Goal: Task Accomplishment & Management: Manage account settings

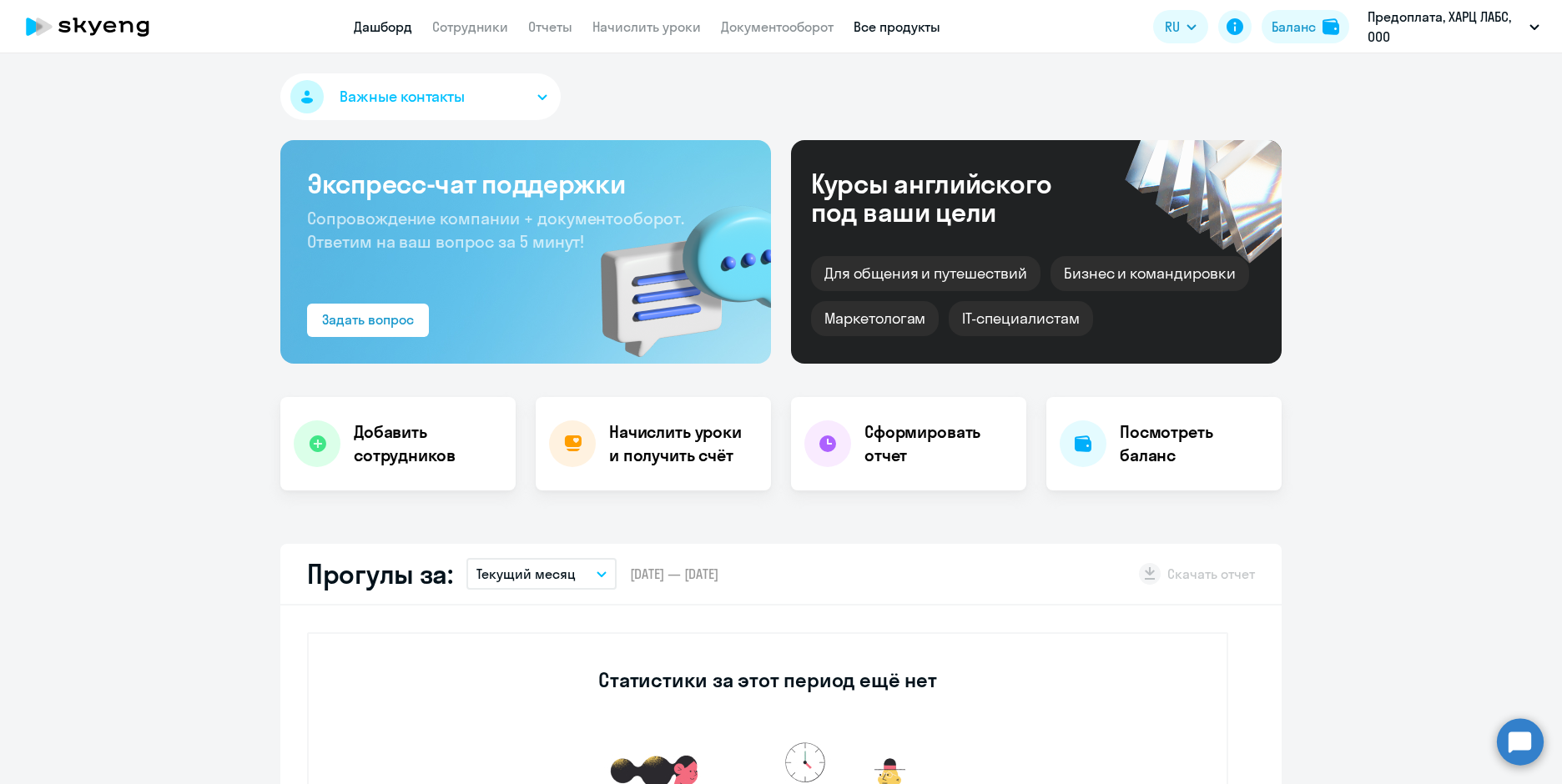
select select "30"
click at [932, 28] on link "Все продукты" at bounding box center [897, 27] width 87 height 17
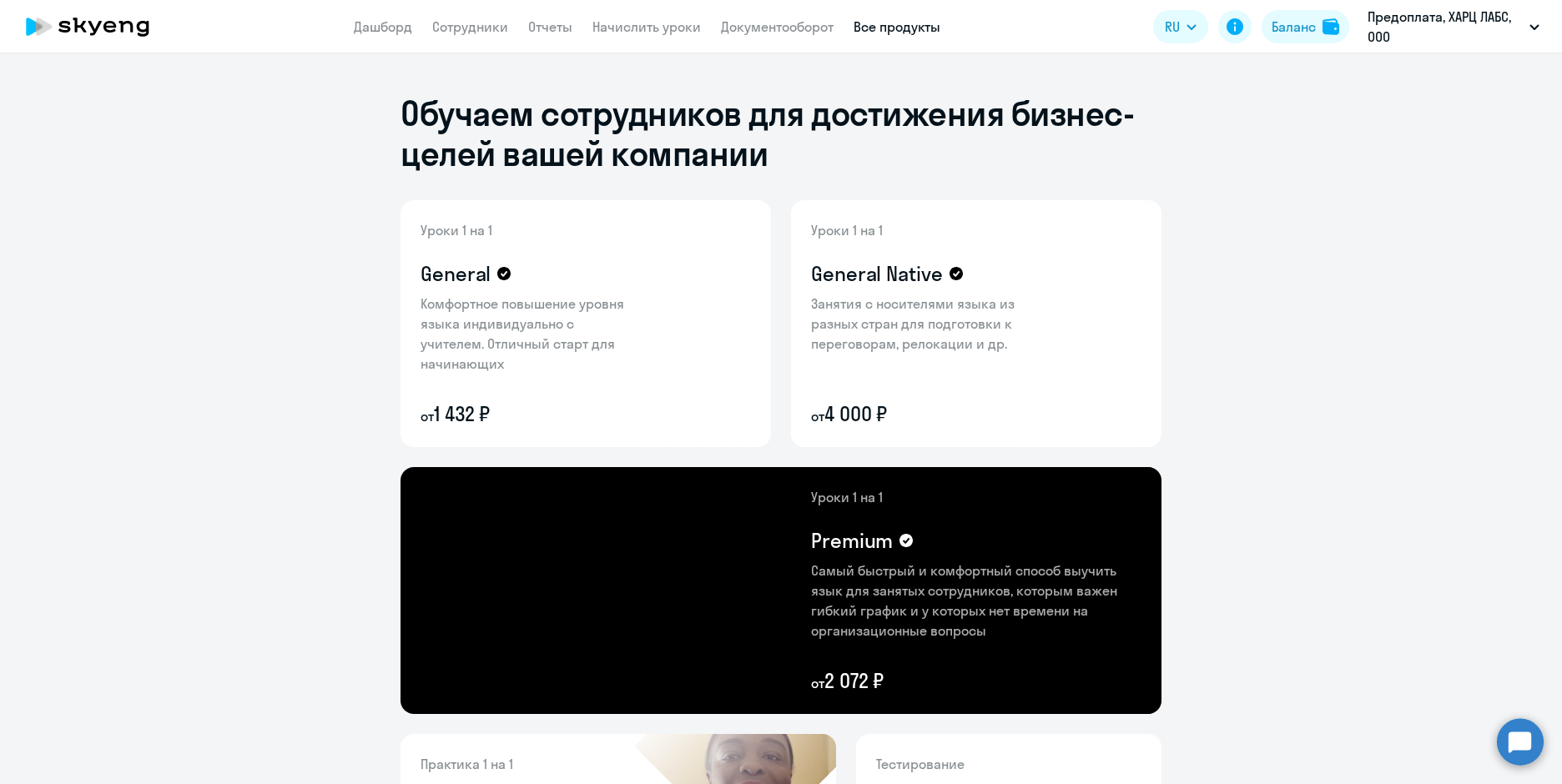
click at [642, 35] on app-header "Дашборд Сотрудники Отчеты Начислить уроки Документооборот Все продукты Дашборд …" at bounding box center [781, 27] width 1562 height 53
click at [641, 24] on link "Начислить уроки" at bounding box center [646, 27] width 109 height 17
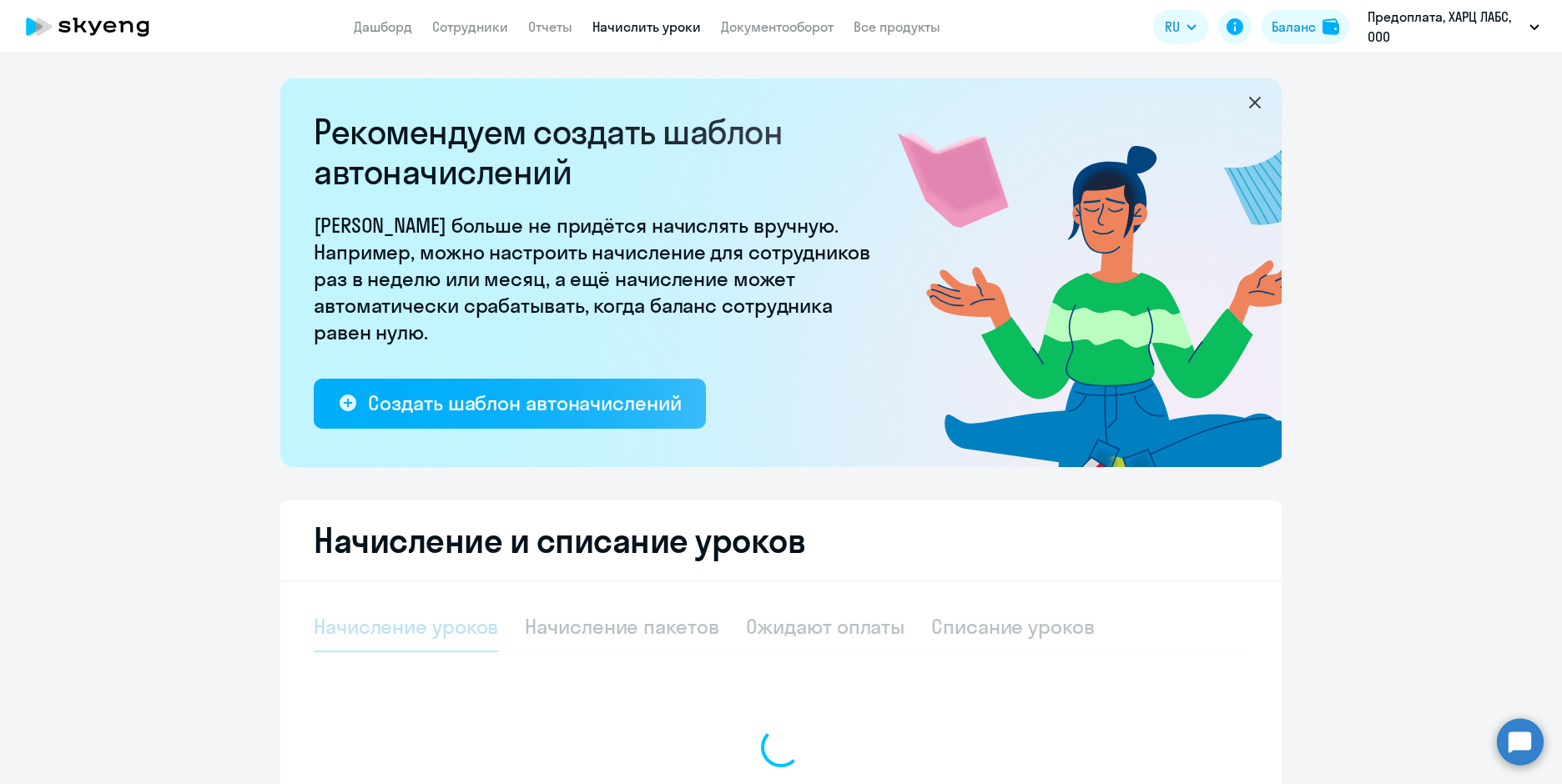
select select "10"
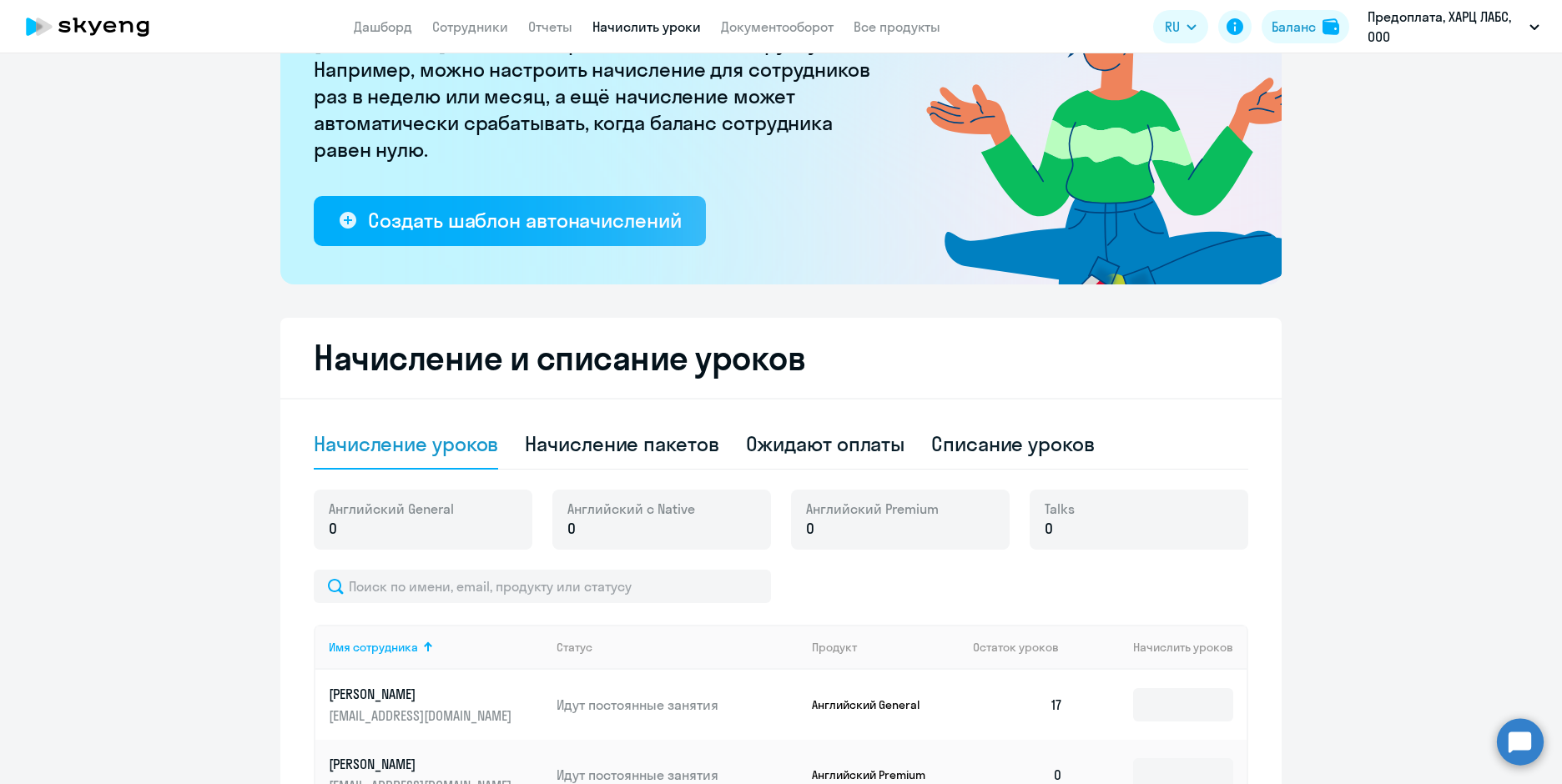
scroll to position [174, 0]
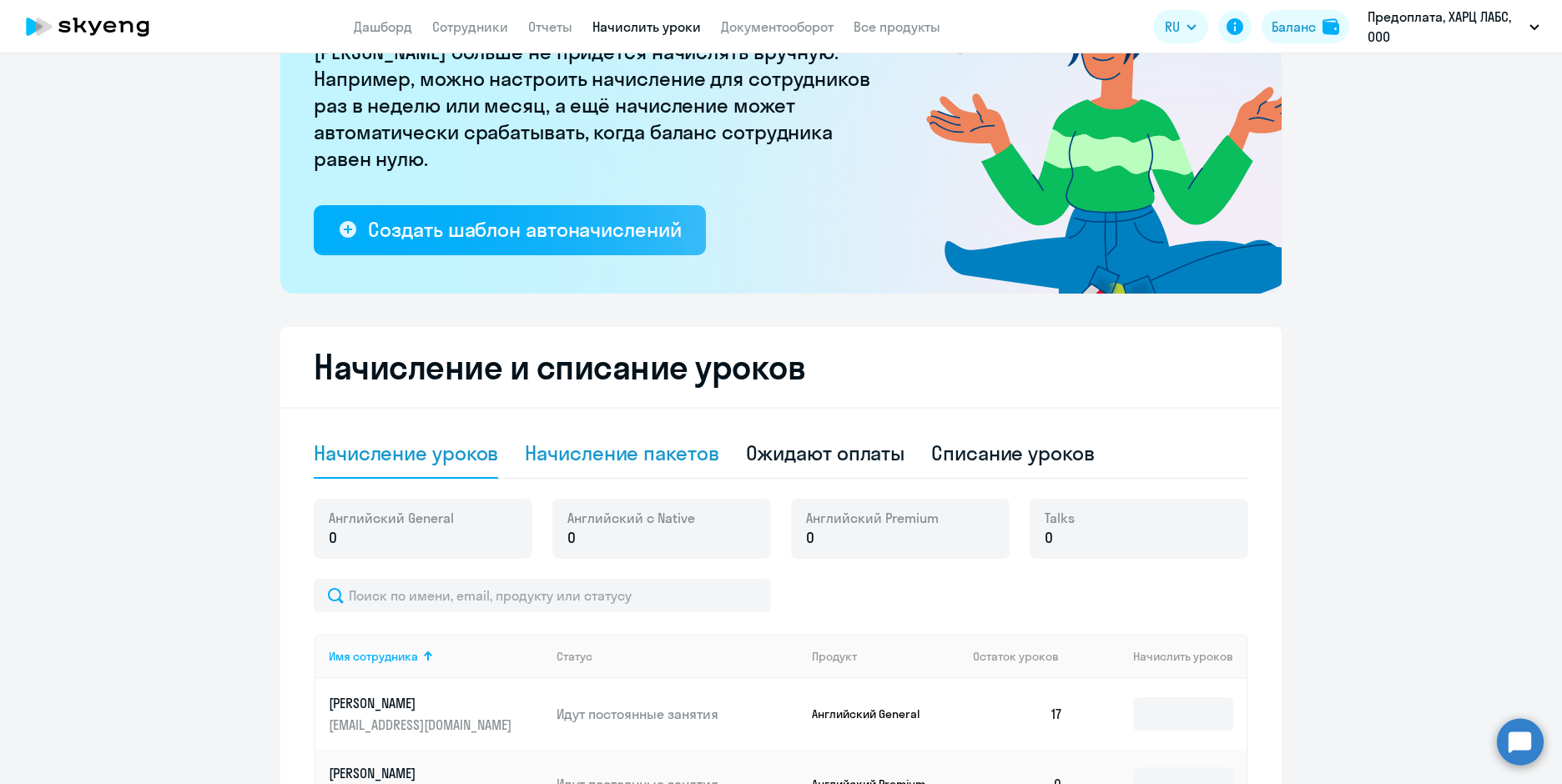
click at [624, 445] on div "Начисление пакетов" at bounding box center [621, 453] width 193 height 27
select select "10"
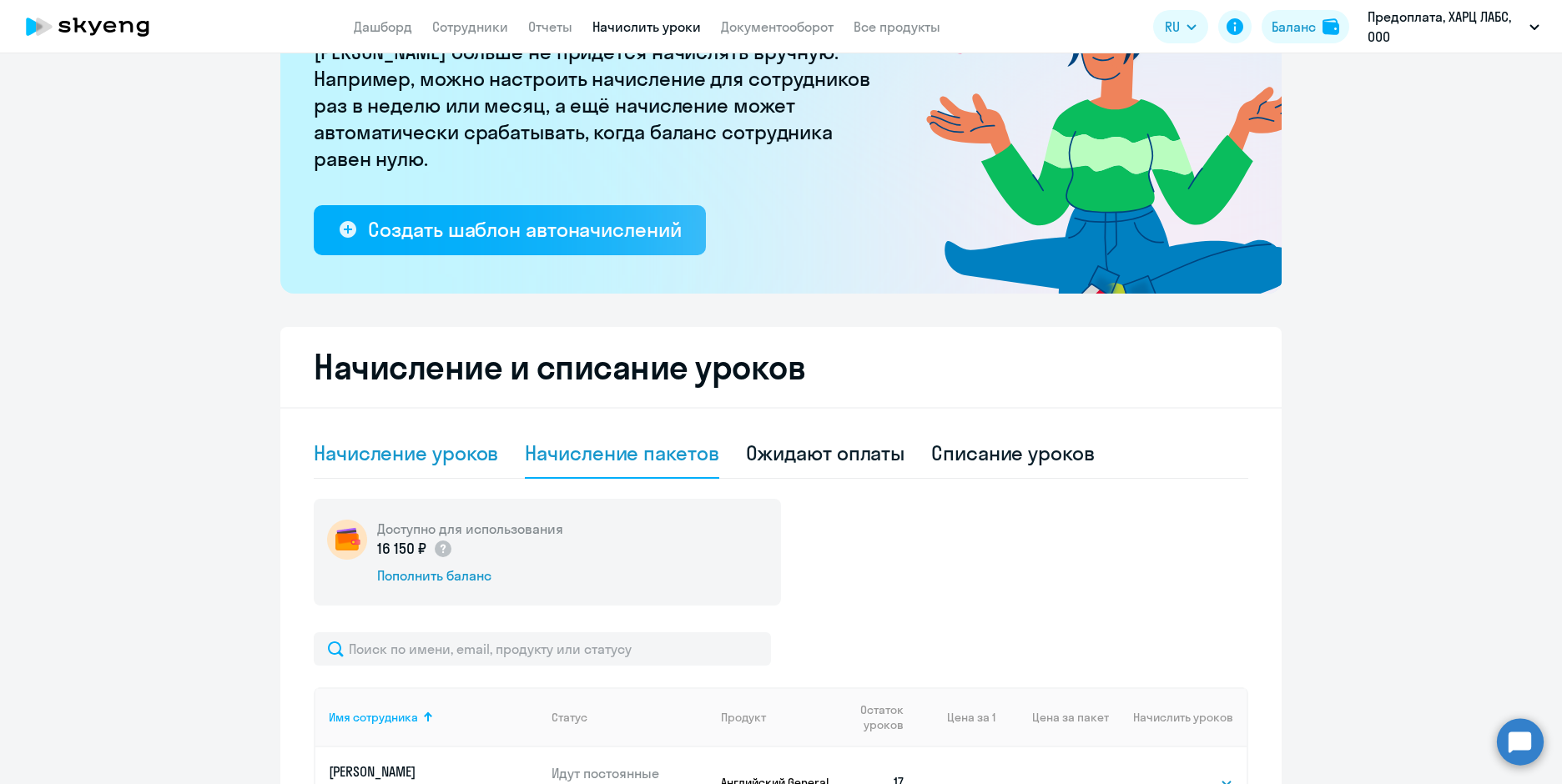
click at [414, 451] on div "Начисление уроков" at bounding box center [406, 453] width 185 height 27
select select "10"
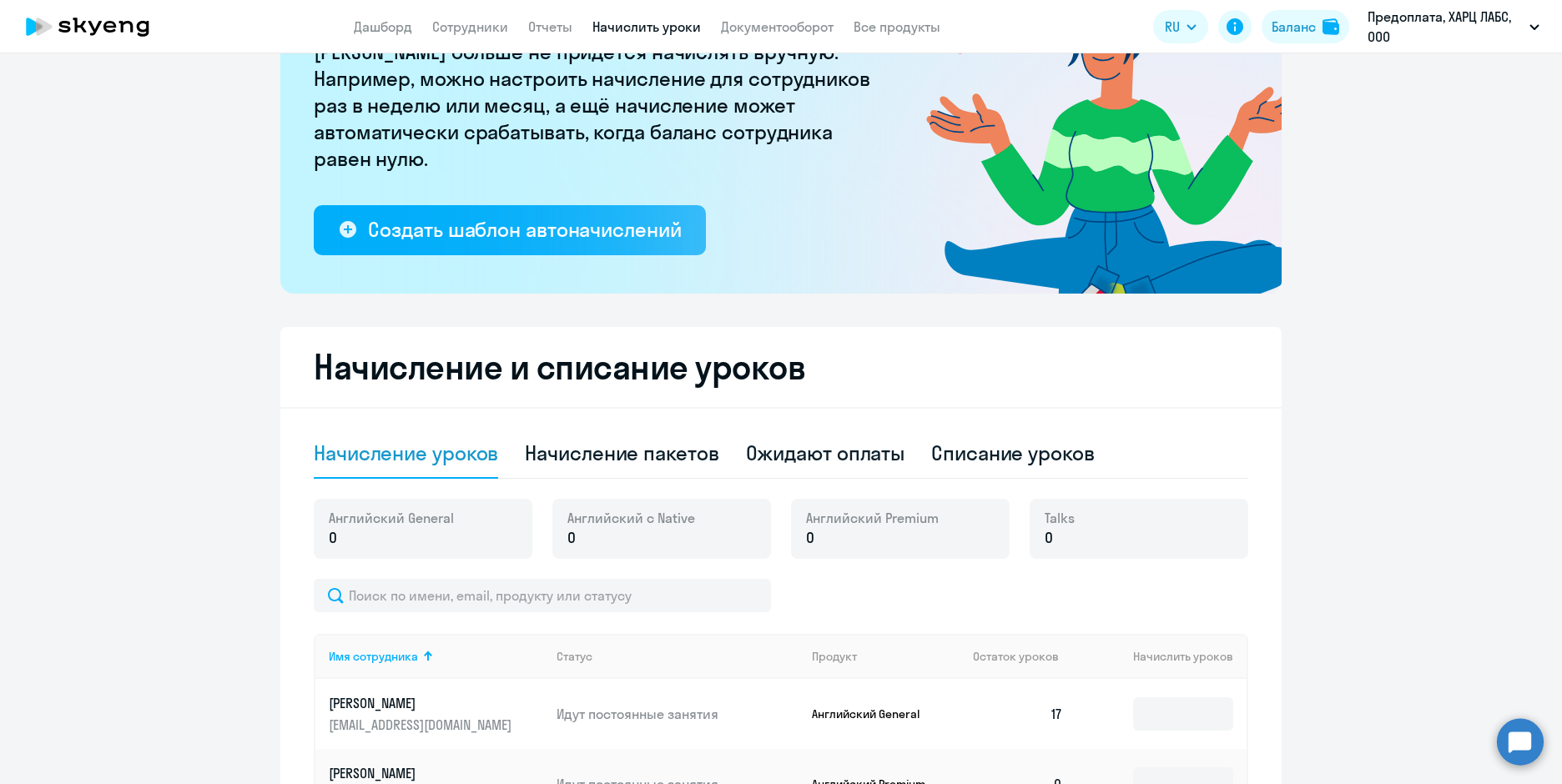
scroll to position [507, 0]
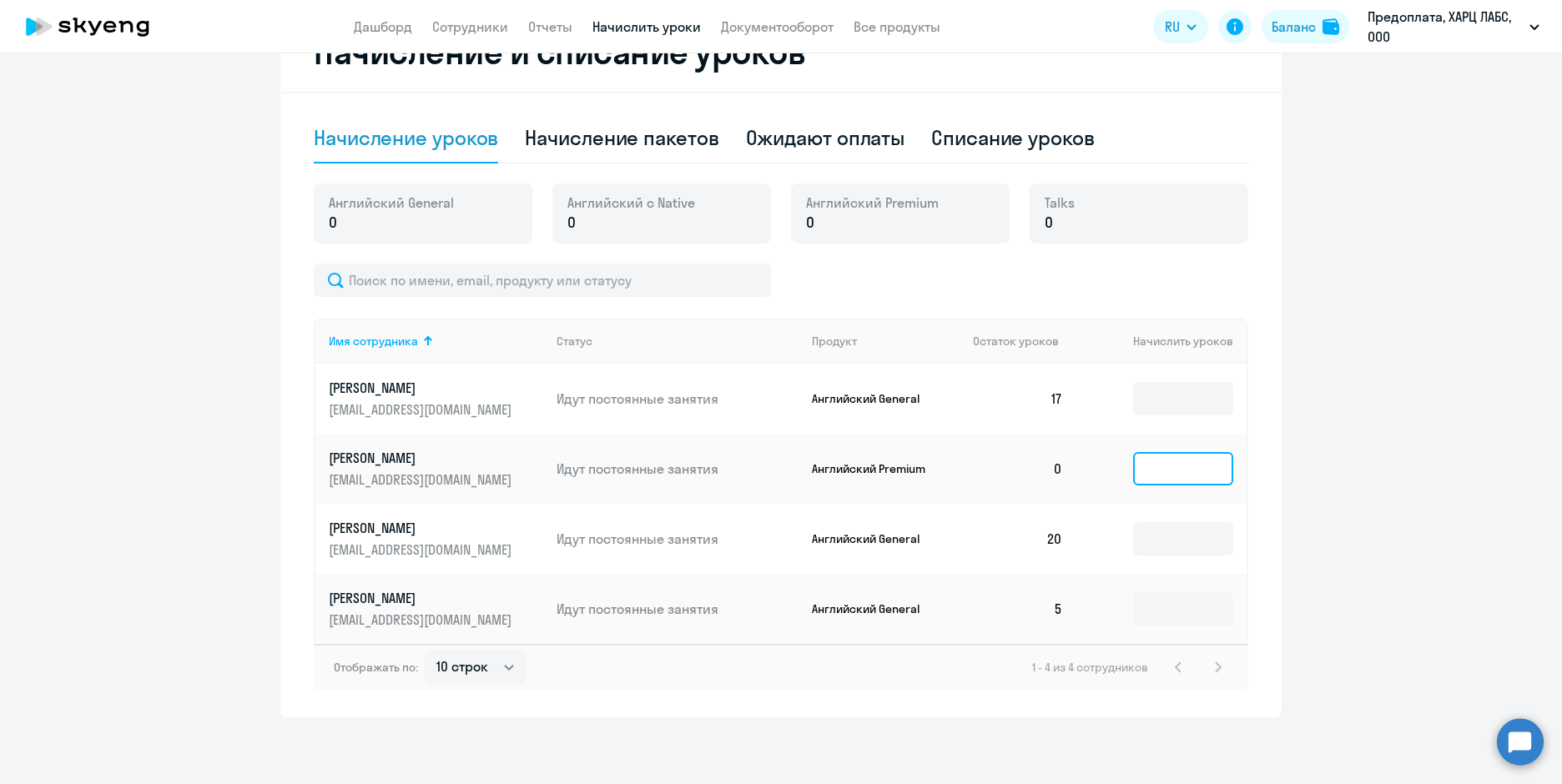
click at [1157, 452] on input at bounding box center [1183, 469] width 100 height 33
type input "7"
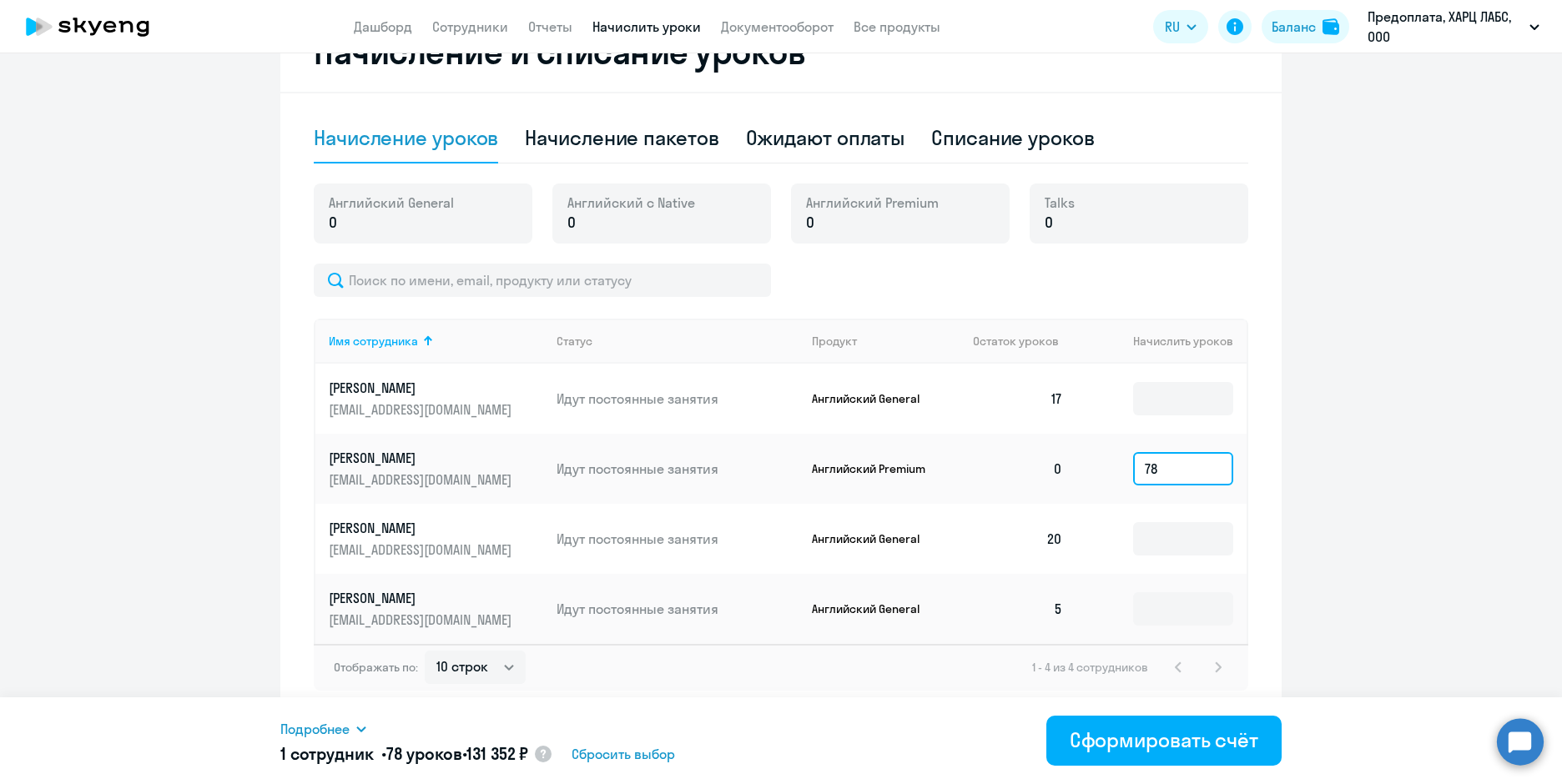
drag, startPoint x: 1182, startPoint y: 446, endPoint x: 1075, endPoint y: 451, distance: 107.1
click at [1076, 451] on td "78" at bounding box center [1161, 469] width 171 height 70
drag, startPoint x: 1154, startPoint y: 453, endPoint x: 1064, endPoint y: 451, distance: 90.0
click at [1064, 451] on tr "Денисюк Ирина irinadoroshenko@icloud.com Идут постоянные занятия Английский Pre…" at bounding box center [780, 469] width 931 height 70
type input "7"
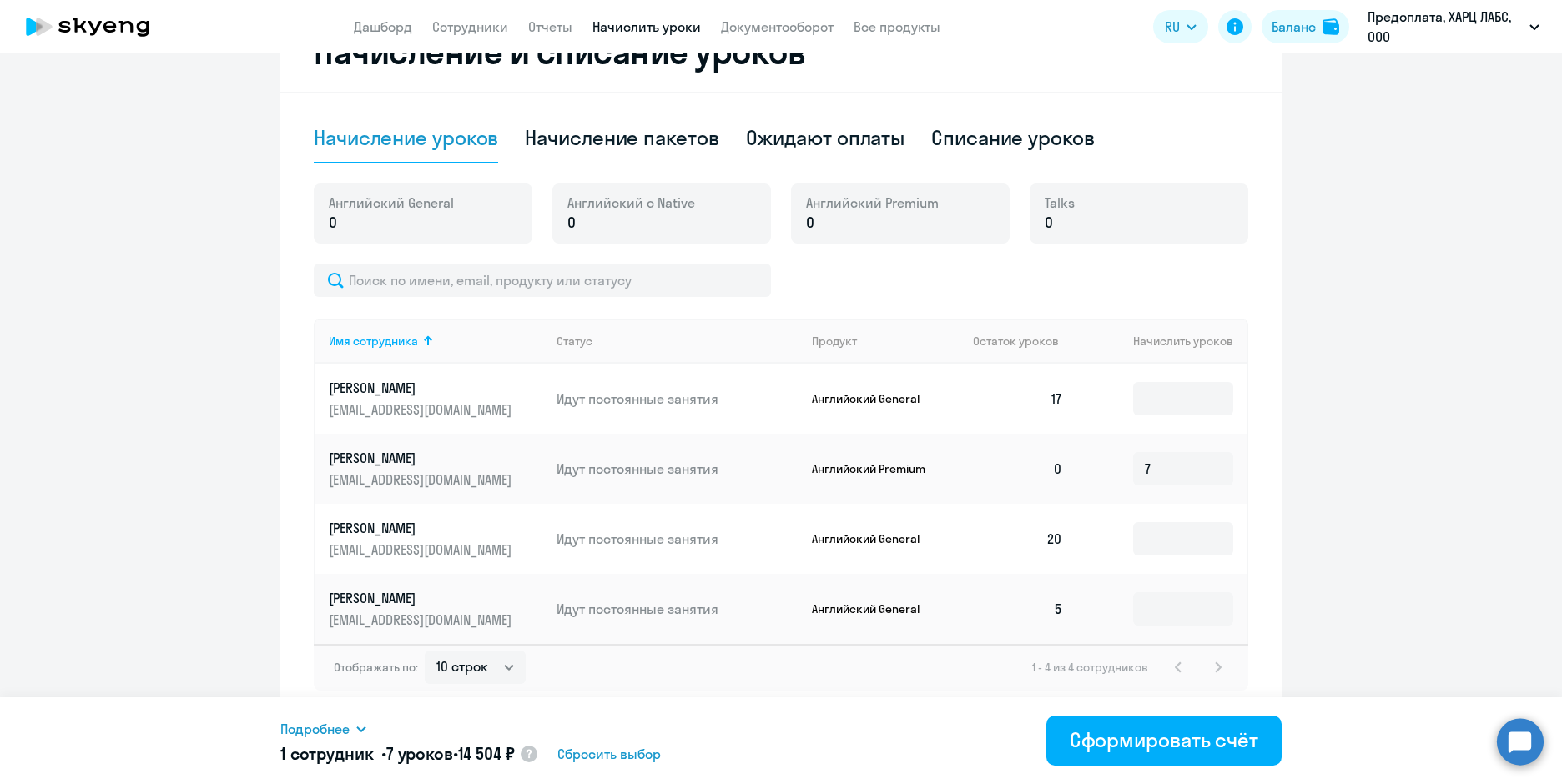
click at [1352, 494] on ng-component "Рекомендуем создать шаблон автоначислений Уроки больше не придётся начислять вр…" at bounding box center [781, 153] width 1562 height 1128
click at [1184, 732] on div "Сформировать счёт" at bounding box center [1163, 740] width 188 height 27
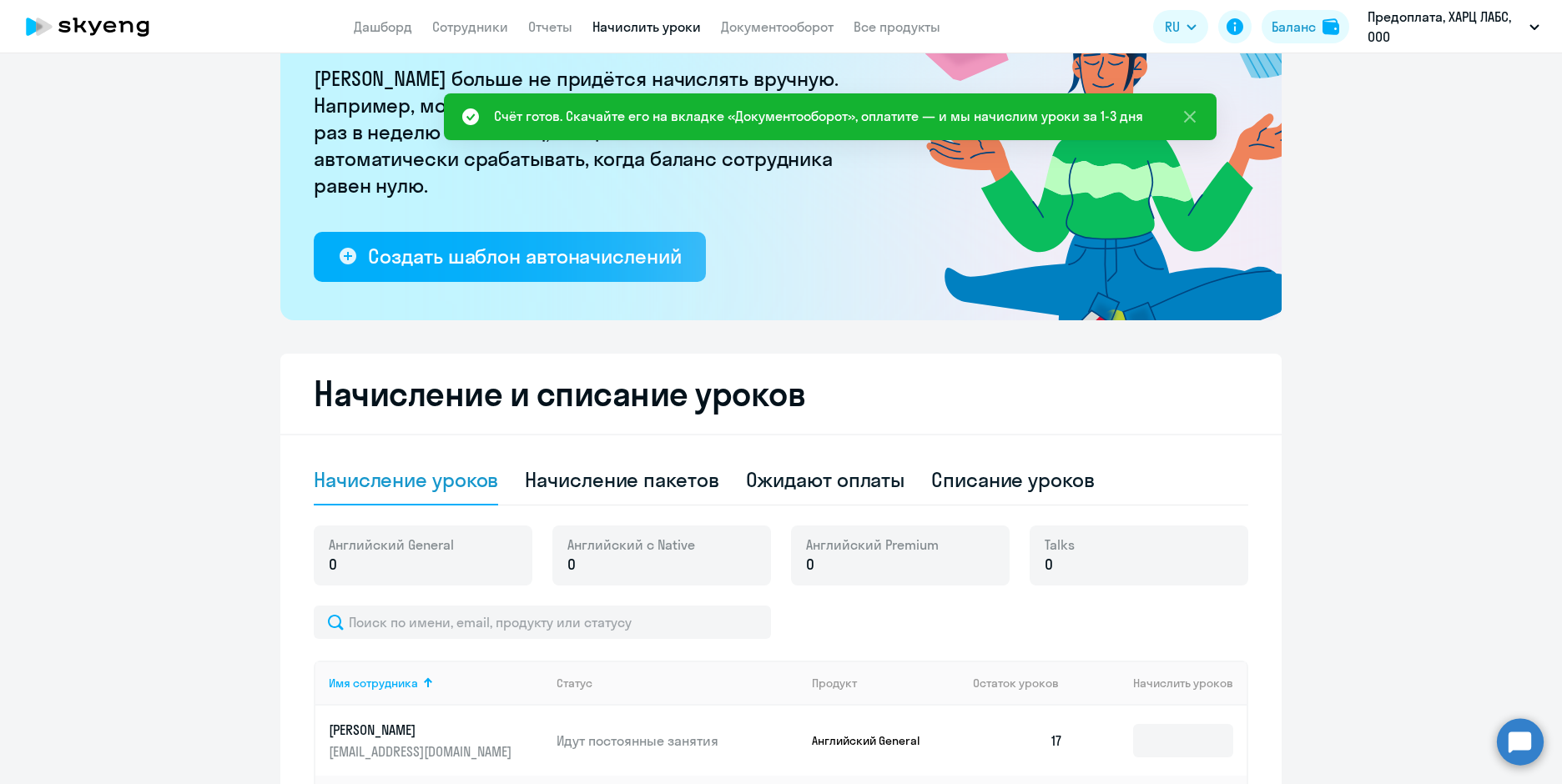
scroll to position [0, 0]
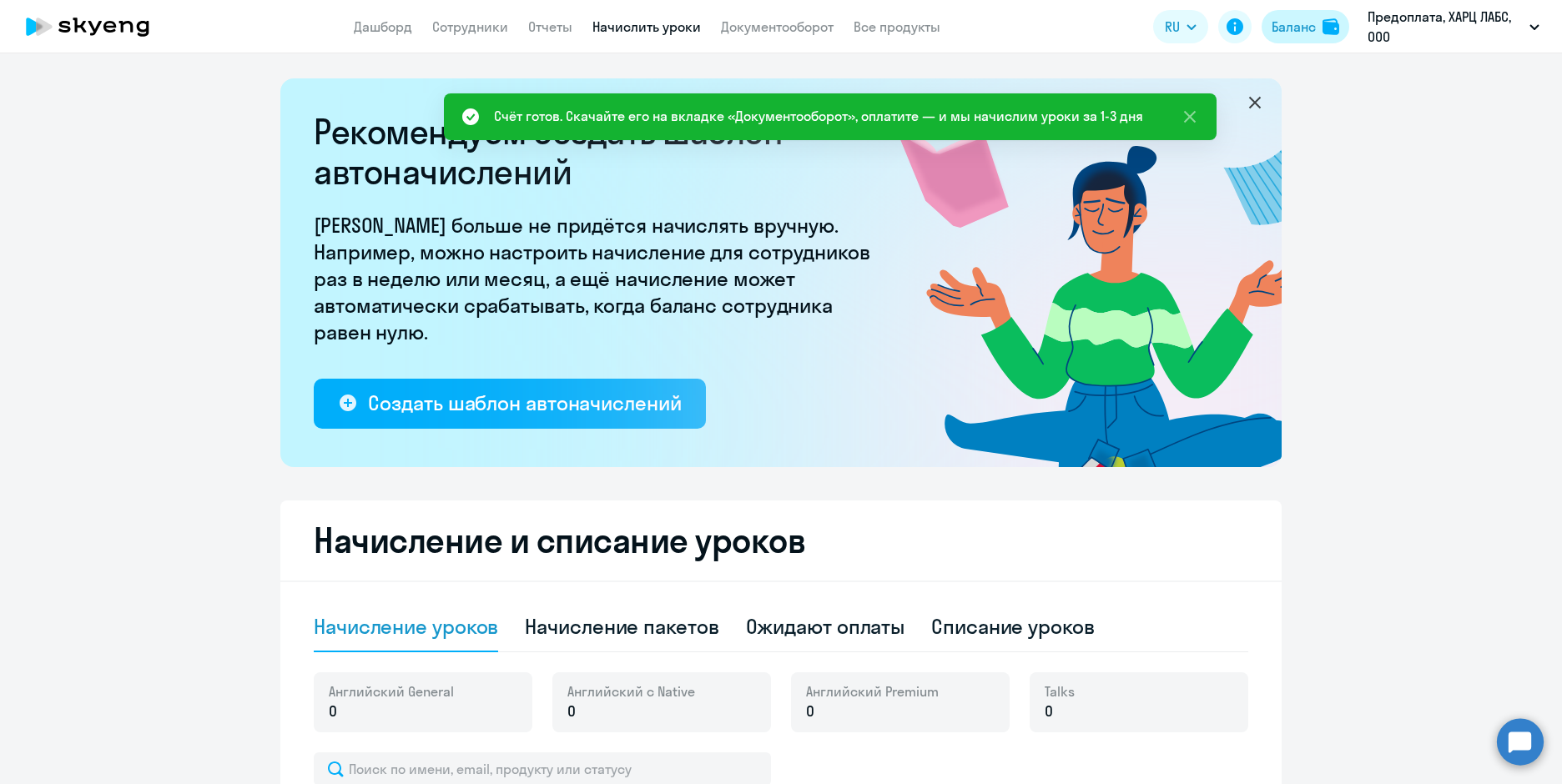
click at [1287, 29] on div "Баланс" at bounding box center [1294, 27] width 44 height 20
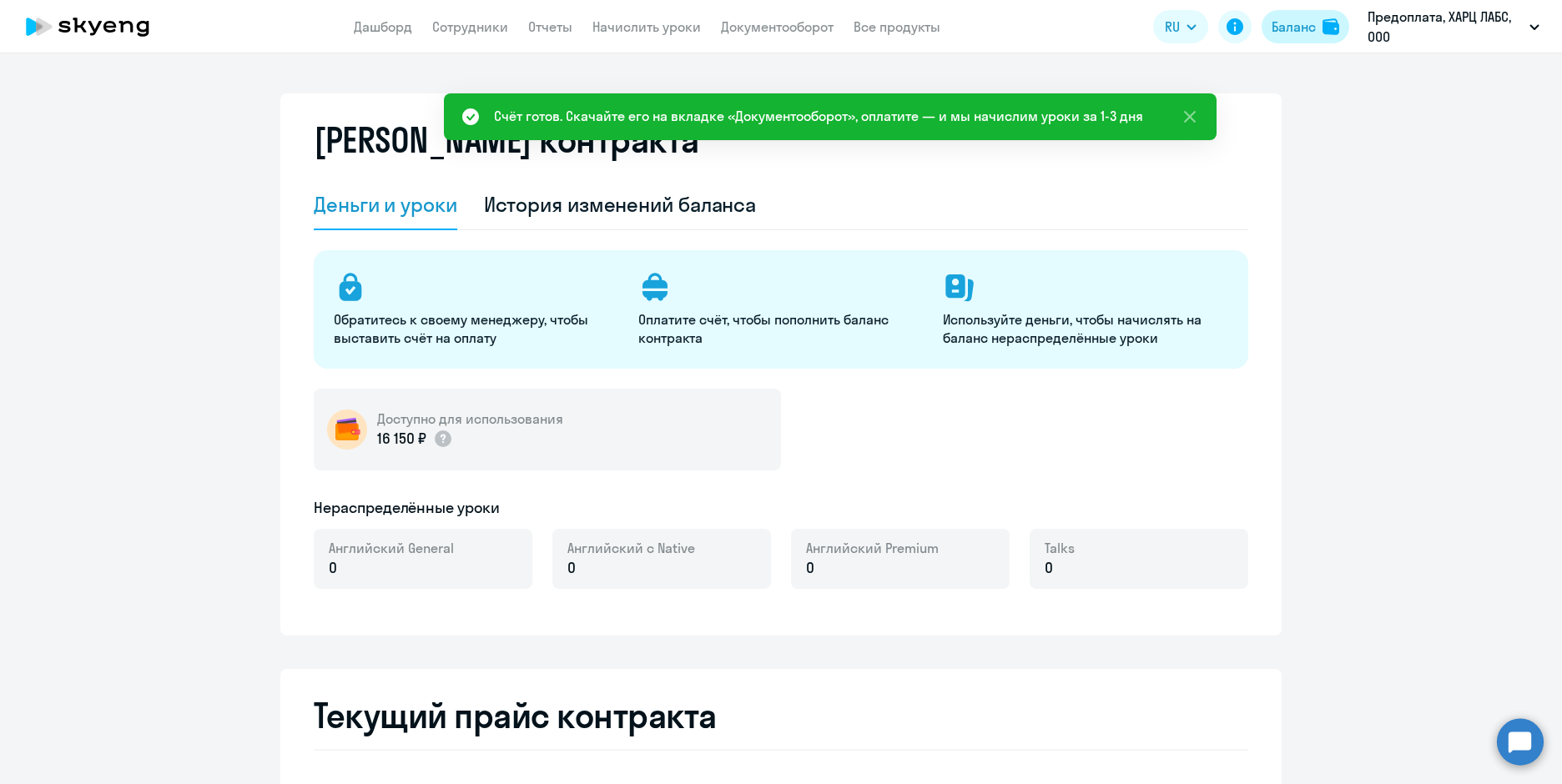
select select "english_adult_not_native_speaker"
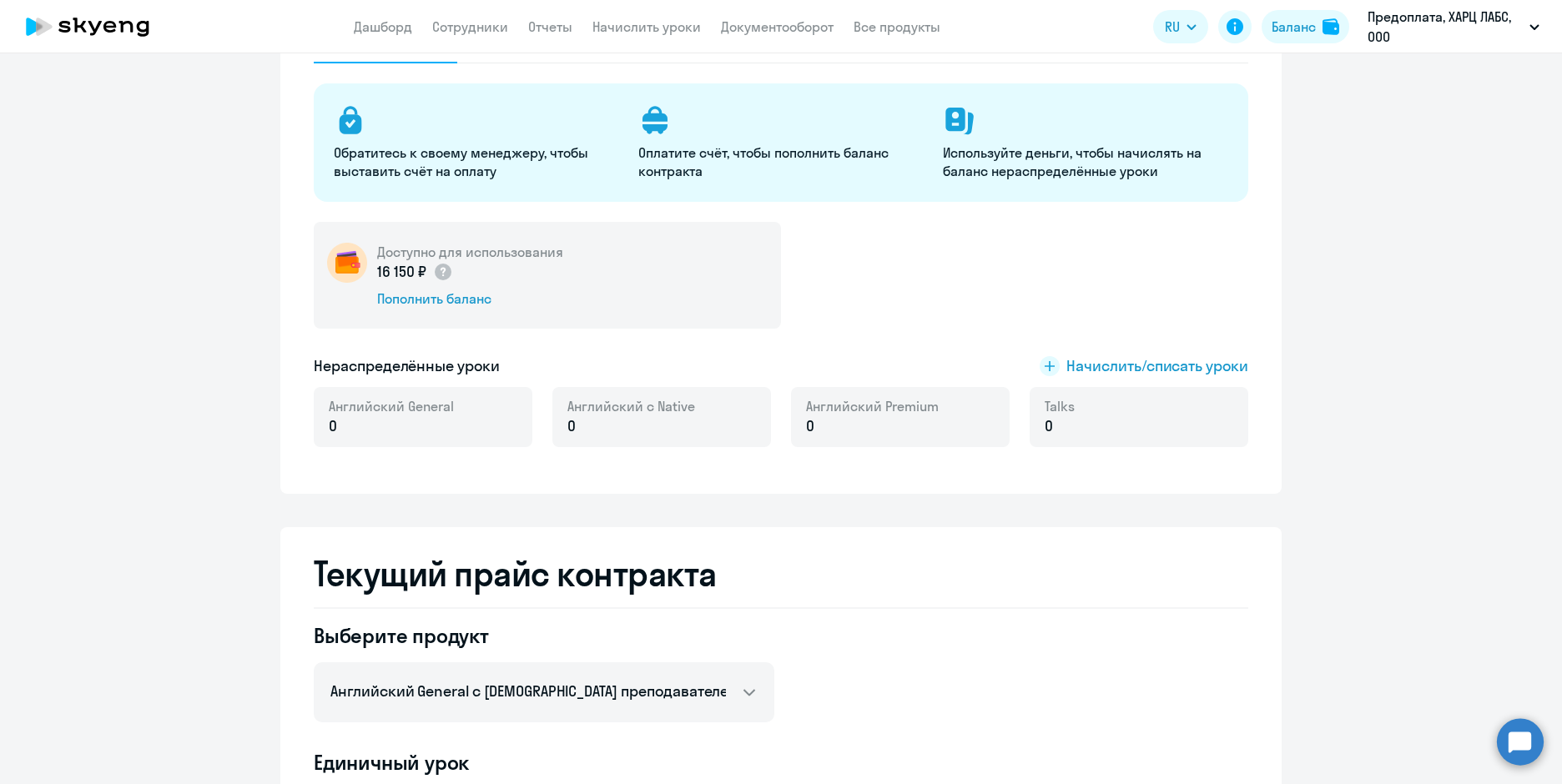
scroll to position [751, 0]
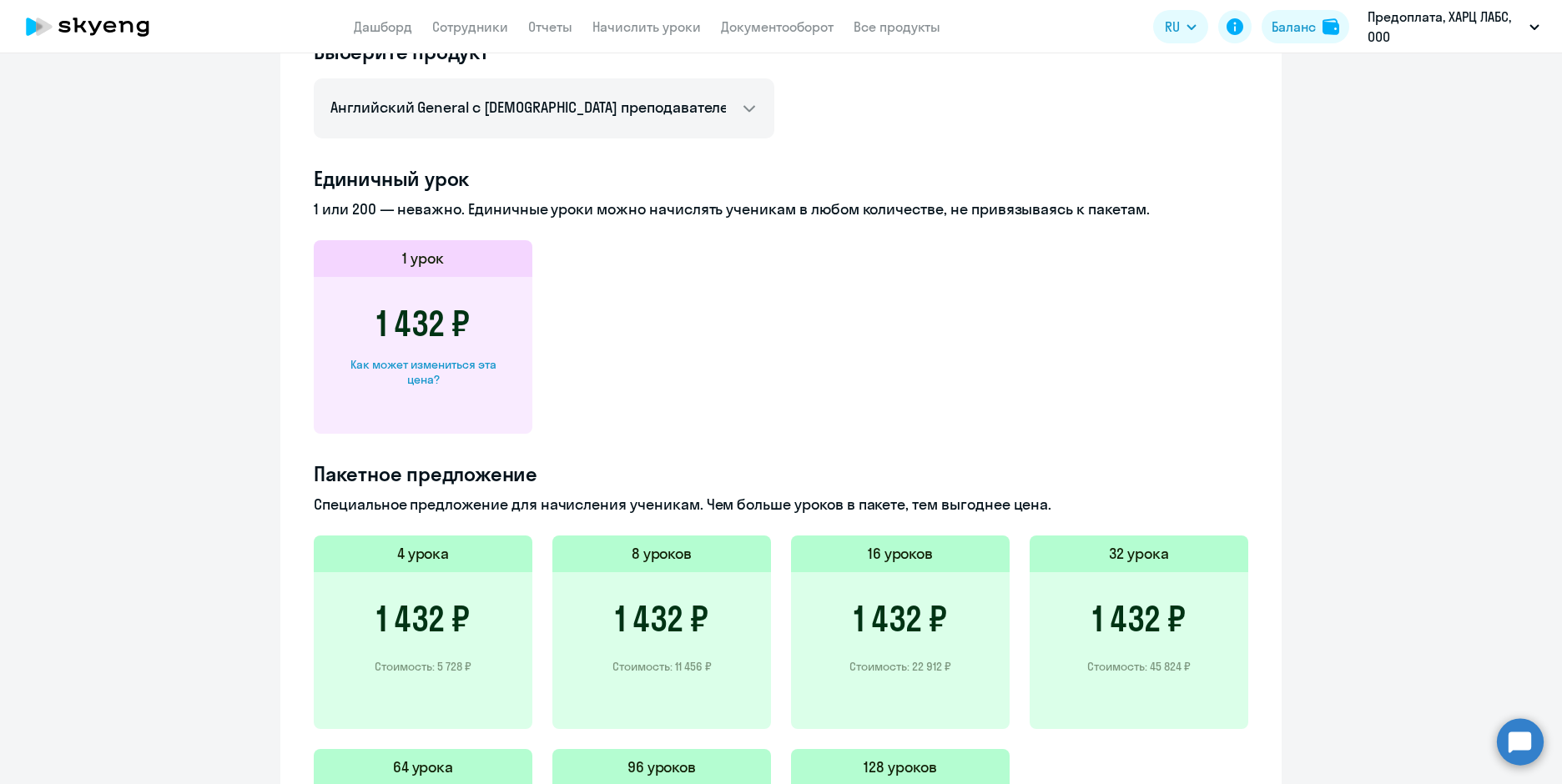
click at [652, 617] on h3 "1 432 ₽" at bounding box center [661, 619] width 94 height 40
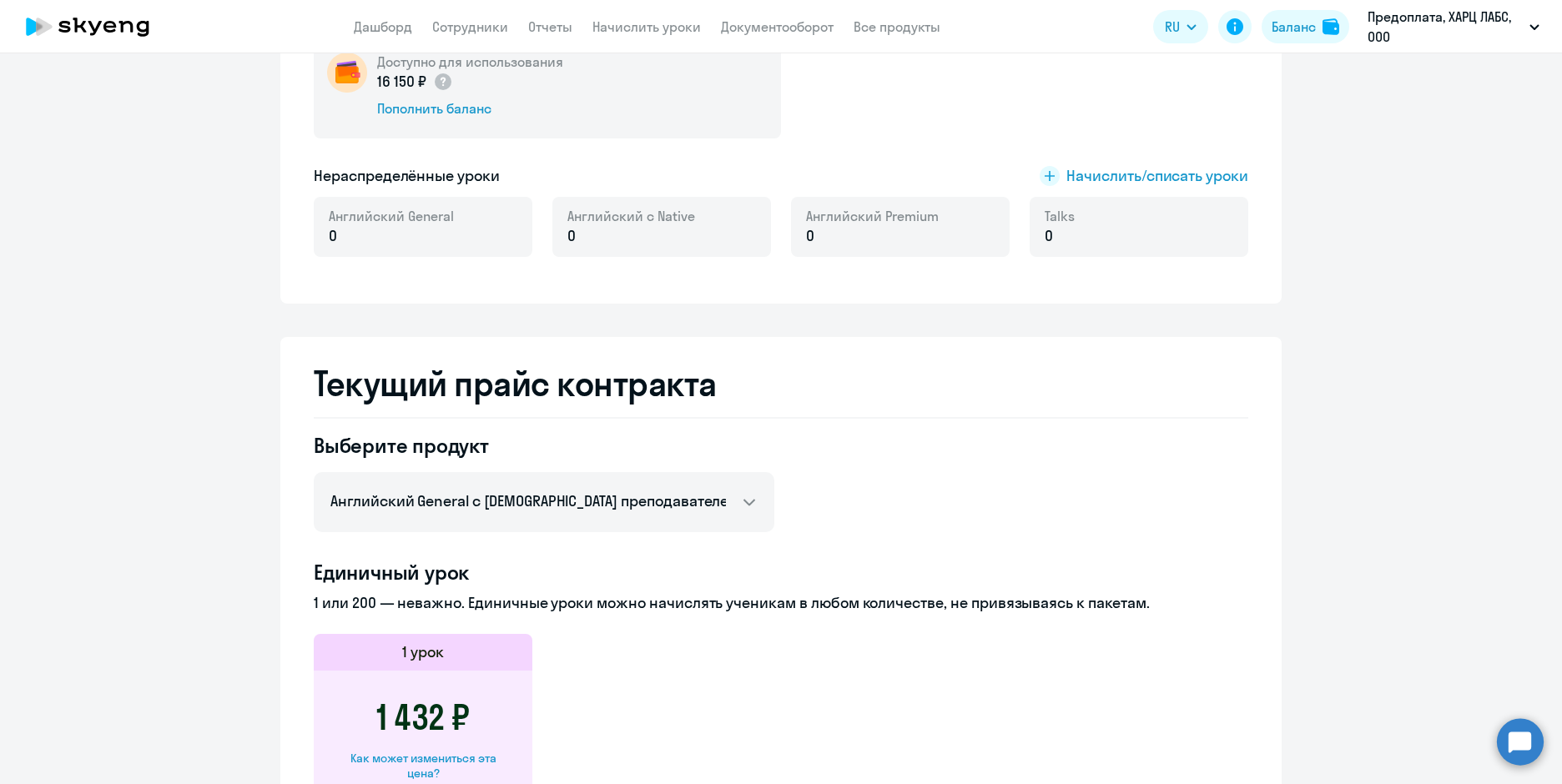
scroll to position [333, 0]
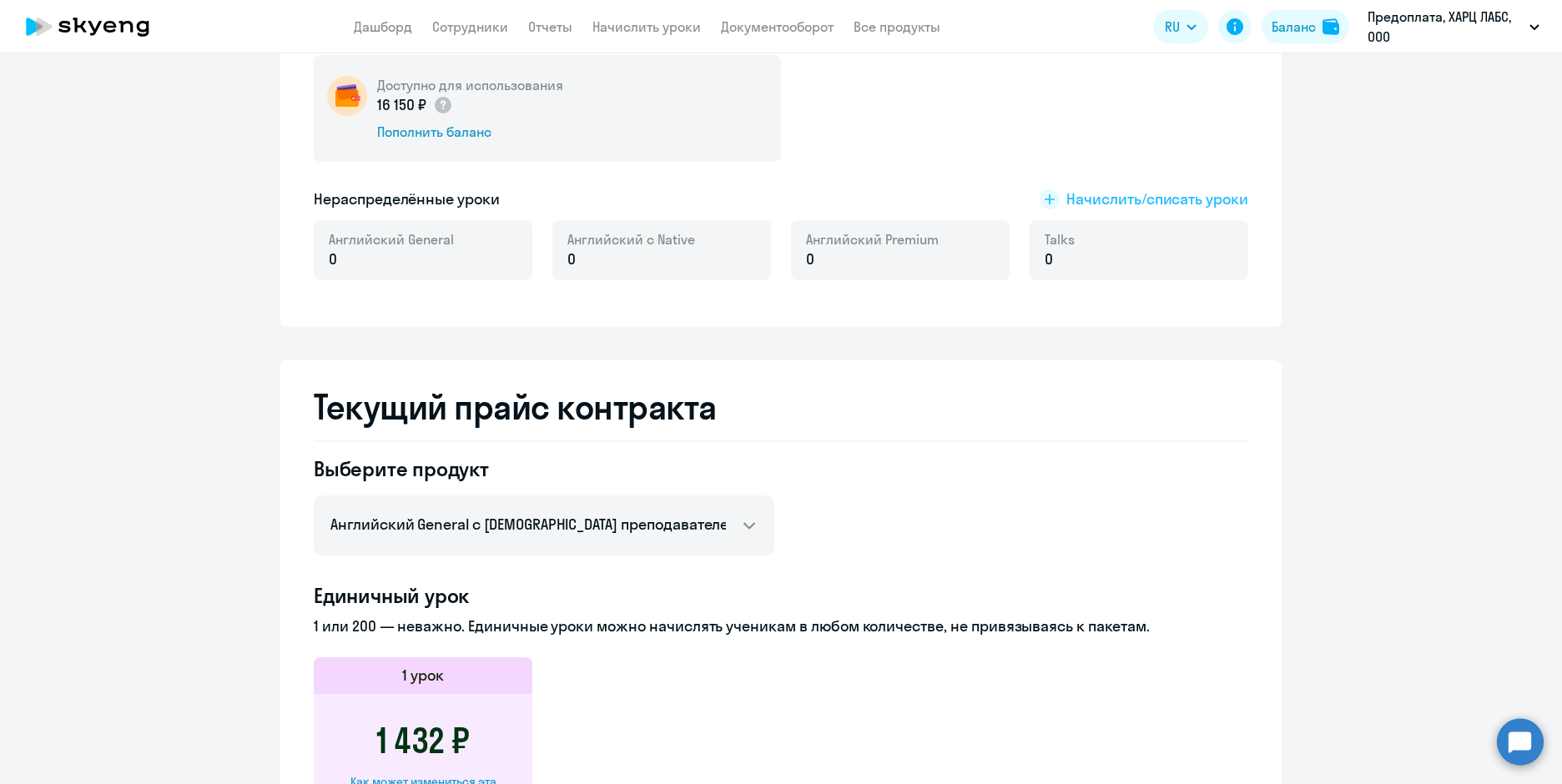
click at [1075, 195] on span "Начислить/списать уроки" at bounding box center [1157, 199] width 182 height 22
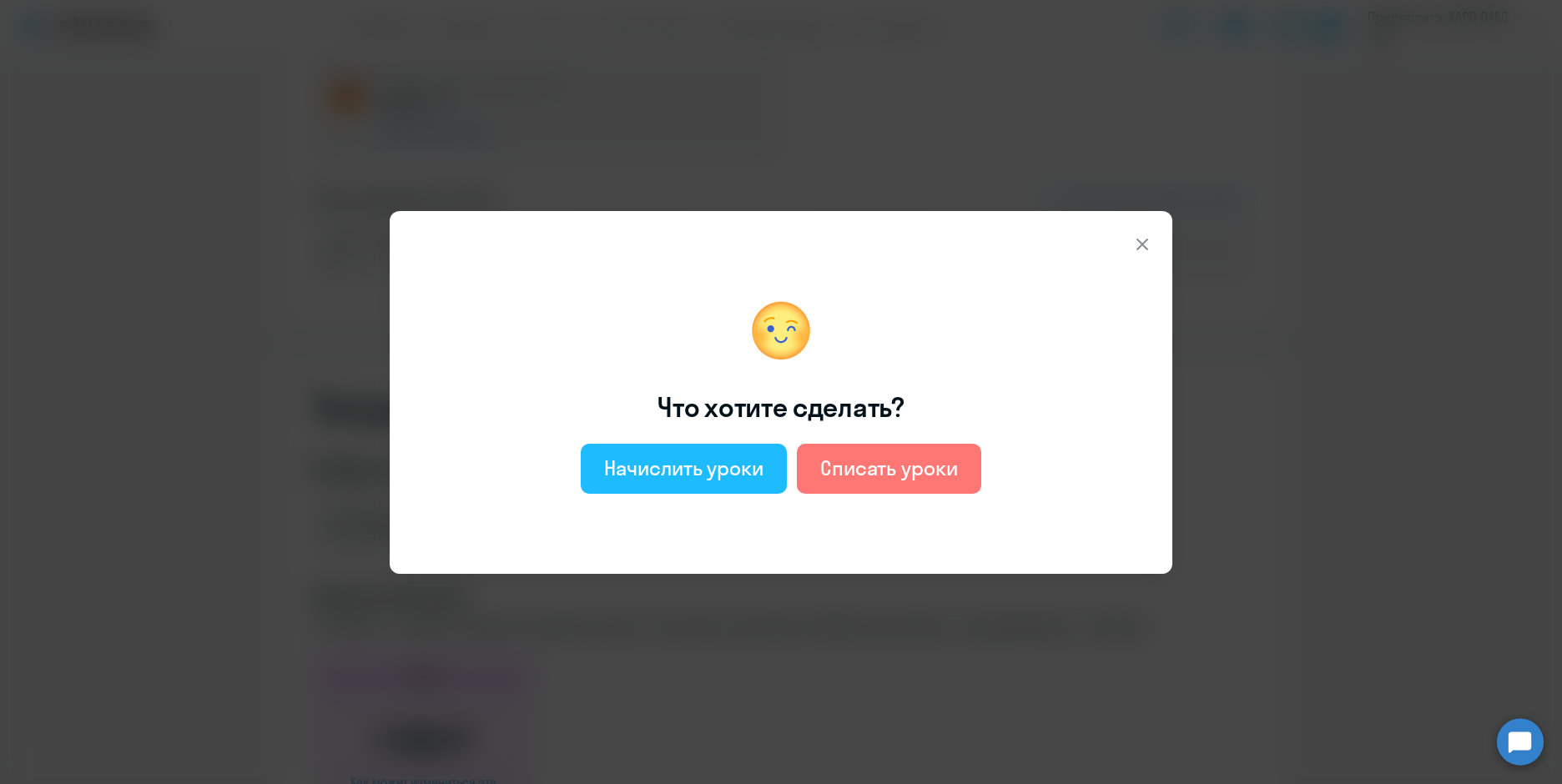
click at [717, 480] on div "Начислить уроки" at bounding box center [683, 468] width 160 height 27
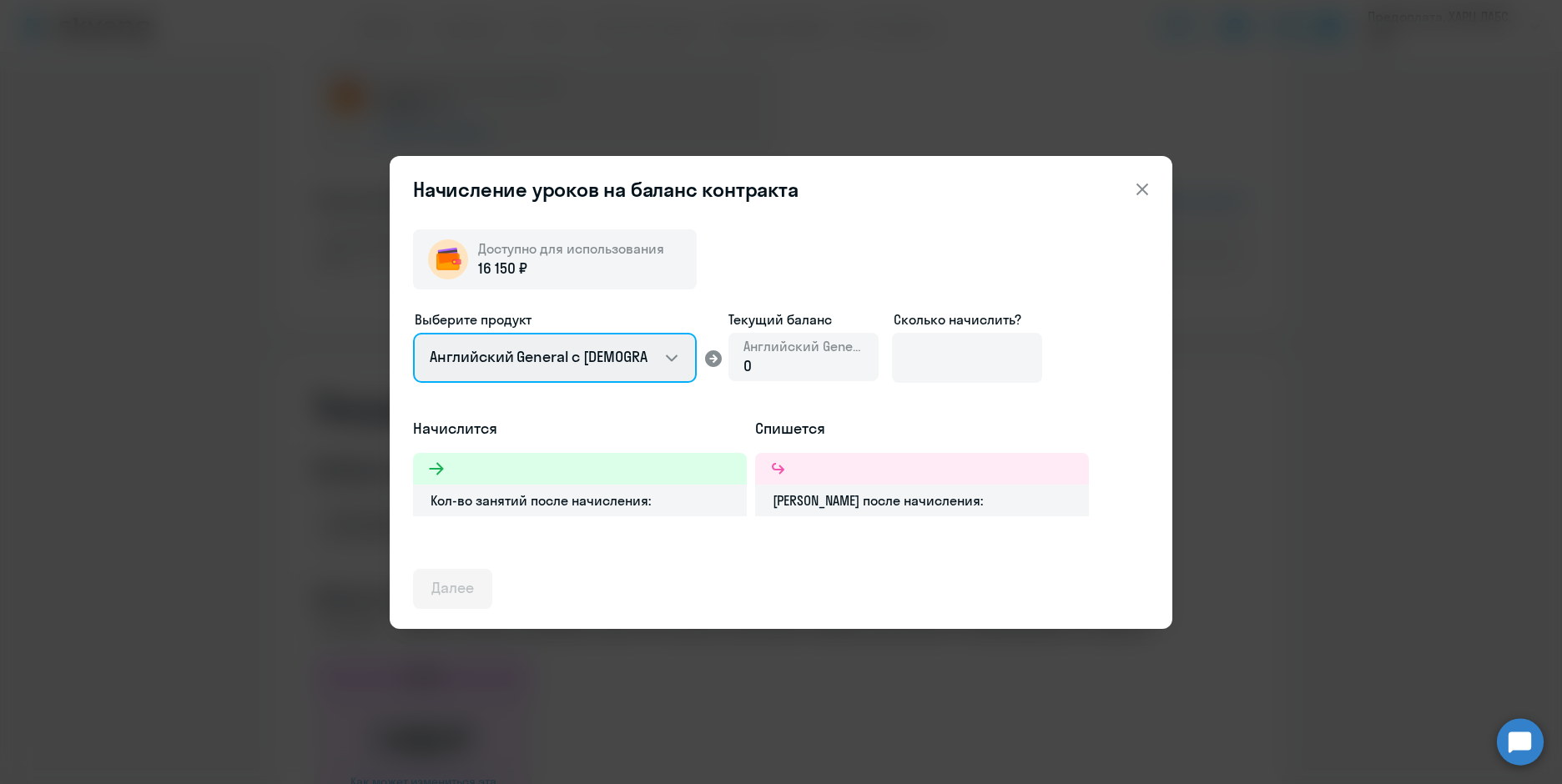
click at [612, 363] on select "Английский General с [DEMOGRAPHIC_DATA] преподавателем Английский General с [DE…" at bounding box center [554, 358] width 283 height 50
click at [605, 365] on select "Английский General с [DEMOGRAPHIC_DATA] преподавателем Английский General с [DE…" at bounding box center [554, 358] width 283 height 50
select select "english_adult_not_native_speaker_premium"
click at [413, 333] on select "Английский General с [DEMOGRAPHIC_DATA] преподавателем Английский General с [DE…" at bounding box center [554, 358] width 283 height 50
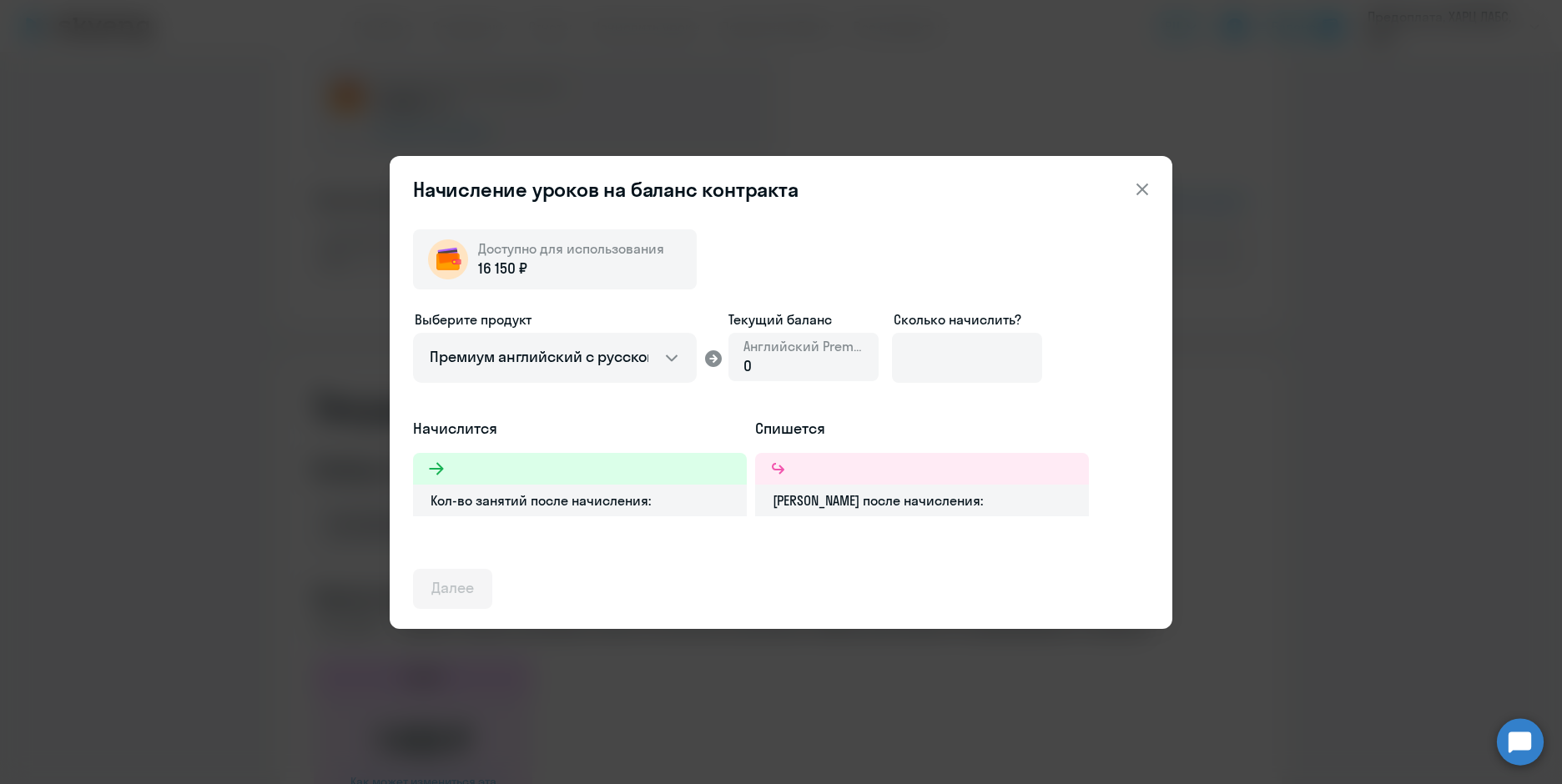
click at [759, 362] on div "0" at bounding box center [804, 366] width 120 height 22
click at [962, 344] on input at bounding box center [967, 358] width 151 height 50
drag, startPoint x: 1150, startPoint y: 181, endPoint x: 1141, endPoint y: 183, distance: 9.2
click at [1148, 181] on icon at bounding box center [1142, 190] width 20 height 20
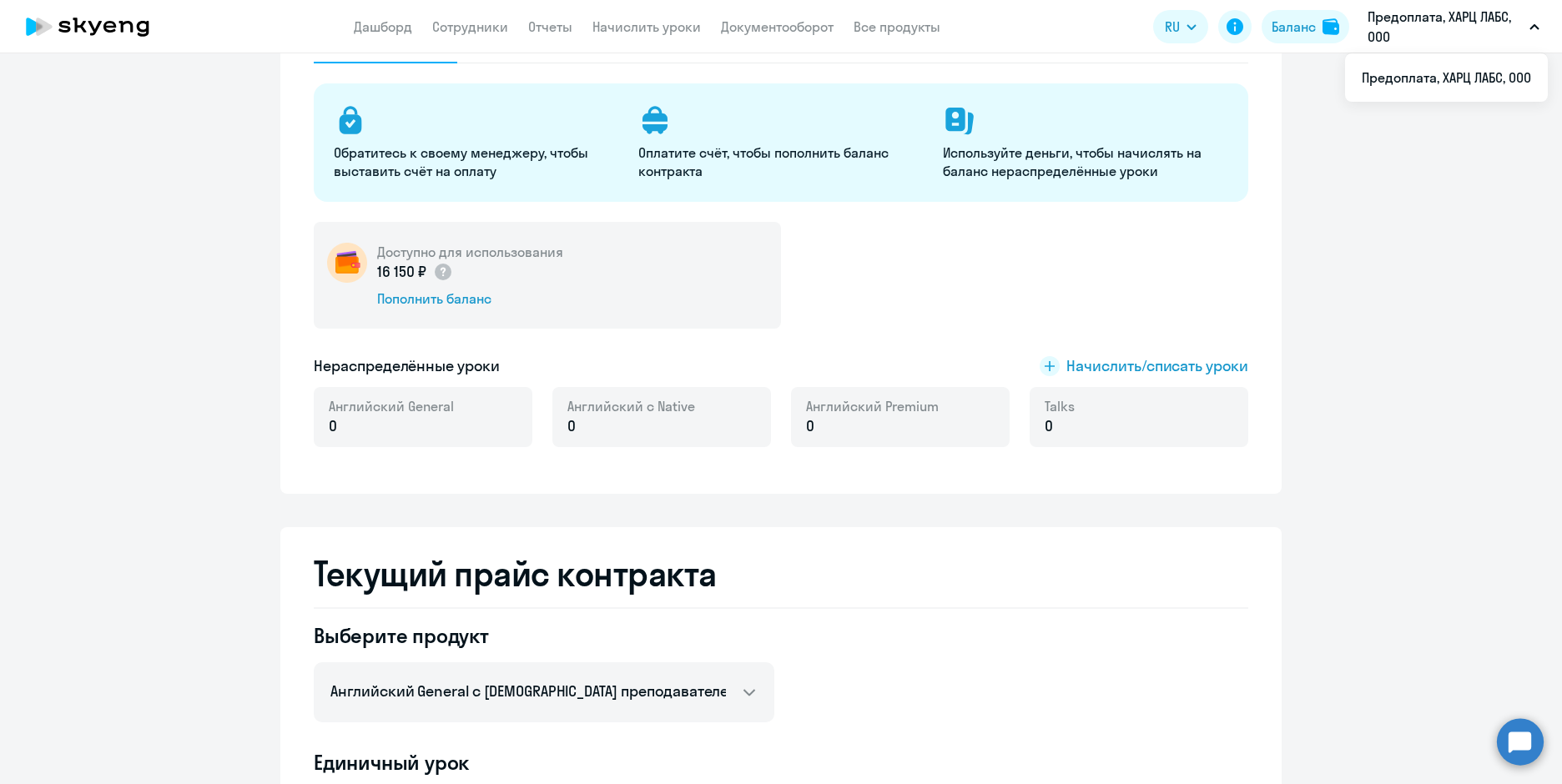
scroll to position [0, 0]
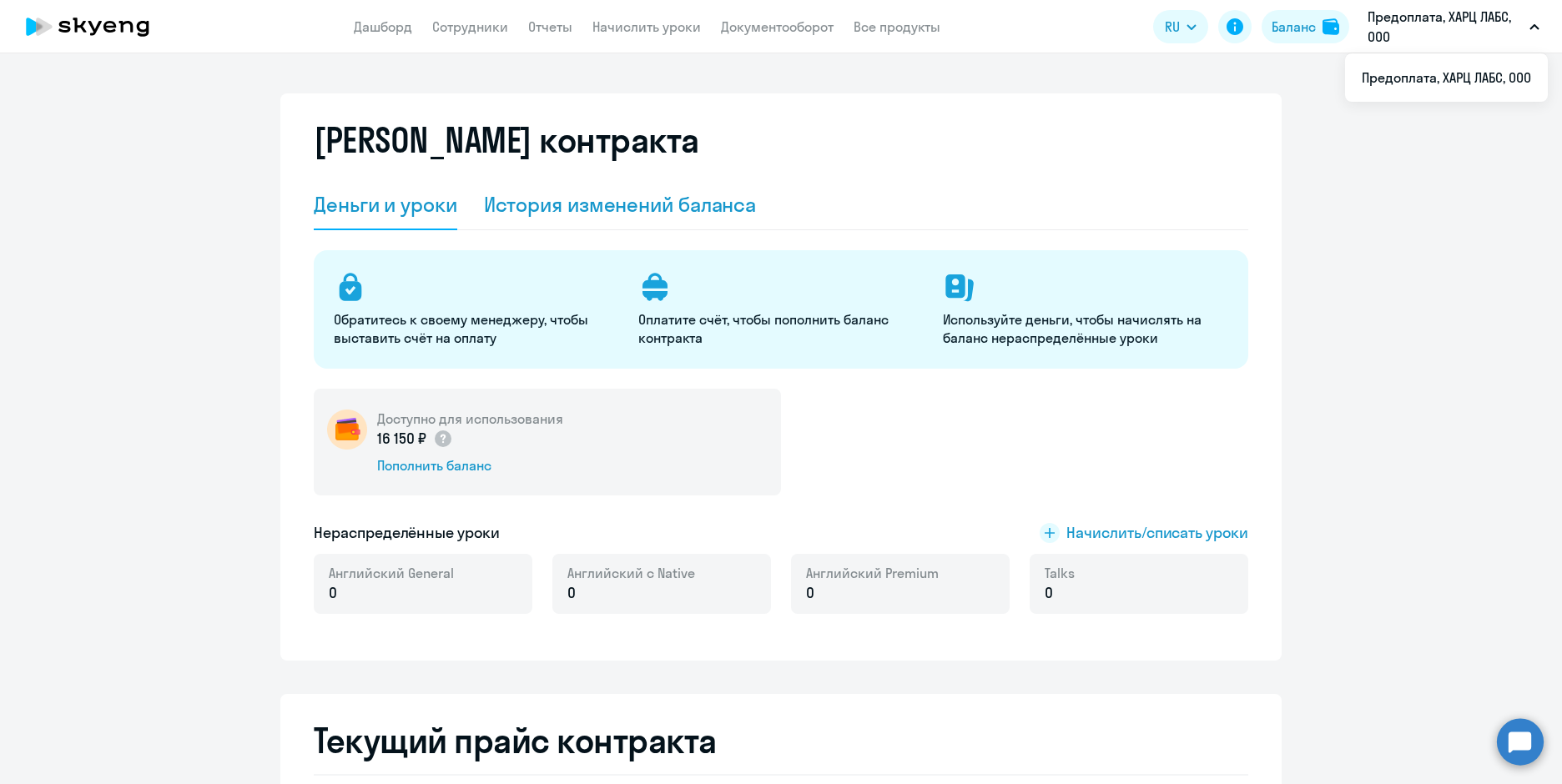
click at [622, 197] on div "История изменений баланса" at bounding box center [620, 204] width 273 height 27
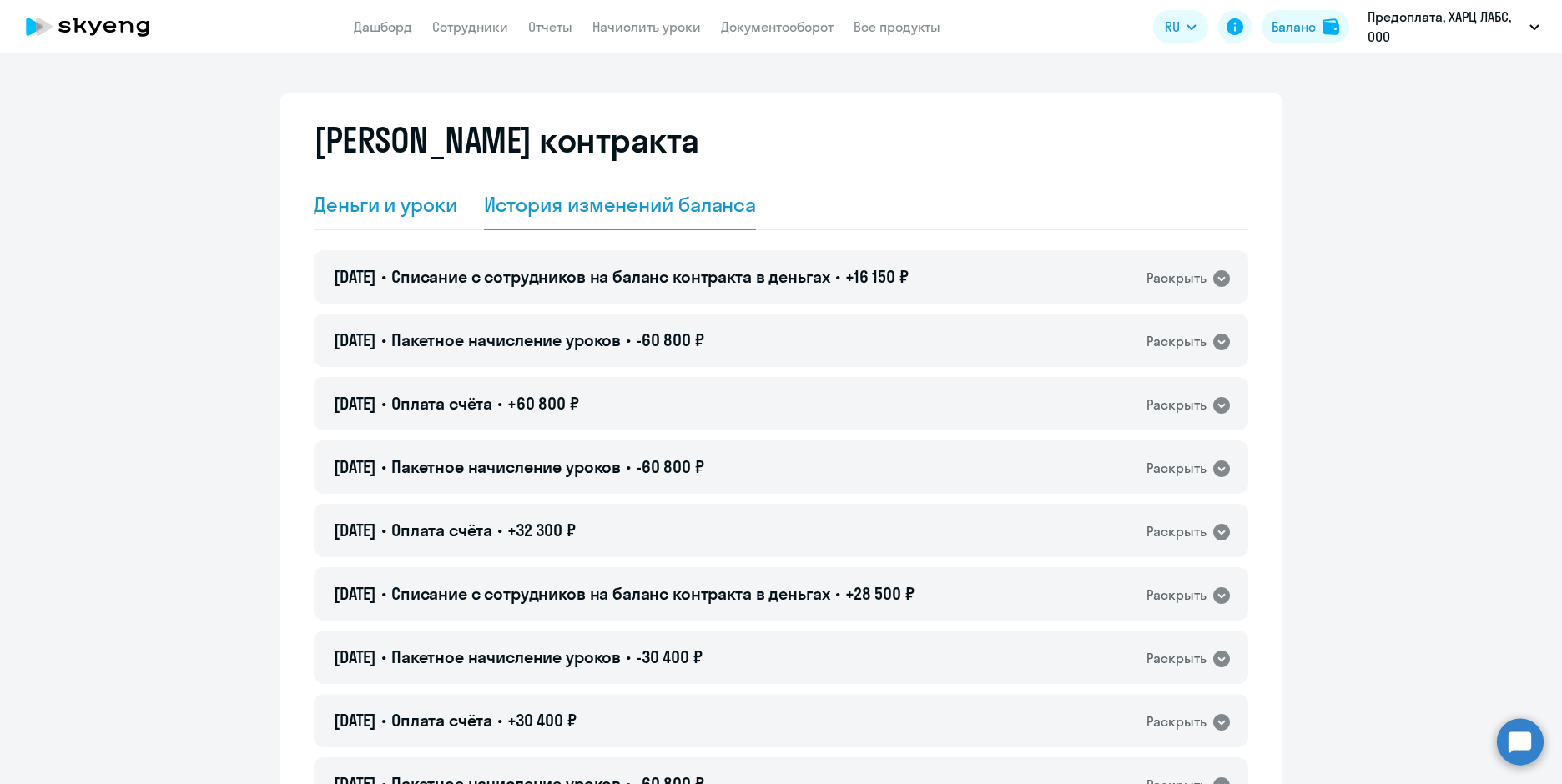
click at [330, 211] on div "Деньги и уроки" at bounding box center [385, 204] width 144 height 27
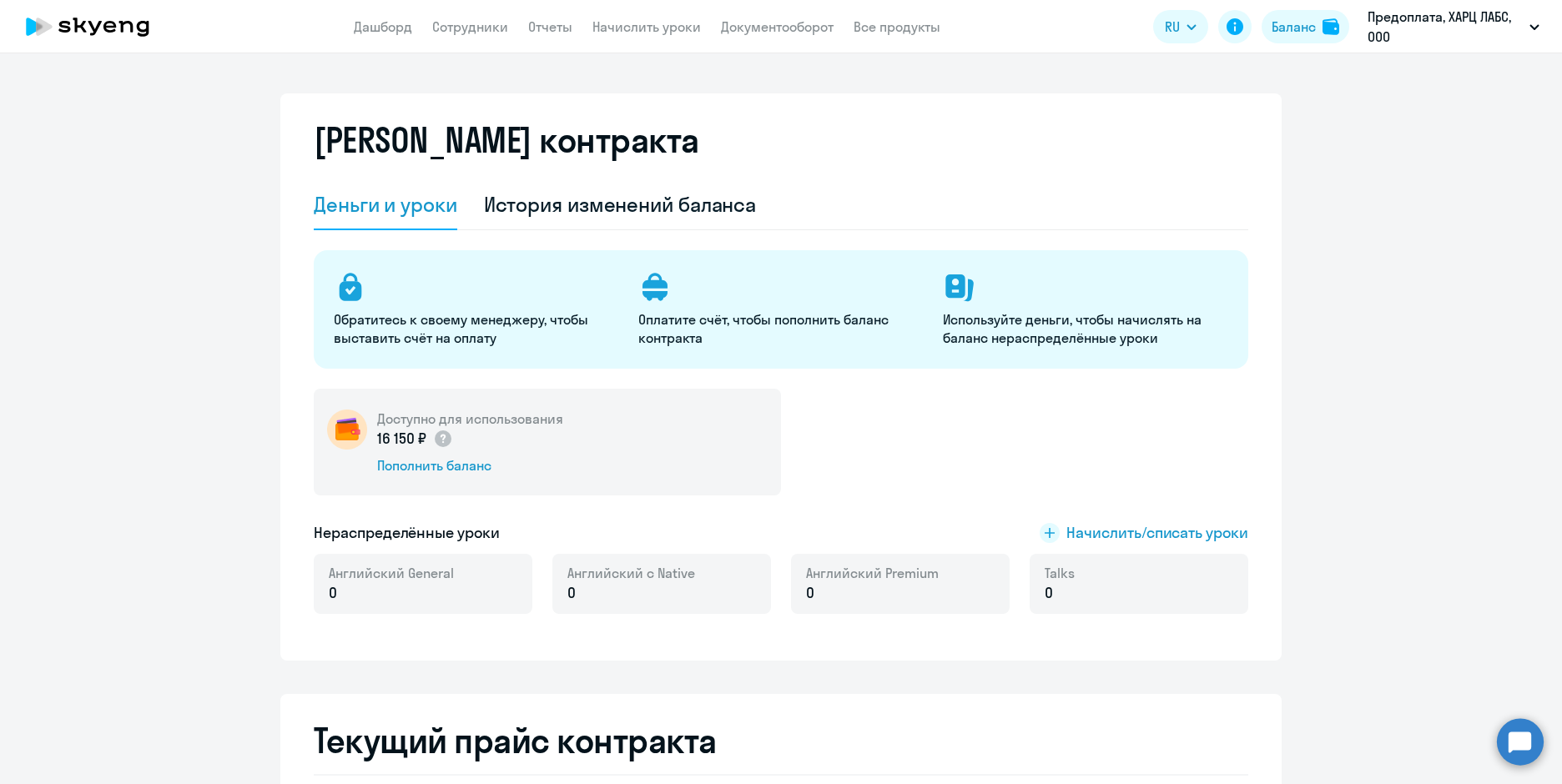
click at [465, 17] on app-menu-item-link "Сотрудники" at bounding box center [470, 27] width 76 height 21
click at [472, 31] on link "Сотрудники" at bounding box center [470, 27] width 76 height 17
select select "30"
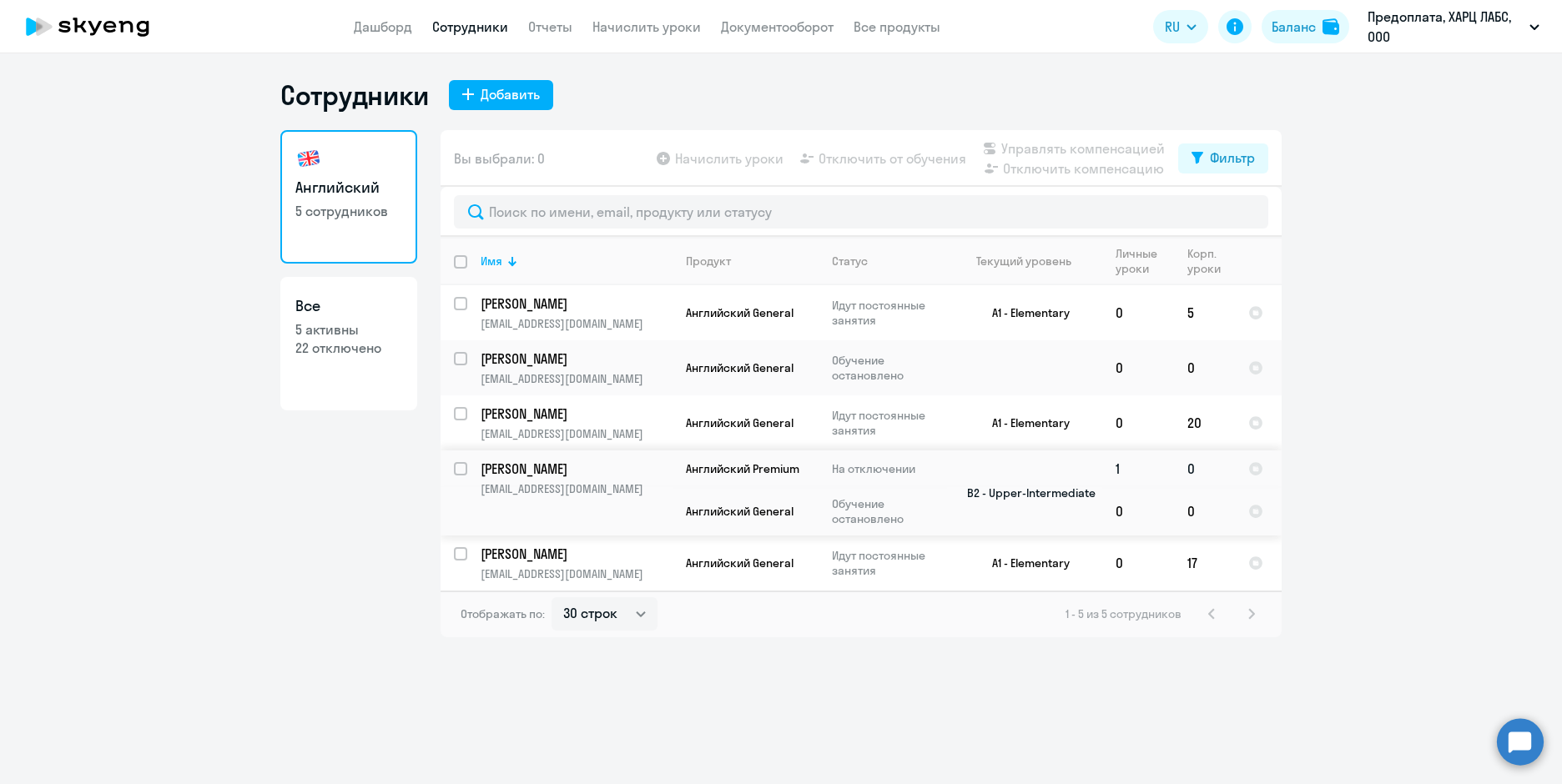
click at [548, 472] on p "[PERSON_NAME]" at bounding box center [574, 469] width 188 height 18
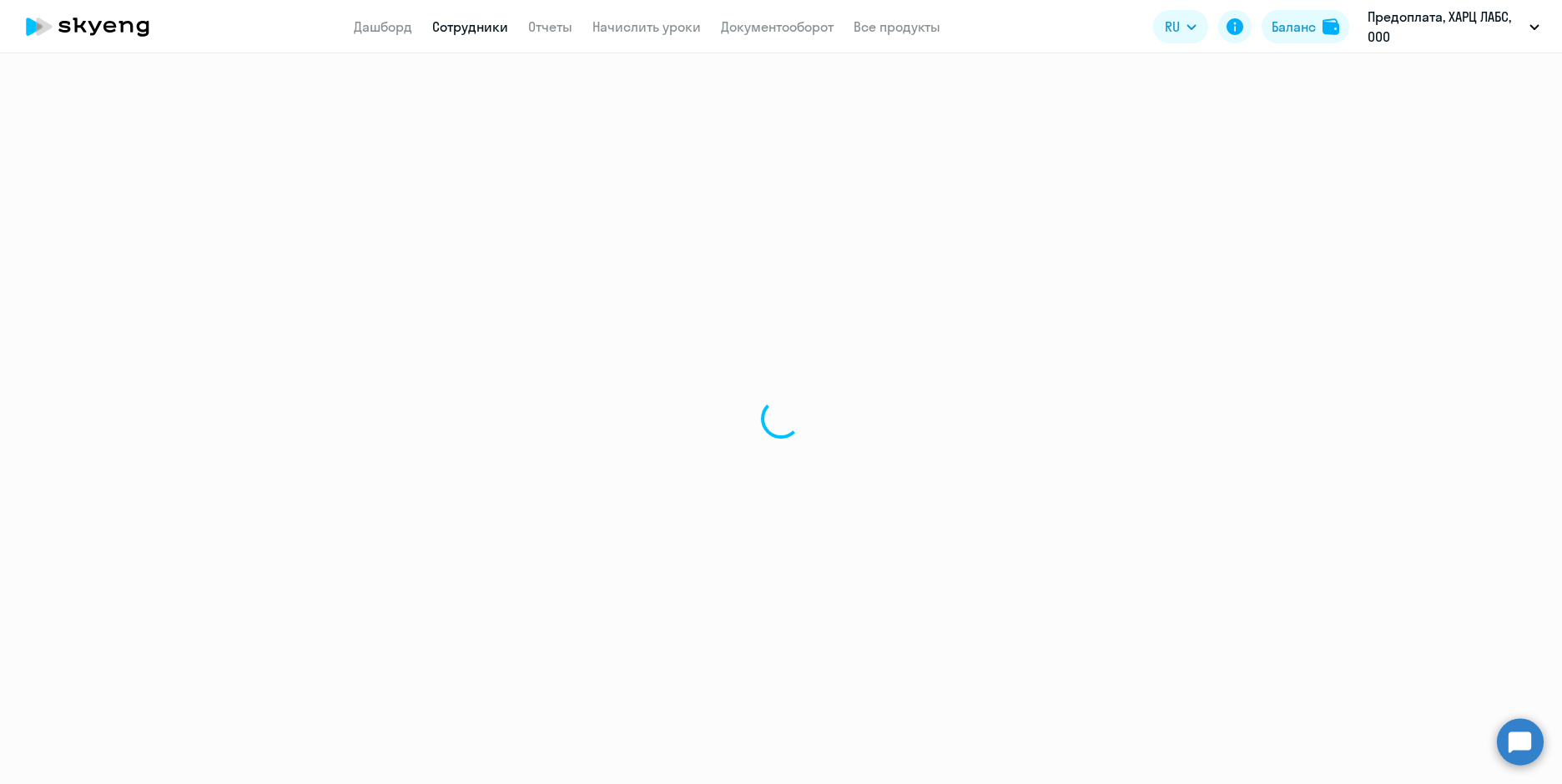
select select "english"
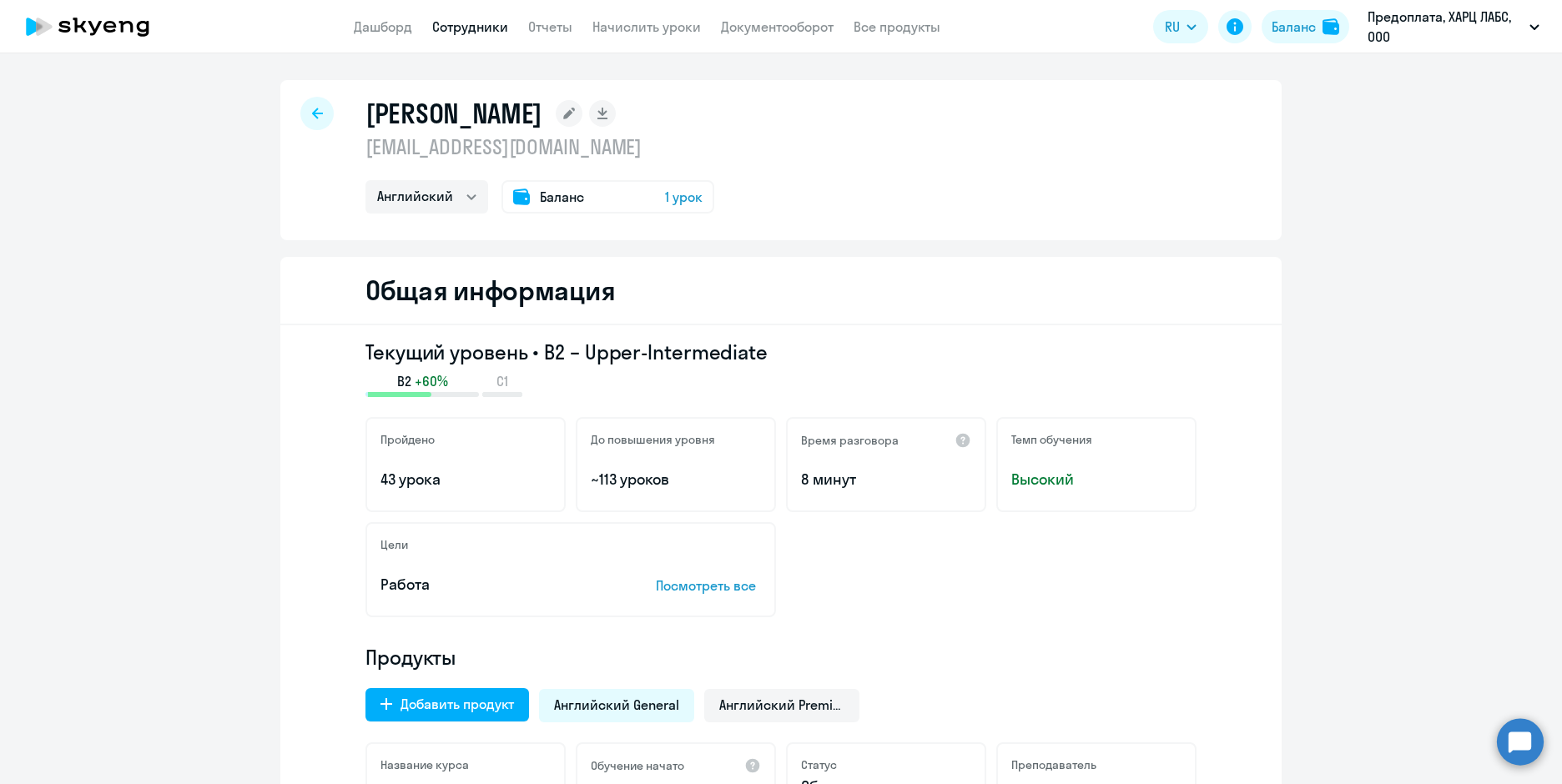
click at [665, 188] on span "1 урок" at bounding box center [683, 196] width 38 height 20
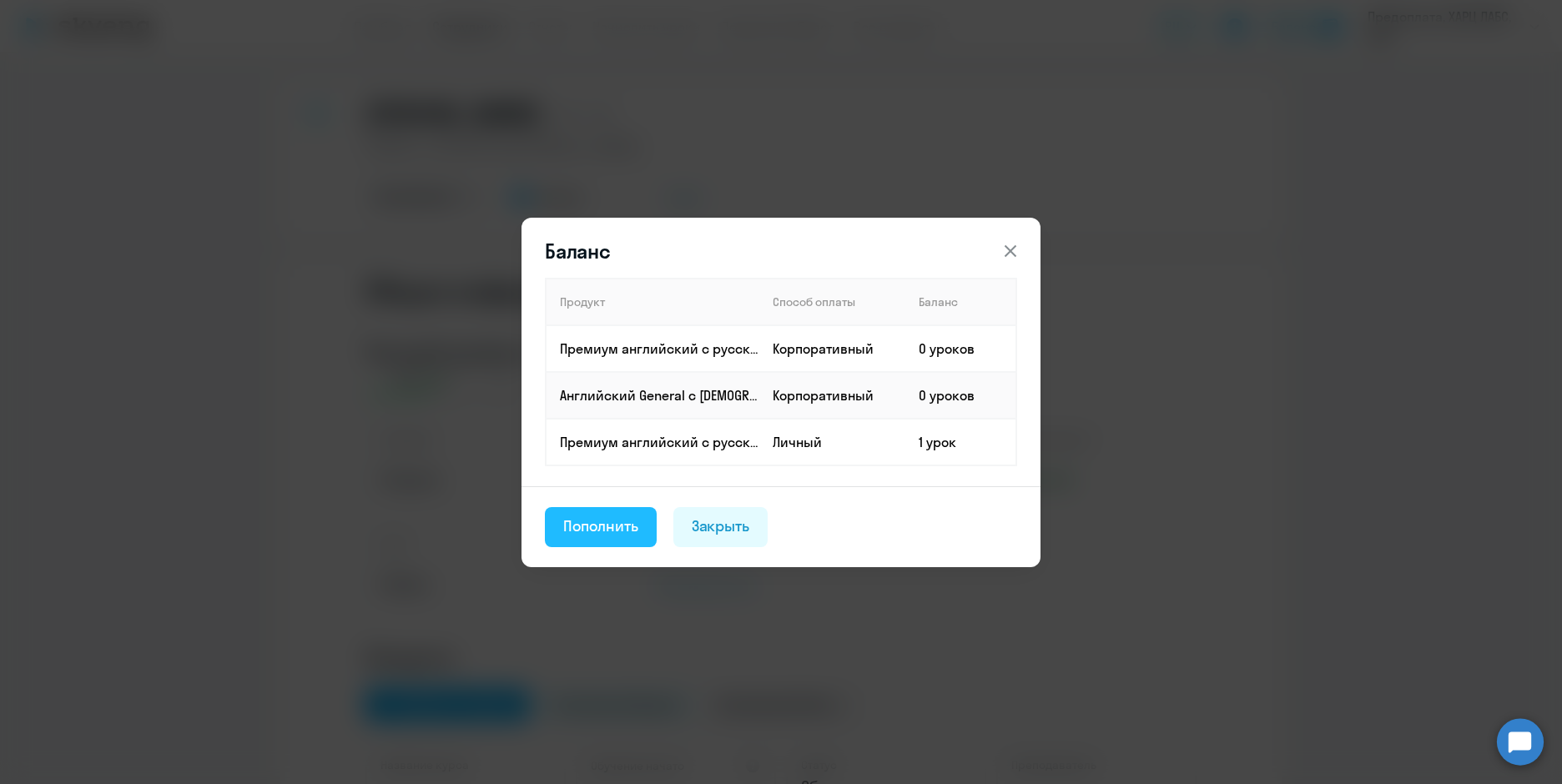
click at [597, 533] on div "Пополнить" at bounding box center [600, 527] width 75 height 22
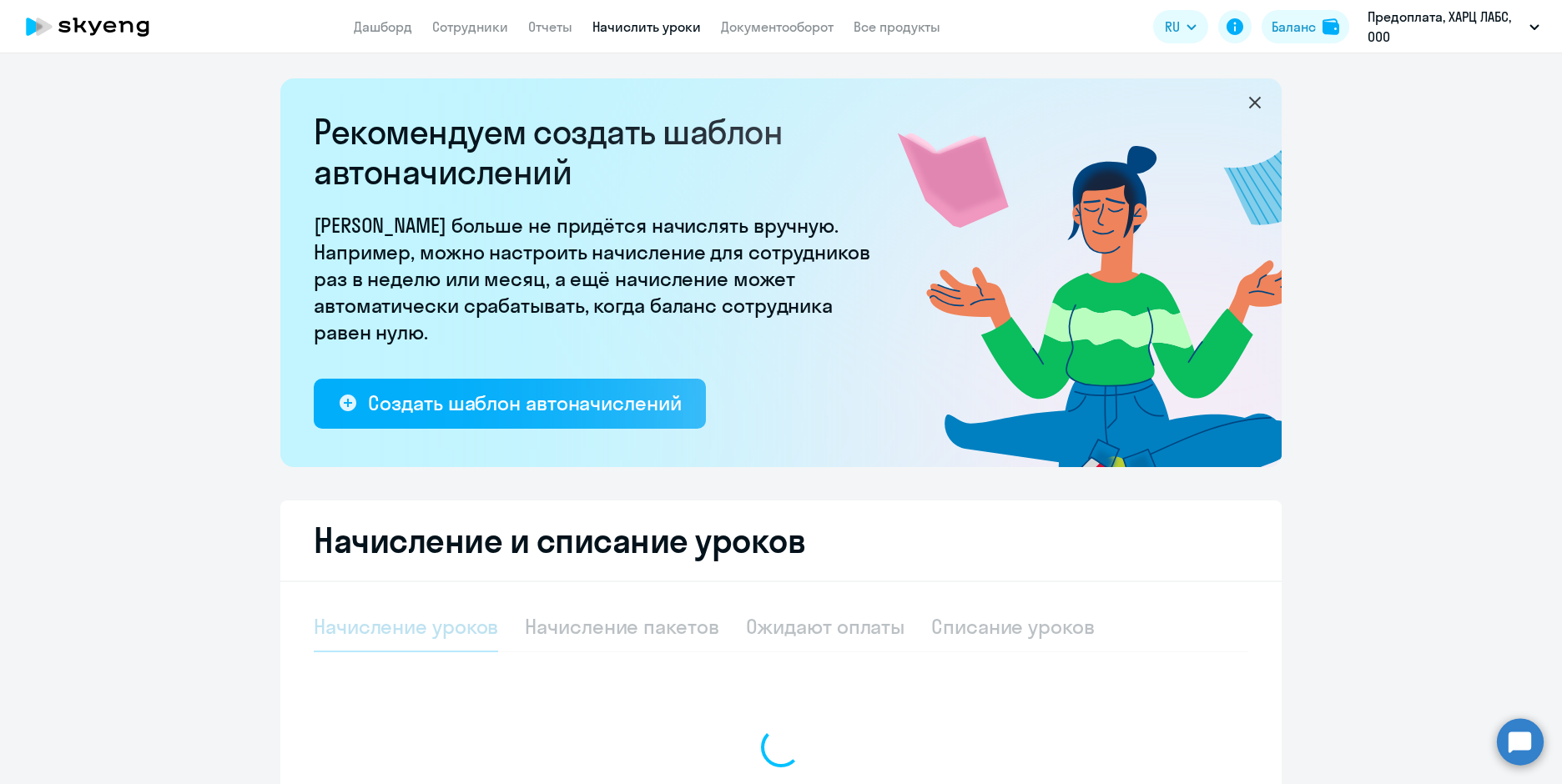
select select "10"
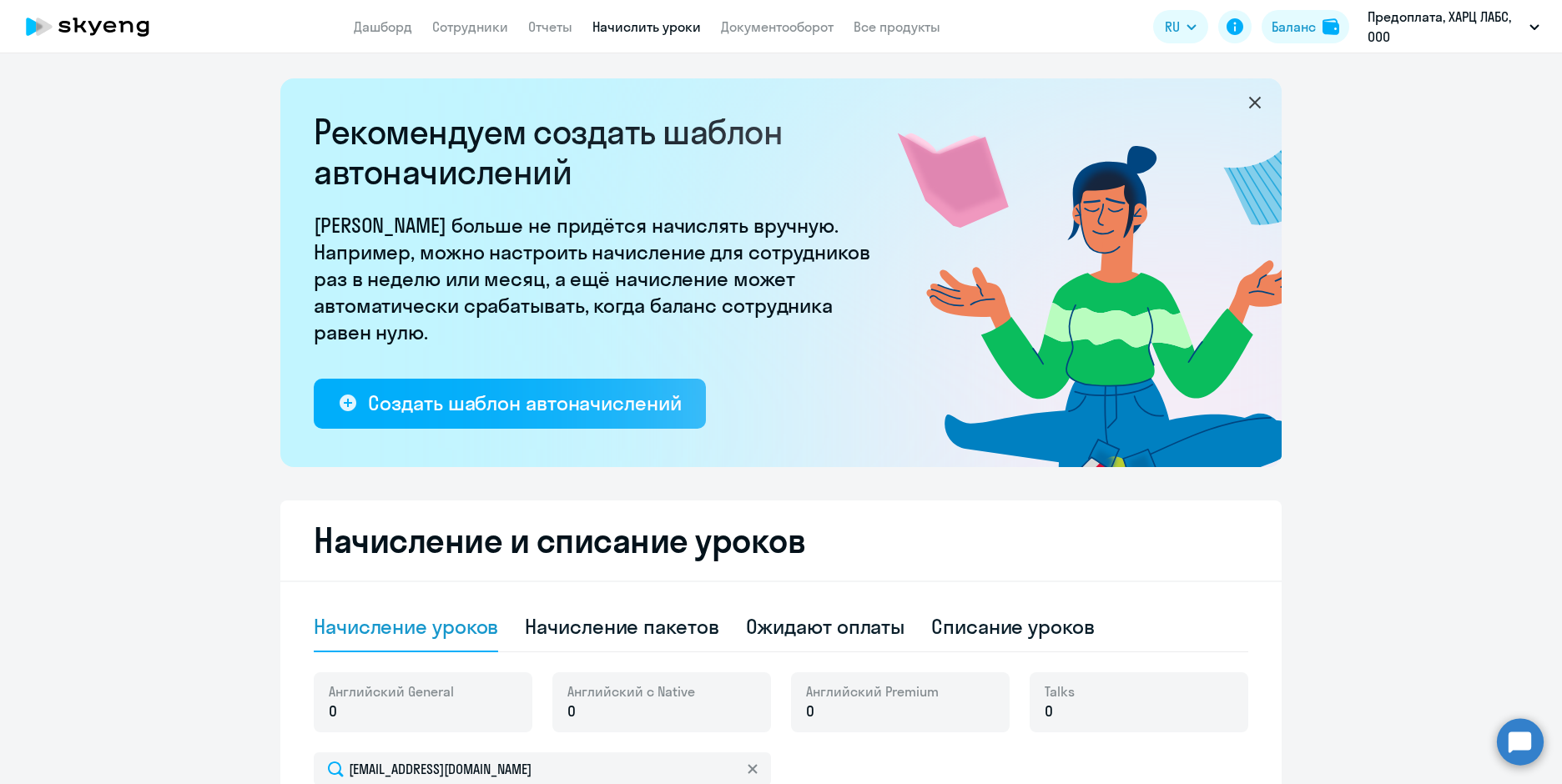
scroll to position [414, 0]
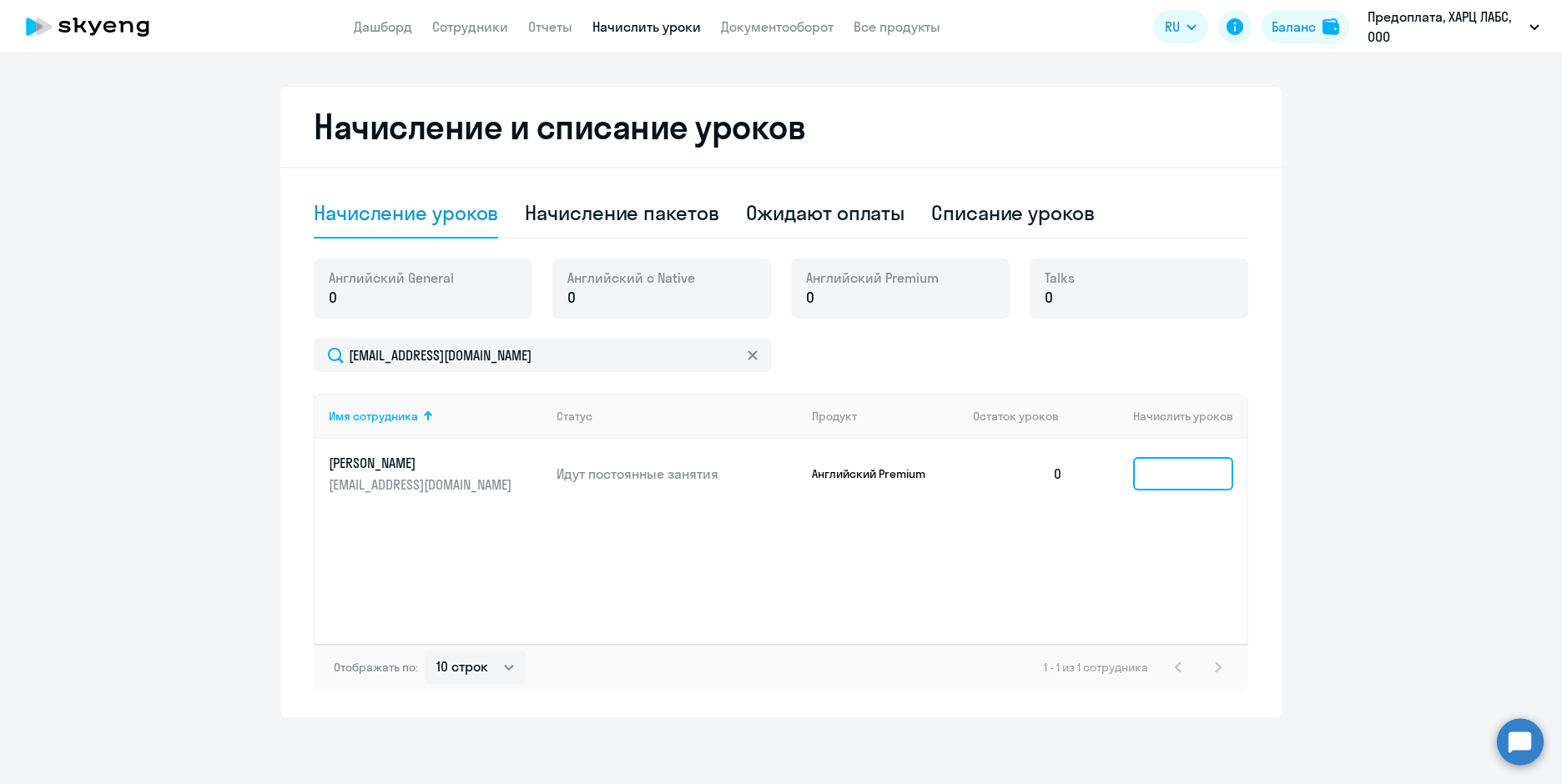
click at [1146, 469] on input at bounding box center [1183, 474] width 100 height 33
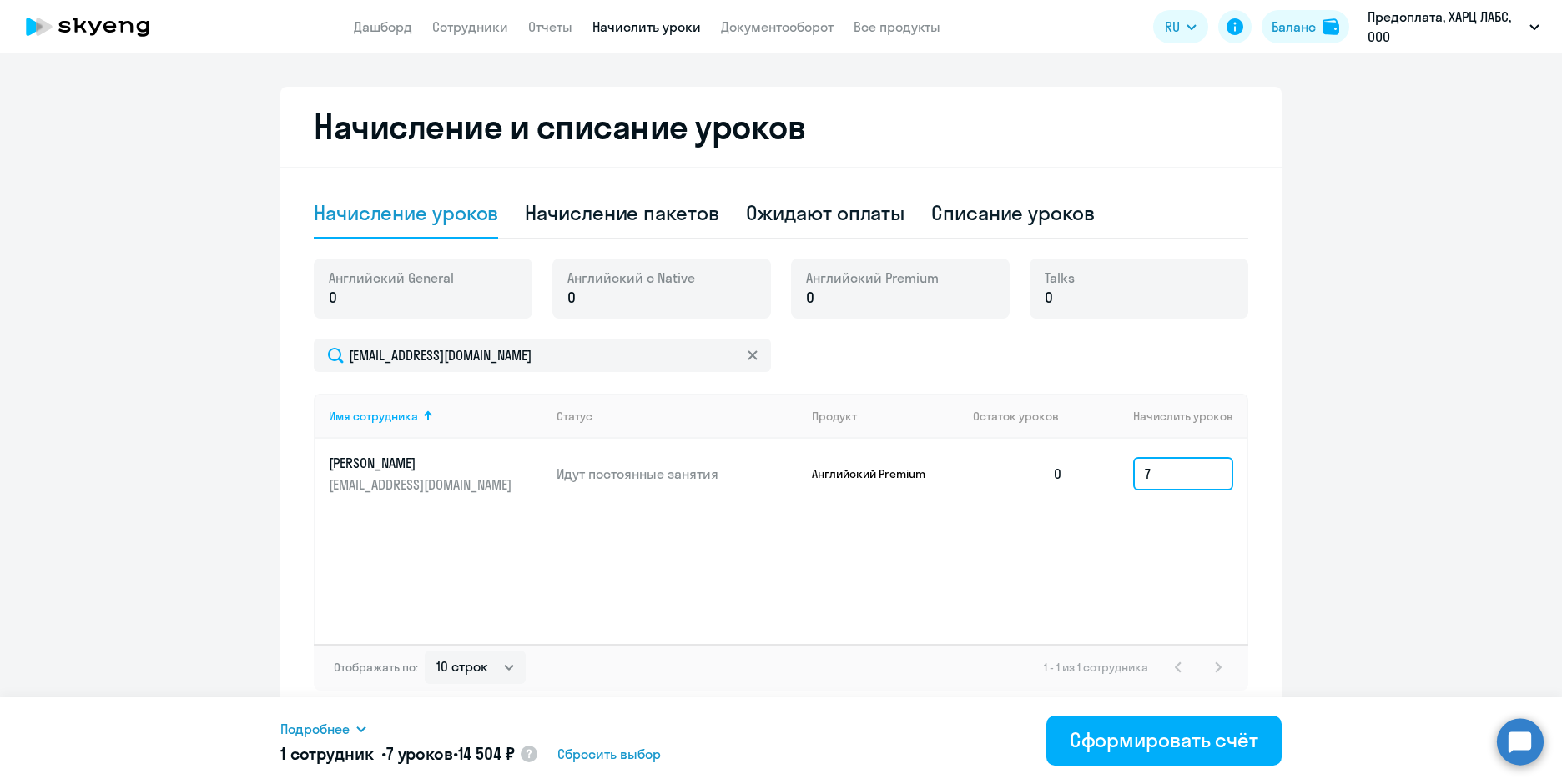
type input "7"
click at [924, 583] on div "Имя сотрудника Статус Продукт Остаток уроков Начислить уроков Денисюк Ирина iri…" at bounding box center [780, 518] width 934 height 250
click at [564, 212] on div "Начисление пакетов" at bounding box center [621, 212] width 193 height 27
select select "10"
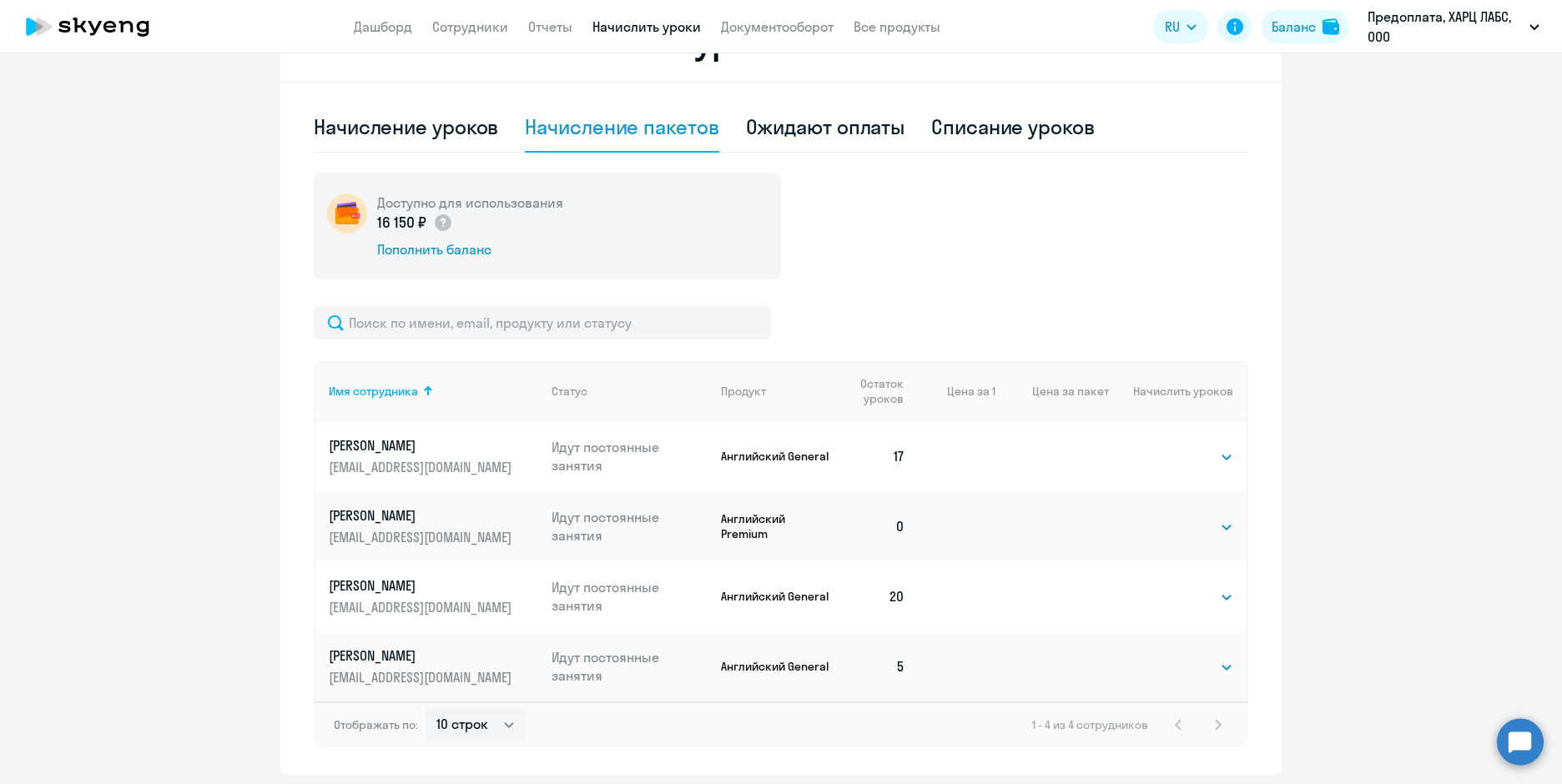
scroll to position [575, 0]
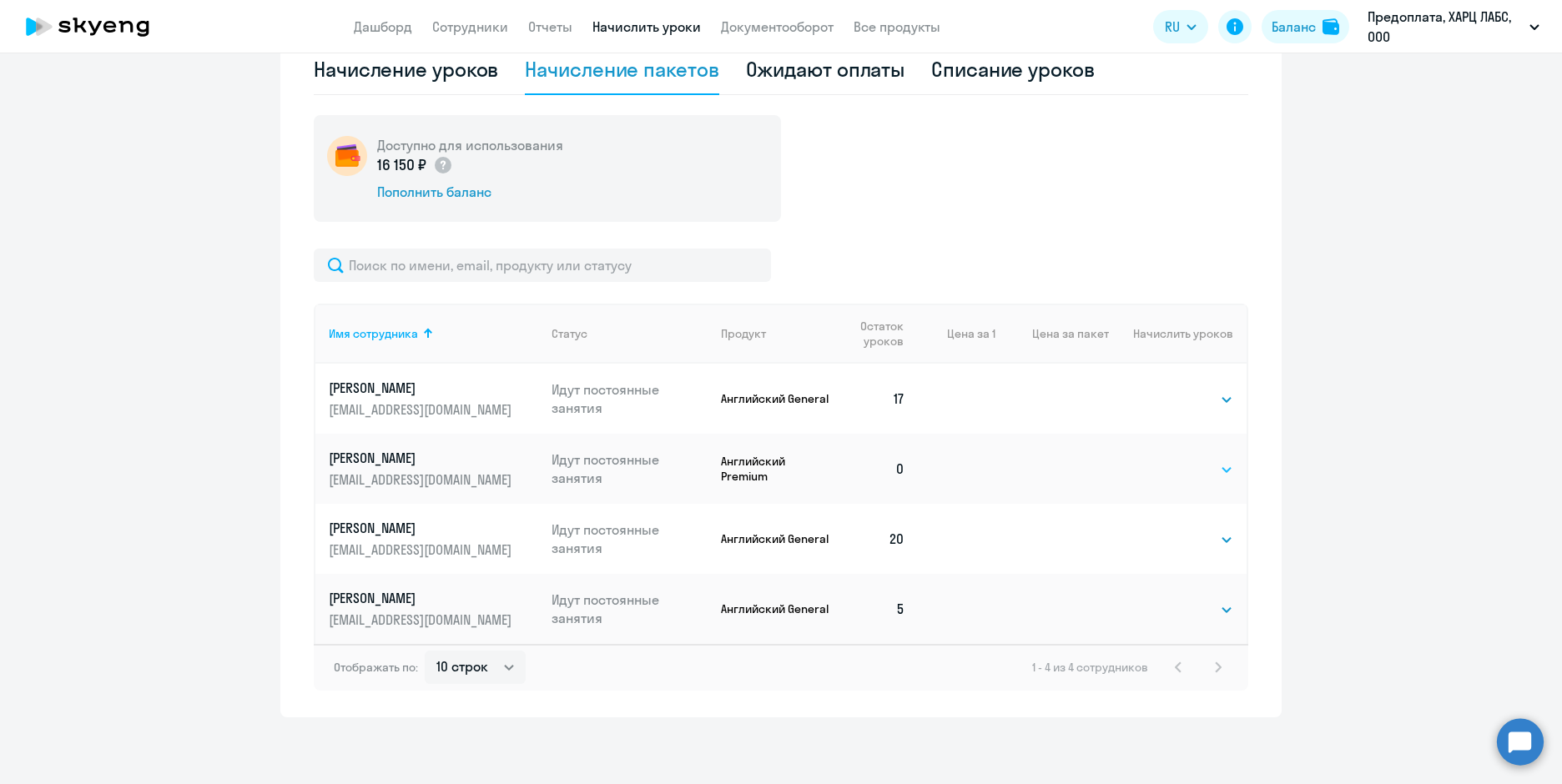
click at [1177, 460] on select "Выбрать 4 8 16 32 64 96 128" at bounding box center [1199, 470] width 69 height 20
select select "4"
click at [1165, 460] on select "Выбрать 4 8 16 32 64 96 128" at bounding box center [1199, 470] width 69 height 20
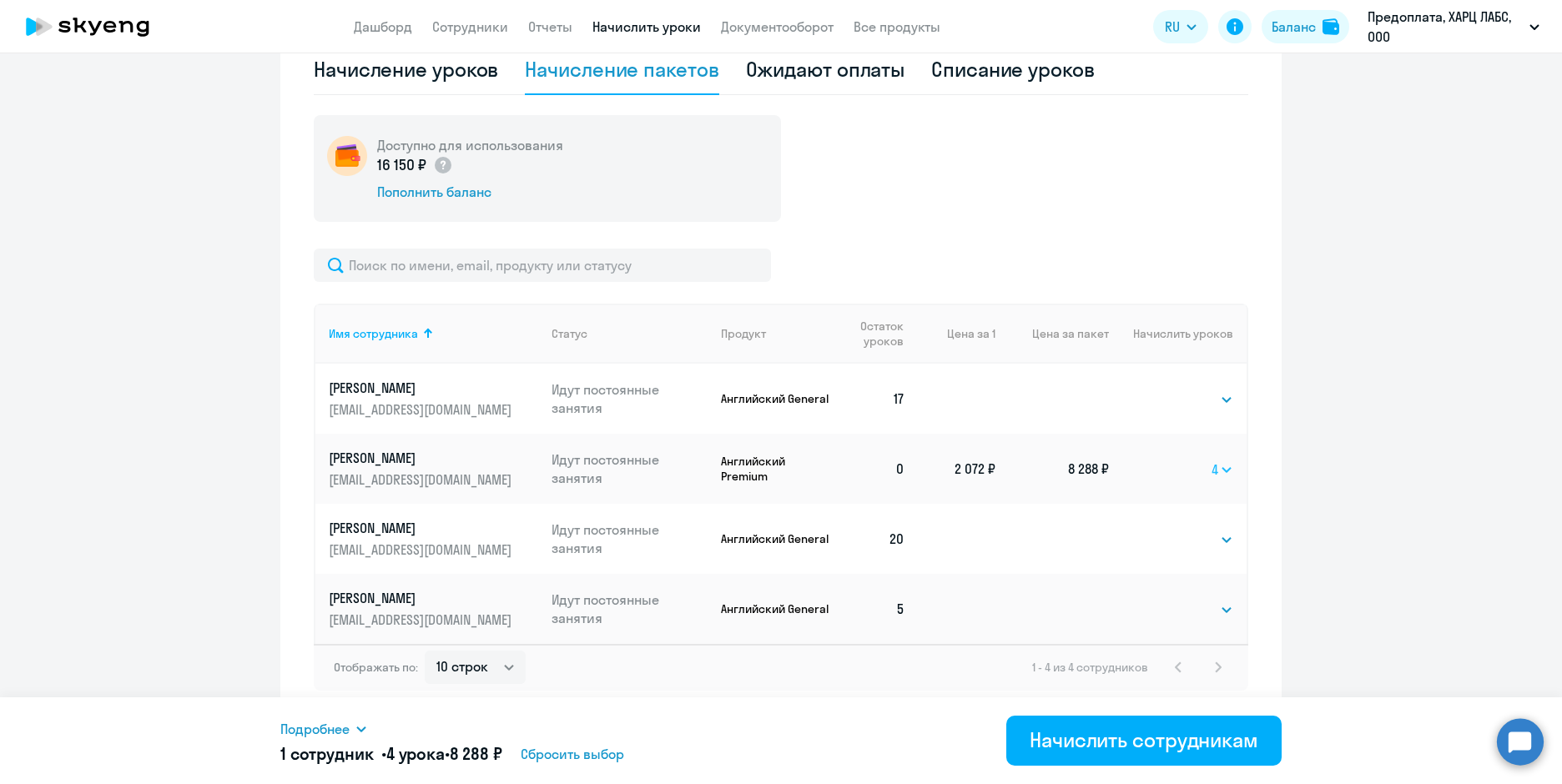
click at [1222, 460] on select "Выбрать 4 8 16 32 64 96 128" at bounding box center [1223, 470] width 22 height 20
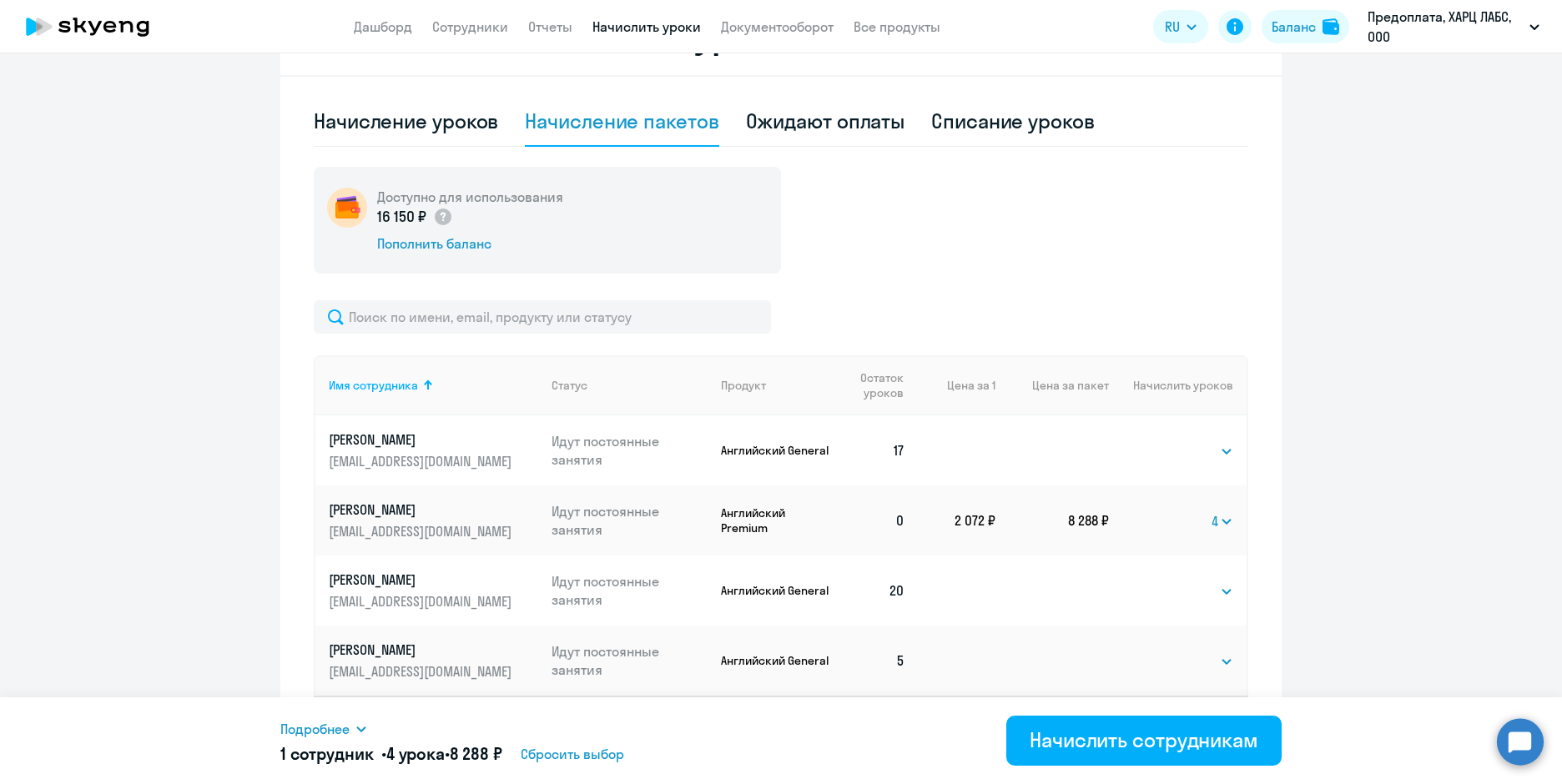
scroll to position [409, 0]
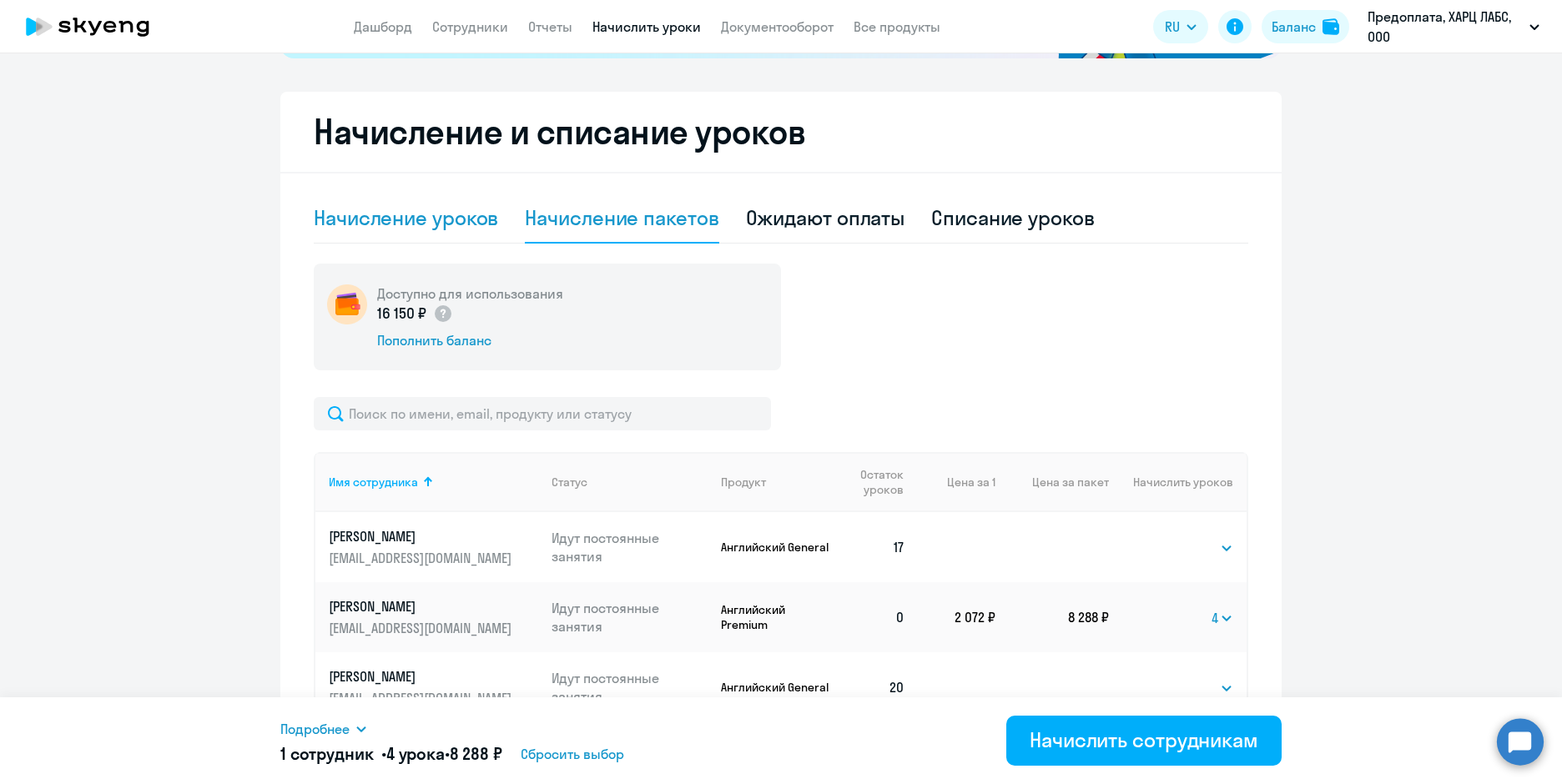
click at [445, 221] on div "Начисление уроков" at bounding box center [406, 217] width 185 height 27
select select "10"
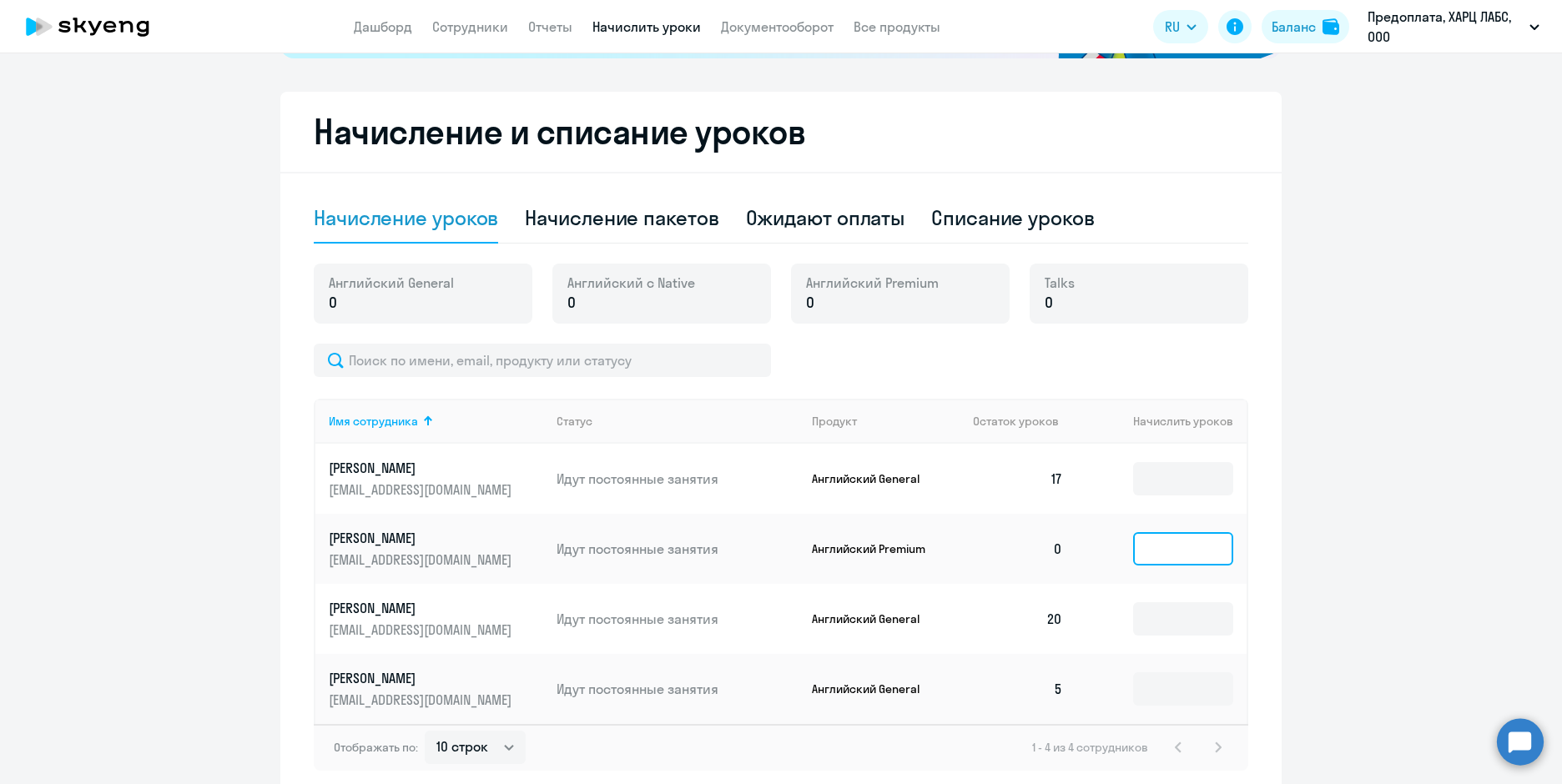
click at [1147, 547] on input at bounding box center [1183, 549] width 100 height 33
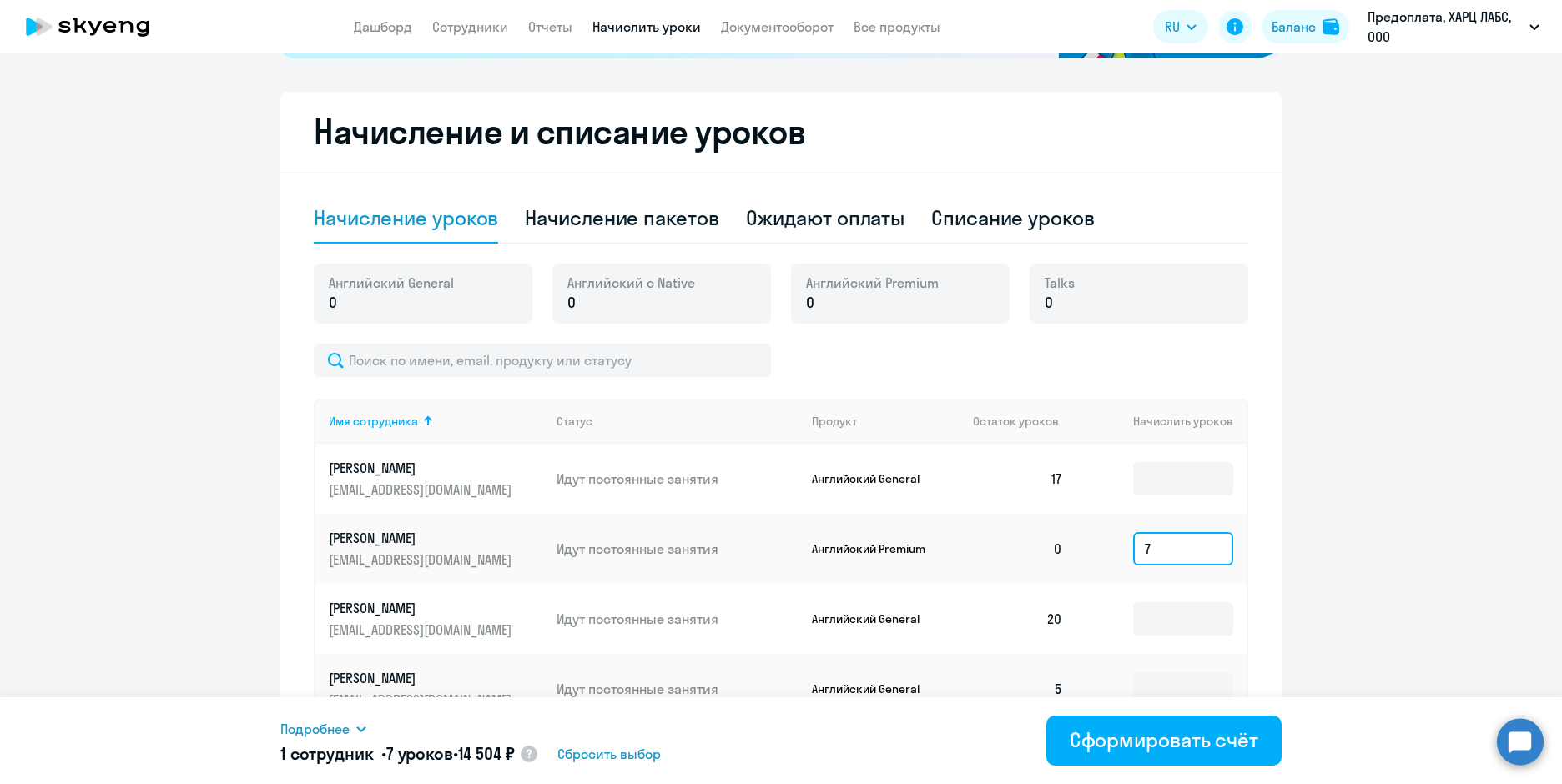
type input "7"
click at [1414, 515] on ng-component "Рекомендуем создать шаблон автоначислений Уроки больше не придётся начислять вр…" at bounding box center [781, 233] width 1562 height 1128
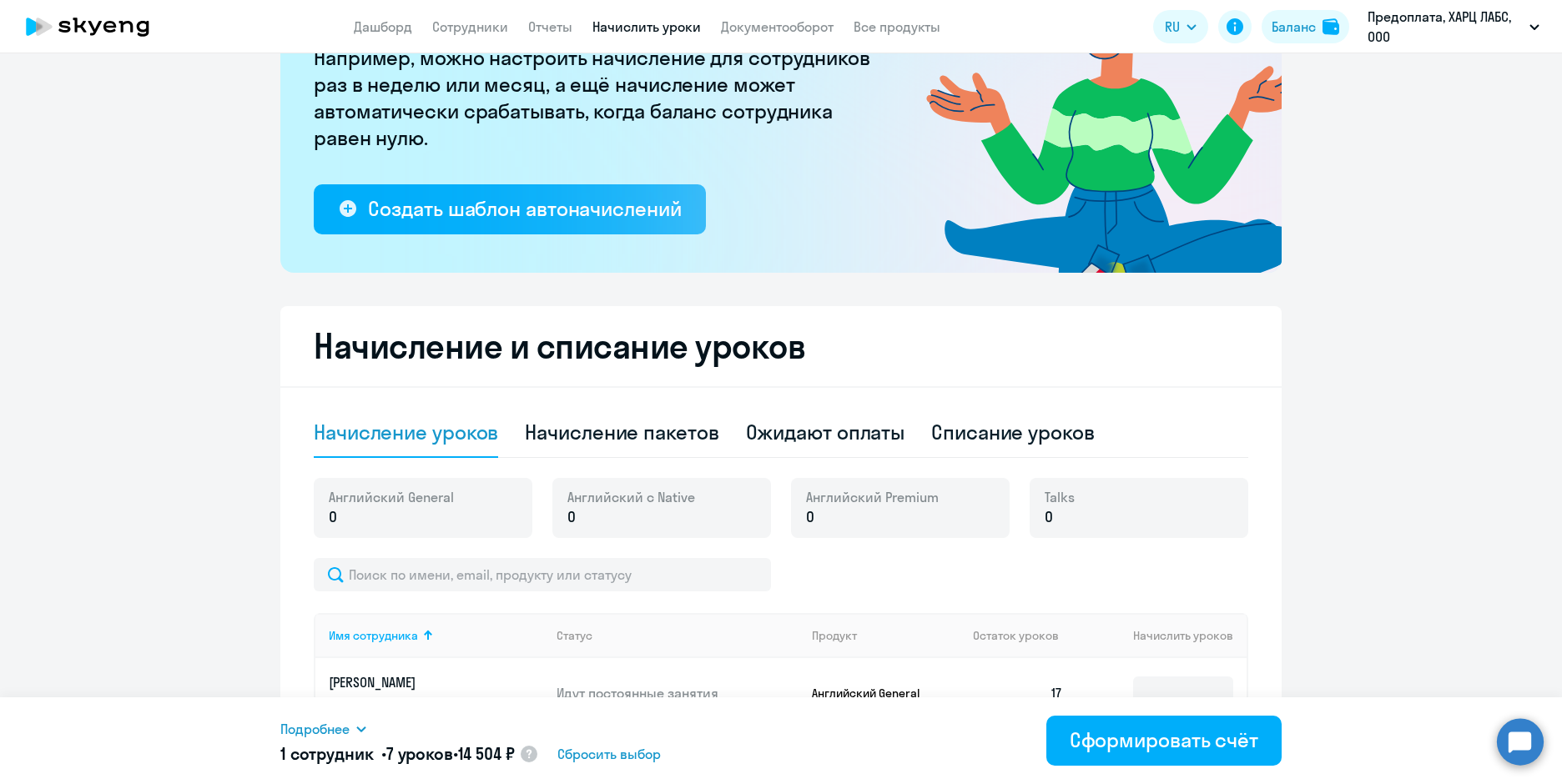
scroll to position [159, 0]
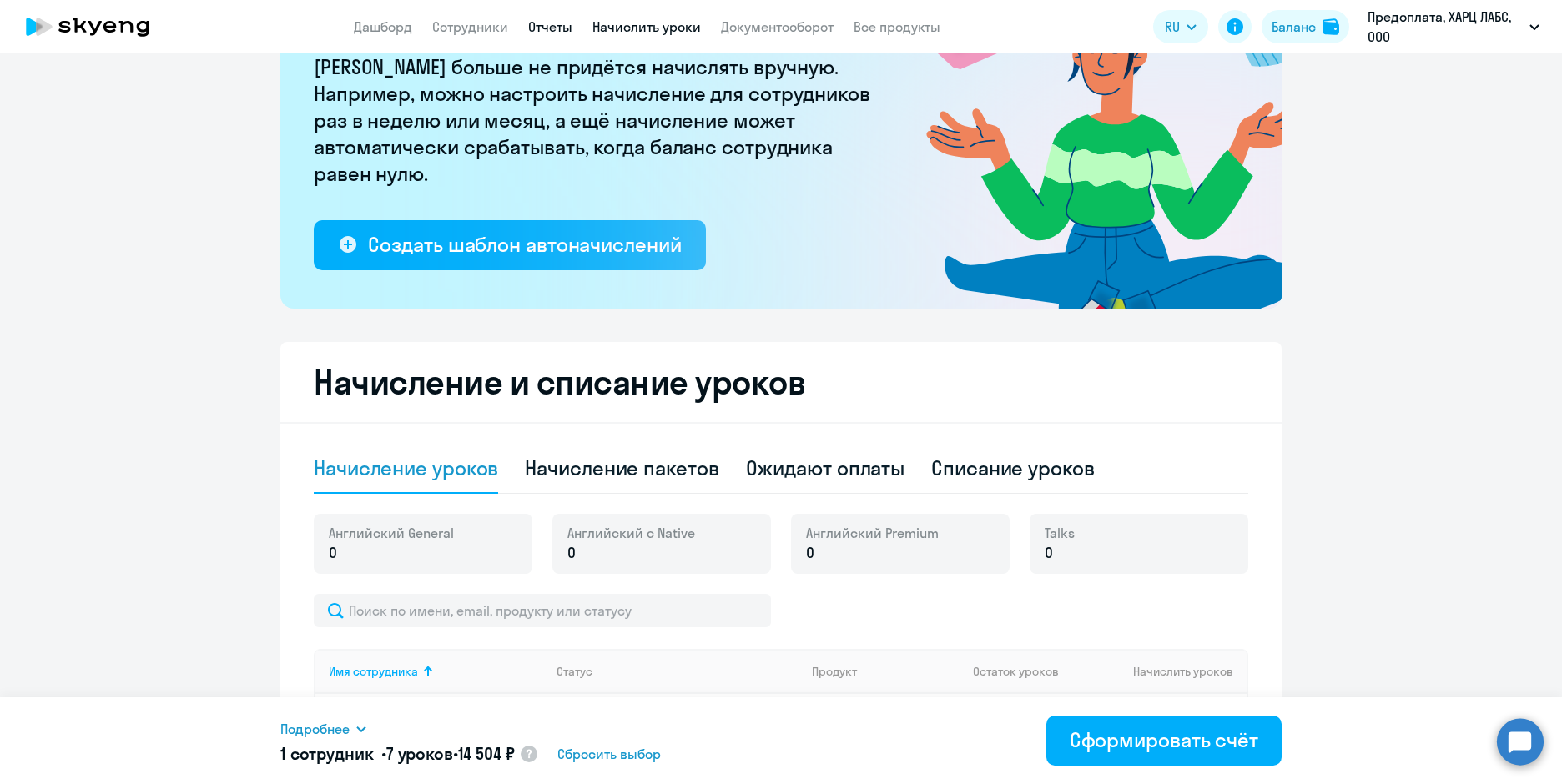
click at [543, 27] on link "Отчеты" at bounding box center [550, 27] width 44 height 17
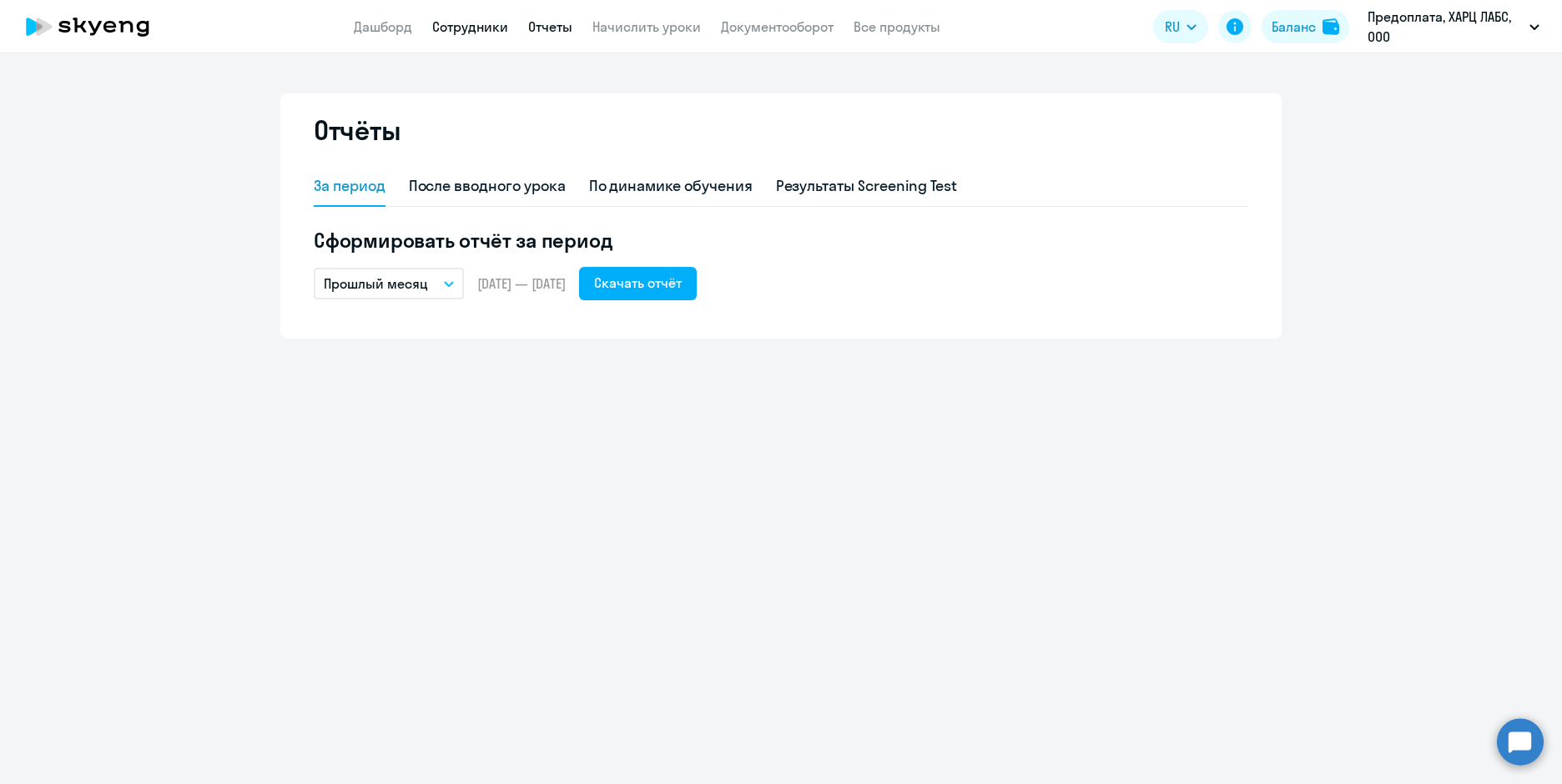
click at [464, 33] on link "Сотрудники" at bounding box center [470, 27] width 76 height 17
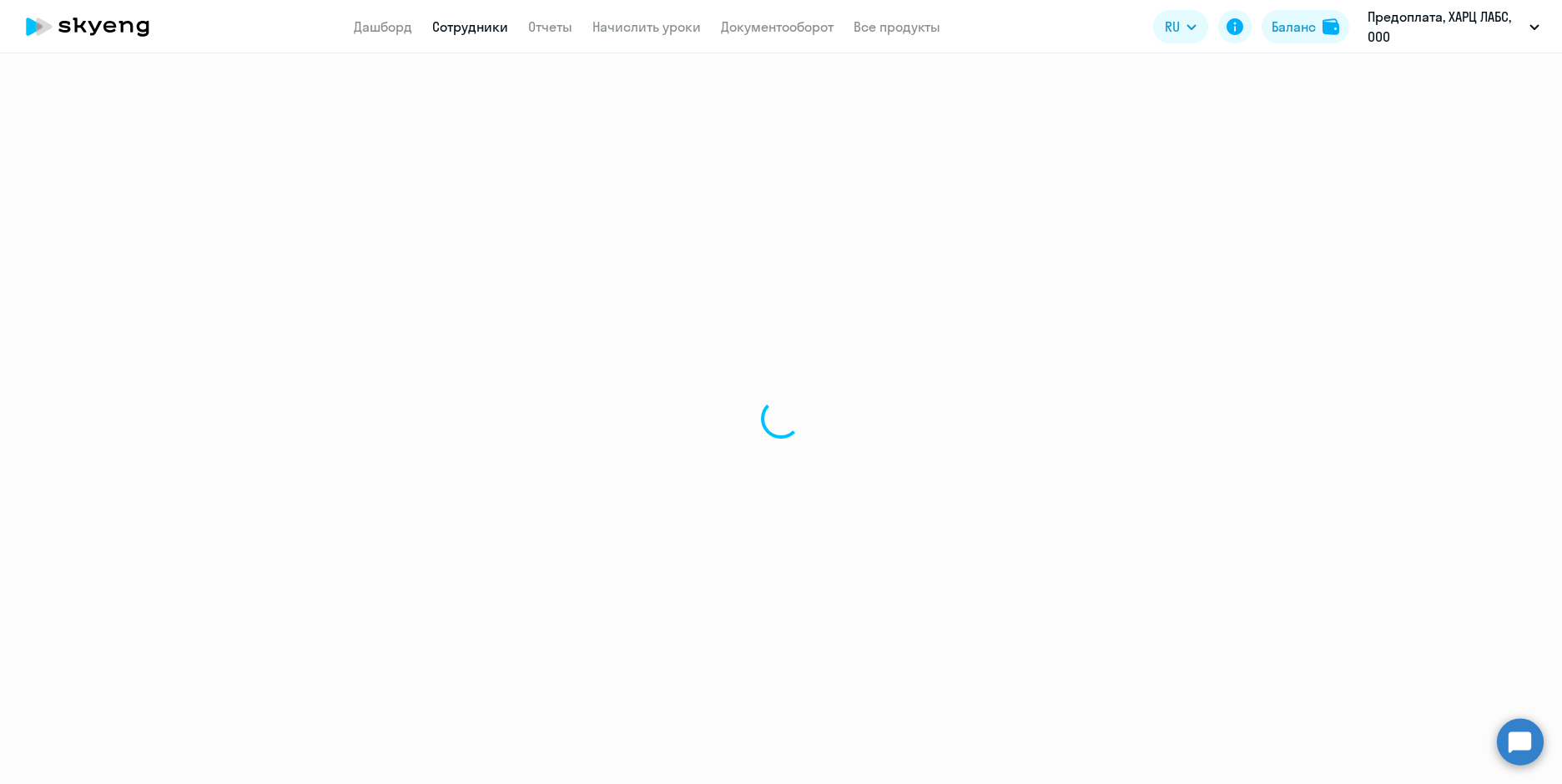
select select "30"
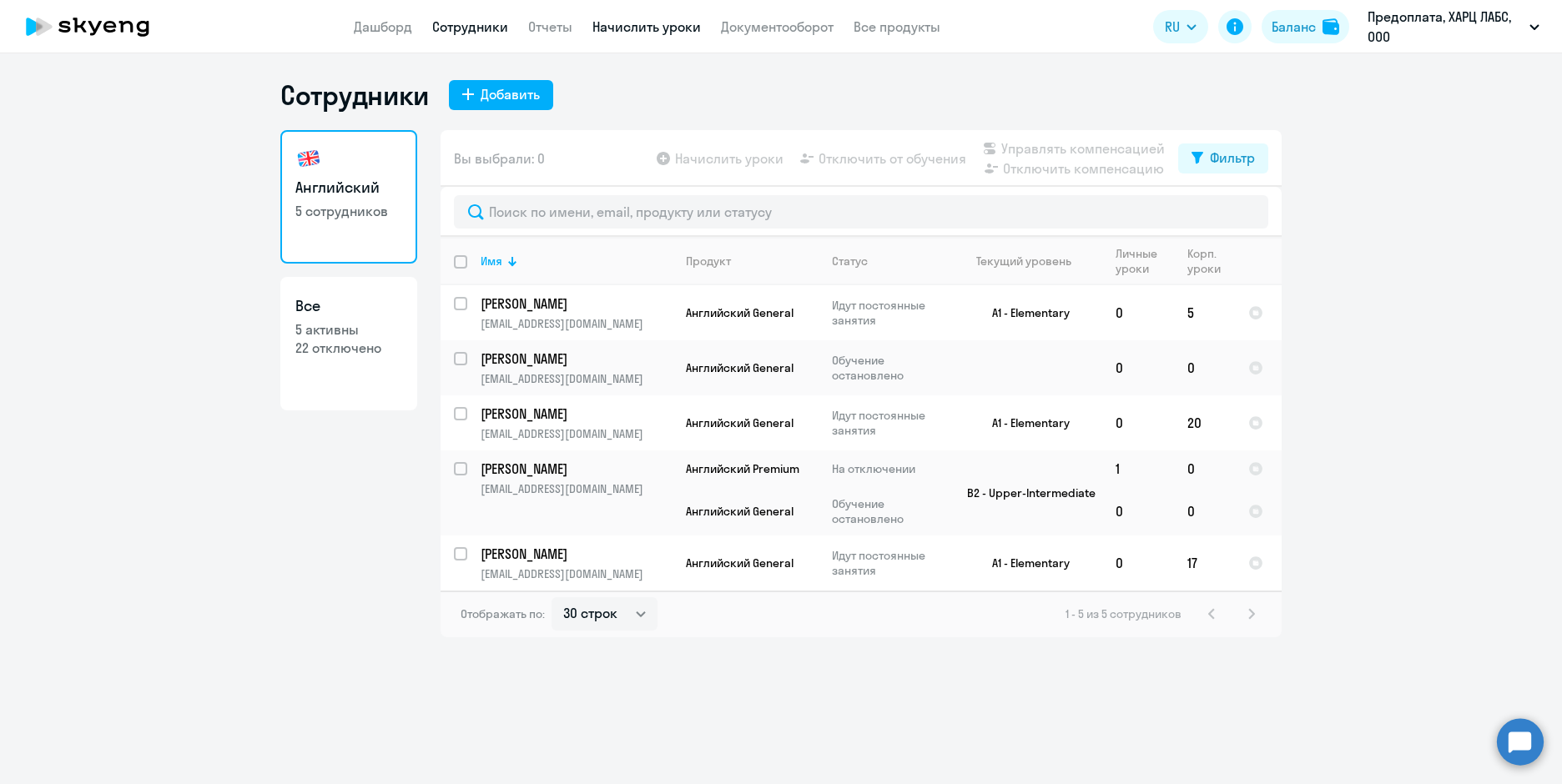
click at [687, 32] on link "Начислить уроки" at bounding box center [646, 27] width 109 height 17
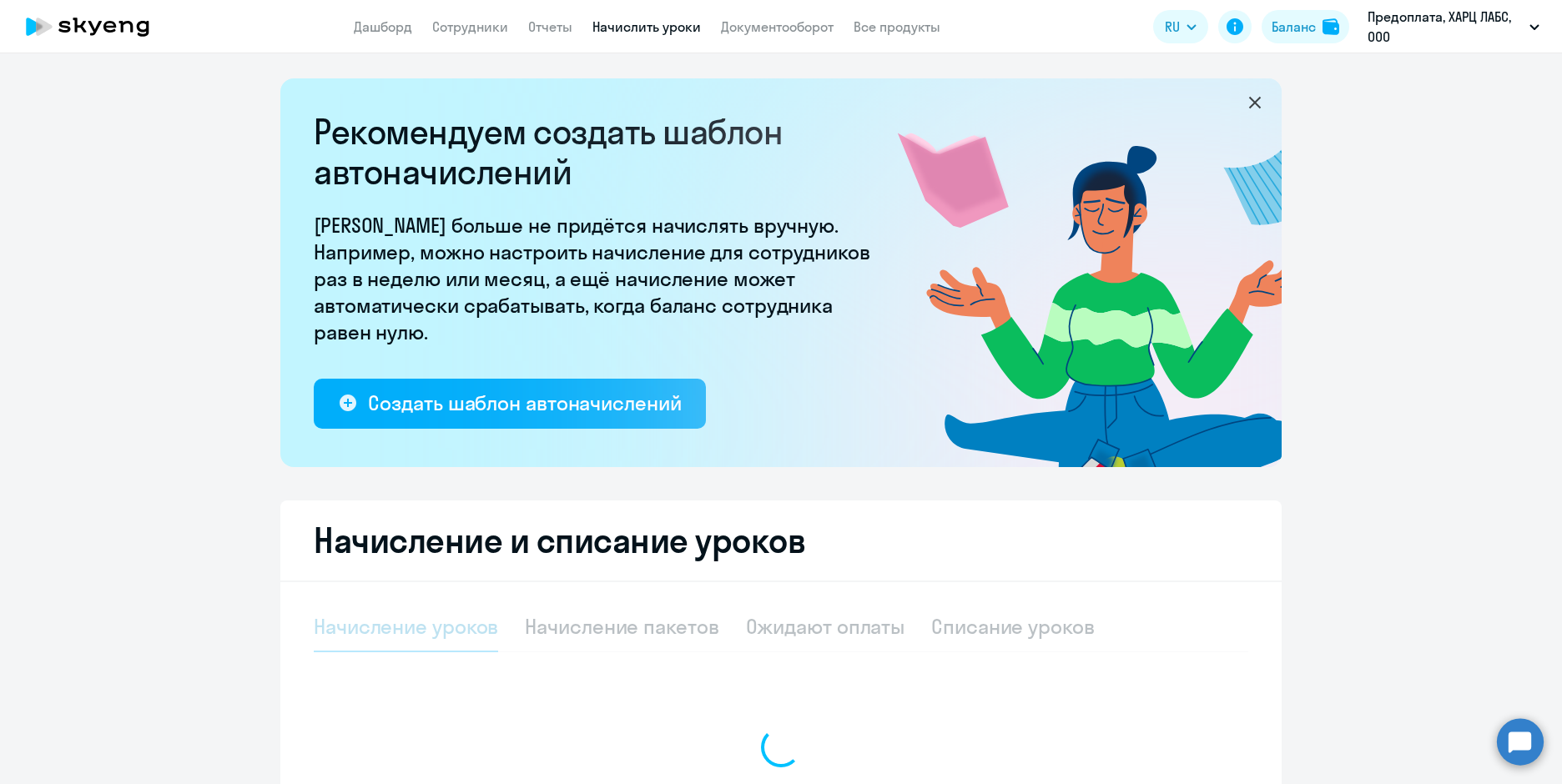
select select "10"
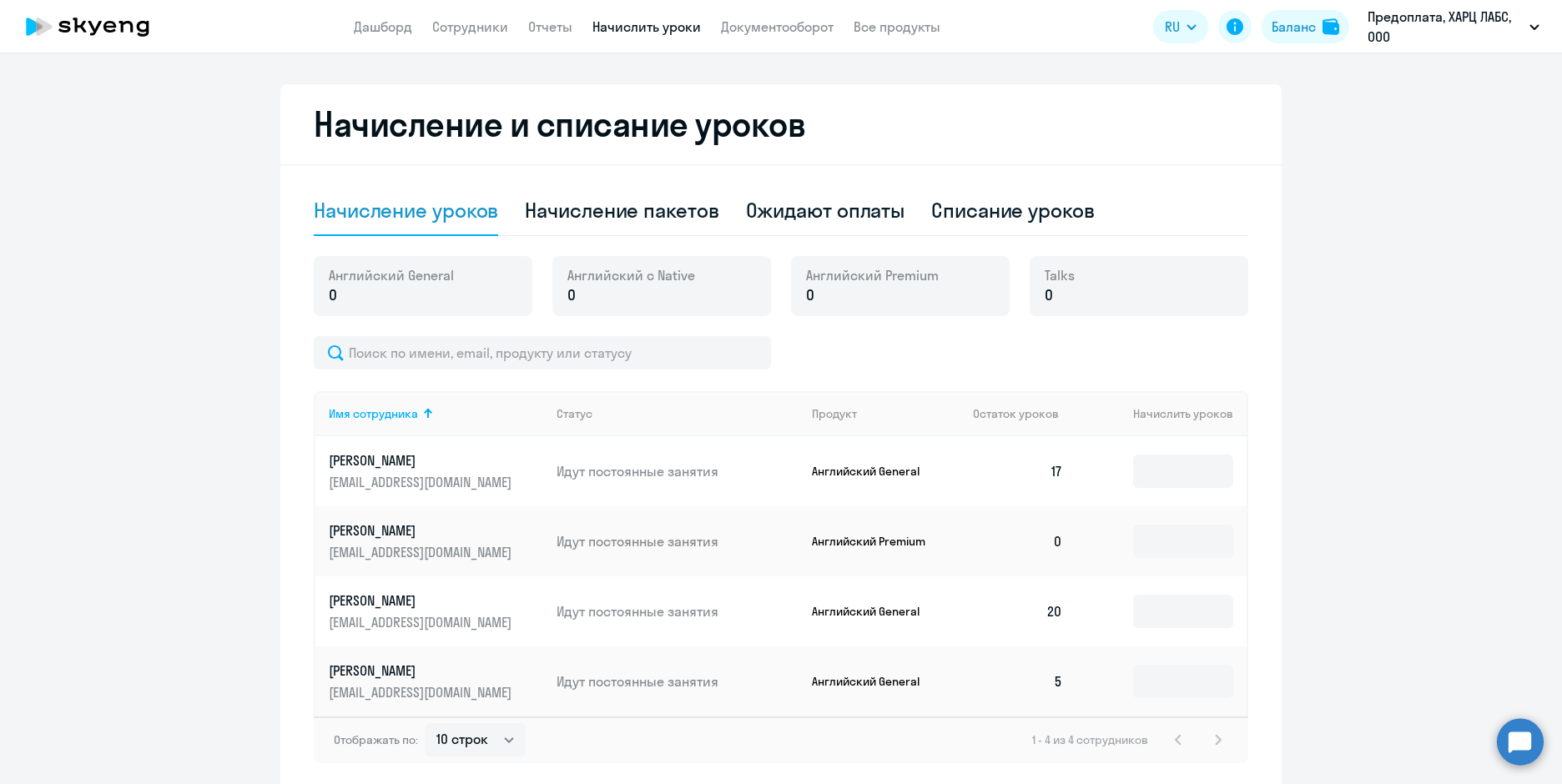
scroll to position [417, 0]
click at [1177, 535] on input at bounding box center [1183, 541] width 100 height 33
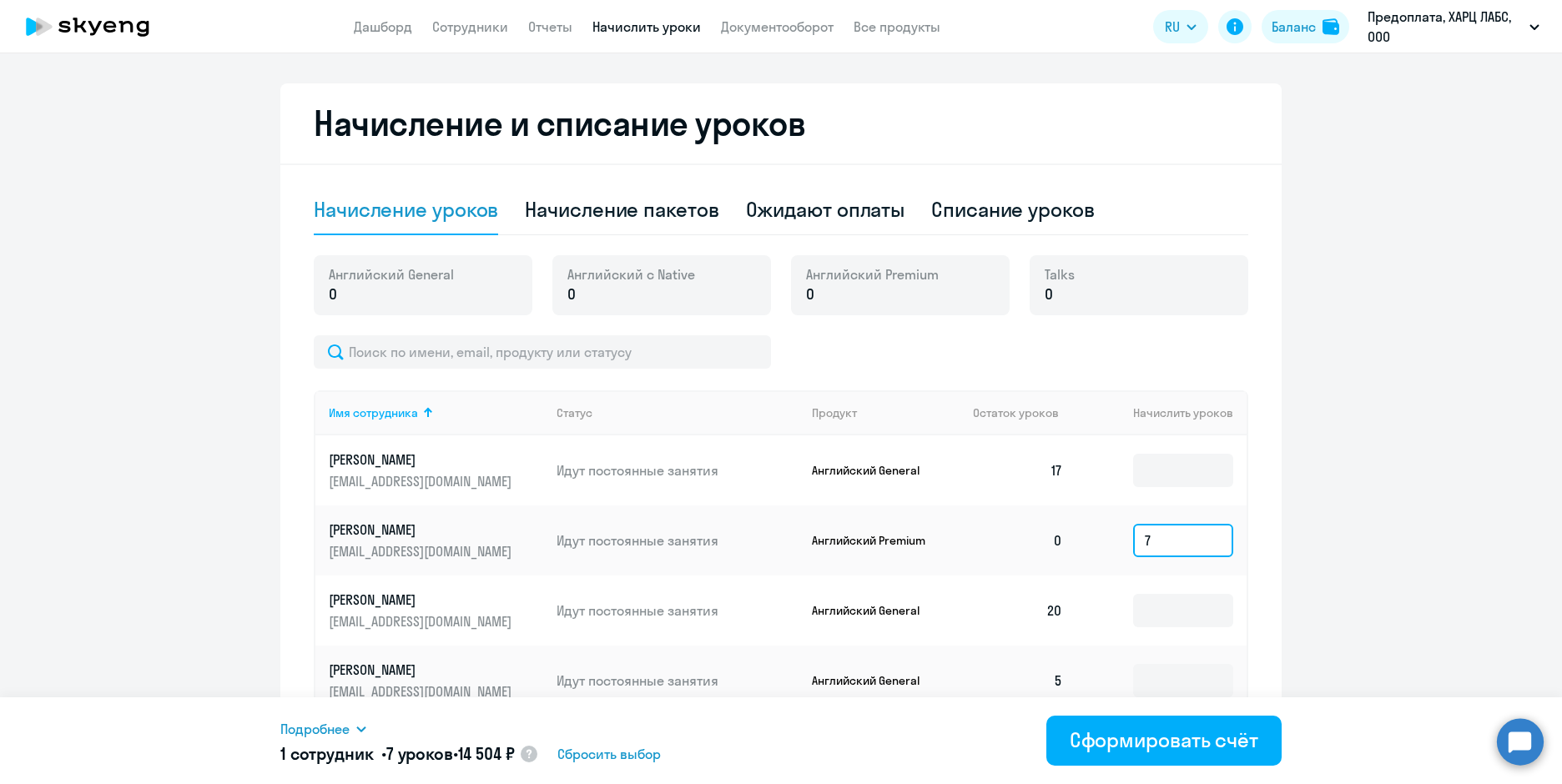
type input "7"
click at [1376, 530] on ng-component "Рекомендуем создать шаблон автоначислений Уроки больше не придётся начислять вр…" at bounding box center [781, 225] width 1562 height 1128
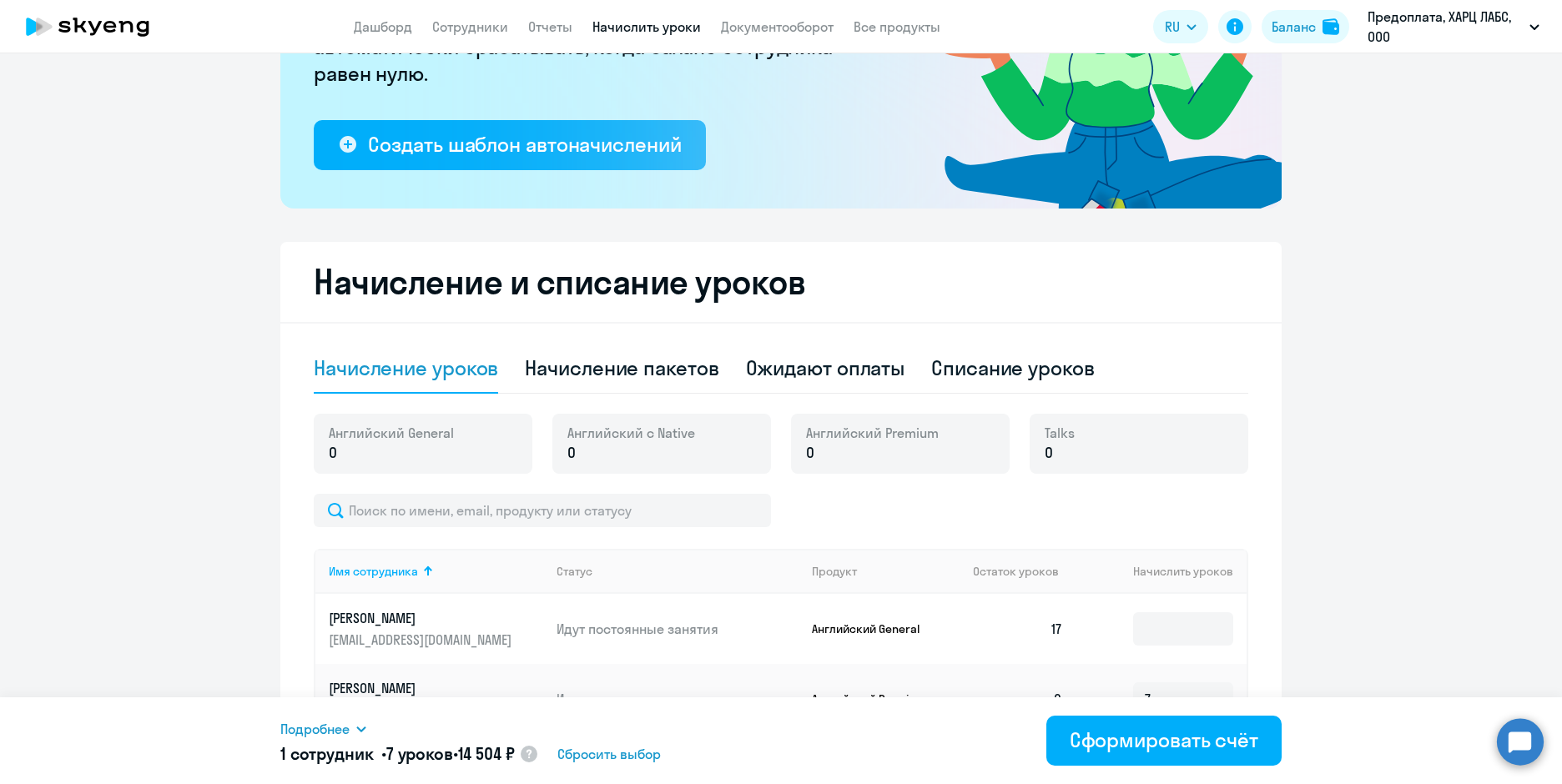
scroll to position [0, 0]
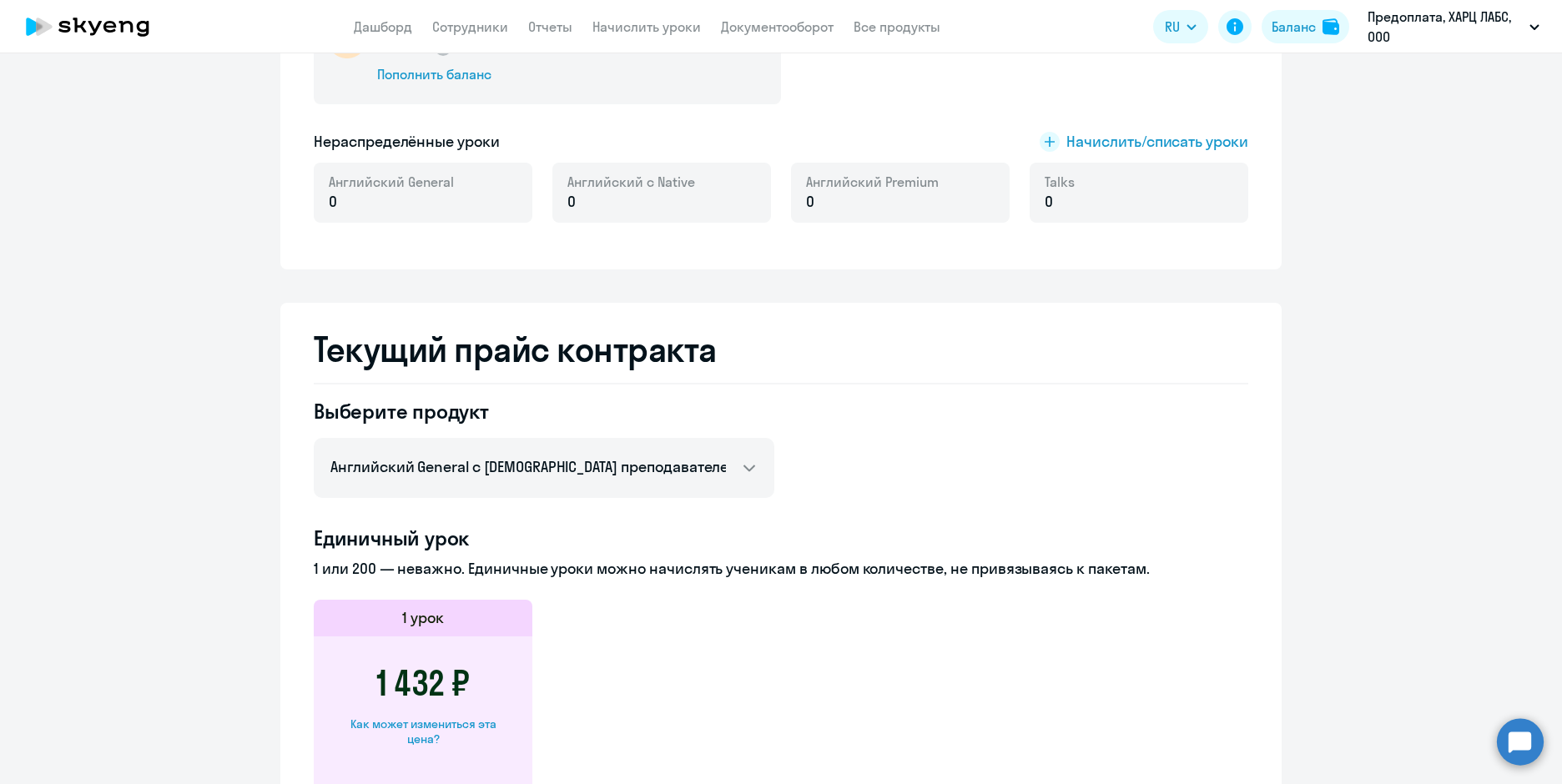
scroll to position [333, 0]
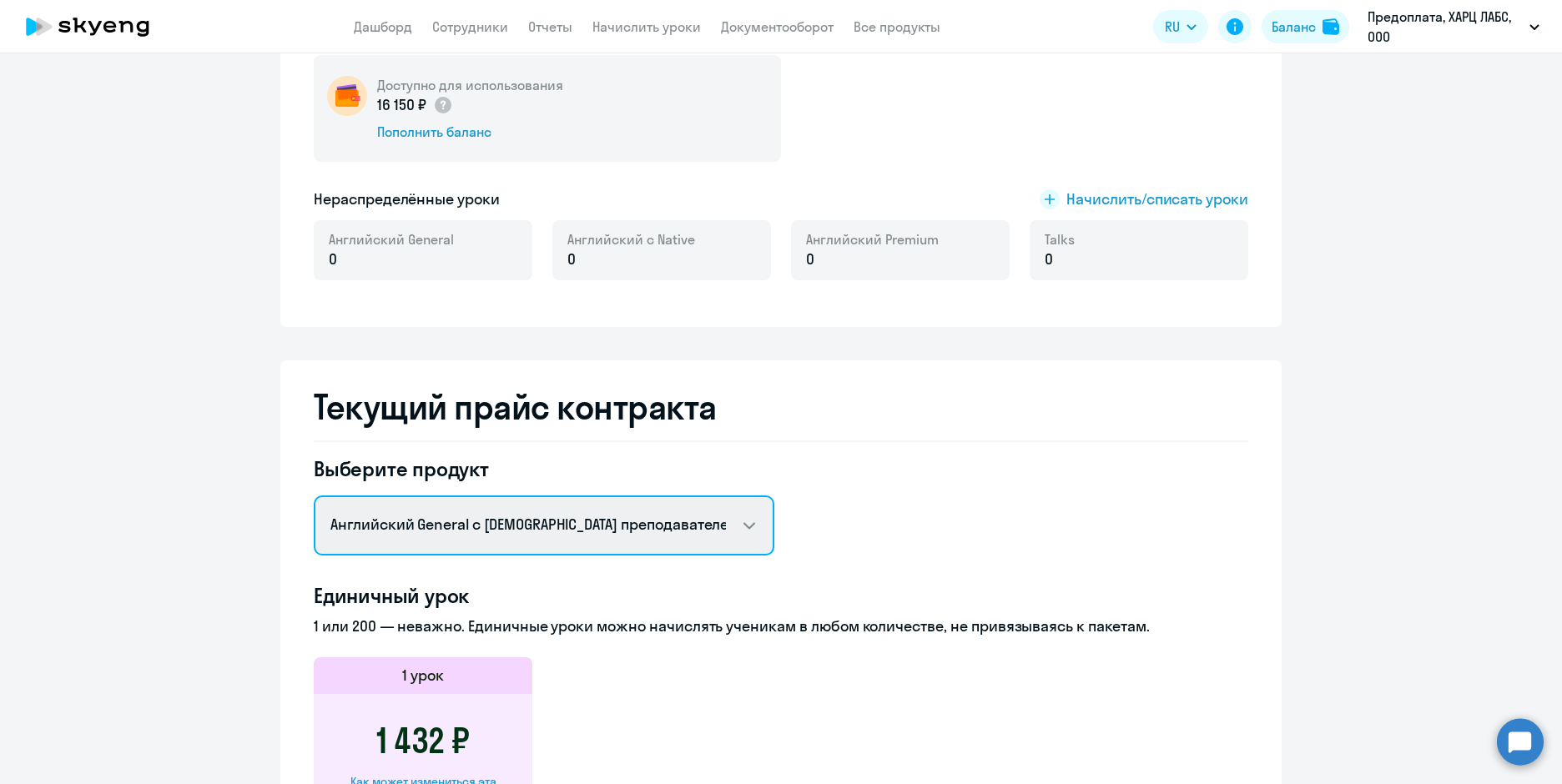
click at [482, 527] on select "Английский General с русскоговорящим преподавателем Английский General с [DEMOG…" at bounding box center [544, 526] width 461 height 60
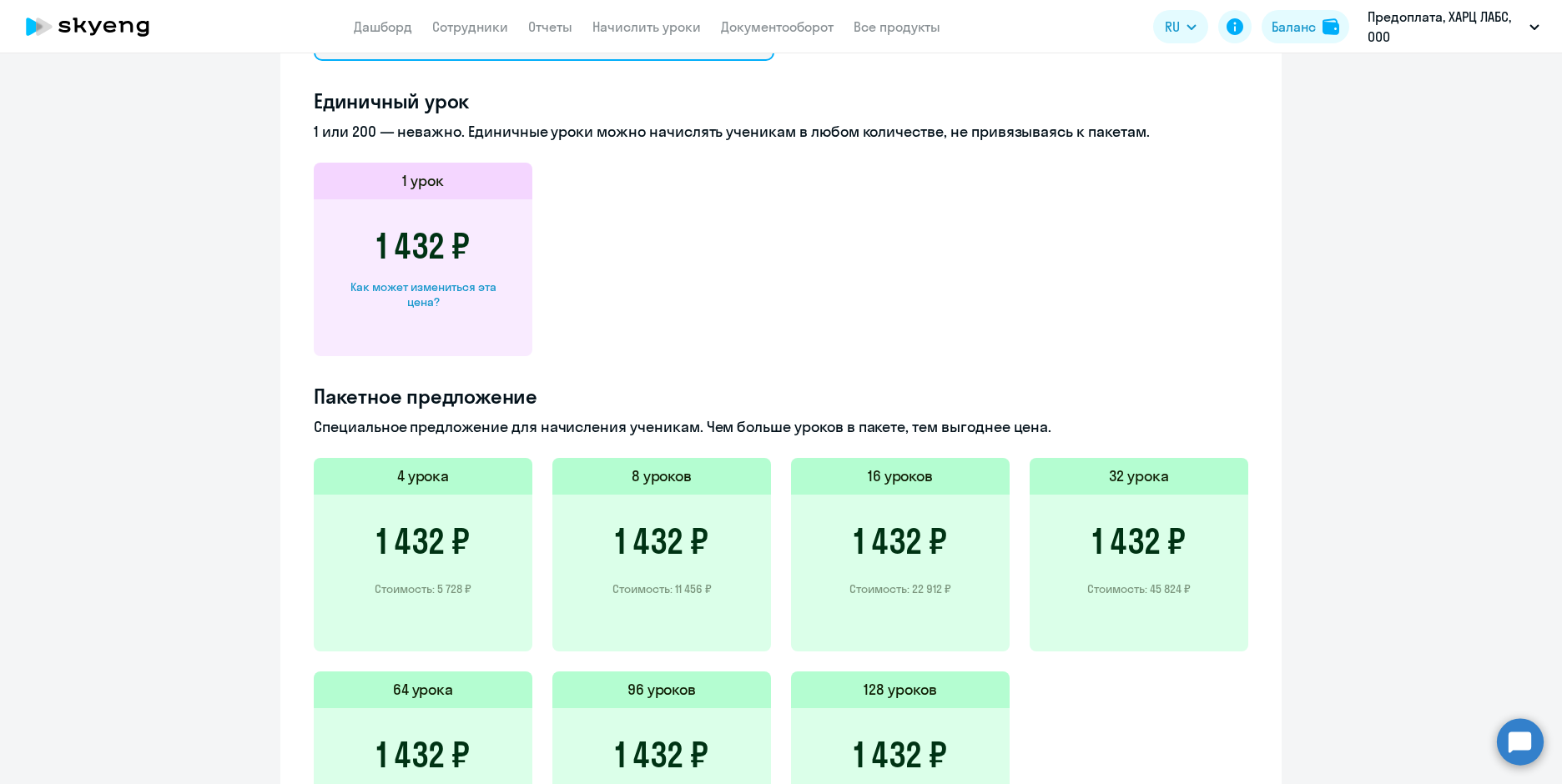
scroll to position [667, 0]
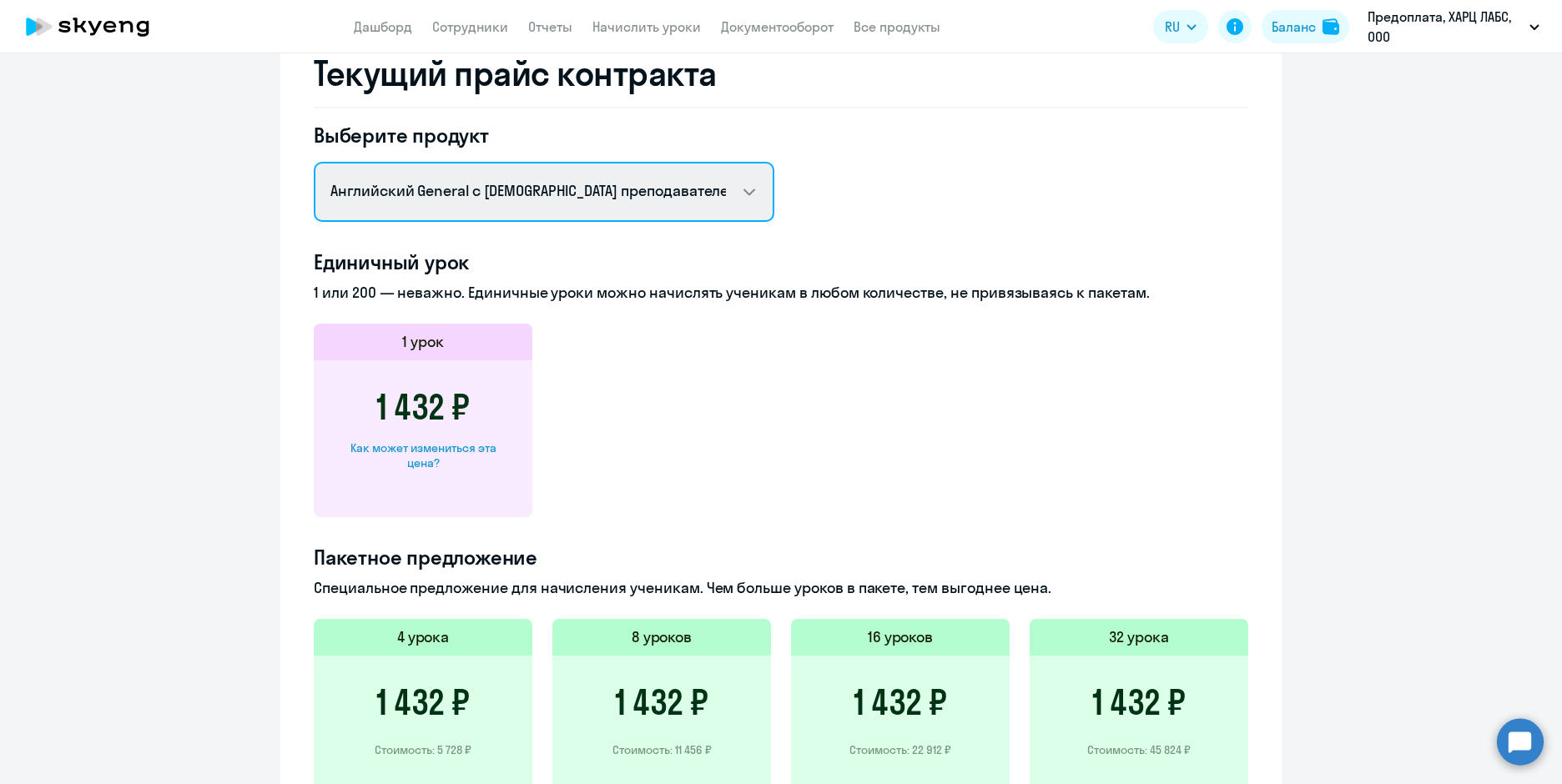
click at [554, 196] on select "Английский General с русскоговорящим преподавателем Английский General с [DEMOG…" at bounding box center [544, 192] width 461 height 60
select select "english_adult_not_native_speaker_premium"
click at [314, 162] on select "Английский General с русскоговорящим преподавателем Английский General с [DEMOG…" at bounding box center [544, 192] width 461 height 60
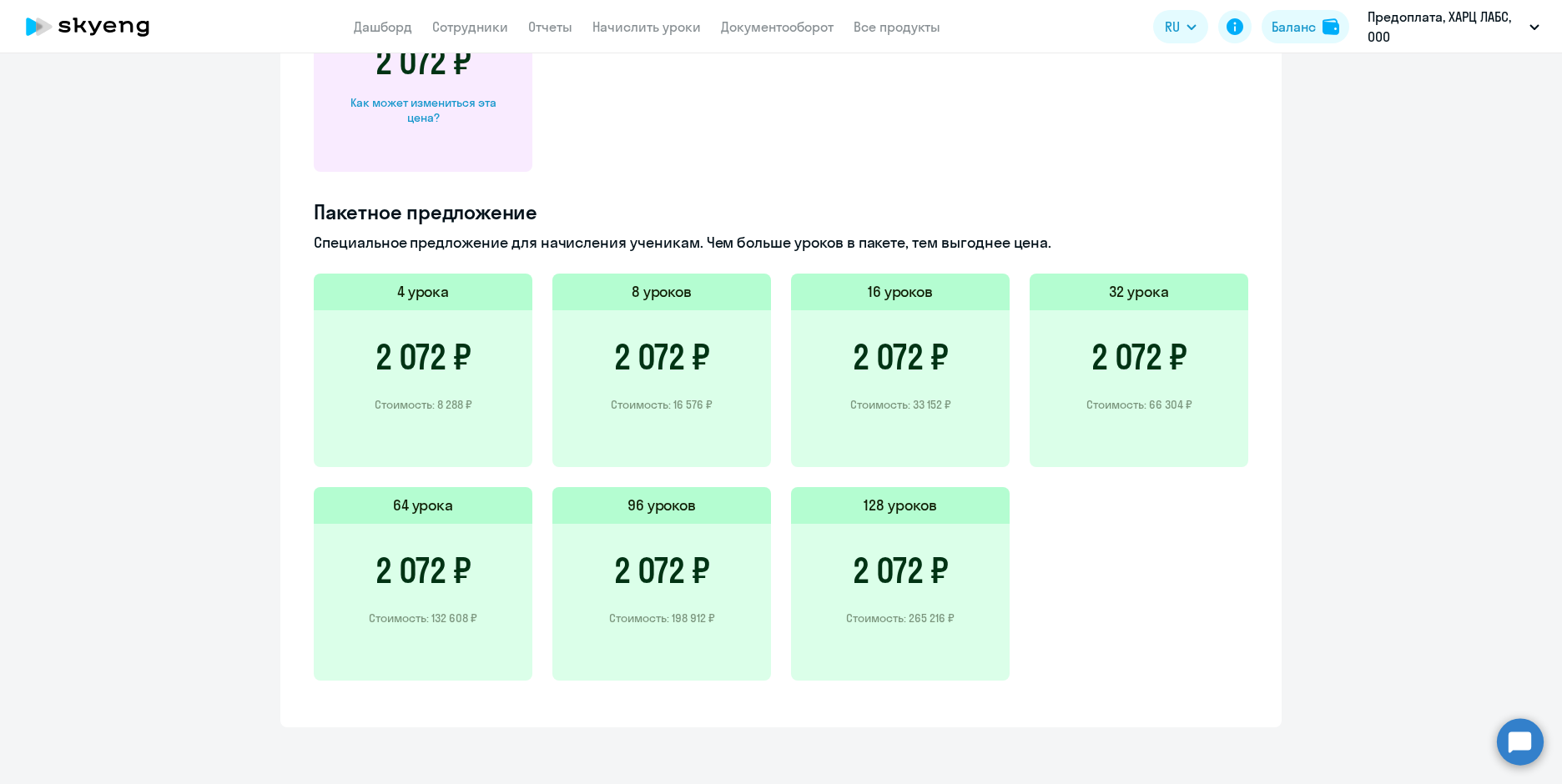
click at [659, 345] on h3 "2 072 ₽" at bounding box center [661, 357] width 96 height 40
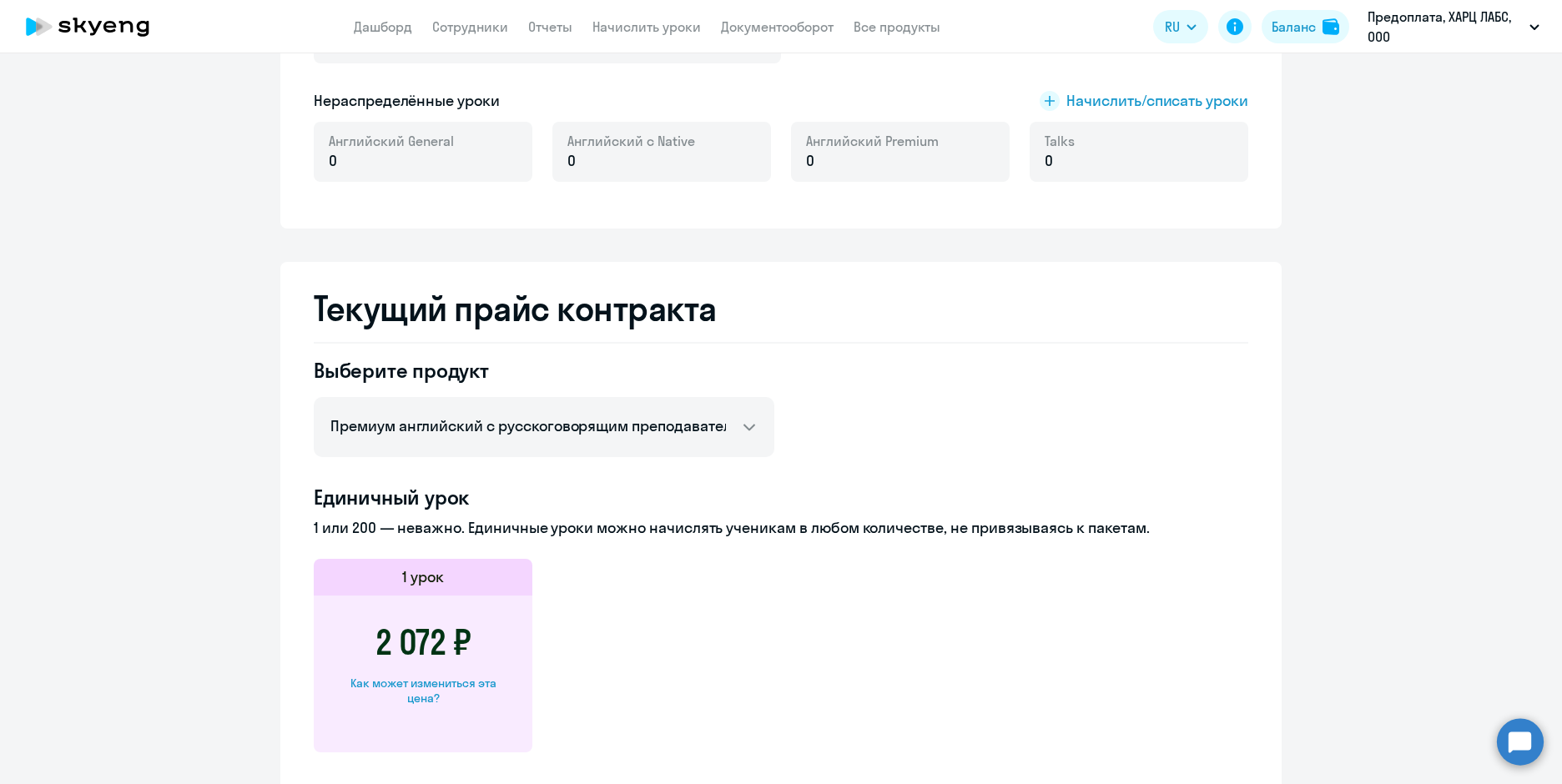
scroll to position [429, 0]
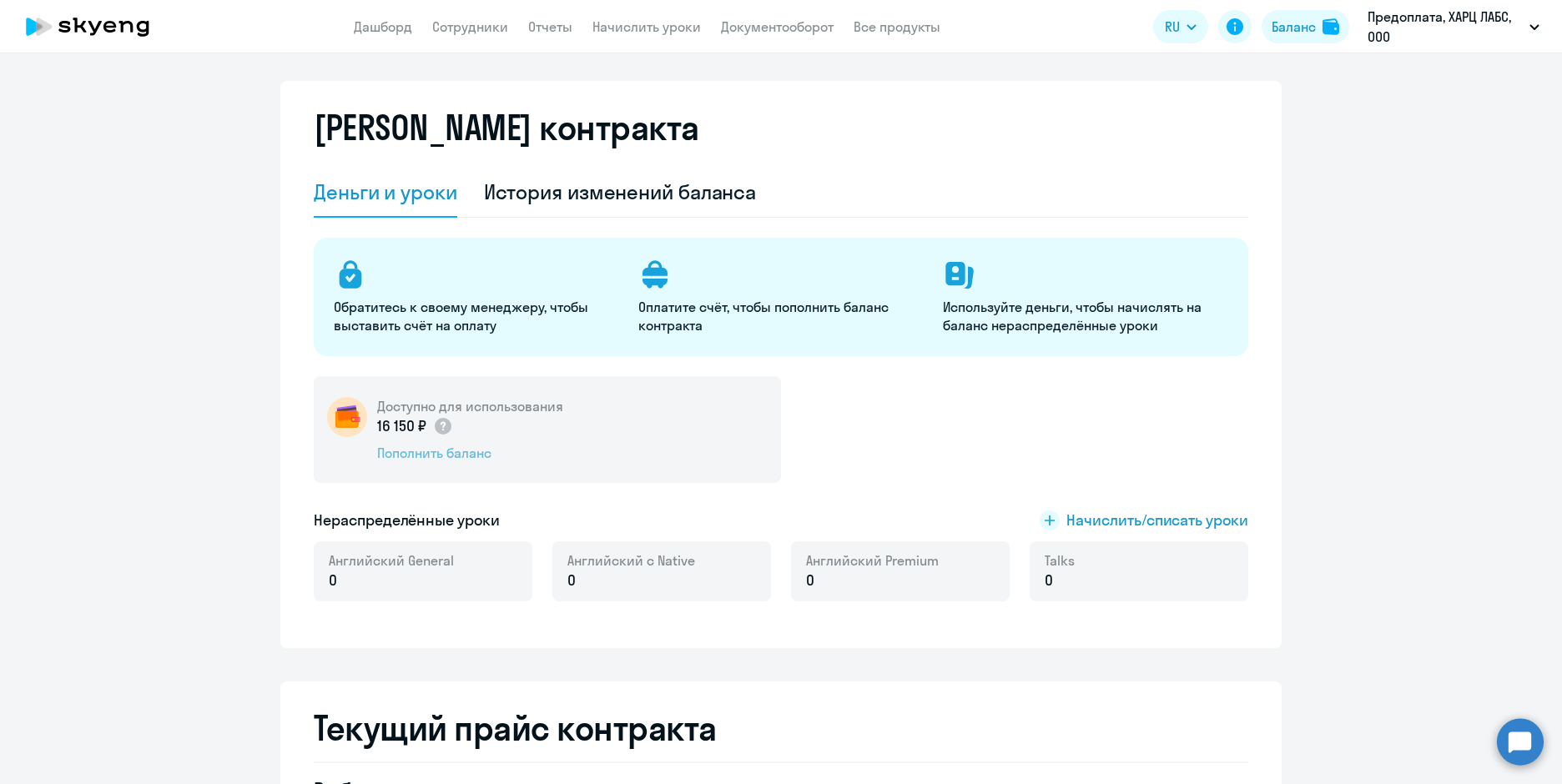
scroll to position [12, 0]
click at [411, 566] on span "Английский General" at bounding box center [391, 562] width 125 height 18
click at [1093, 528] on span "Начислить/списать уроки" at bounding box center [1157, 522] width 182 height 22
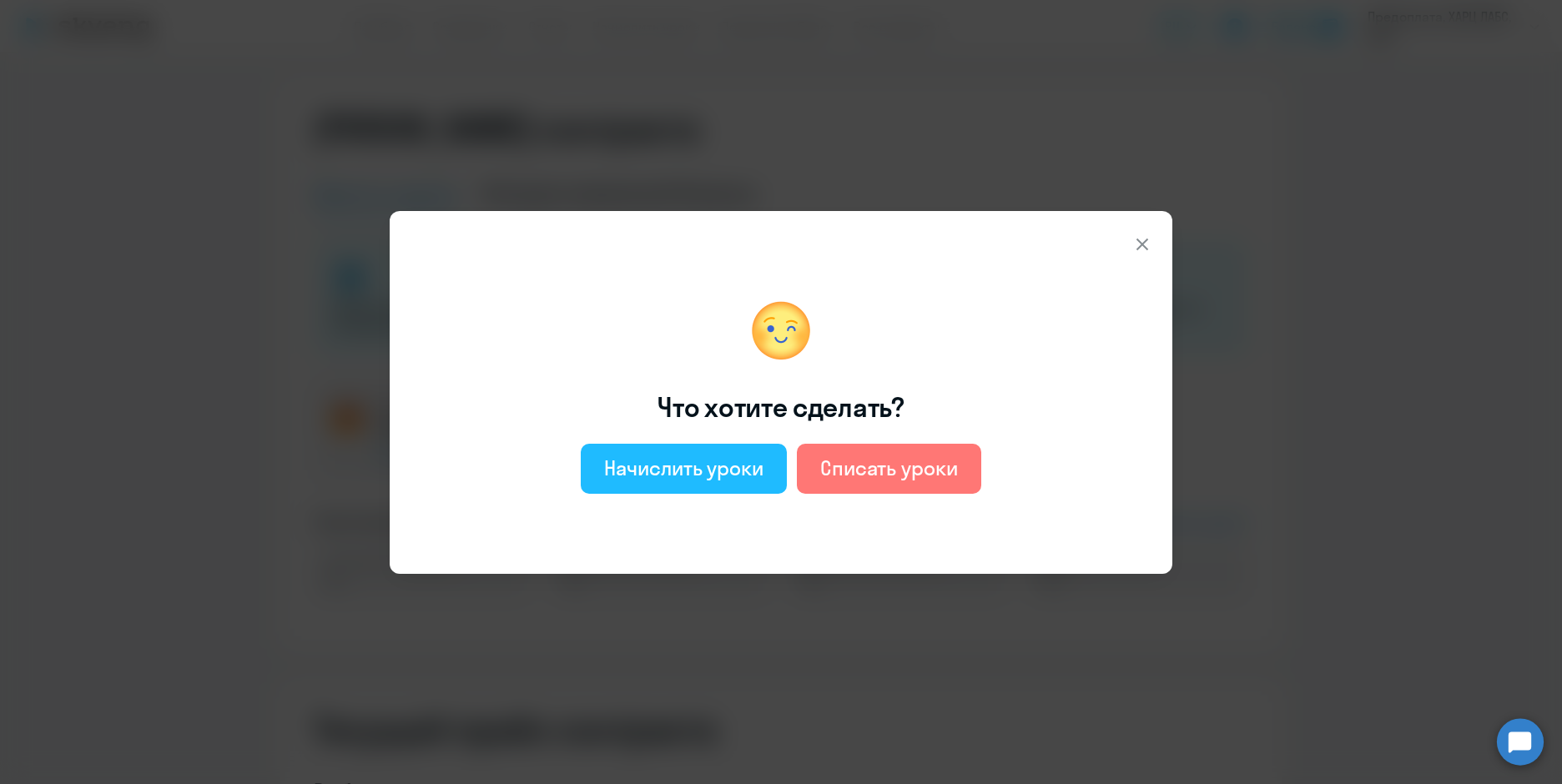
click at [722, 476] on div "Начислить уроки" at bounding box center [683, 468] width 160 height 27
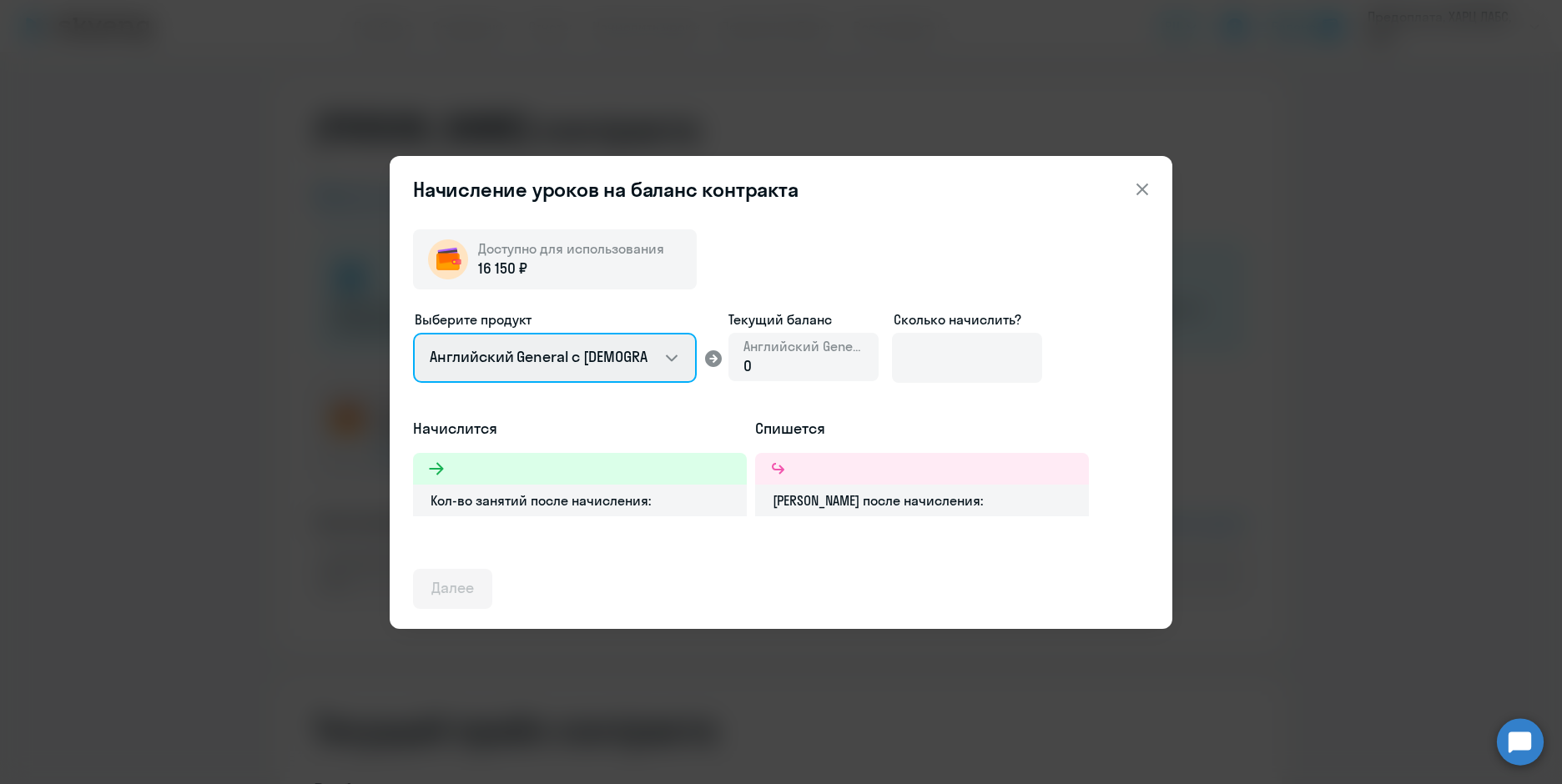
click at [616, 368] on select "Английский General с [DEMOGRAPHIC_DATA] преподавателем Английский General с [DE…" at bounding box center [554, 358] width 283 height 50
select select "english_adult_not_native_speaker_premium"
click at [413, 333] on select "Английский General с [DEMOGRAPHIC_DATA] преподавателем Английский General с [DE…" at bounding box center [554, 358] width 283 height 50
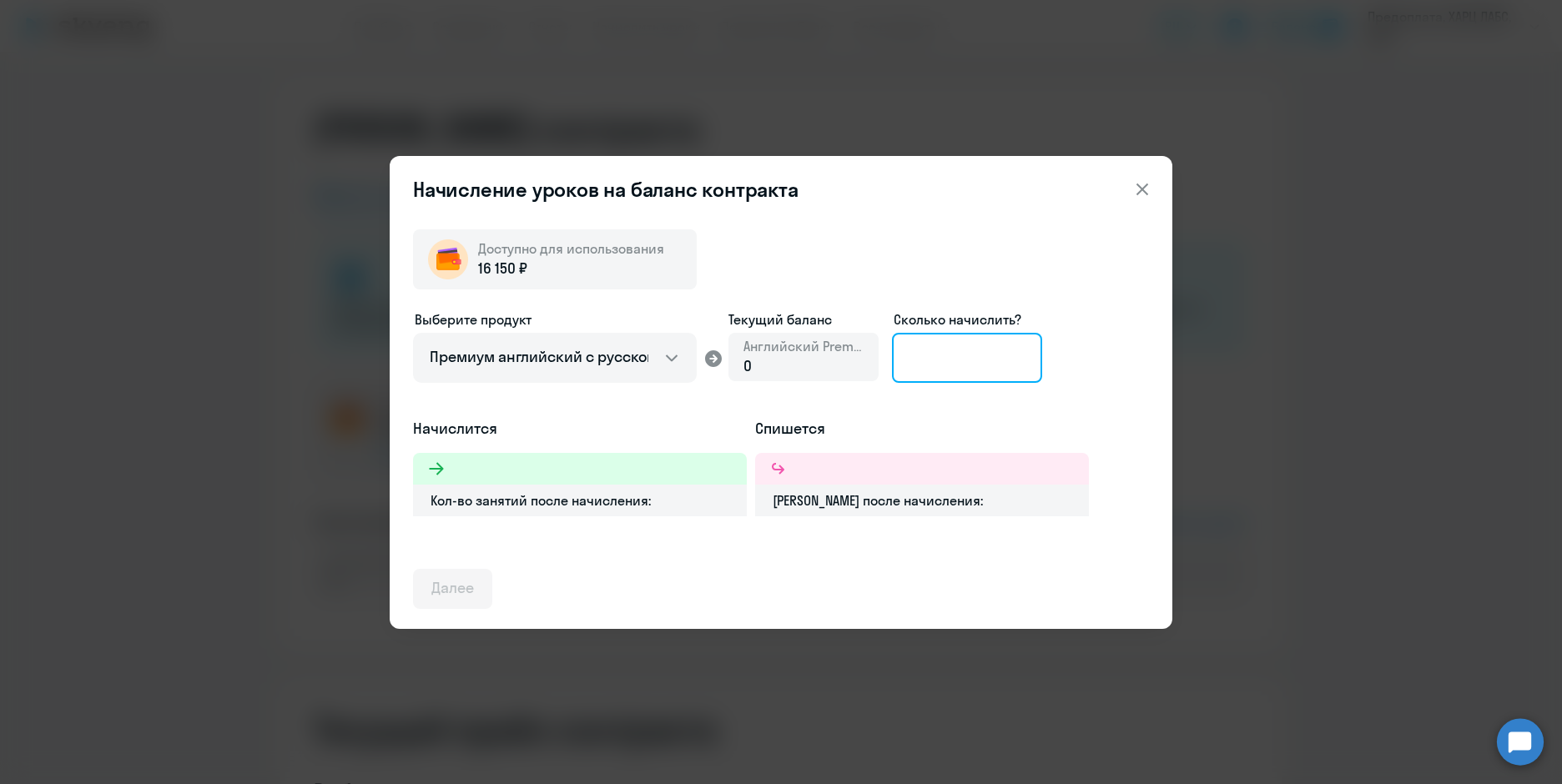
click at [924, 362] on input at bounding box center [967, 358] width 151 height 50
drag, startPoint x: 942, startPoint y: 357, endPoint x: 792, endPoint y: 372, distance: 150.7
click at [792, 372] on div "Выберите продукт Английский General с русскоговорящим преподавателем Английский…" at bounding box center [781, 364] width 736 height 109
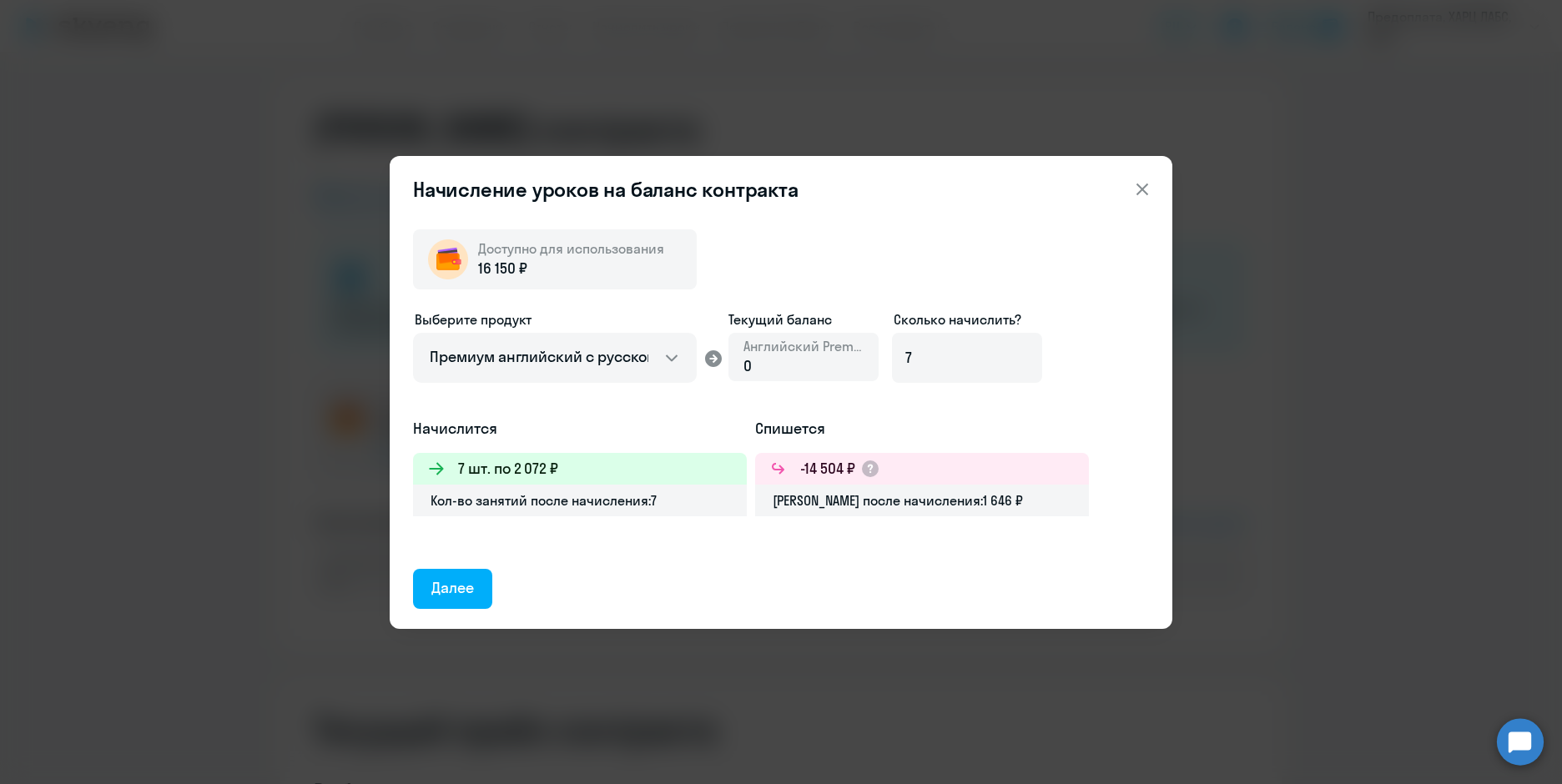
click at [689, 563] on div "Доступно для использования 16 150 ₽ Выберите продукт Английский General с русск…" at bounding box center [781, 412] width 736 height 393
drag, startPoint x: 933, startPoint y: 357, endPoint x: 856, endPoint y: 357, distance: 77.0
click at [856, 357] on div "Выберите продукт Английский General с русскоговорящим преподавателем Английский…" at bounding box center [781, 364] width 736 height 109
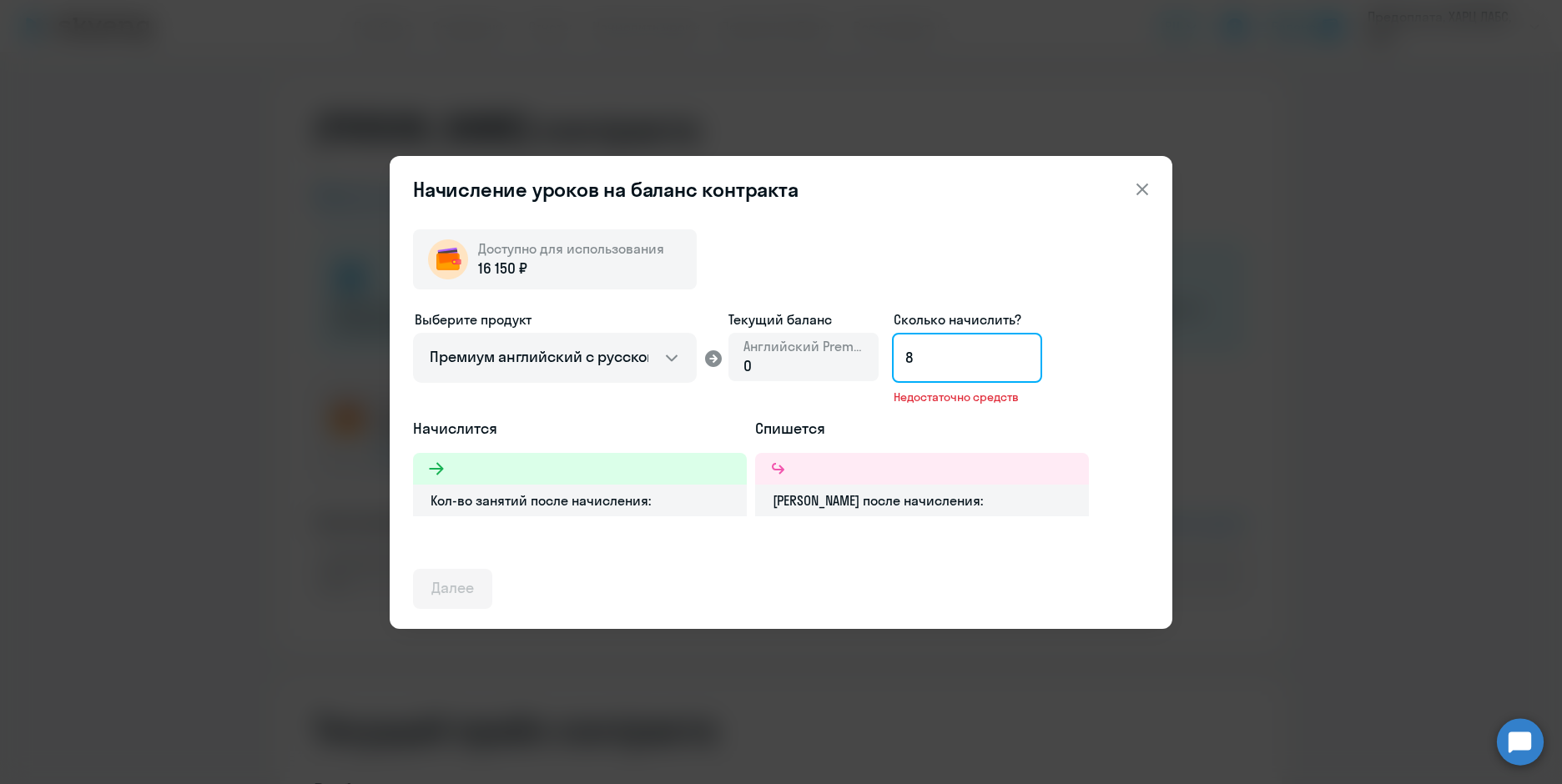
click at [925, 364] on input "8" at bounding box center [967, 358] width 151 height 50
drag, startPoint x: 936, startPoint y: 360, endPoint x: 872, endPoint y: 360, distance: 64.0
click at [872, 360] on div "Выберите продукт Английский General с русскоговорящим преподавателем Английский…" at bounding box center [781, 364] width 736 height 109
type input "7"
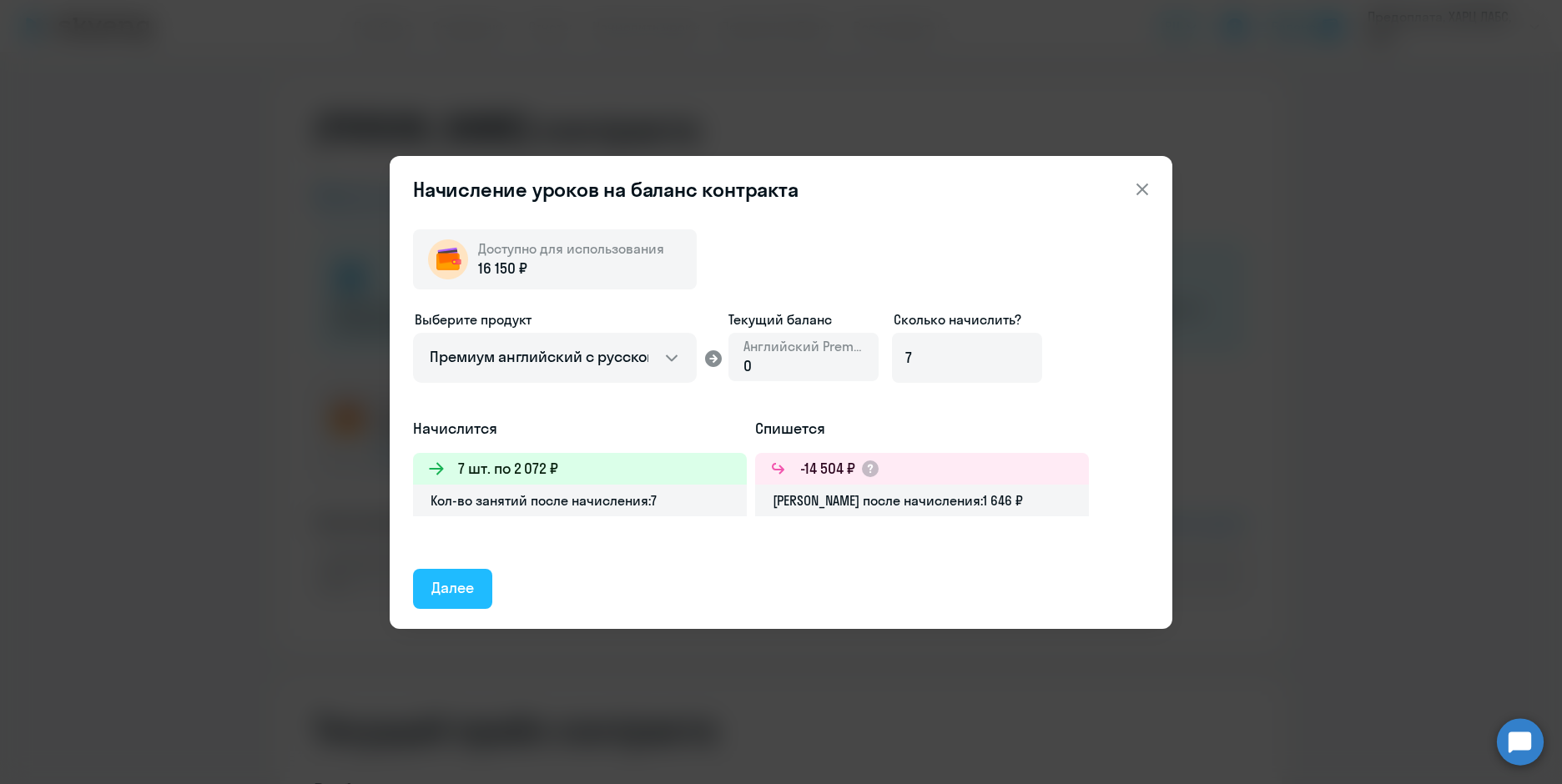
click at [449, 592] on div "Далее" at bounding box center [452, 588] width 43 height 22
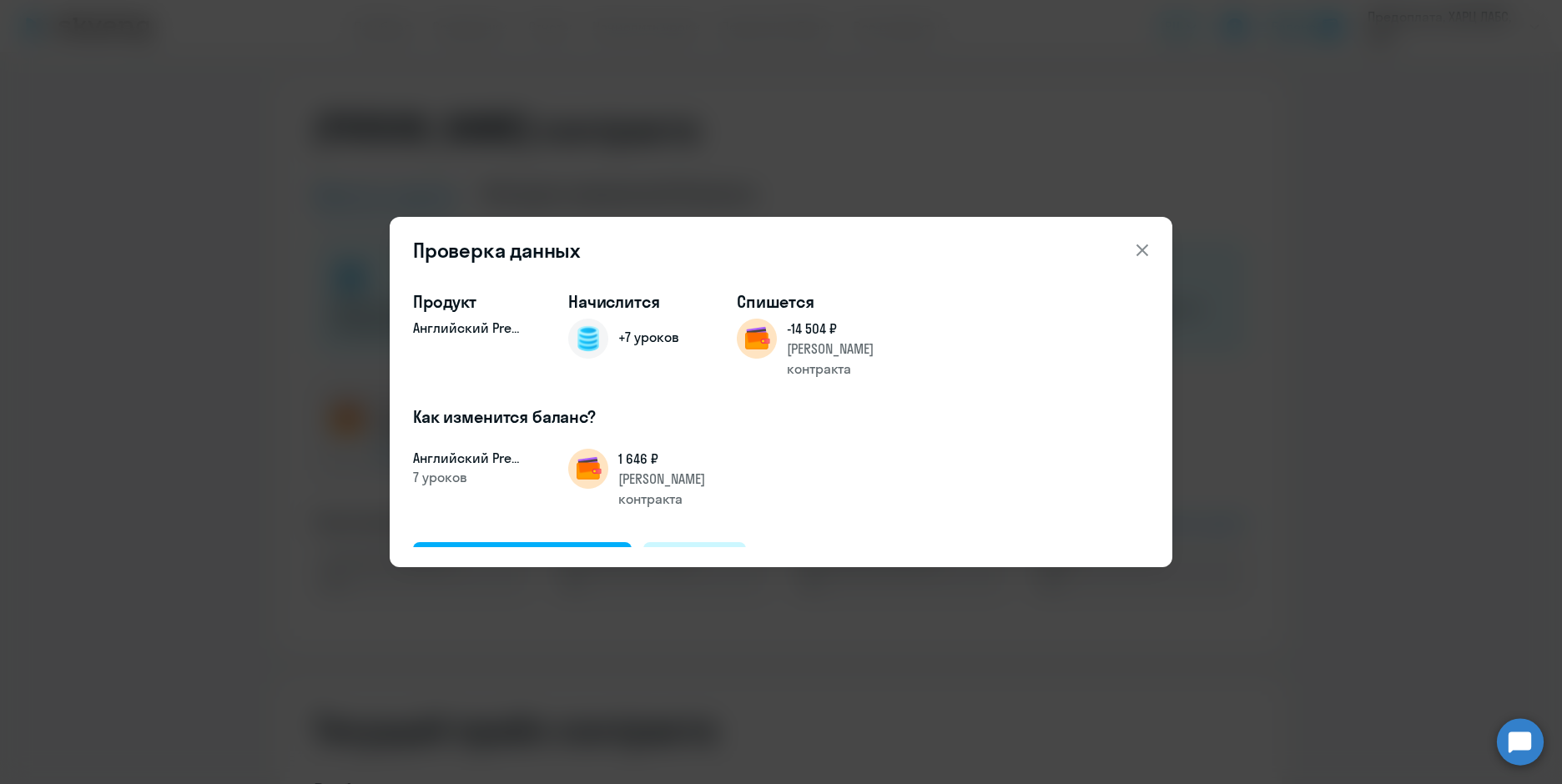
click at [722, 551] on div "Отменить" at bounding box center [695, 562] width 67 height 22
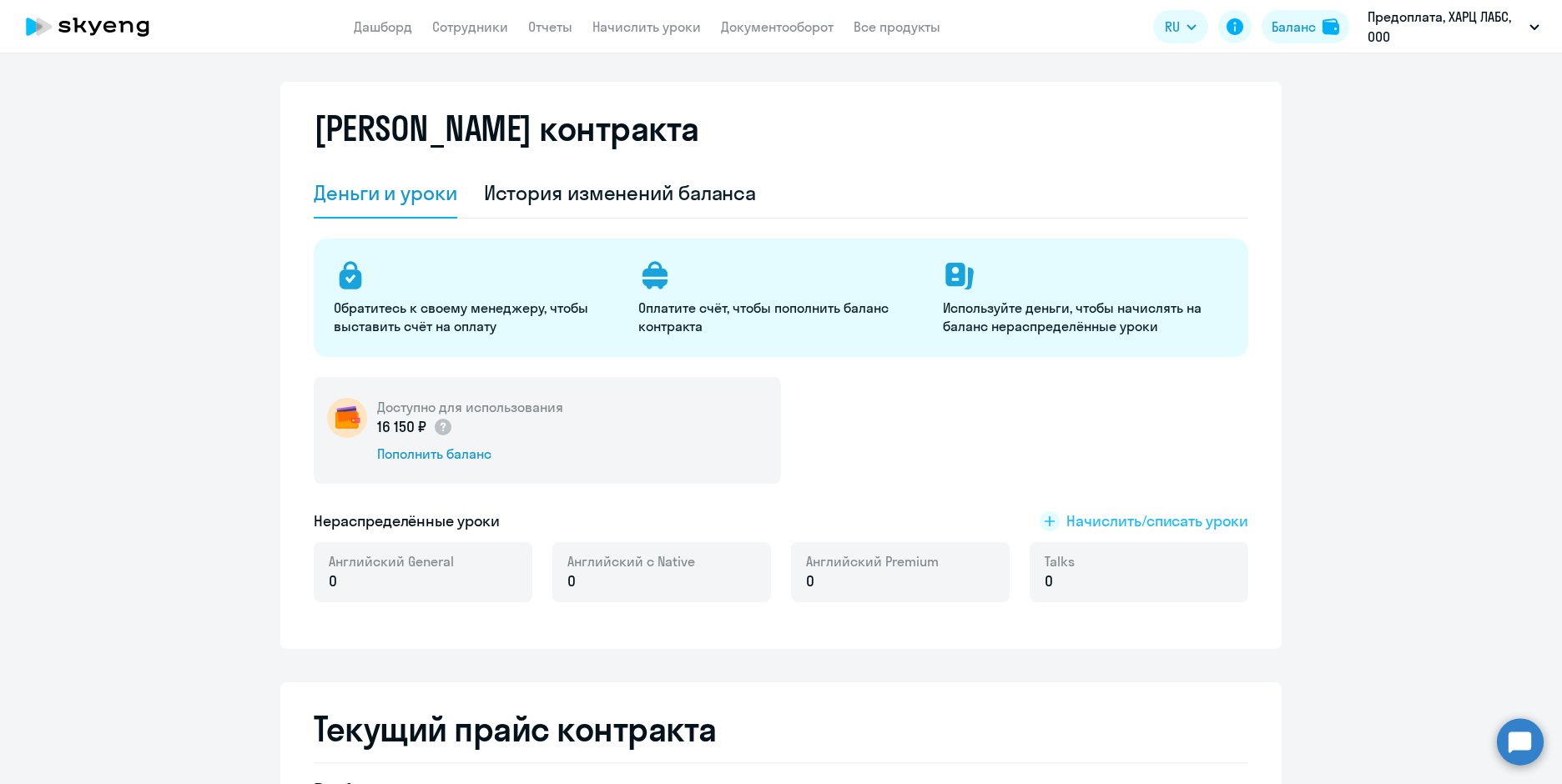
click at [1067, 523] on span "Начислить/списать уроки" at bounding box center [1157, 522] width 182 height 22
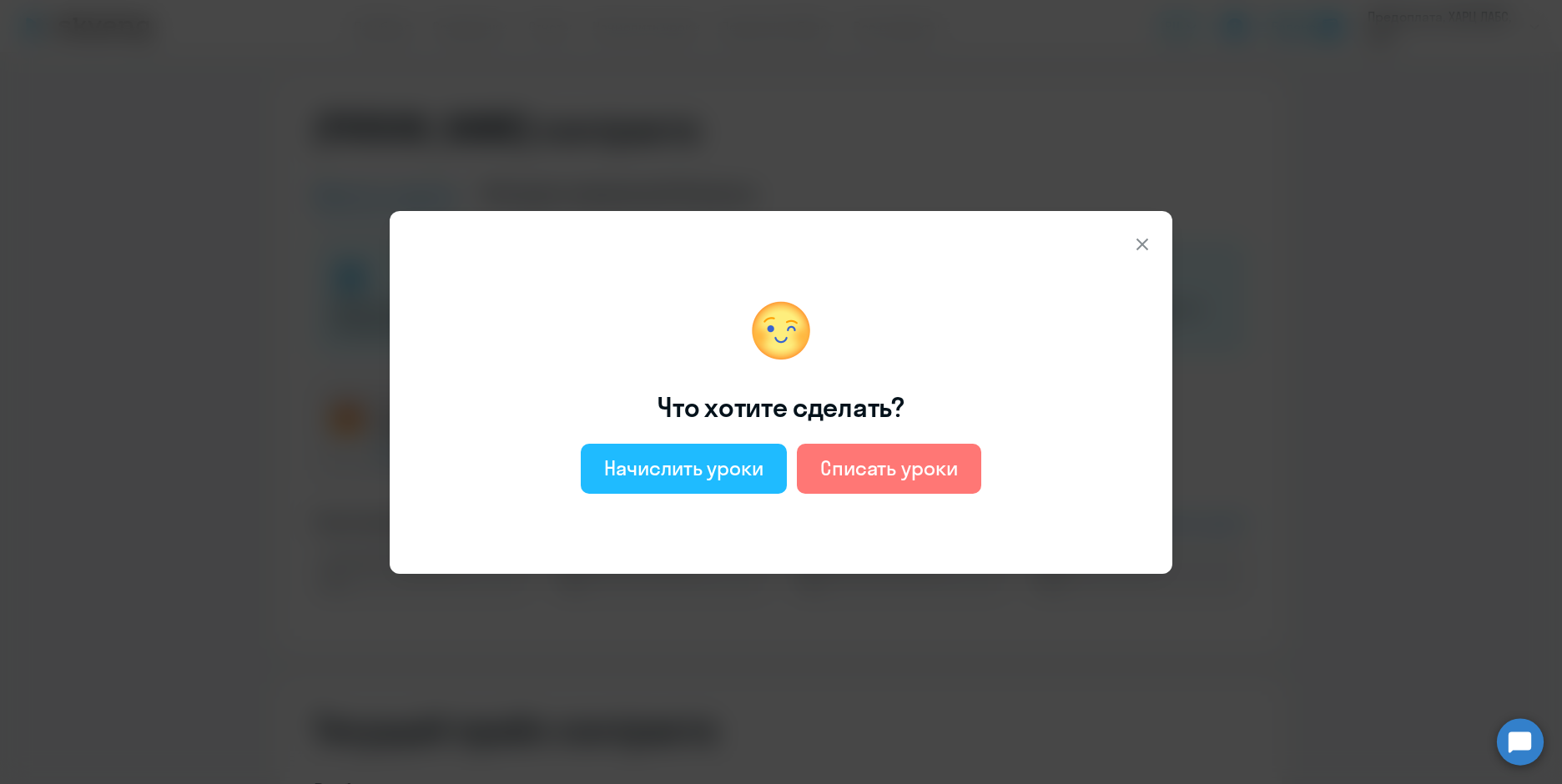
click at [716, 451] on button "Начислить уроки" at bounding box center [683, 469] width 206 height 50
select select "english_adult_not_native_speaker"
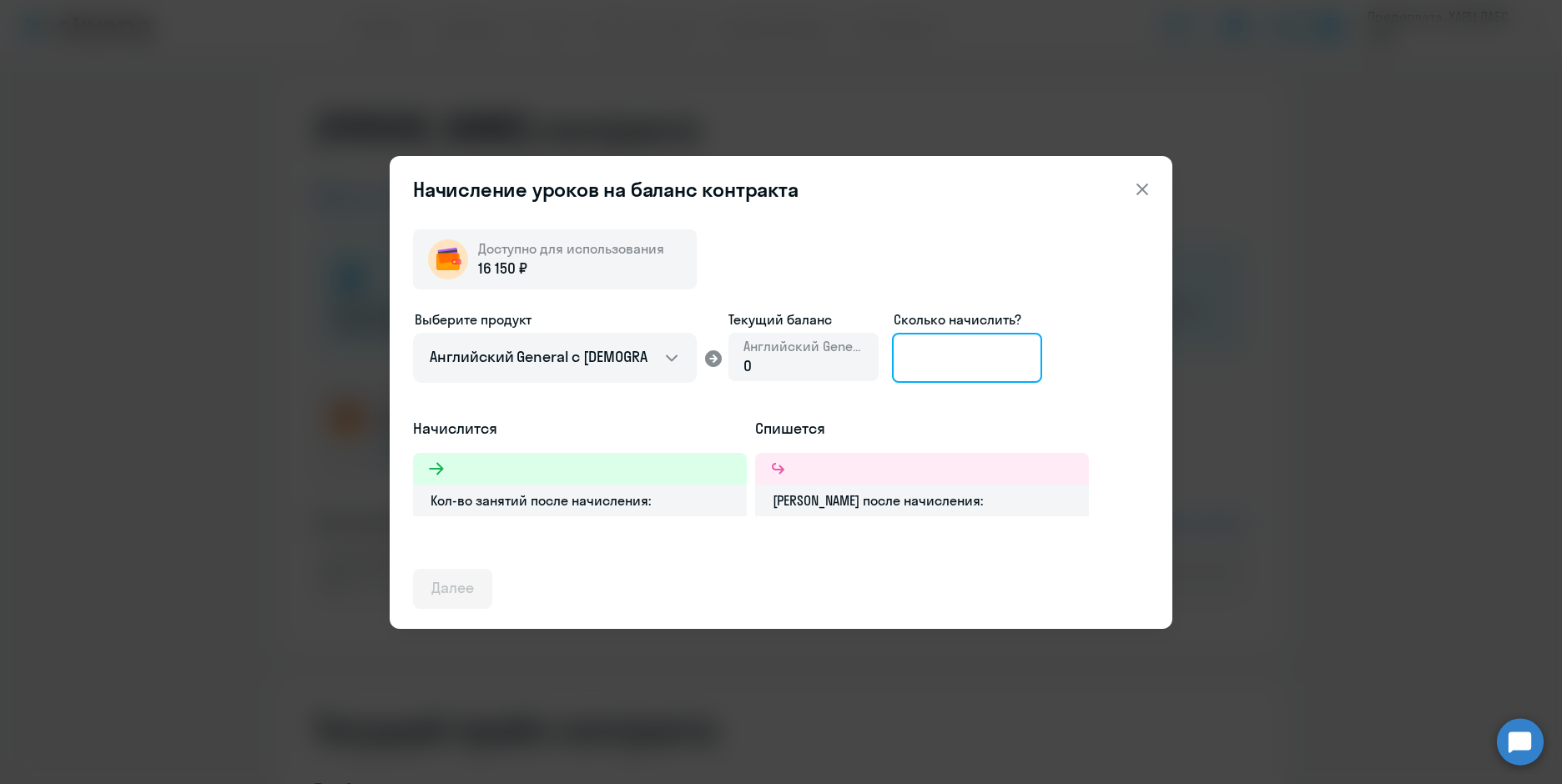
click at [938, 347] on input at bounding box center [967, 358] width 151 height 50
type input "1"
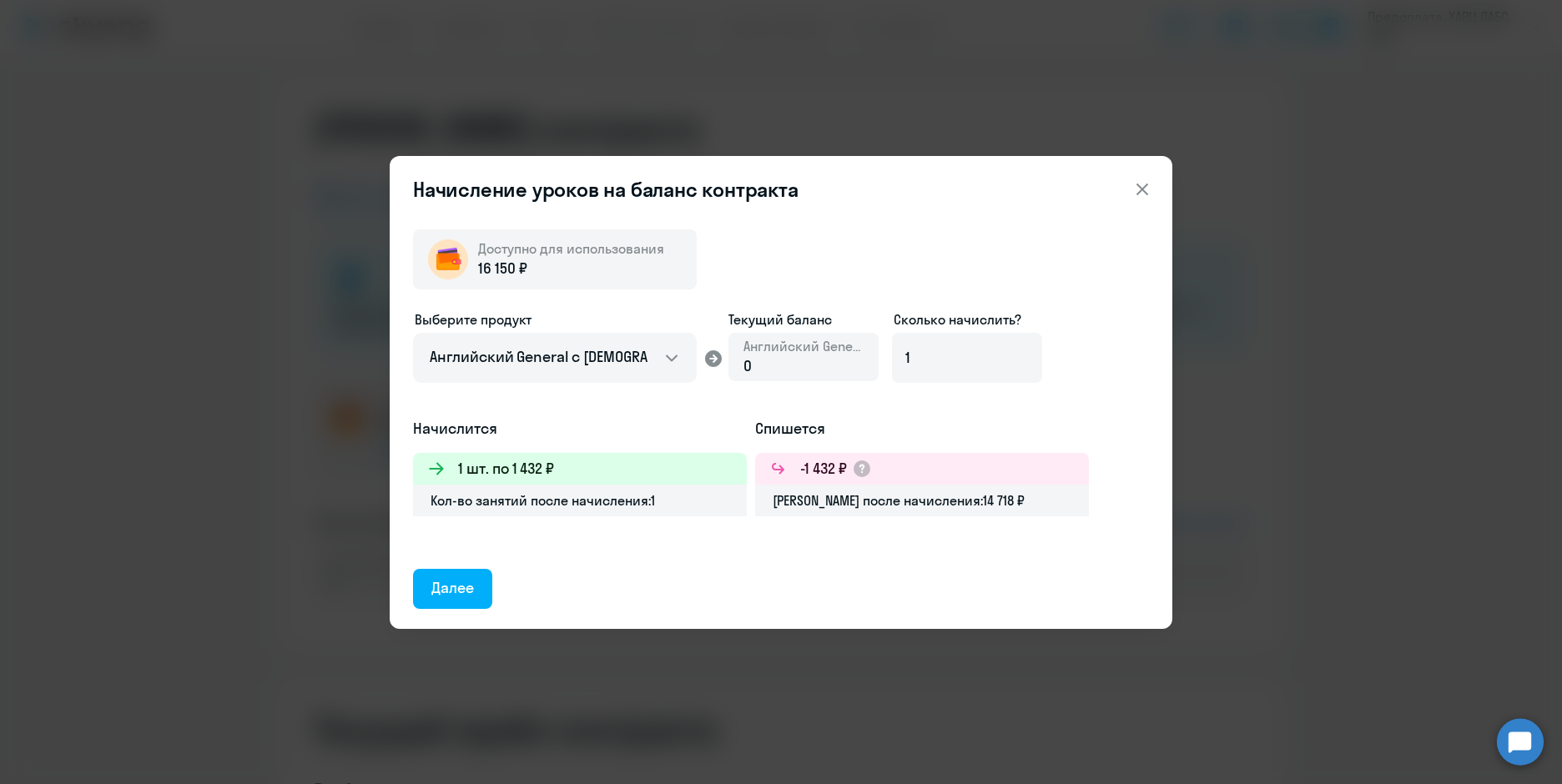
click at [920, 256] on div "Доступно для использования 16 150 ₽ Выберите продукт Английский General с русск…" at bounding box center [781, 412] width 736 height 393
click at [474, 594] on div "Далее" at bounding box center [452, 588] width 43 height 22
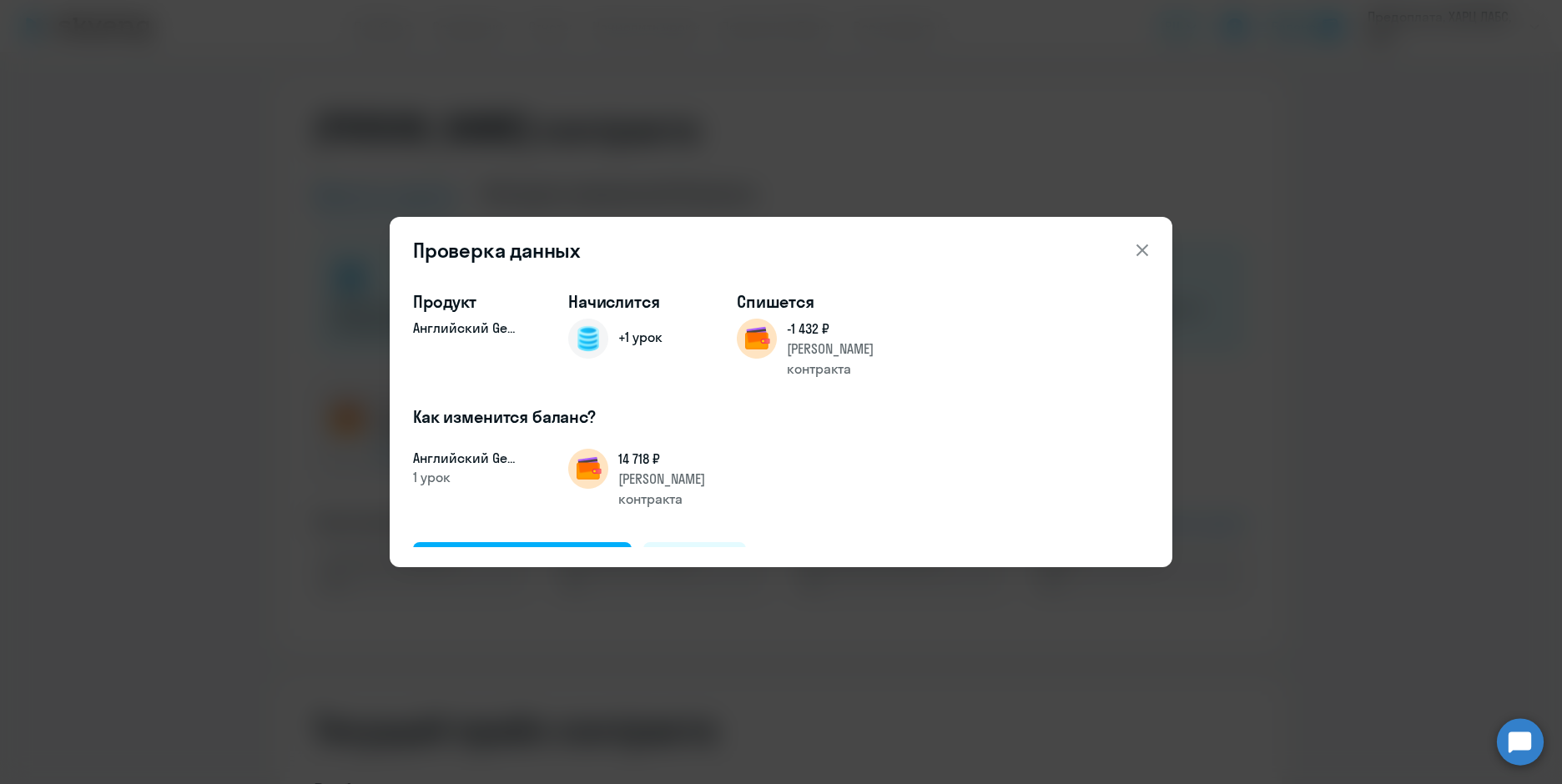
drag, startPoint x: 418, startPoint y: 398, endPoint x: 757, endPoint y: 415, distance: 339.4
click at [672, 445] on div "Продукт Английский General Начислится +1 урок Спишется -1 432 ₽ Баланс контракт…" at bounding box center [781, 410] width 736 height 268
click at [808, 405] on h4 "Как изменится баланс?" at bounding box center [781, 417] width 736 height 23
click at [534, 551] on div "Подтвердить и начислить" at bounding box center [523, 562] width 182 height 22
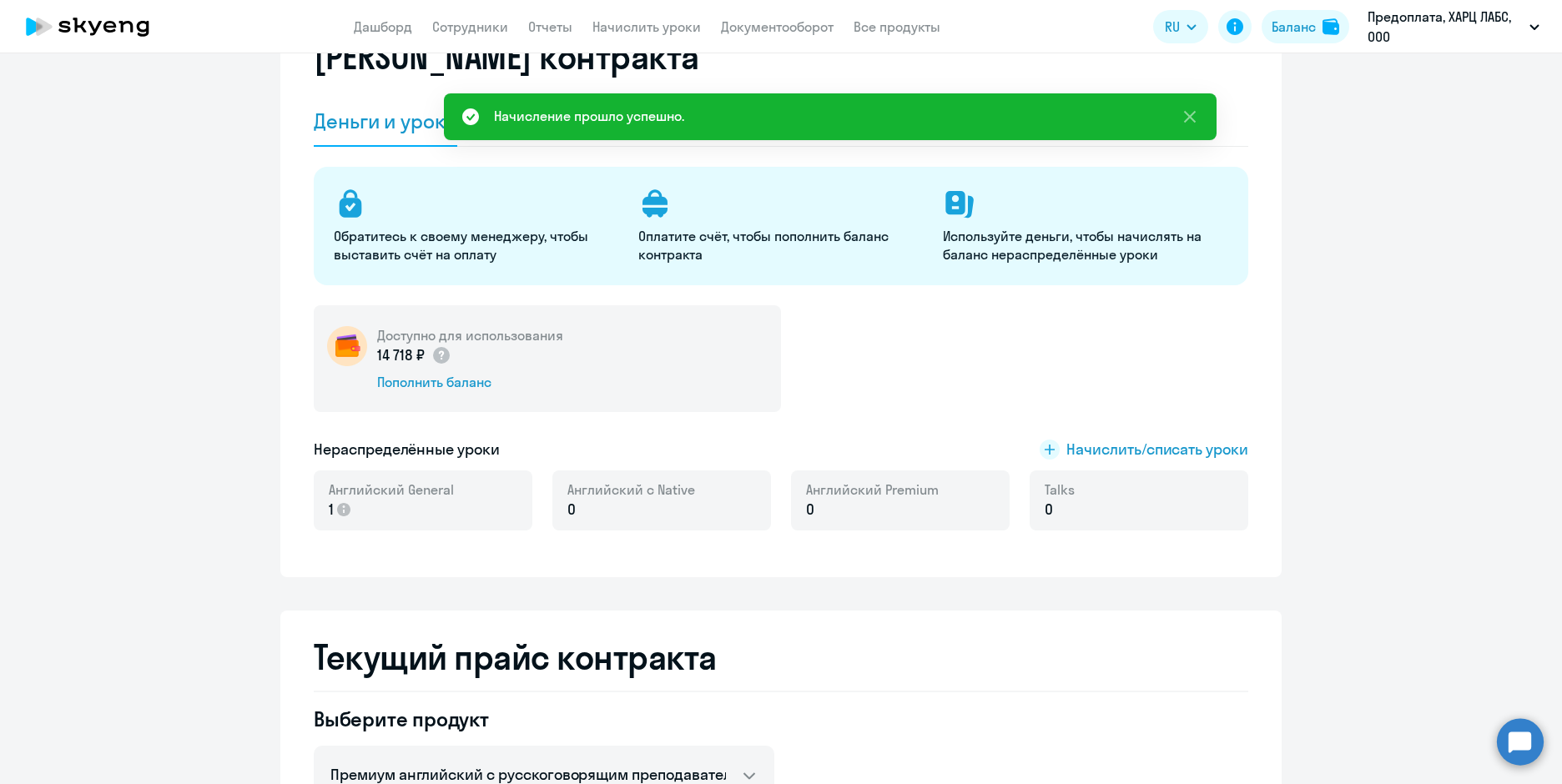
scroll to position [0, 0]
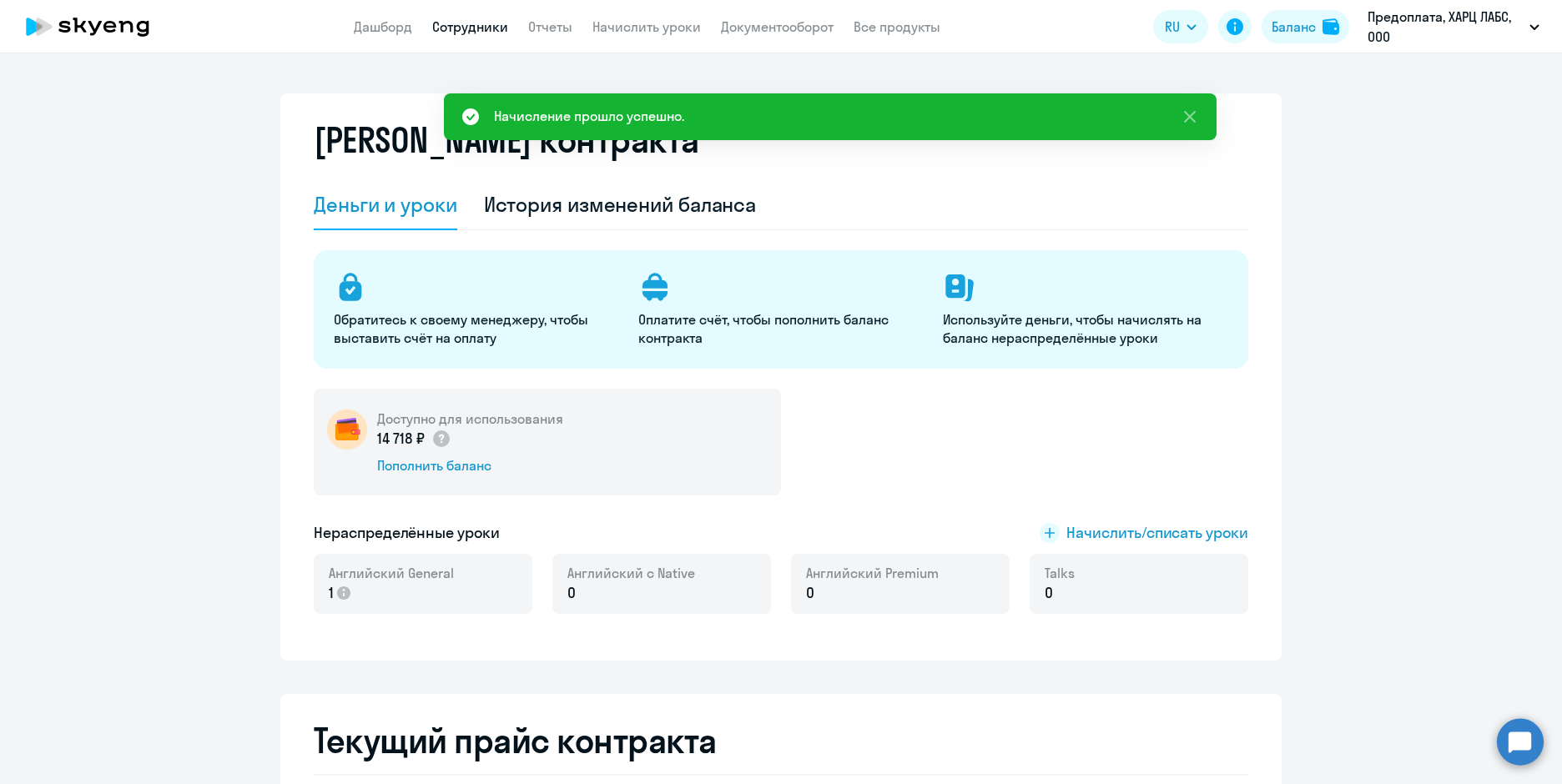
click at [472, 25] on link "Сотрудники" at bounding box center [470, 27] width 76 height 17
select select "30"
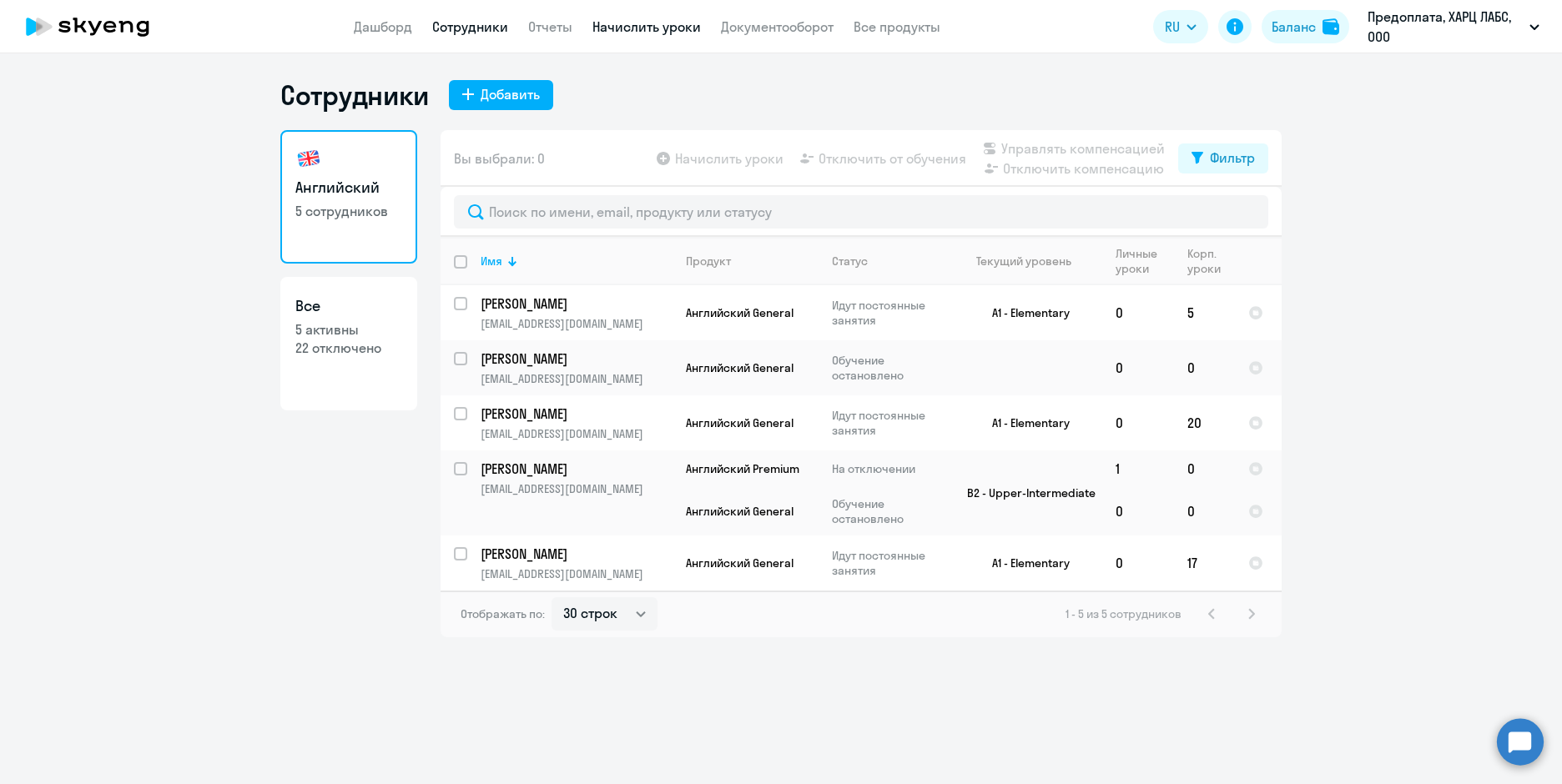
click at [670, 29] on link "Начислить уроки" at bounding box center [646, 27] width 109 height 17
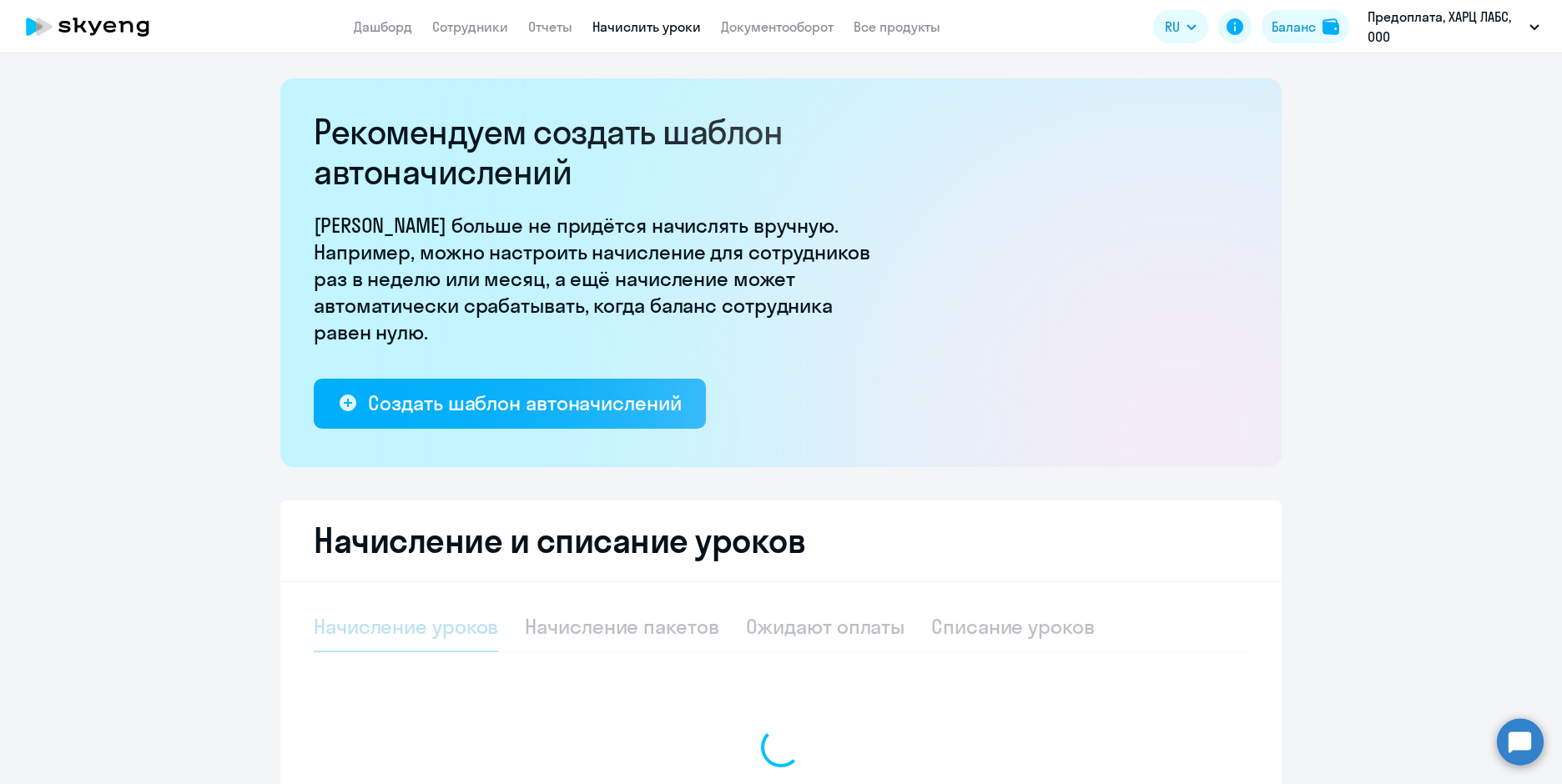
select select "10"
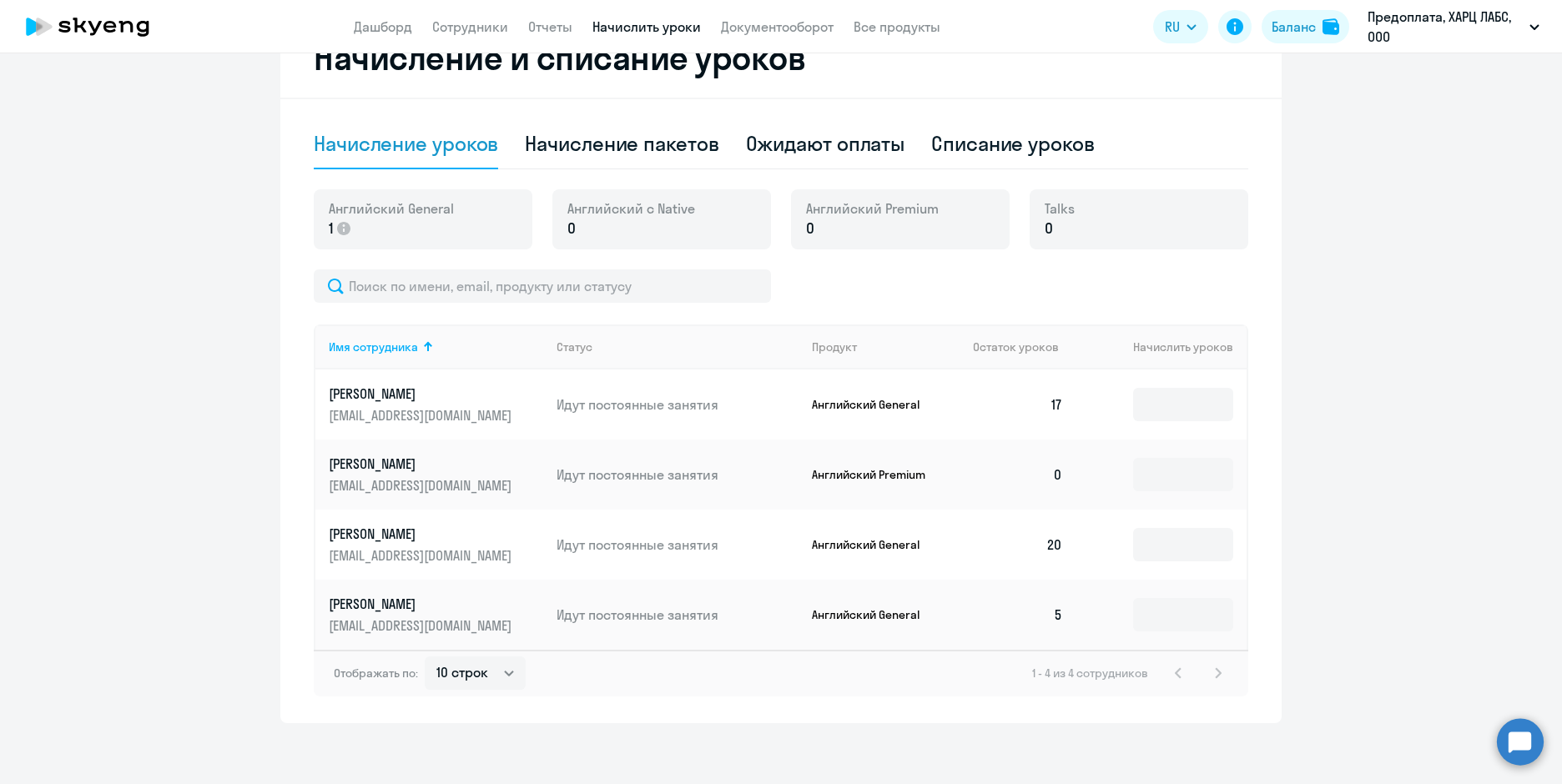
scroll to position [501, 0]
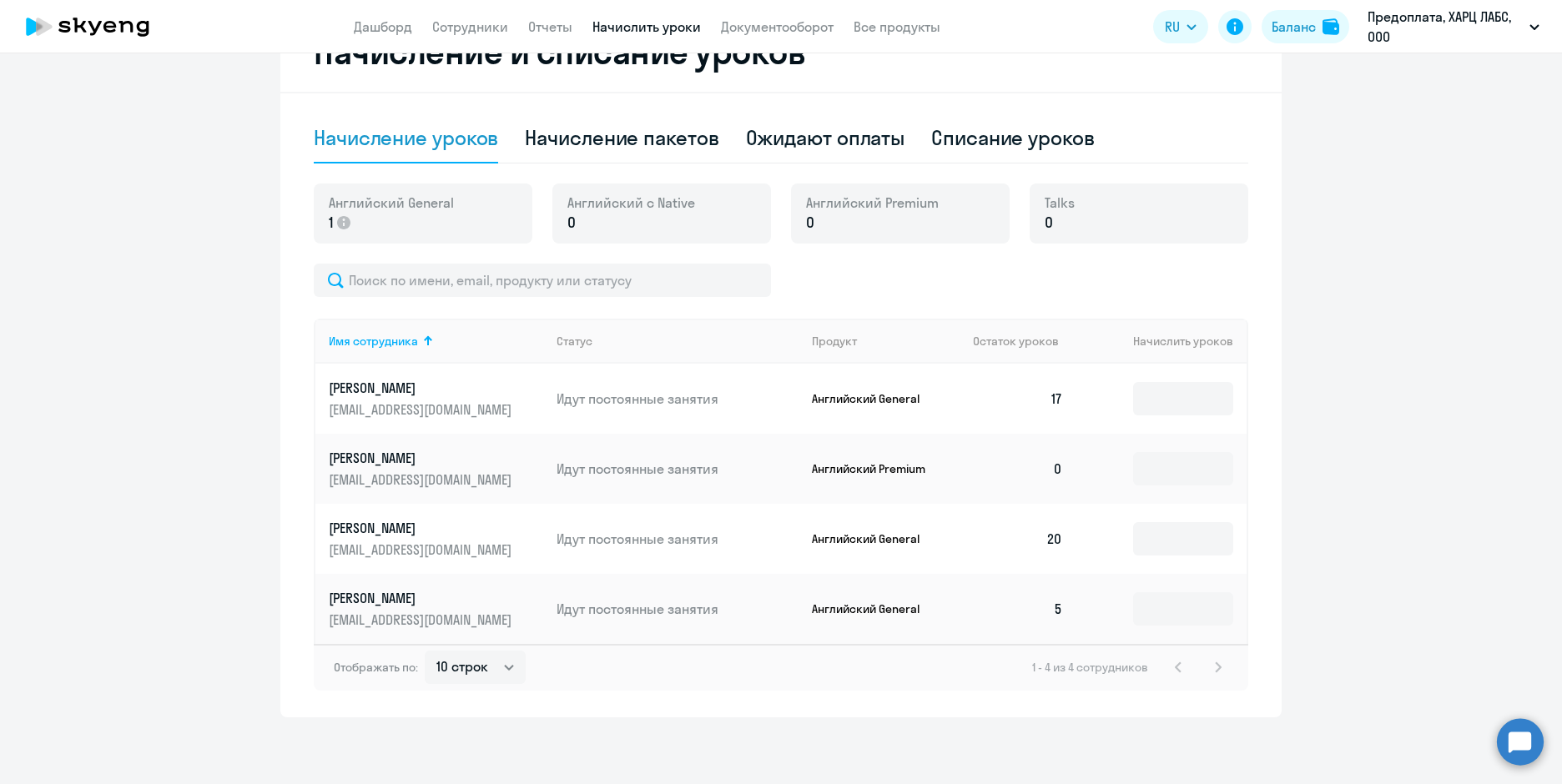
click at [1126, 458] on td at bounding box center [1161, 469] width 171 height 70
click at [1166, 462] on input at bounding box center [1183, 469] width 100 height 33
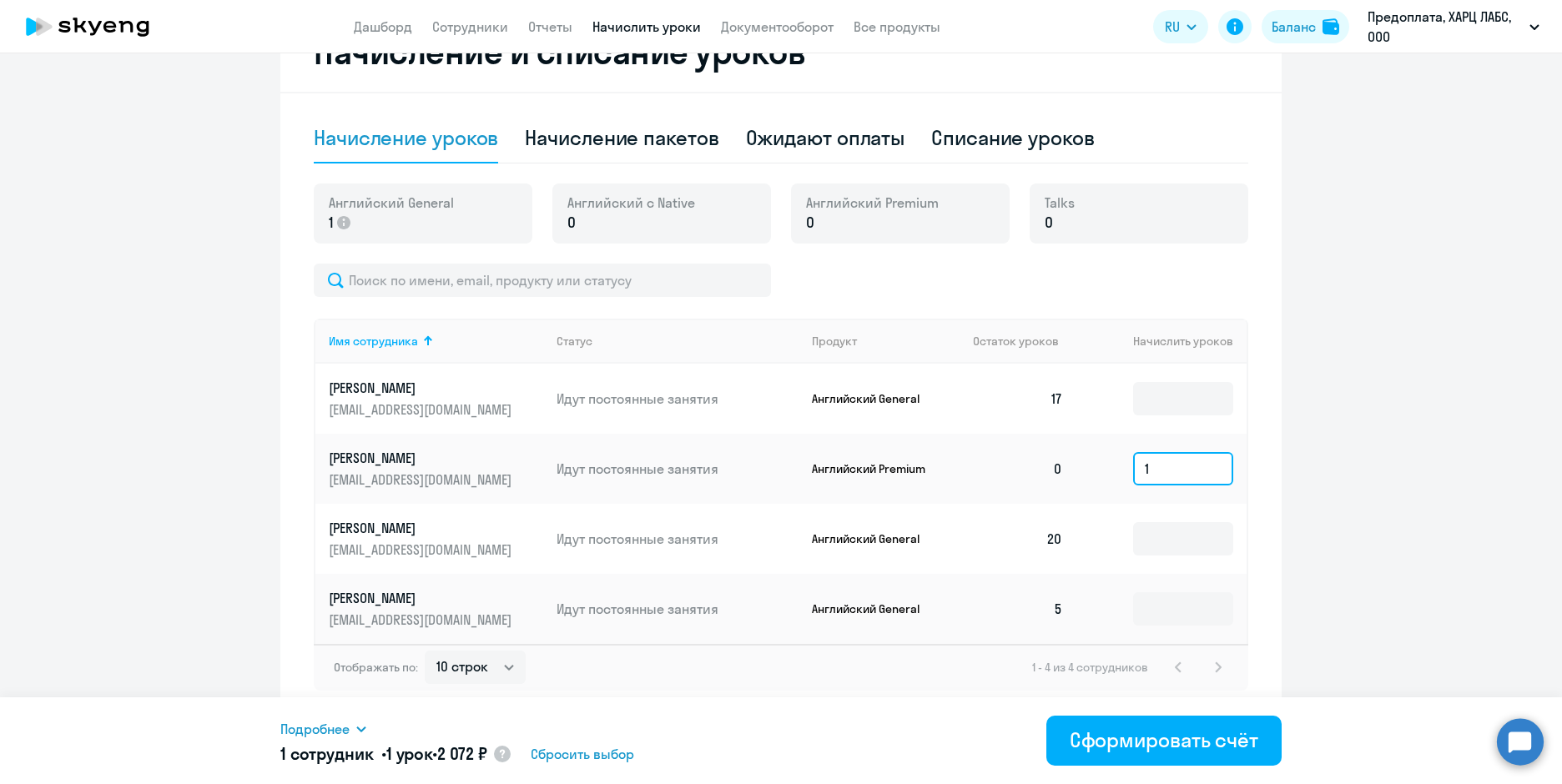
type input "1"
click at [1371, 609] on ng-component "Рекомендуем создать шаблон автоначислений Уроки больше не придётся начислять вр…" at bounding box center [781, 153] width 1562 height 1128
click at [337, 216] on icon at bounding box center [344, 222] width 13 height 13
click at [1168, 452] on input "1" at bounding box center [1183, 469] width 100 height 33
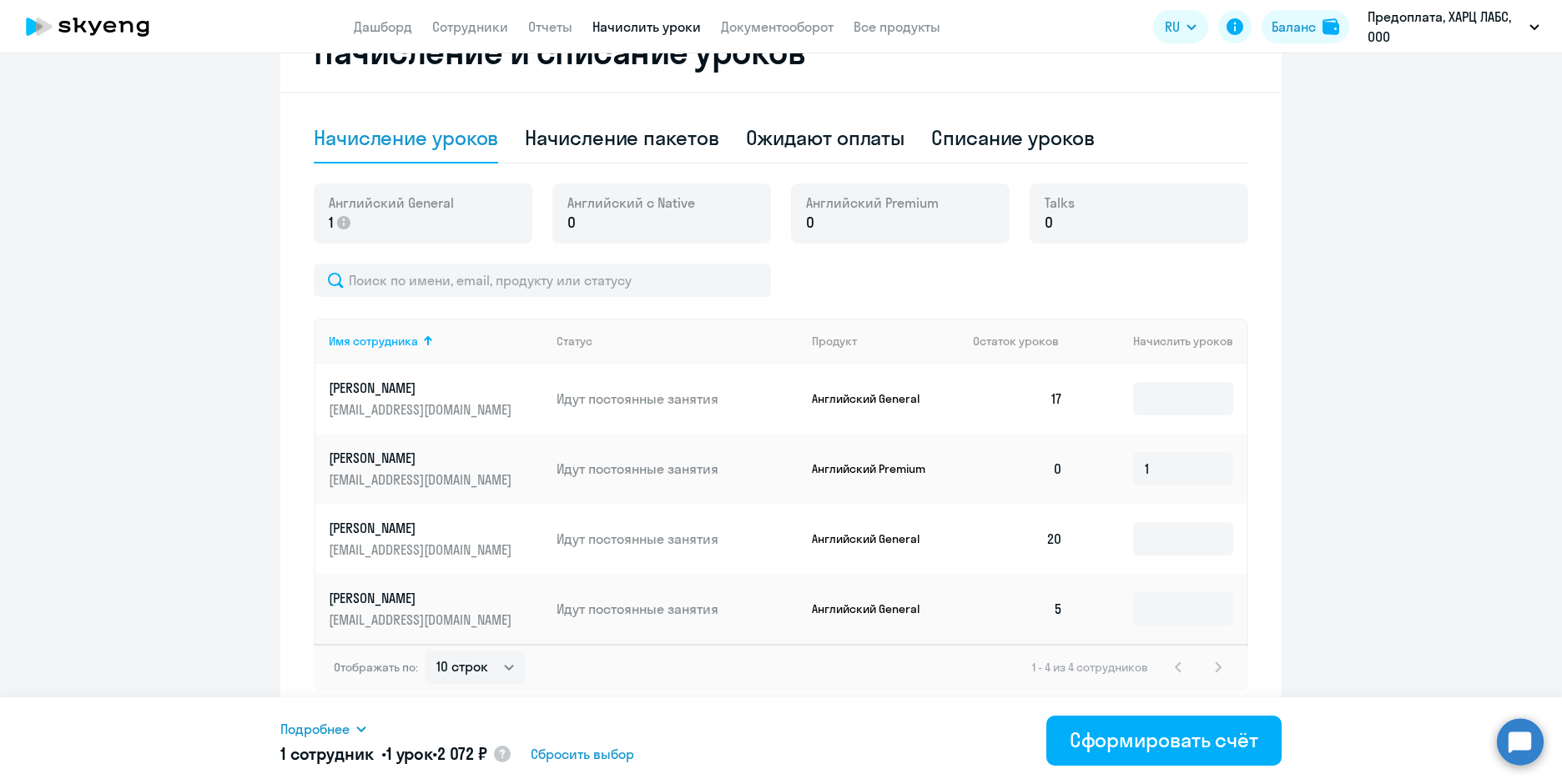
click at [880, 461] on p "Английский Premium" at bounding box center [875, 469] width 125 height 15
click at [337, 216] on icon at bounding box center [344, 222] width 13 height 13
click at [376, 449] on p "[PERSON_NAME]" at bounding box center [421, 458] width 186 height 18
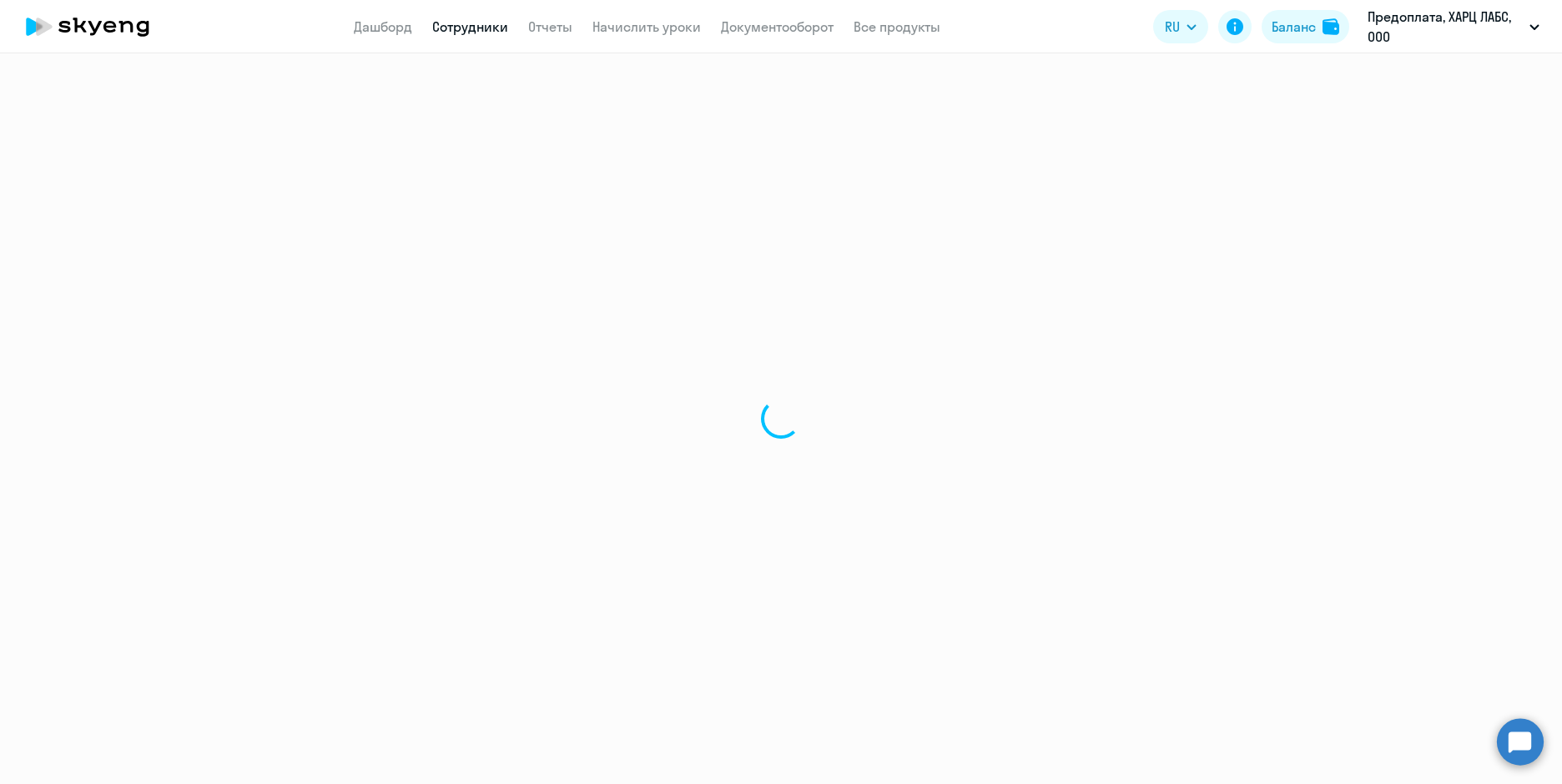
select select "english"
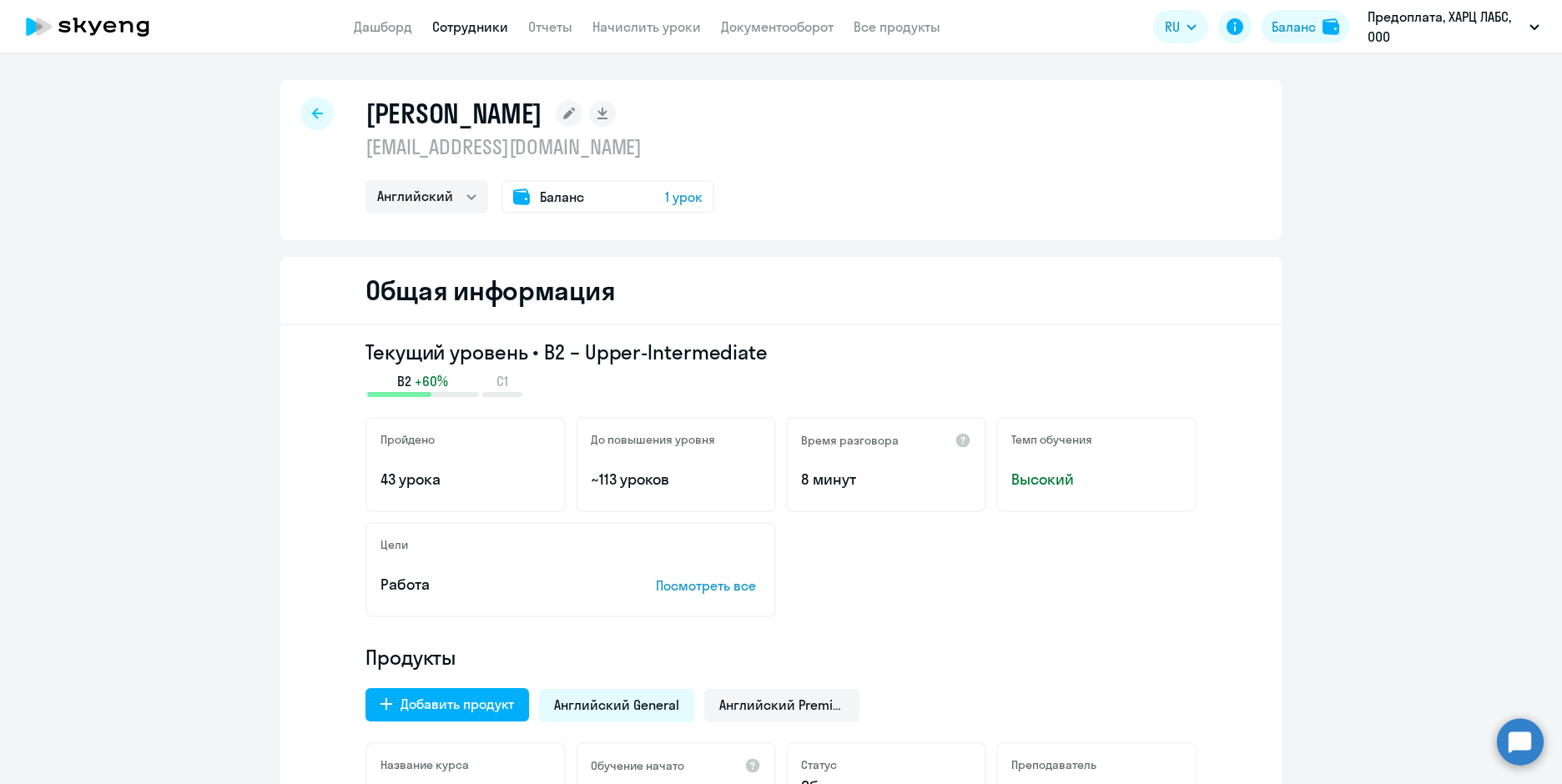
click at [552, 201] on span "Баланс" at bounding box center [562, 196] width 44 height 20
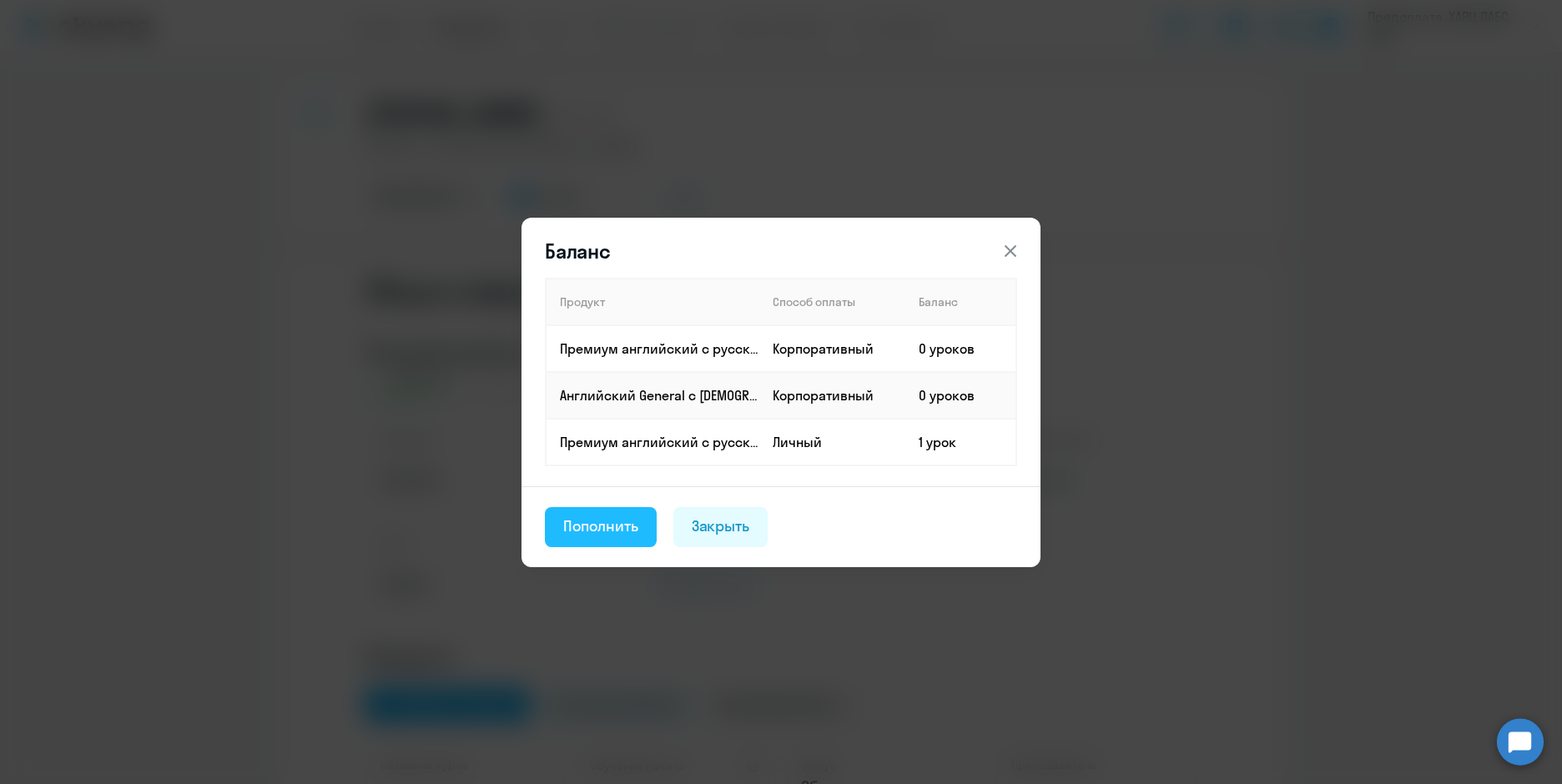
click at [597, 525] on div "Пополнить" at bounding box center [600, 527] width 75 height 22
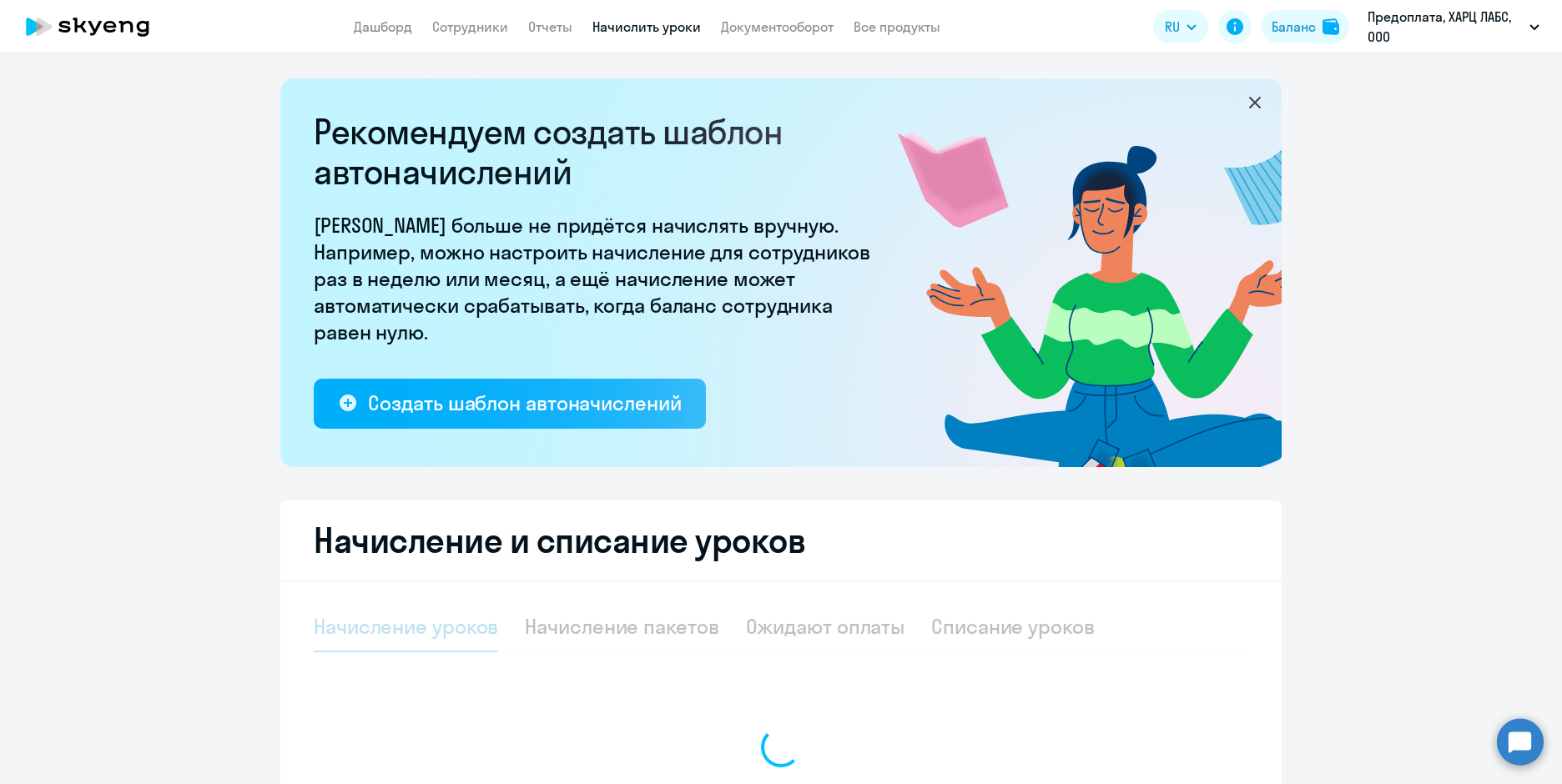
select select "10"
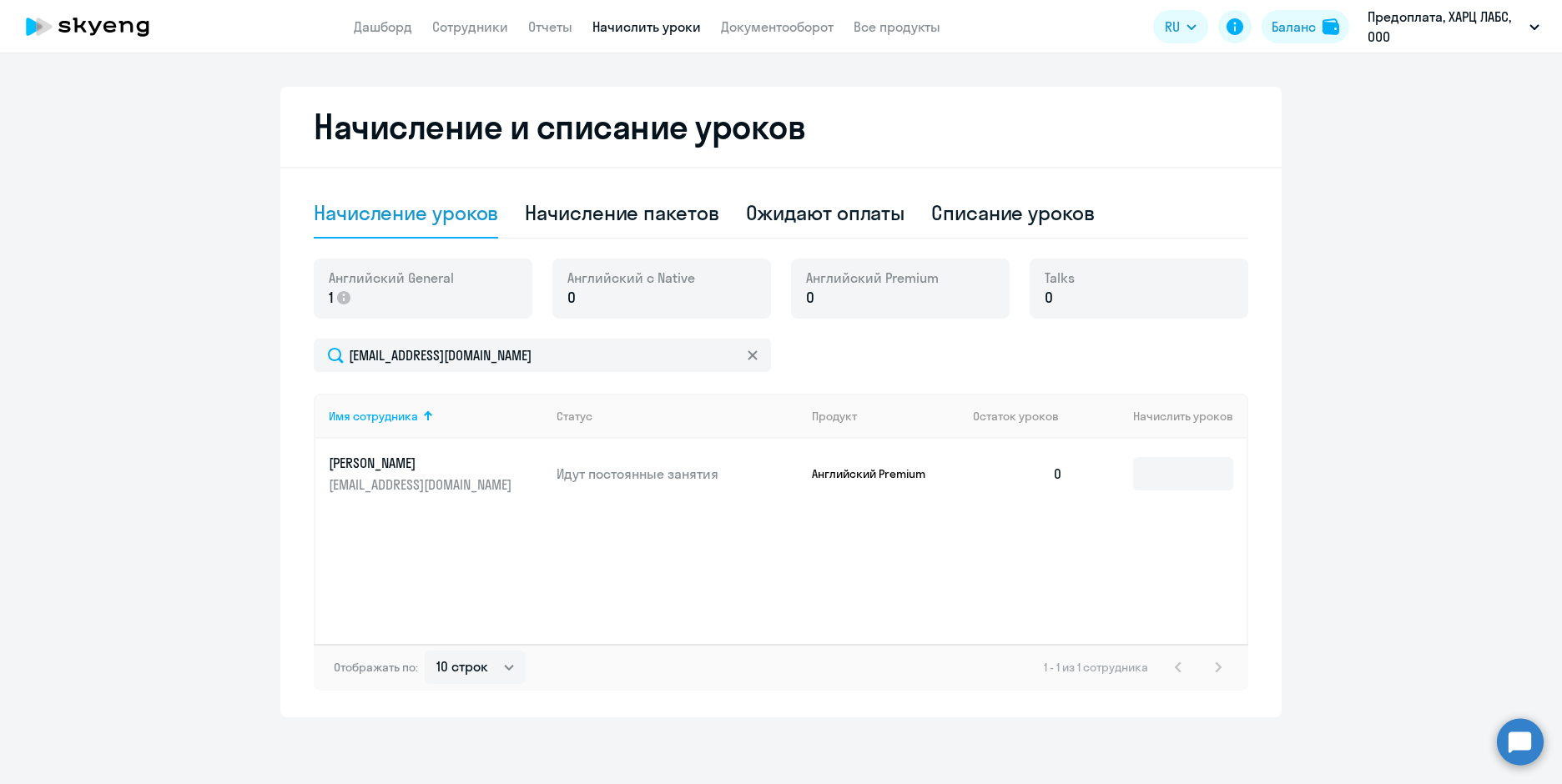
scroll to position [414, 0]
click at [1180, 474] on input at bounding box center [1183, 474] width 100 height 33
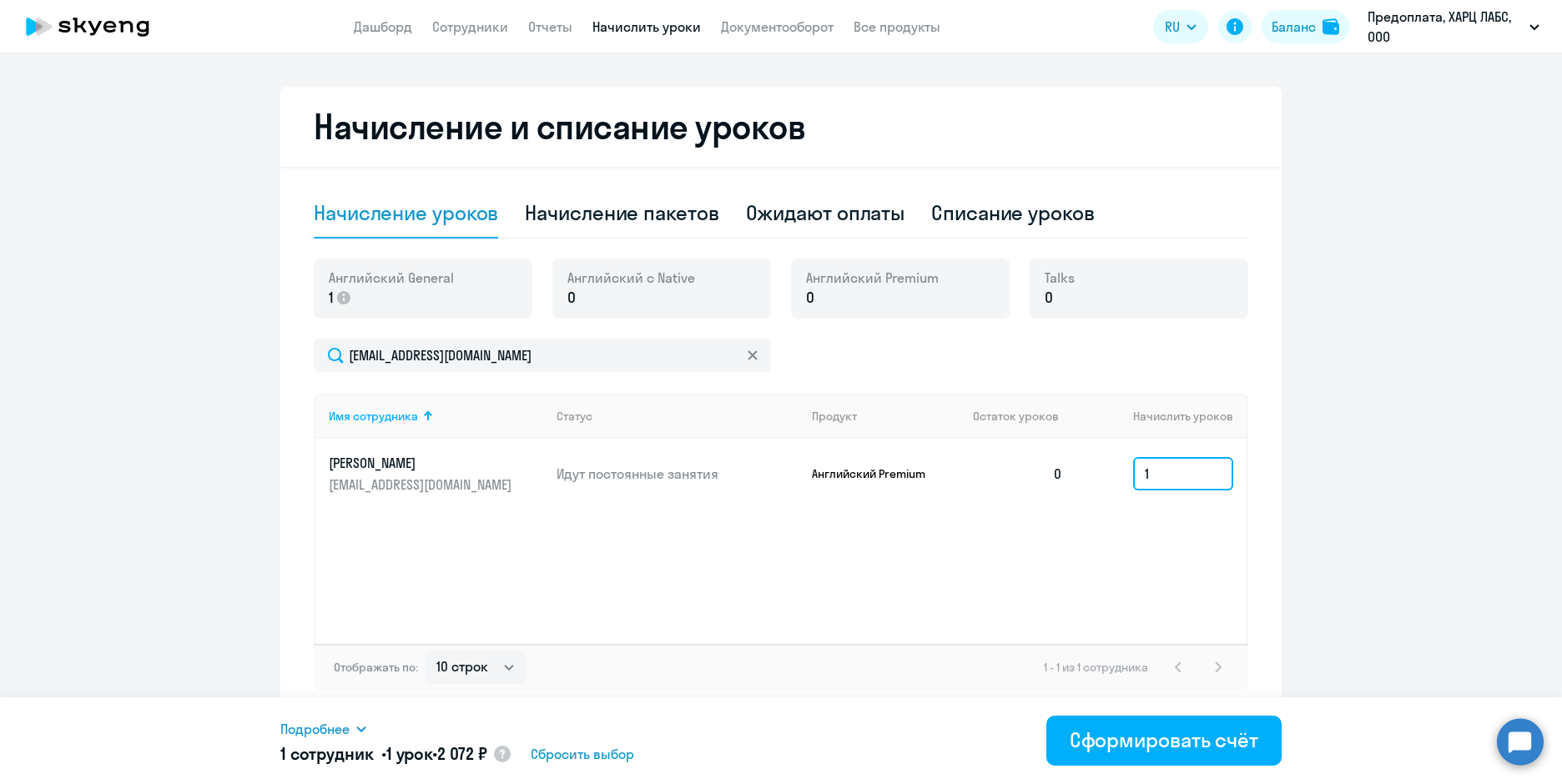
type input "1"
click at [1398, 456] on ng-component "Рекомендуем создать шаблон автоначислений Уроки больше не придётся начислять вр…" at bounding box center [781, 191] width 1562 height 1052
select select "english"
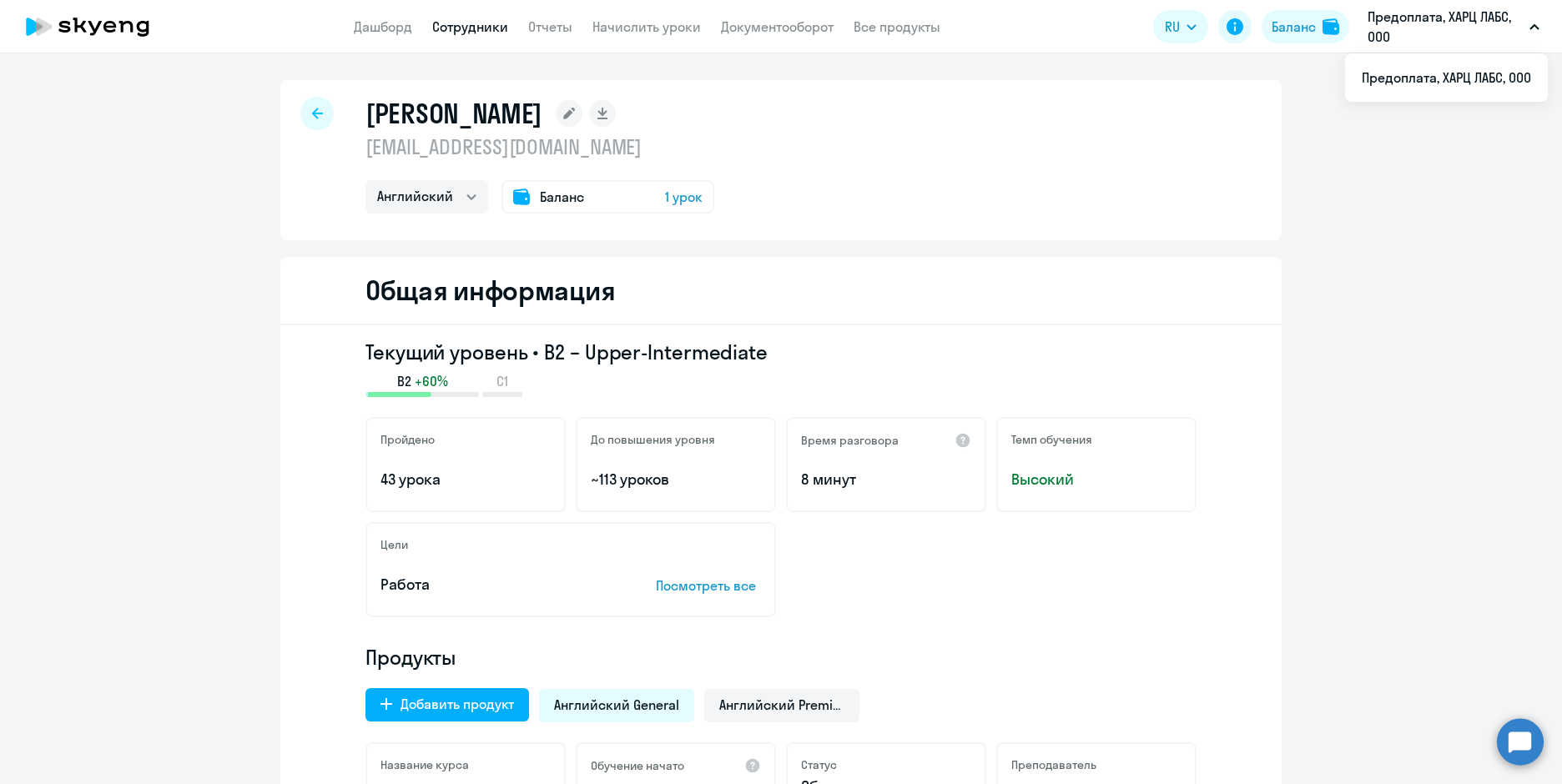
click at [545, 195] on span "Баланс" at bounding box center [562, 196] width 44 height 20
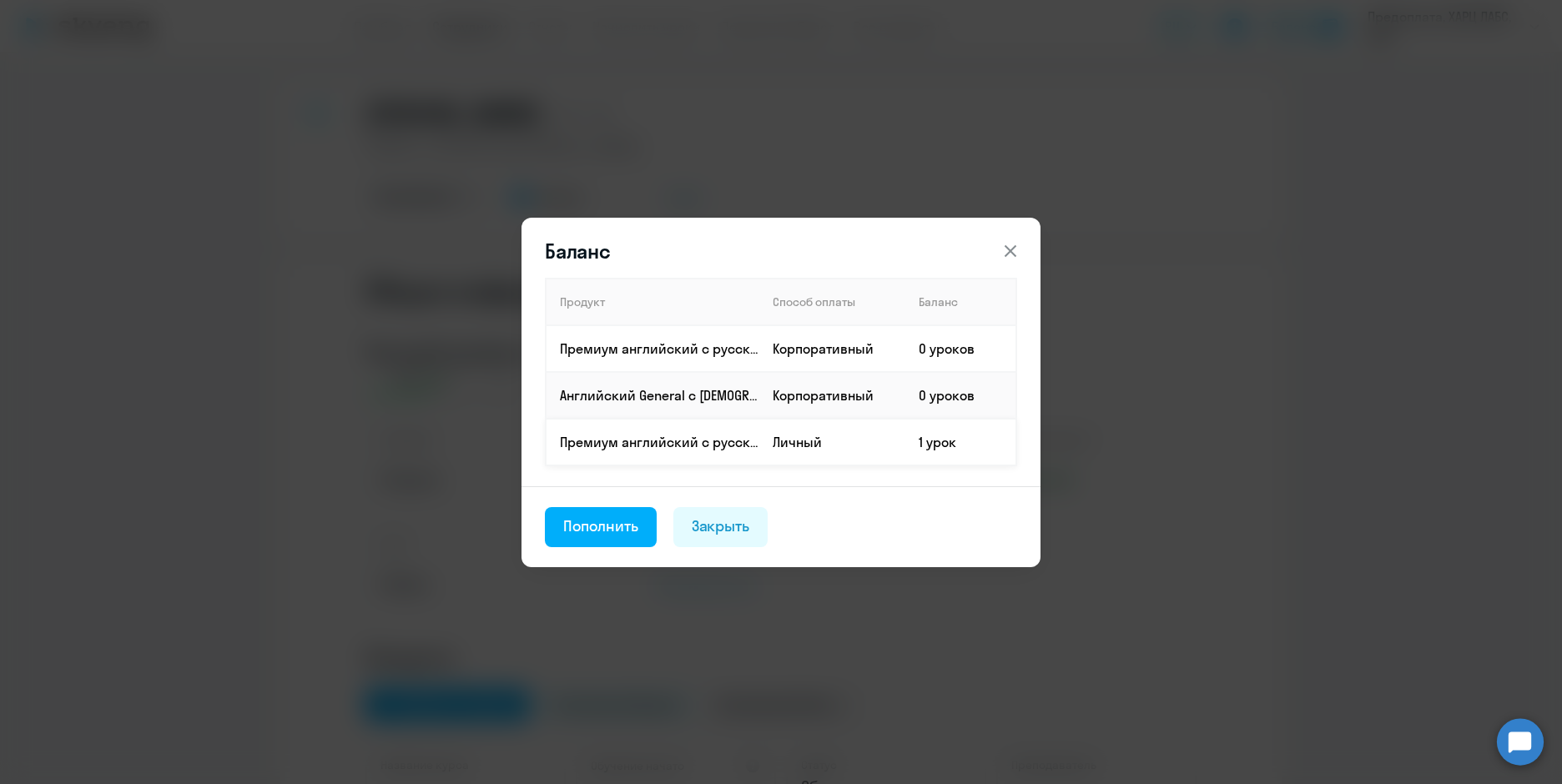
click at [749, 433] on p "Премиум английский с русскоговорящим преподавателем" at bounding box center [658, 442] width 198 height 18
click at [840, 448] on td "Личный" at bounding box center [832, 442] width 146 height 47
click at [773, 398] on td "Корпоративный" at bounding box center [832, 395] width 146 height 47
click at [631, 392] on p "Английский General с [DEMOGRAPHIC_DATA] преподавателем" at bounding box center [658, 395] width 198 height 18
click at [605, 532] on div "Пополнить" at bounding box center [600, 527] width 75 height 22
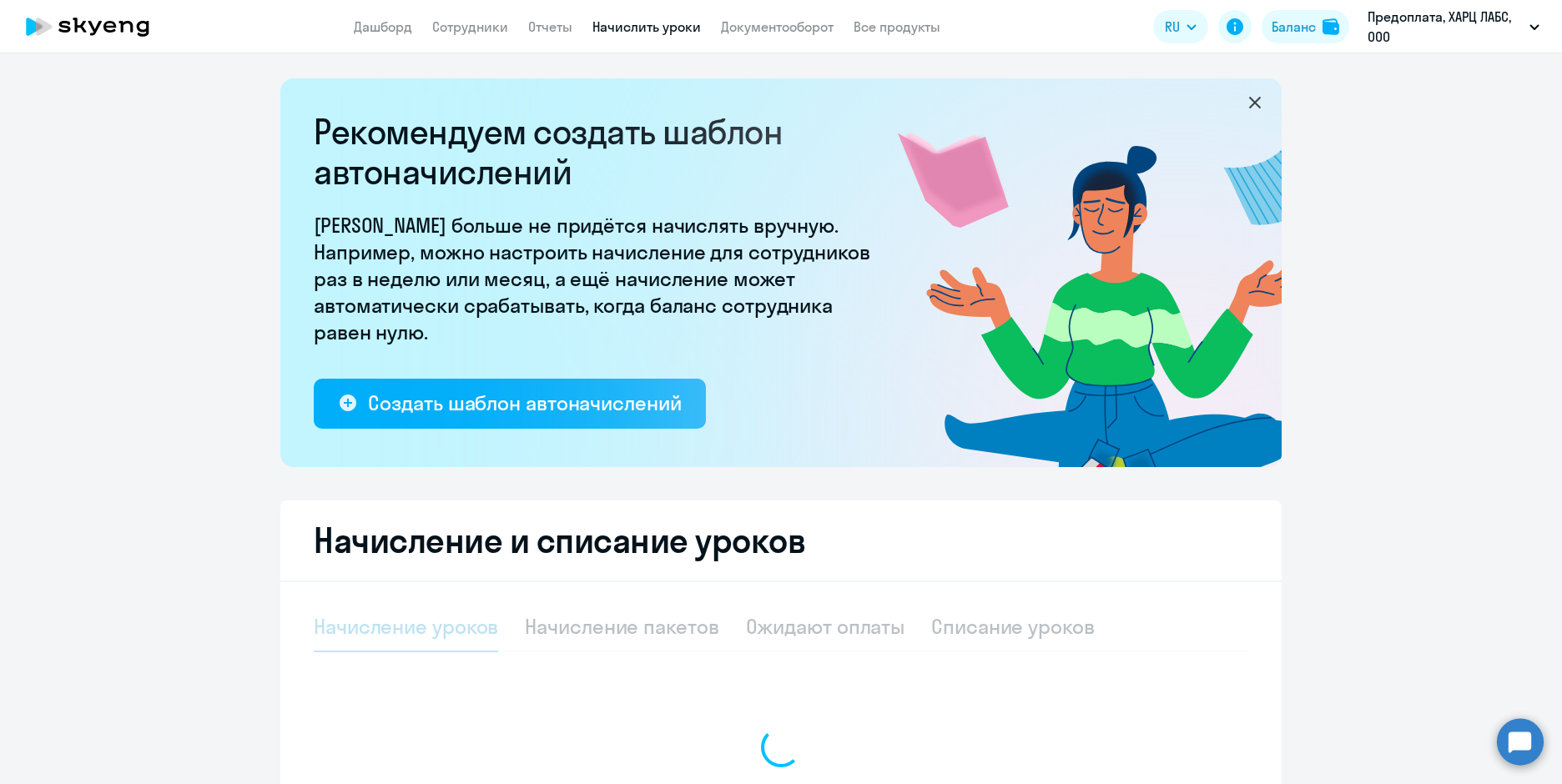
select select "10"
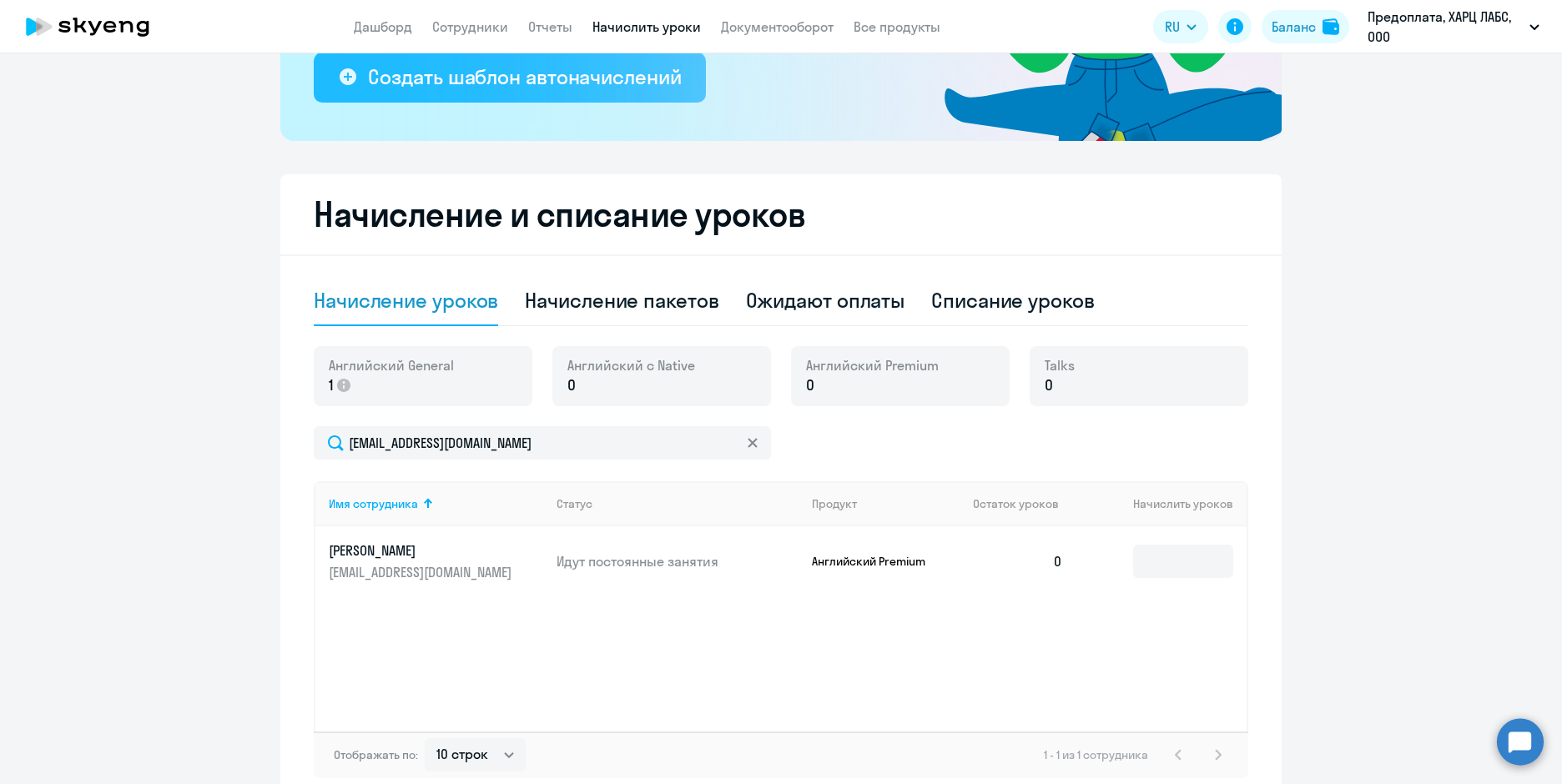
scroll to position [333, 0]
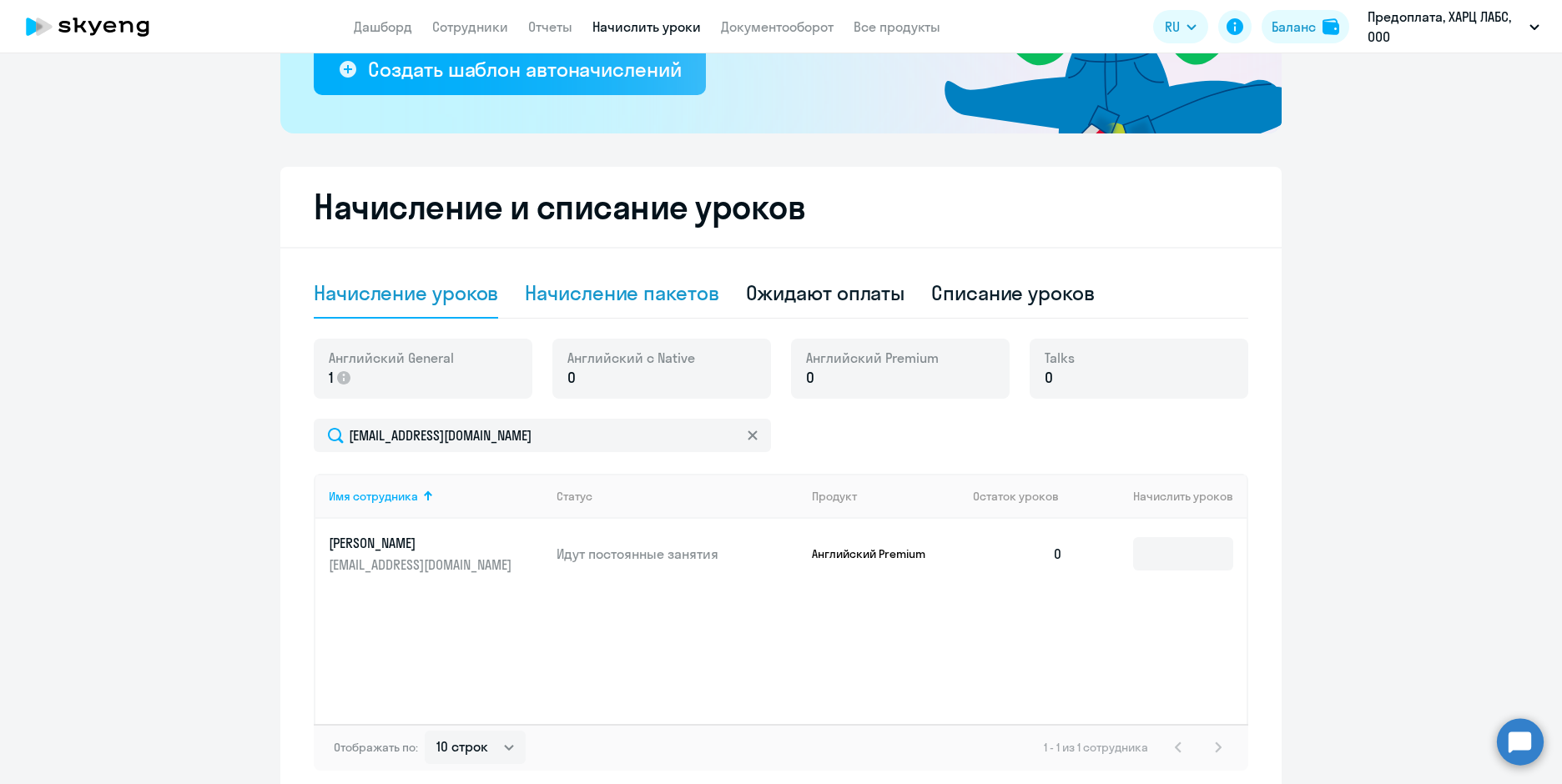
click at [618, 303] on div "Начисление пакетов" at bounding box center [621, 293] width 193 height 27
select select "10"
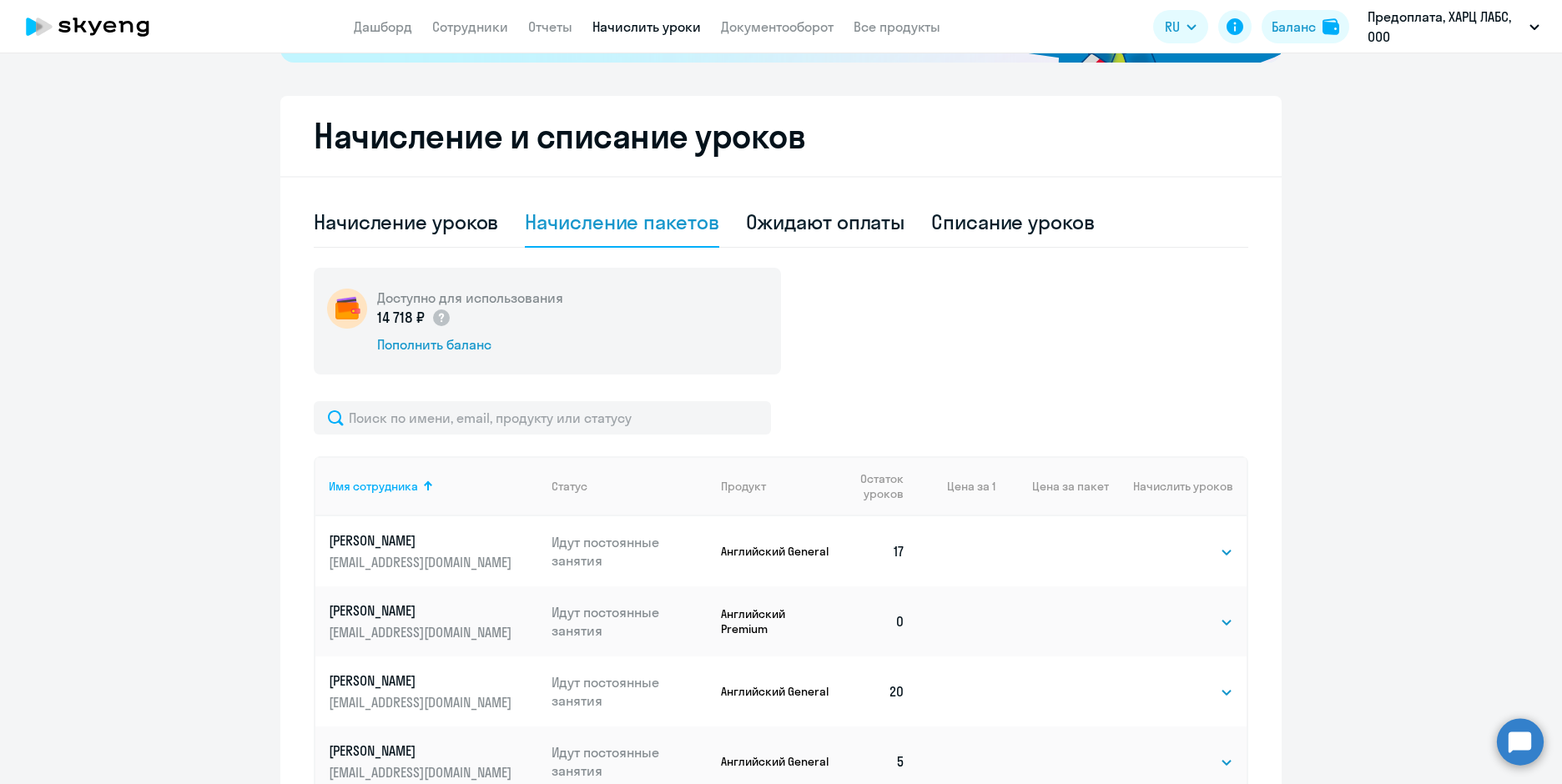
scroll to position [501, 0]
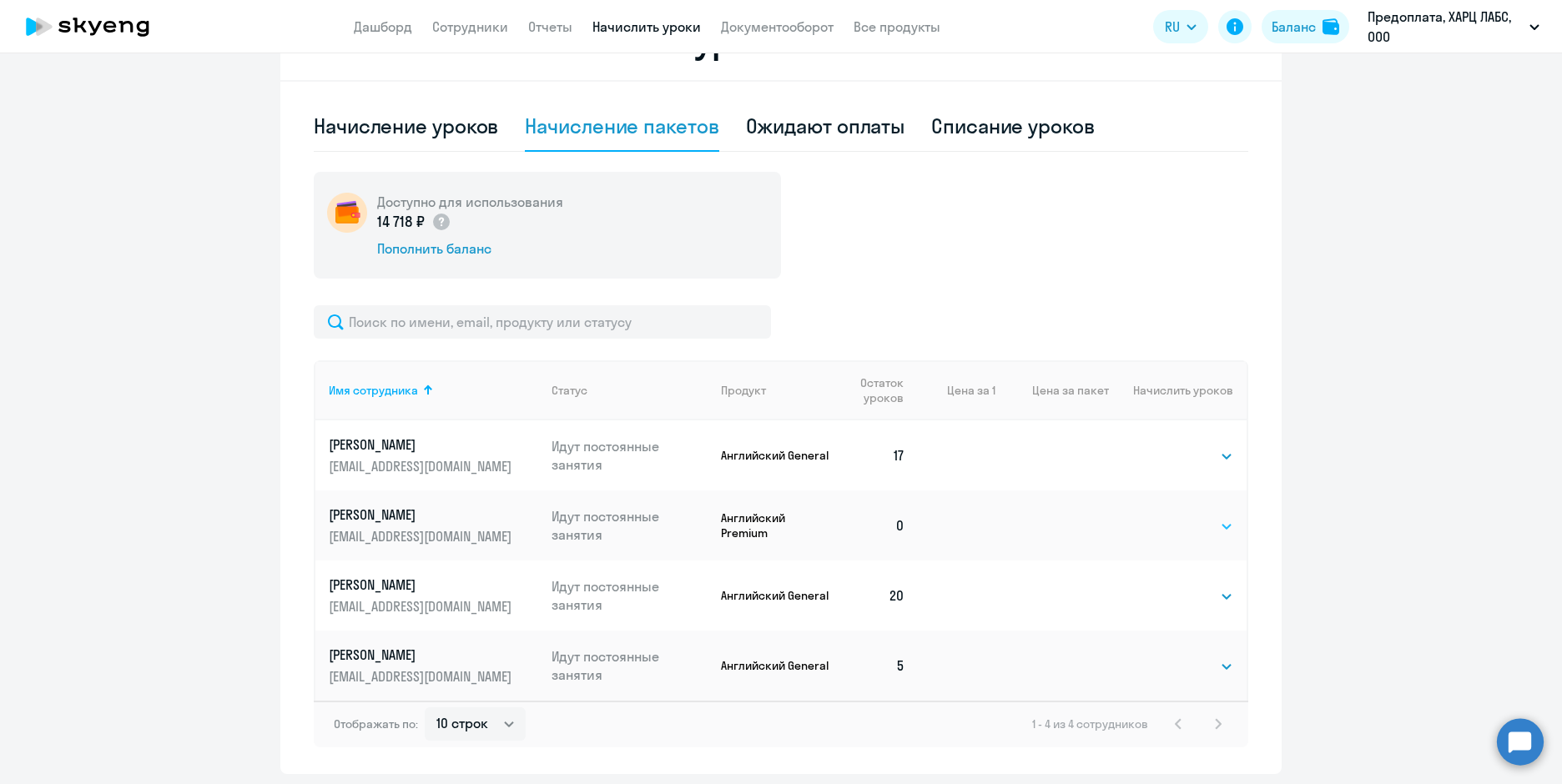
click at [1196, 531] on select "Выбрать 4 8 16 32 64 96 128" at bounding box center [1199, 527] width 69 height 20
select select "4"
click at [1165, 517] on select "Выбрать 4 8 16 32 64 96 128" at bounding box center [1199, 527] width 69 height 20
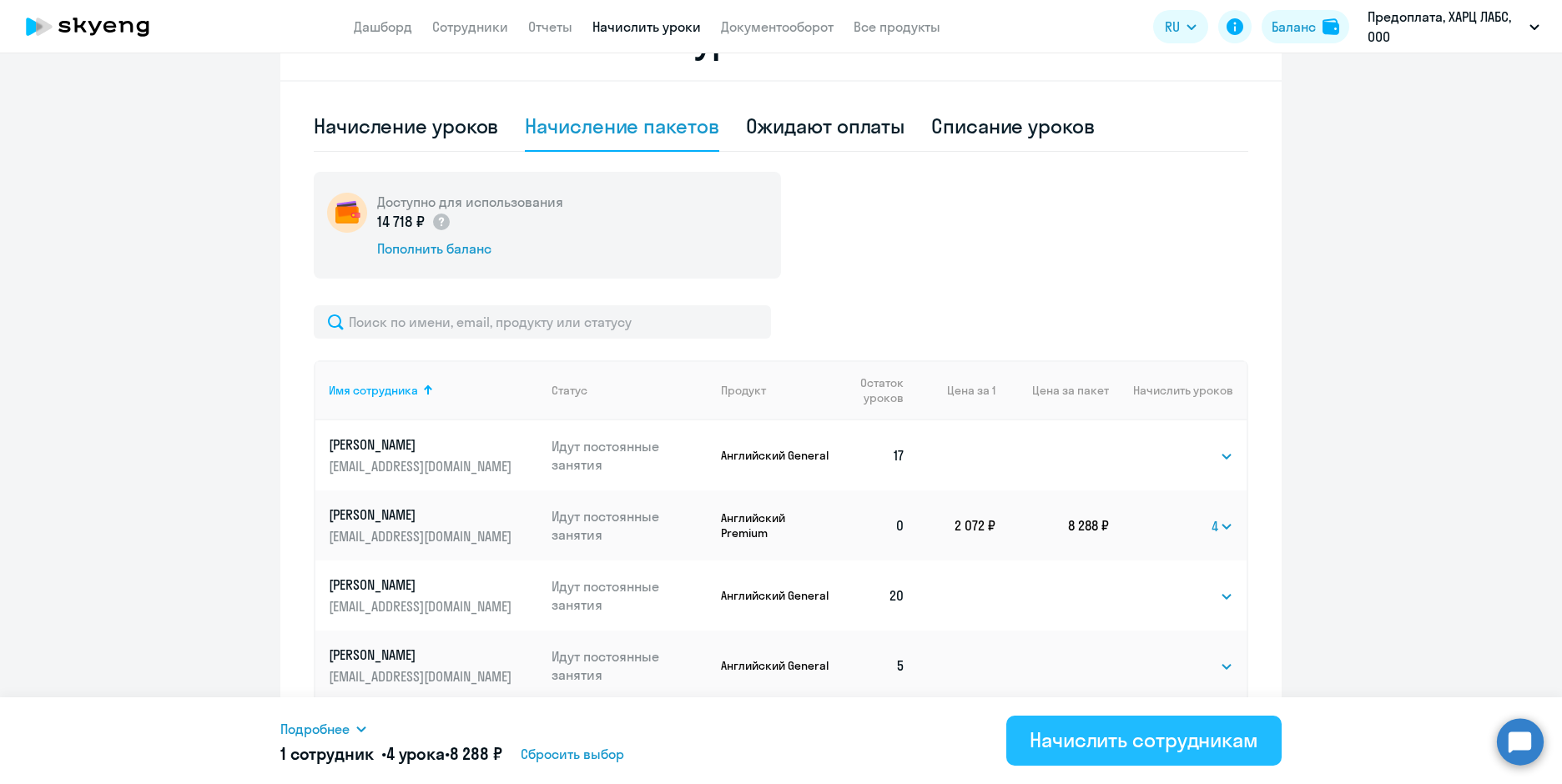
click at [1152, 749] on div "Начислить сотрудникам" at bounding box center [1143, 740] width 228 height 27
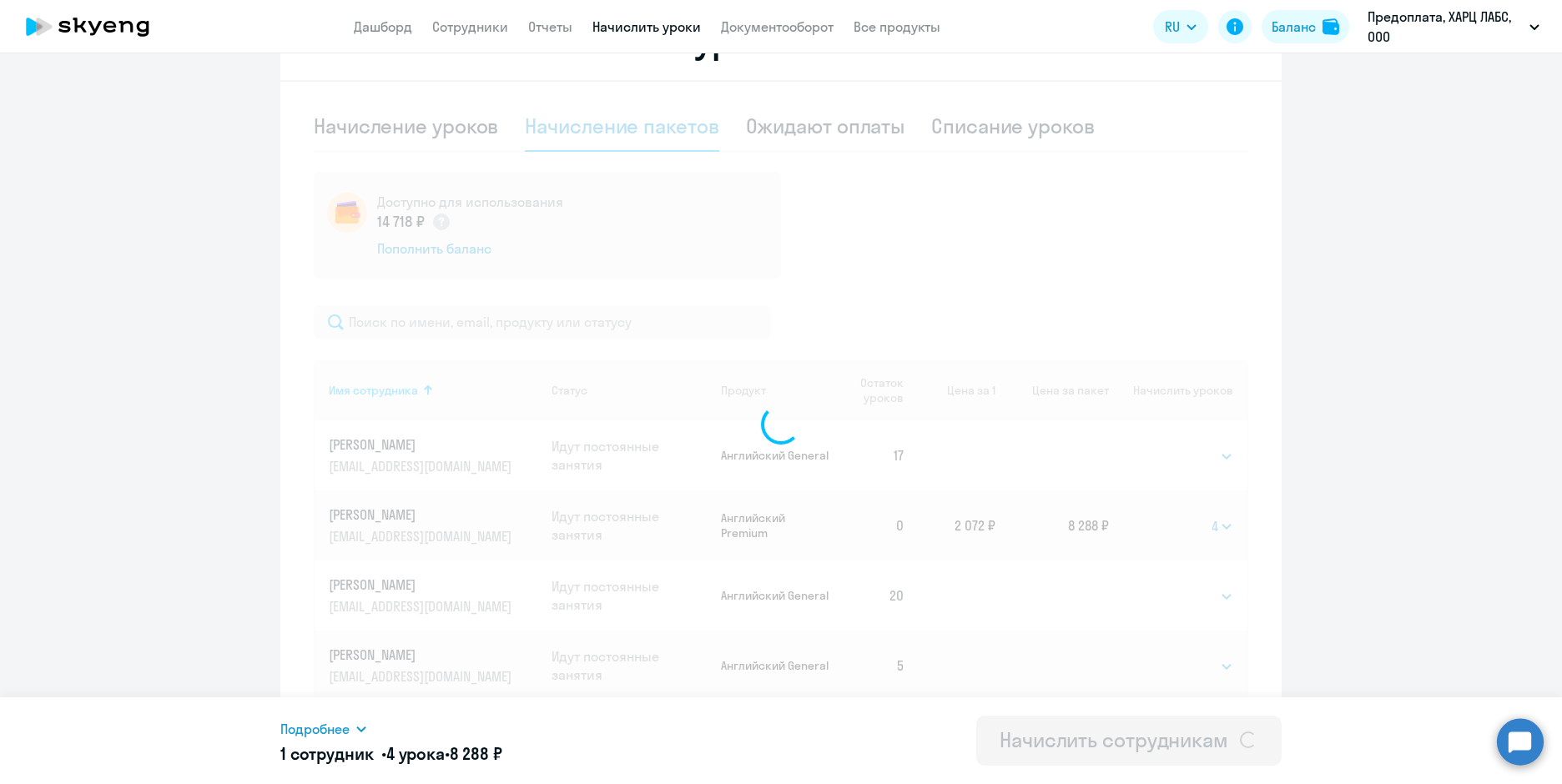
select select
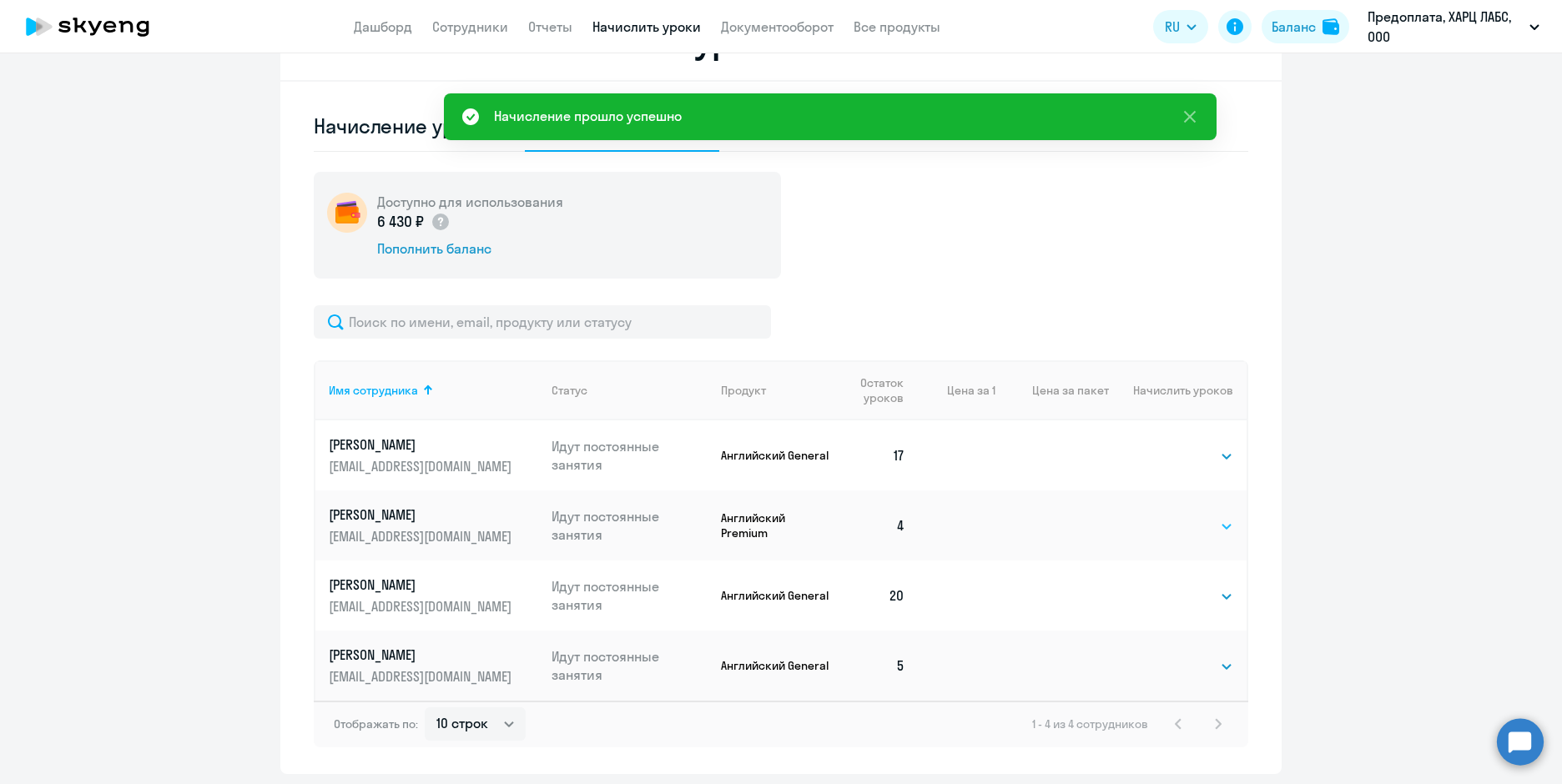
click at [1165, 525] on select "Выбрать 4 8 16 32 64 96 128" at bounding box center [1199, 527] width 69 height 20
select select "4"
click at [1165, 517] on select "Выбрать 4 8 16 32 64 96 128" at bounding box center [1199, 527] width 69 height 20
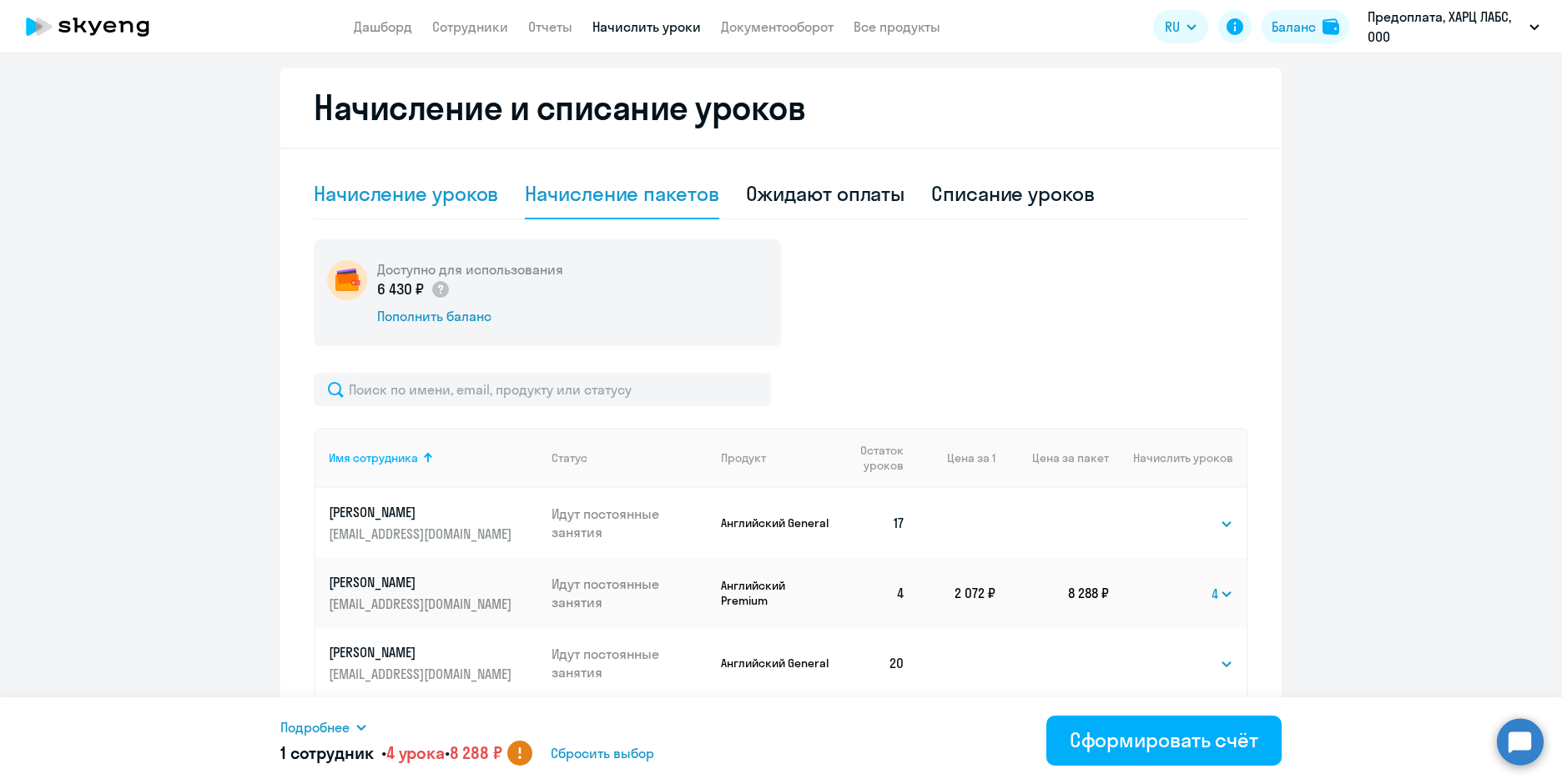
scroll to position [333, 0]
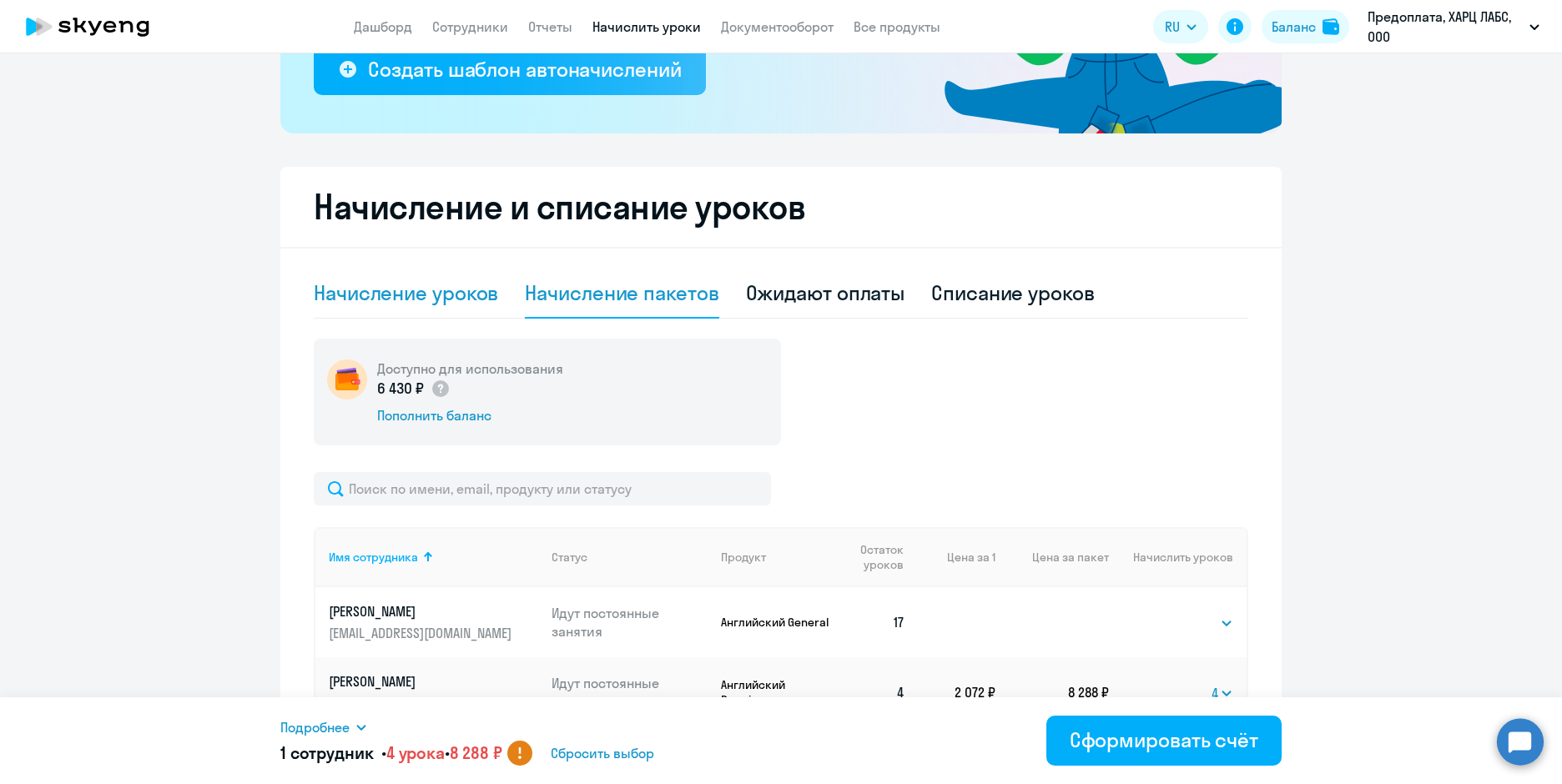
click at [436, 301] on div "Начисление уроков" at bounding box center [406, 293] width 185 height 27
select select "10"
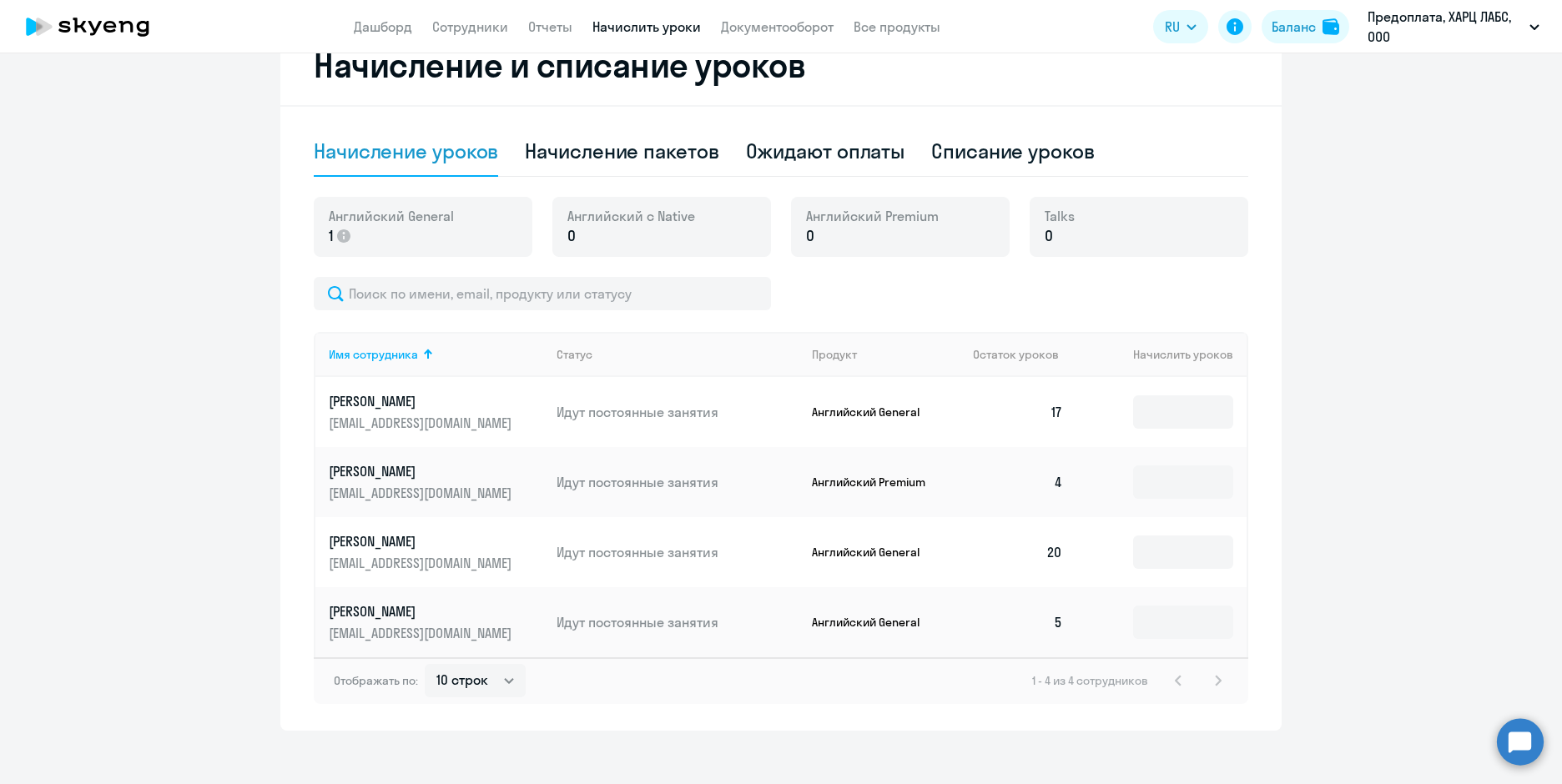
scroll to position [507, 0]
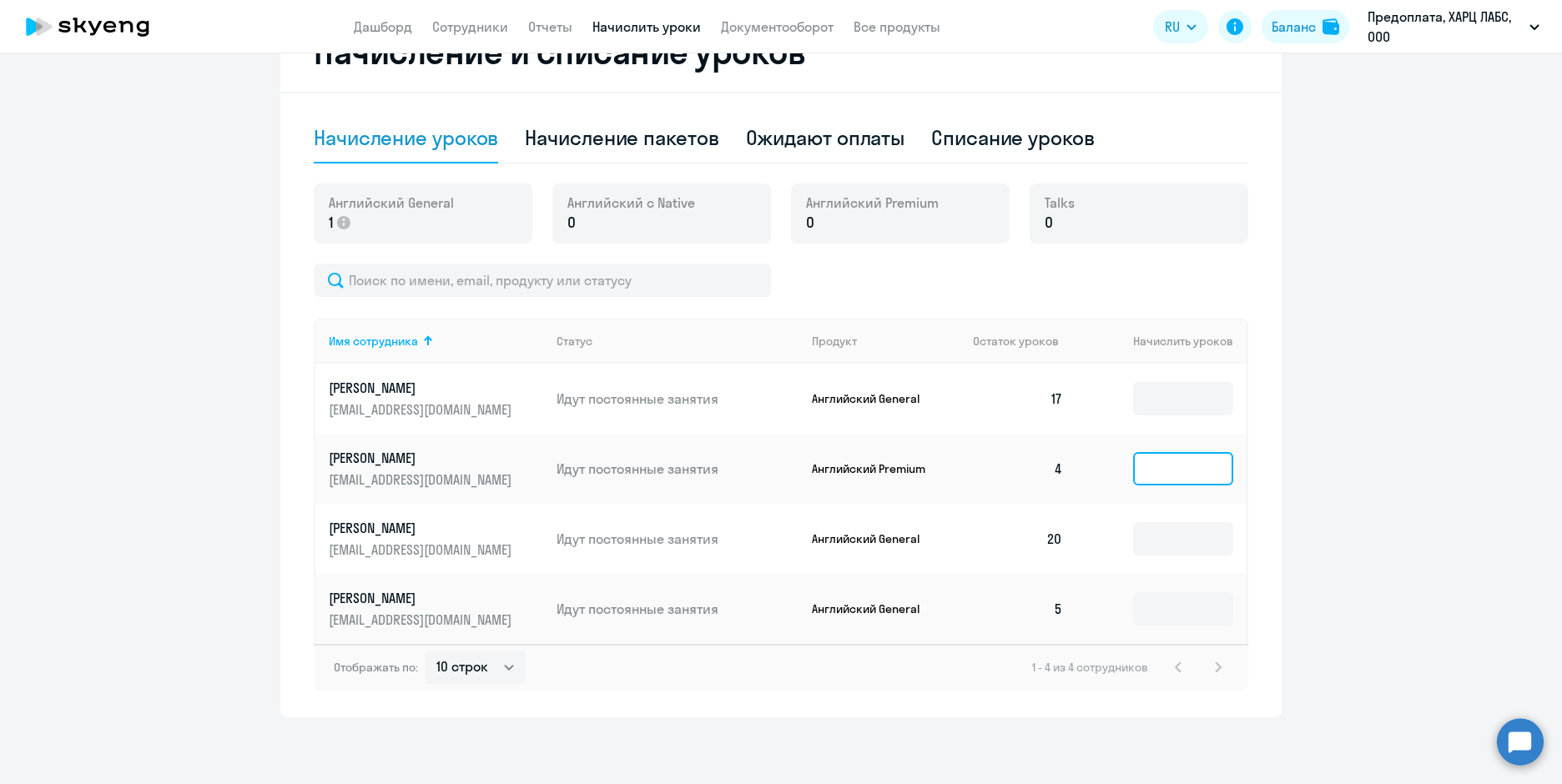
click at [1174, 453] on input at bounding box center [1183, 469] width 100 height 33
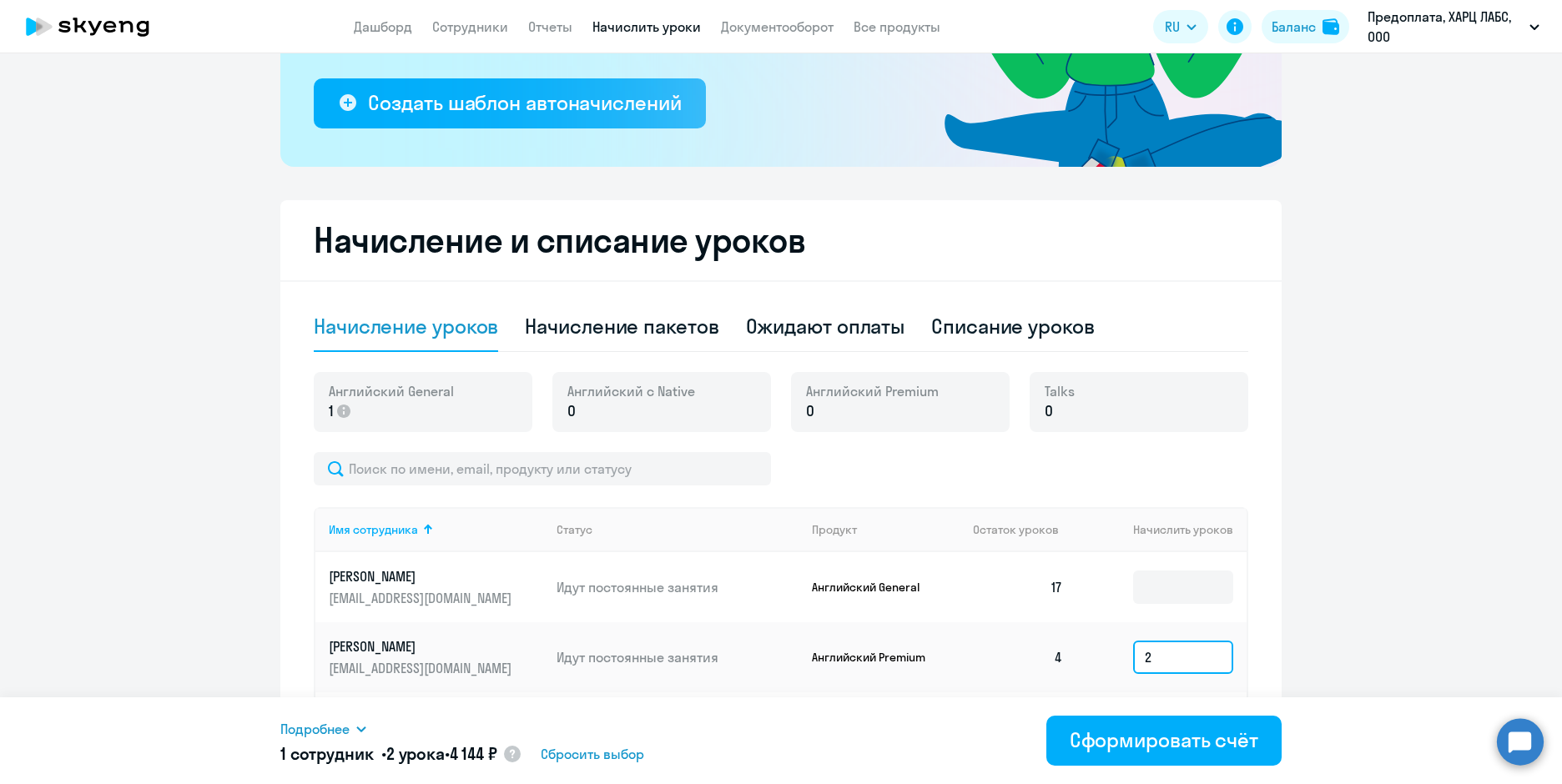
scroll to position [257, 0]
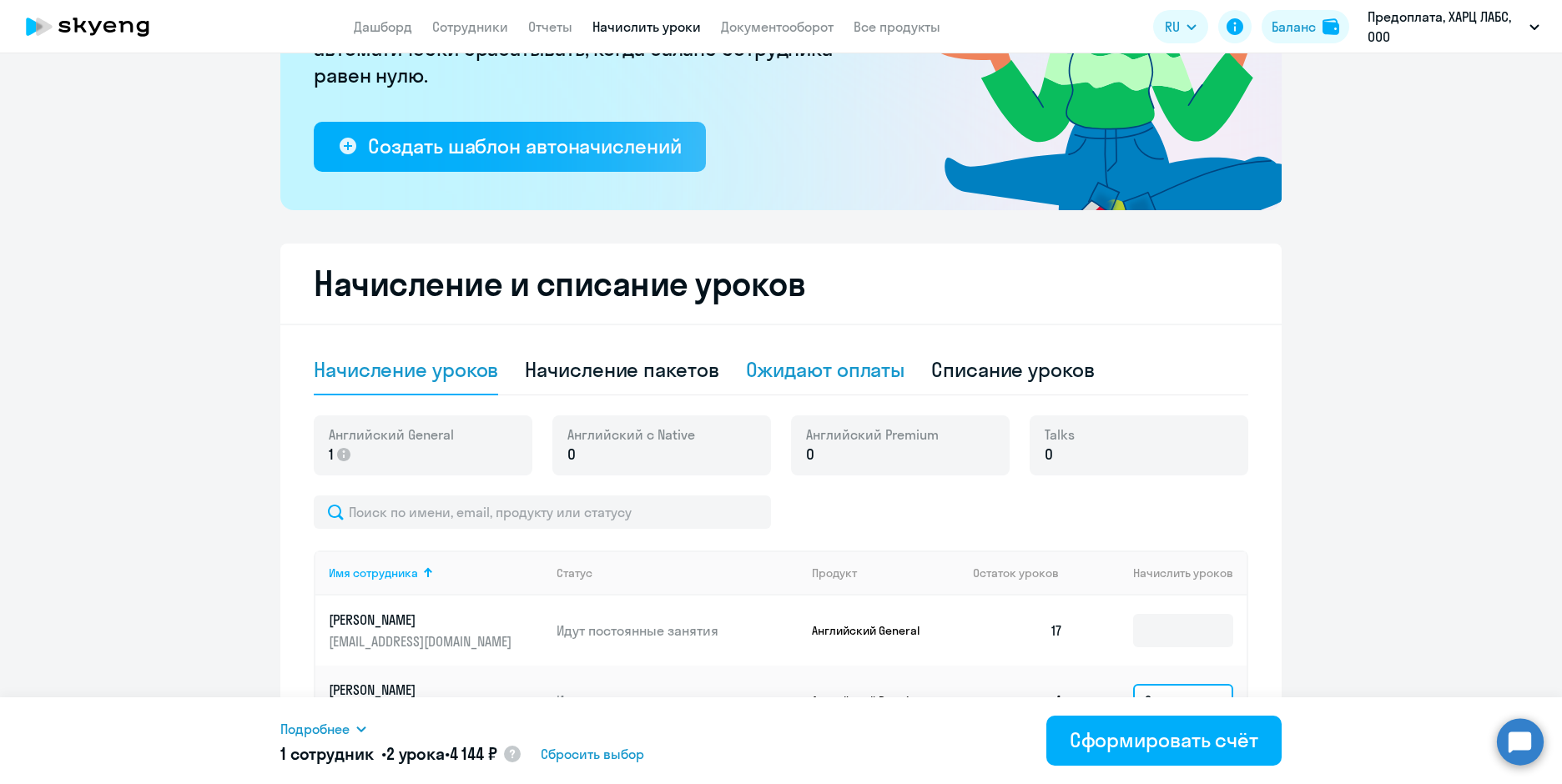
type input "2"
click at [833, 381] on div "Ожидают оплаты" at bounding box center [825, 369] width 160 height 27
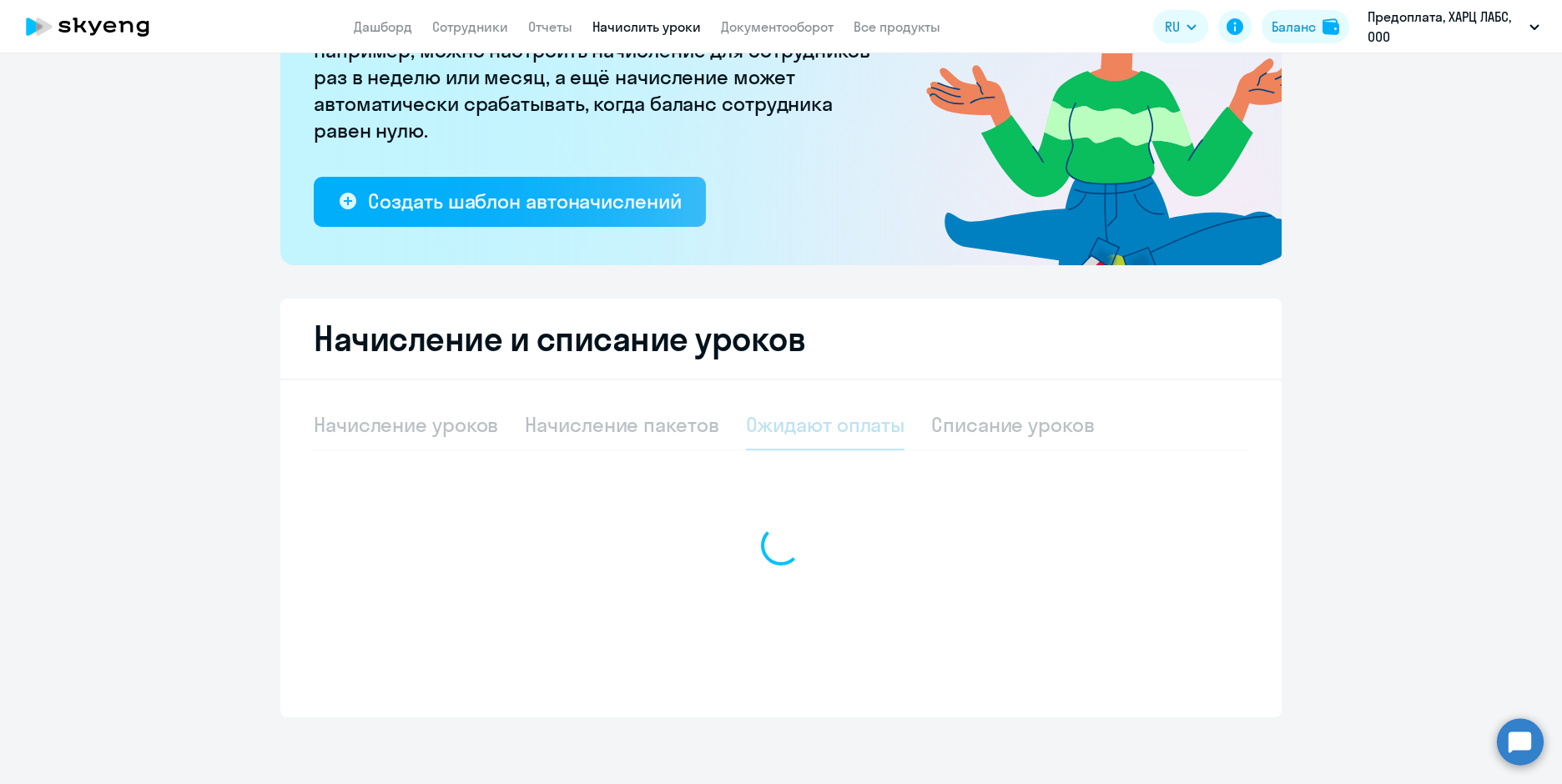
scroll to position [201, 0]
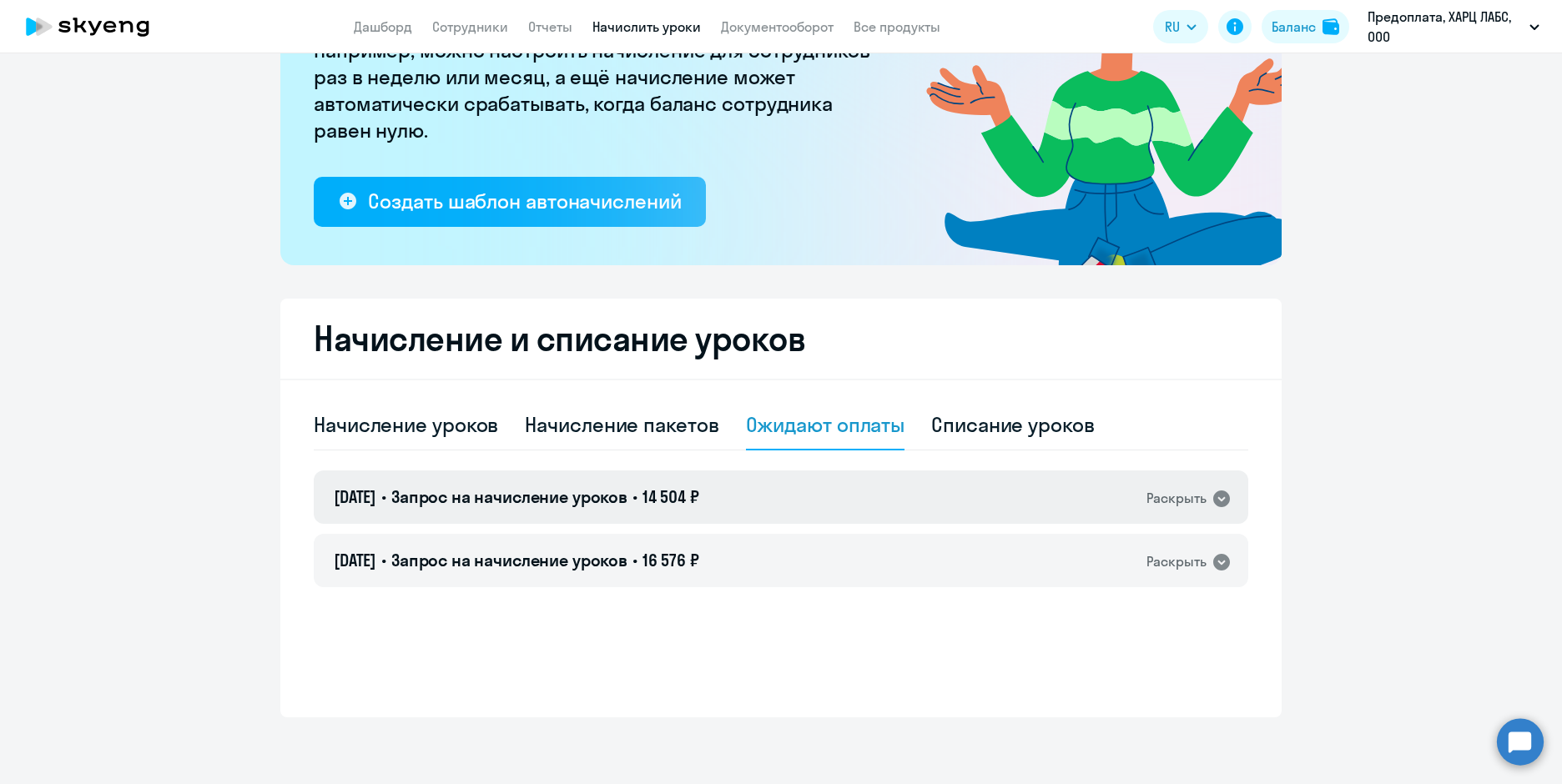
click at [1212, 490] on icon at bounding box center [1222, 499] width 20 height 20
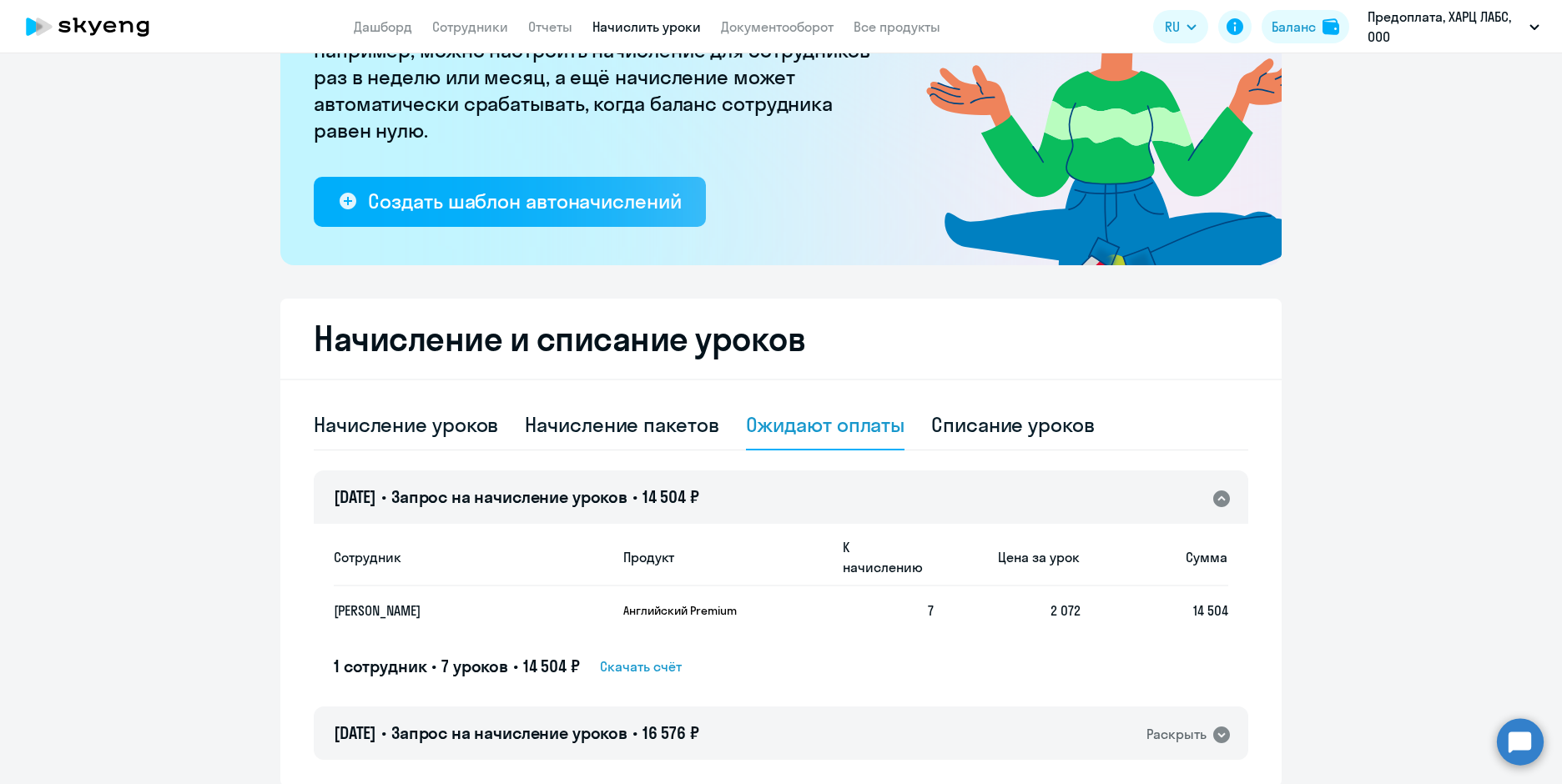
scroll to position [251, 0]
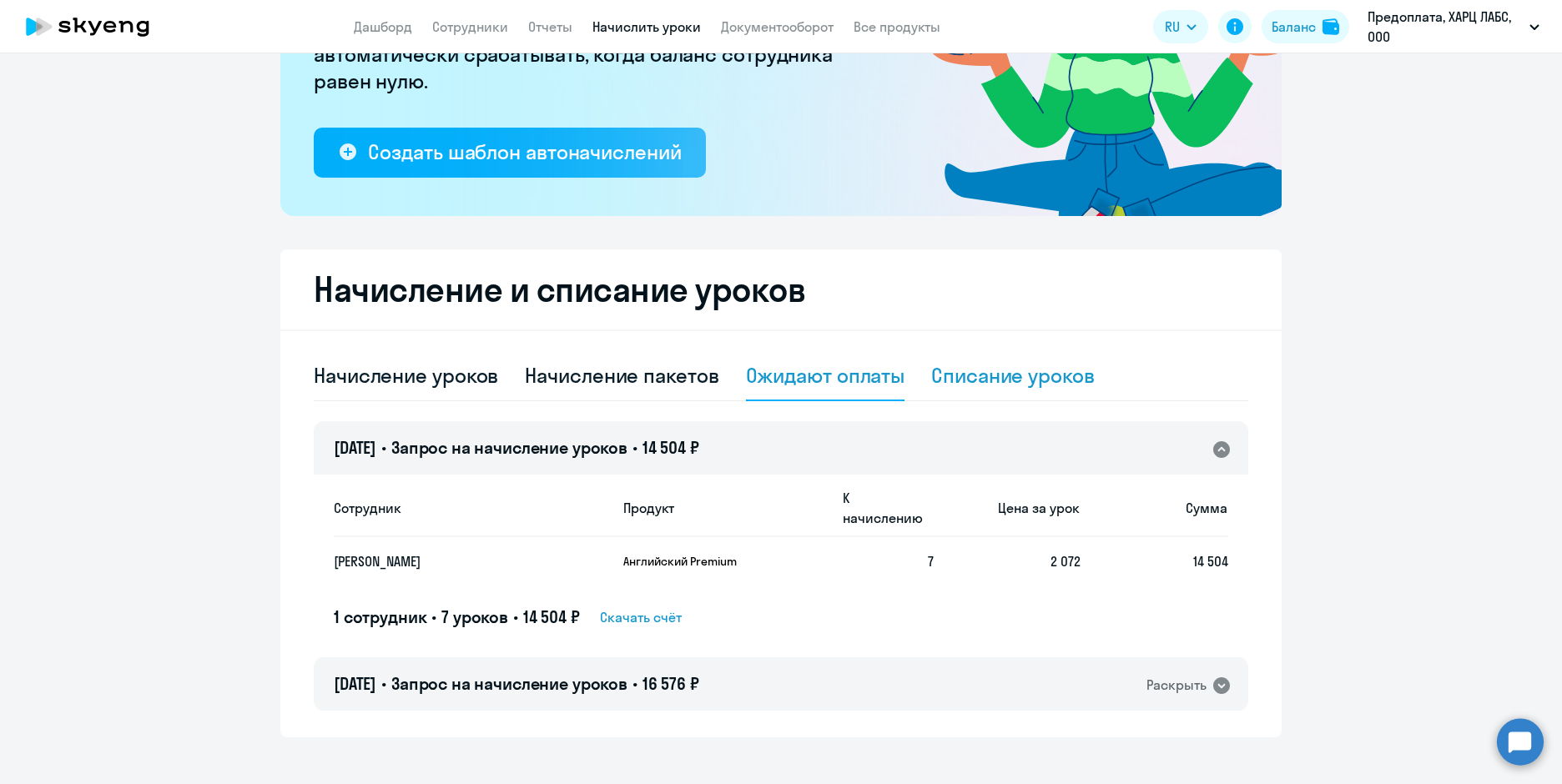
click at [1039, 362] on div "Списание уроков" at bounding box center [1013, 376] width 164 height 50
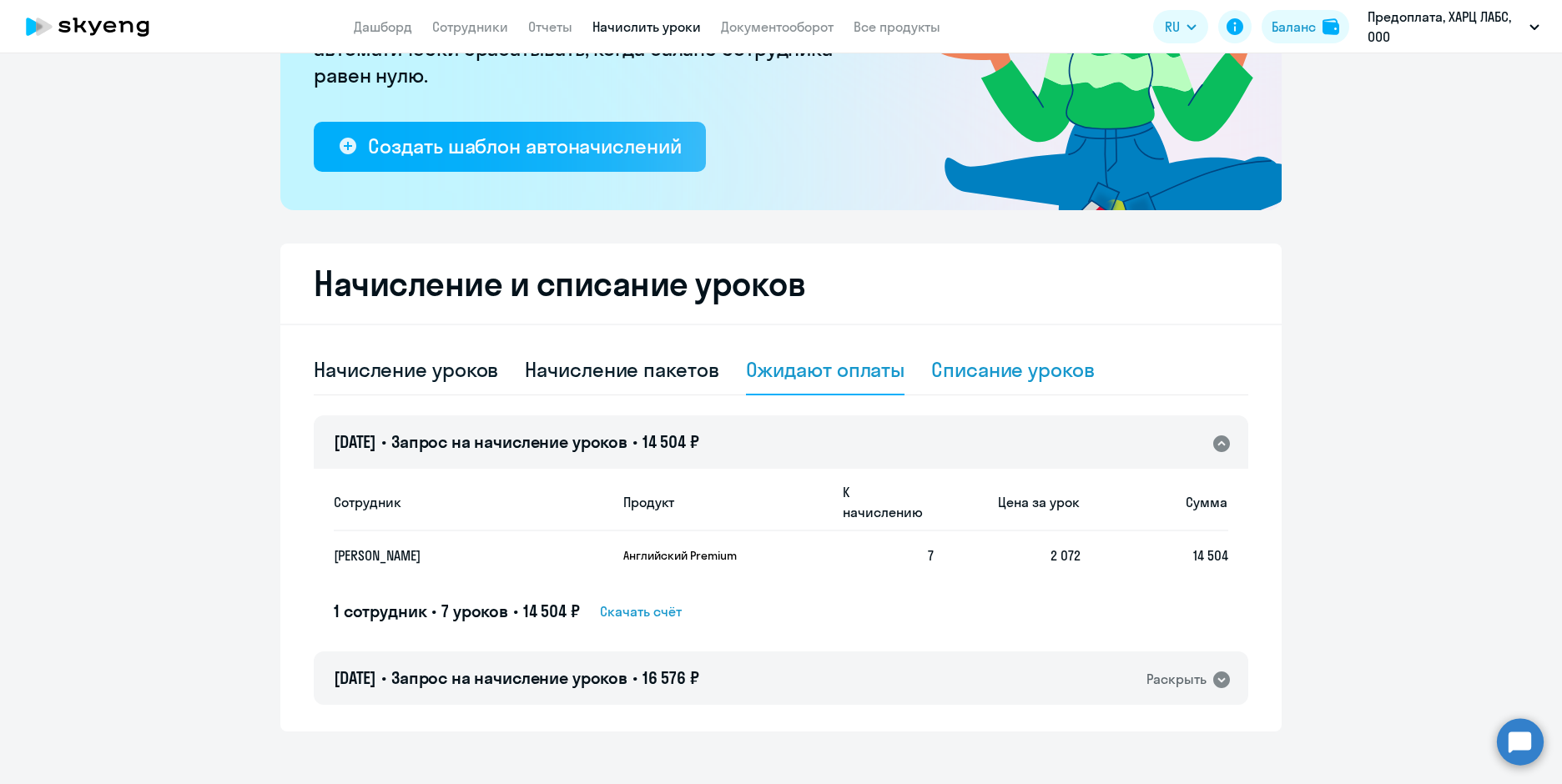
select select "10"
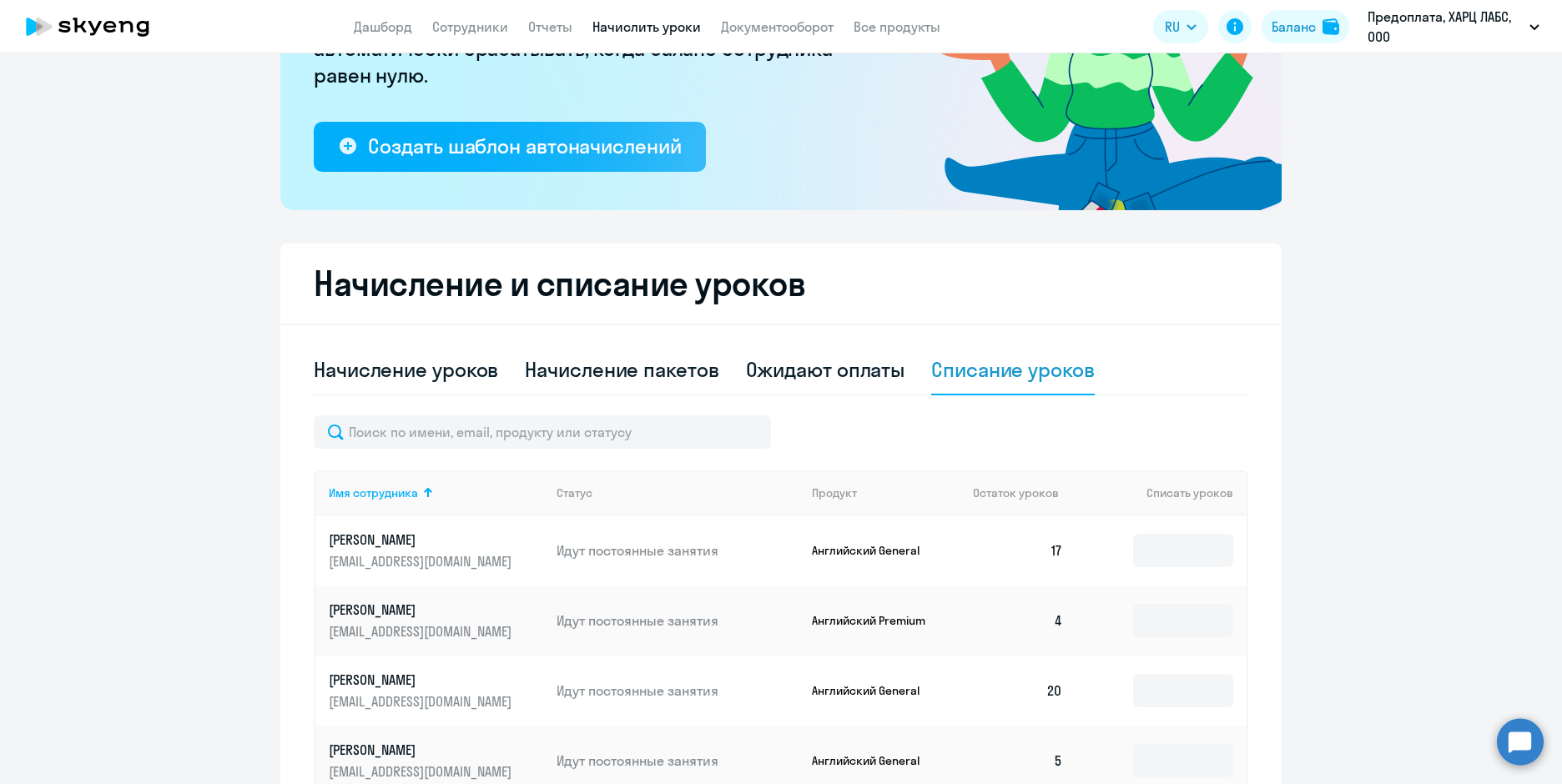
scroll to position [424, 0]
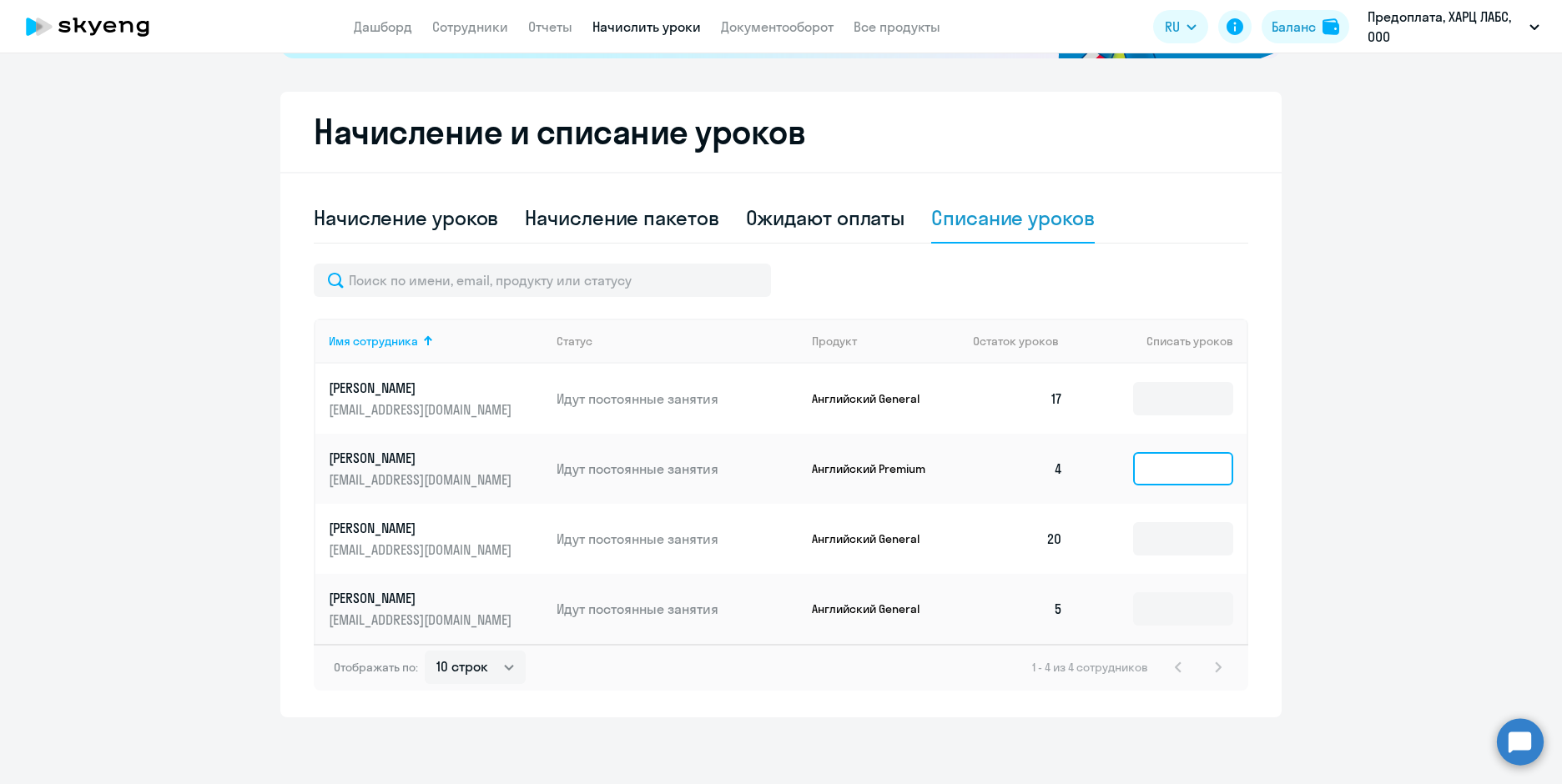
click at [1176, 456] on input at bounding box center [1183, 469] width 100 height 33
type input "4"
click at [1523, 737] on circle at bounding box center [1520, 741] width 47 height 47
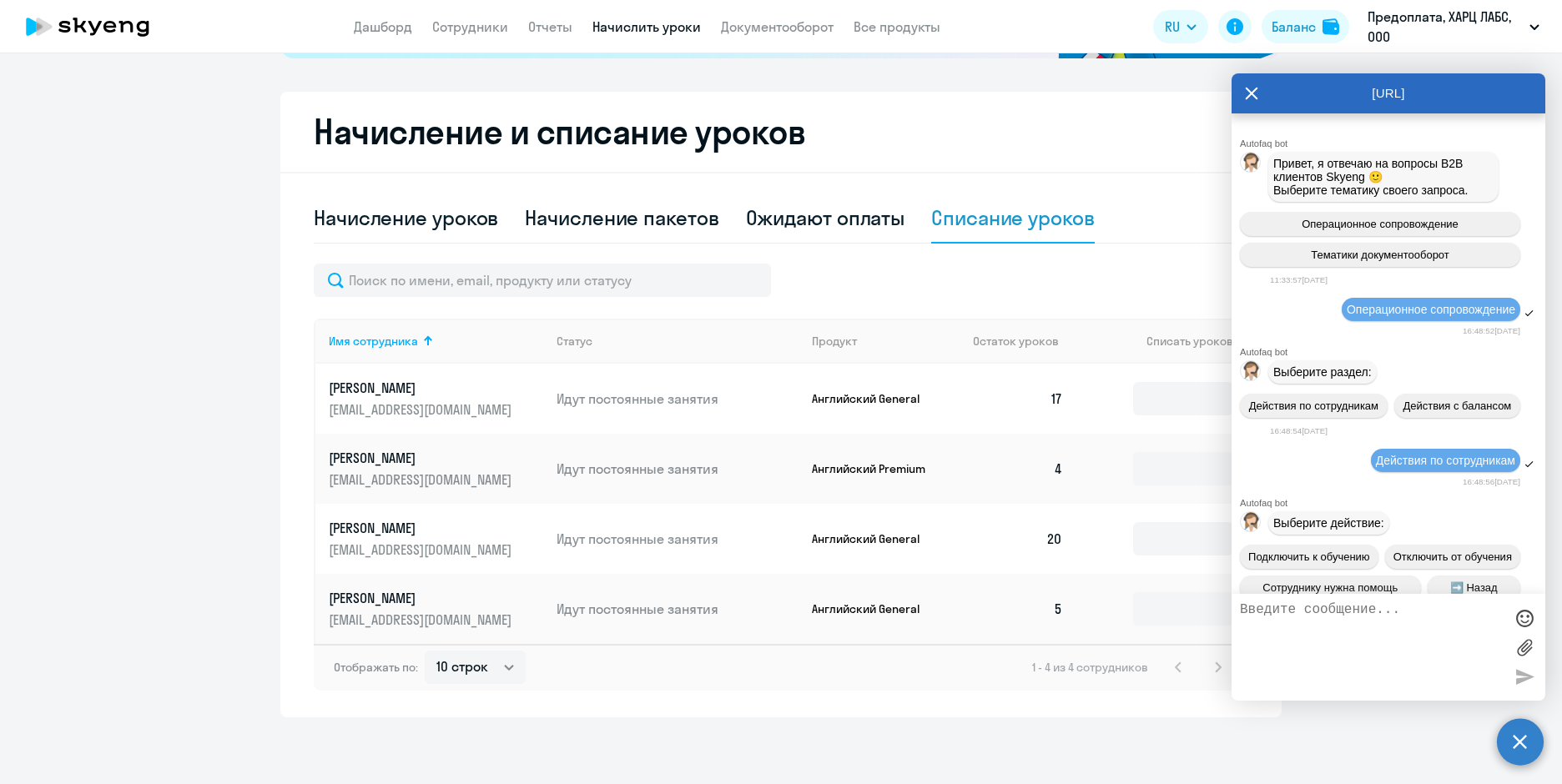
scroll to position [1920, 0]
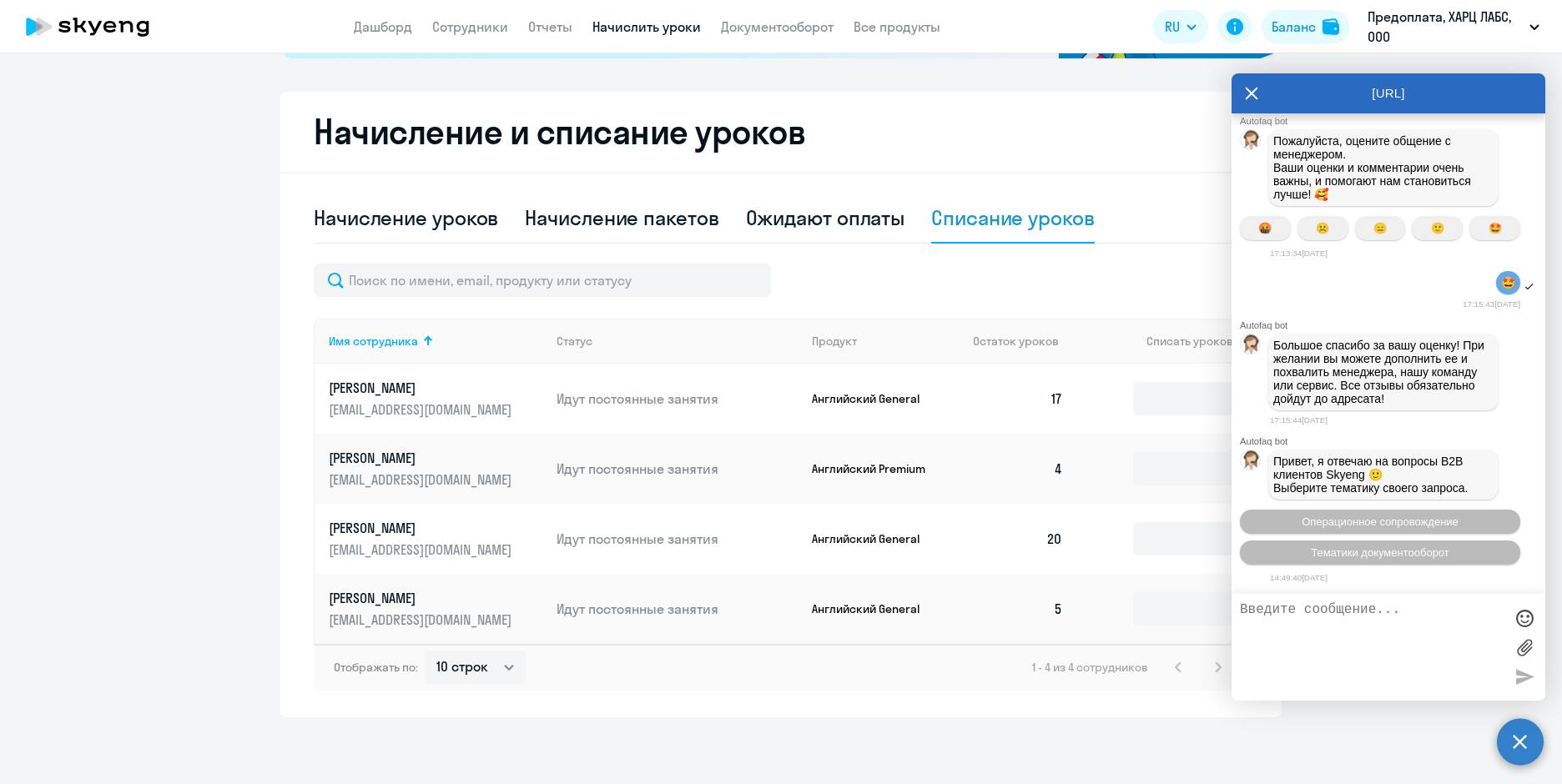
click at [1378, 633] on textarea at bounding box center [1371, 647] width 263 height 90
type textarea "Как начислить уроки с баланса компании сотруднику?"
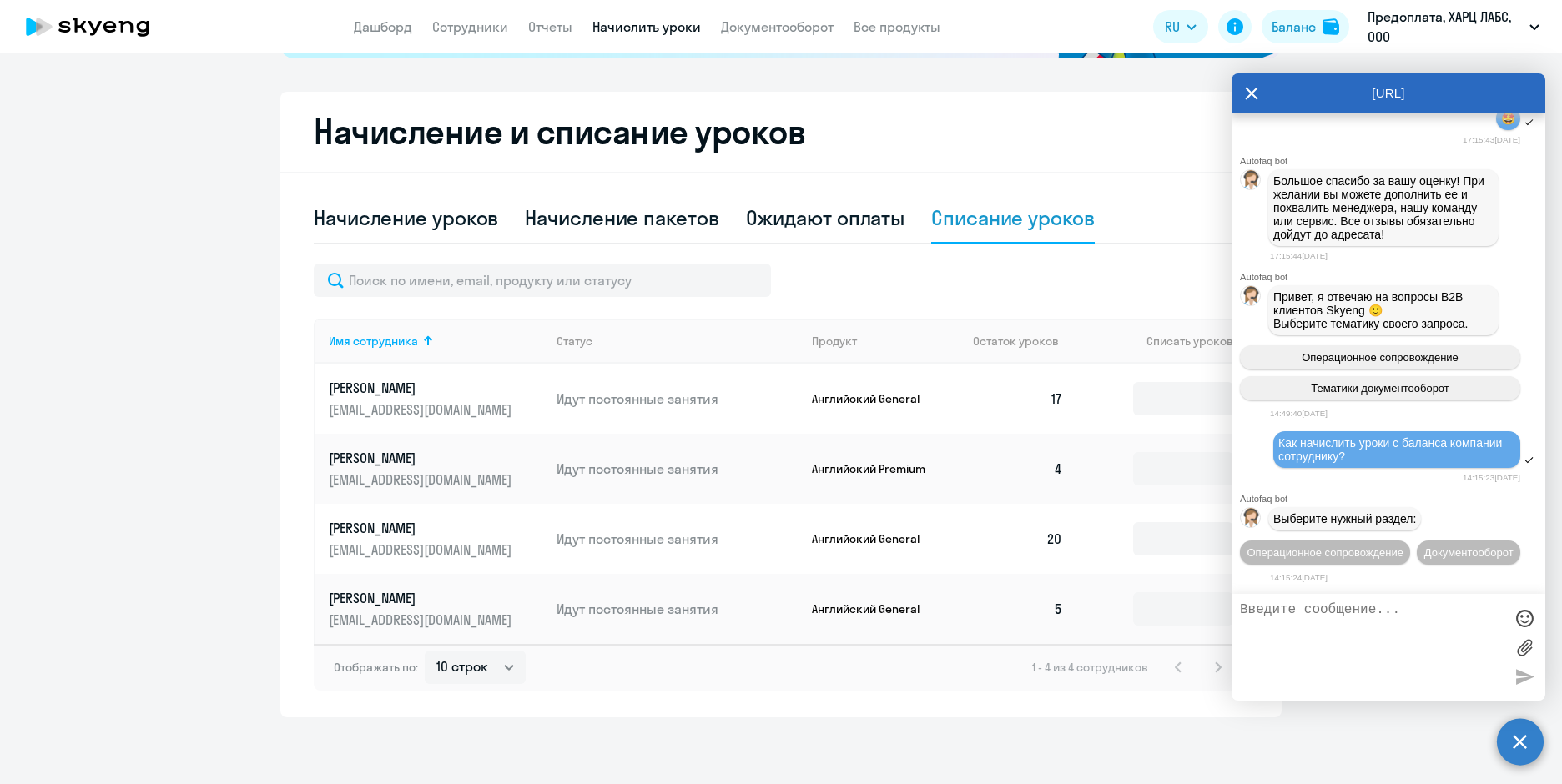
scroll to position [2115, 0]
click at [1247, 98] on icon at bounding box center [1252, 94] width 13 height 40
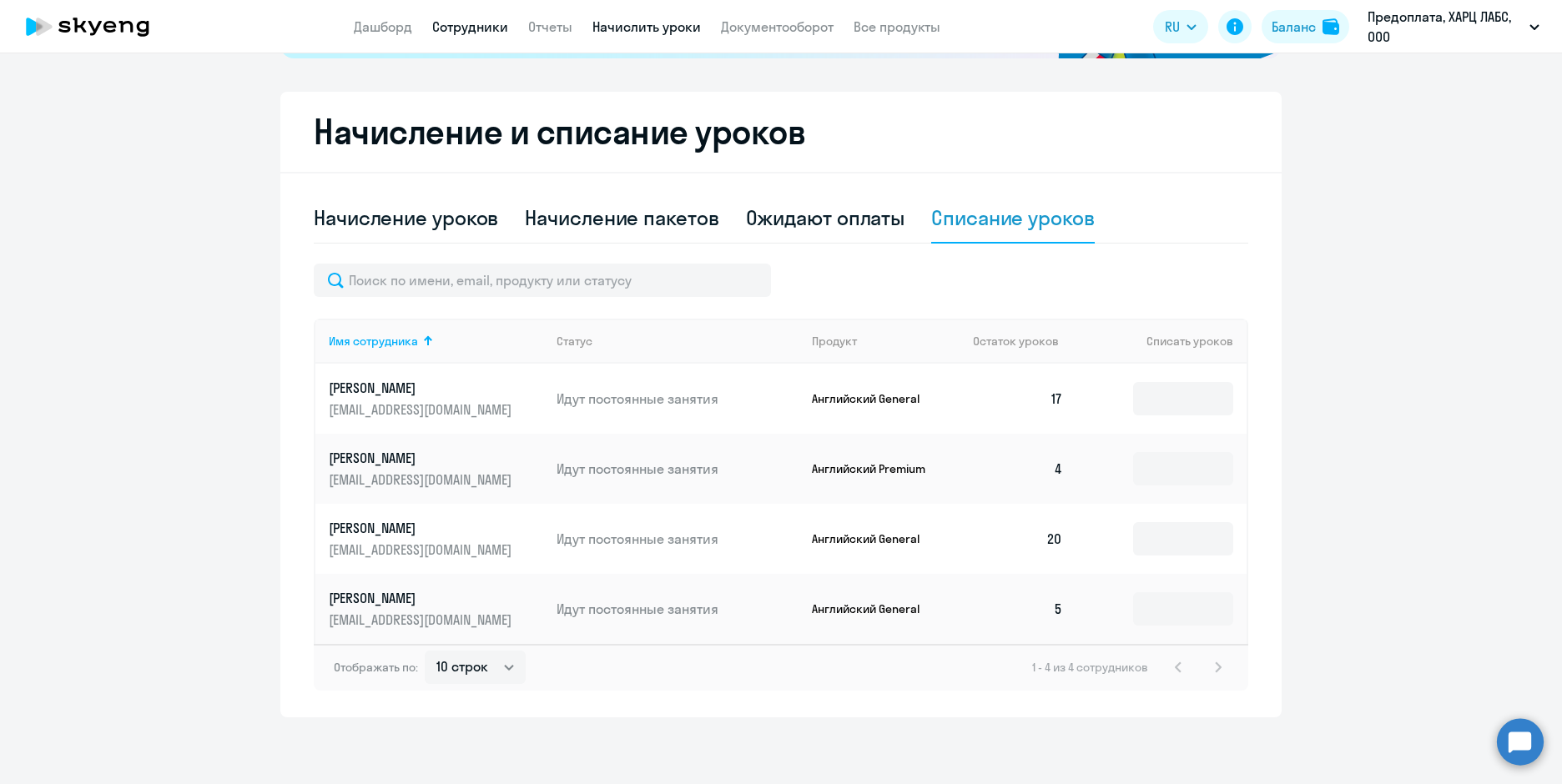
click at [471, 25] on link "Сотрудники" at bounding box center [470, 27] width 76 height 17
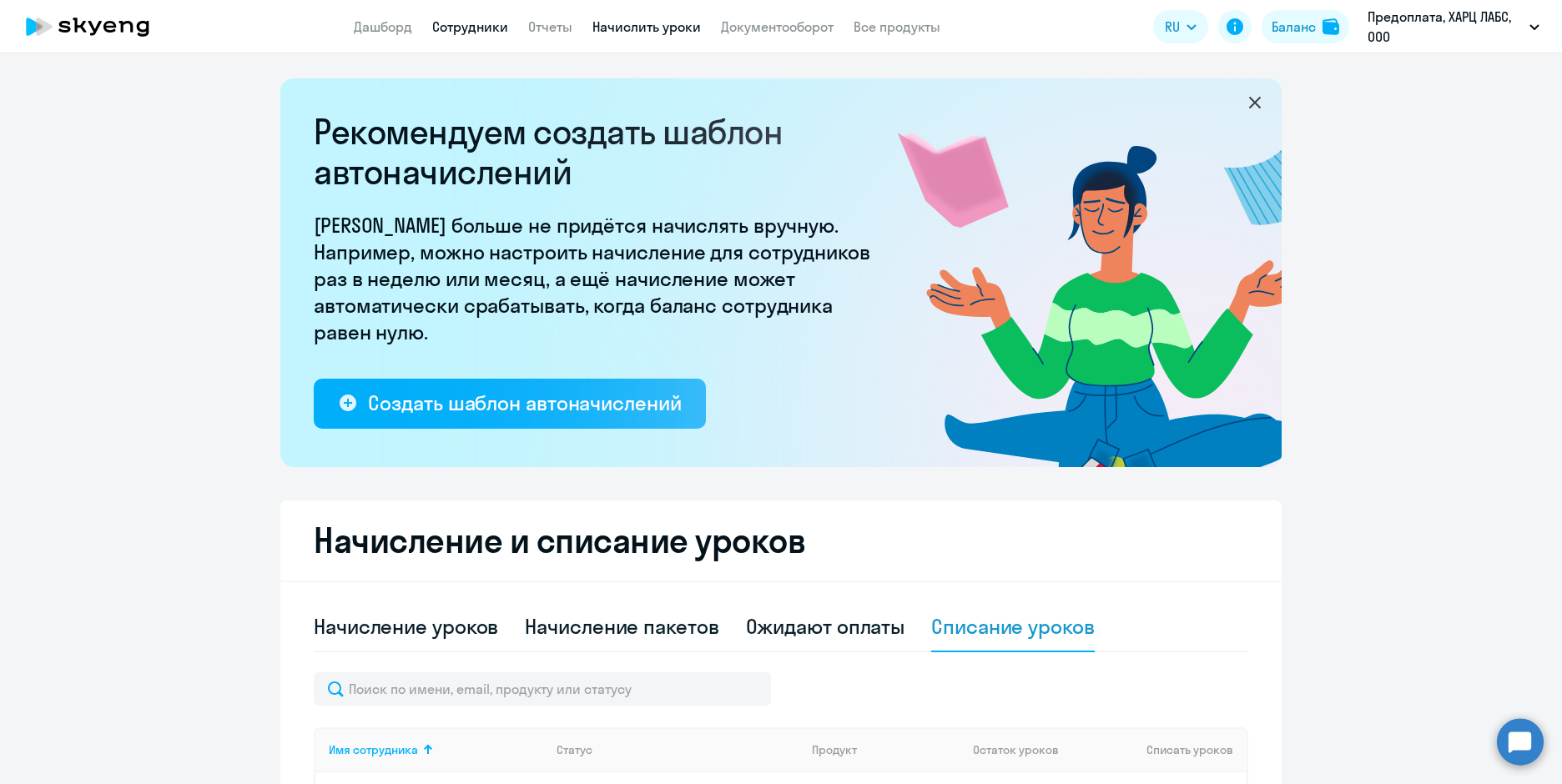
select select "30"
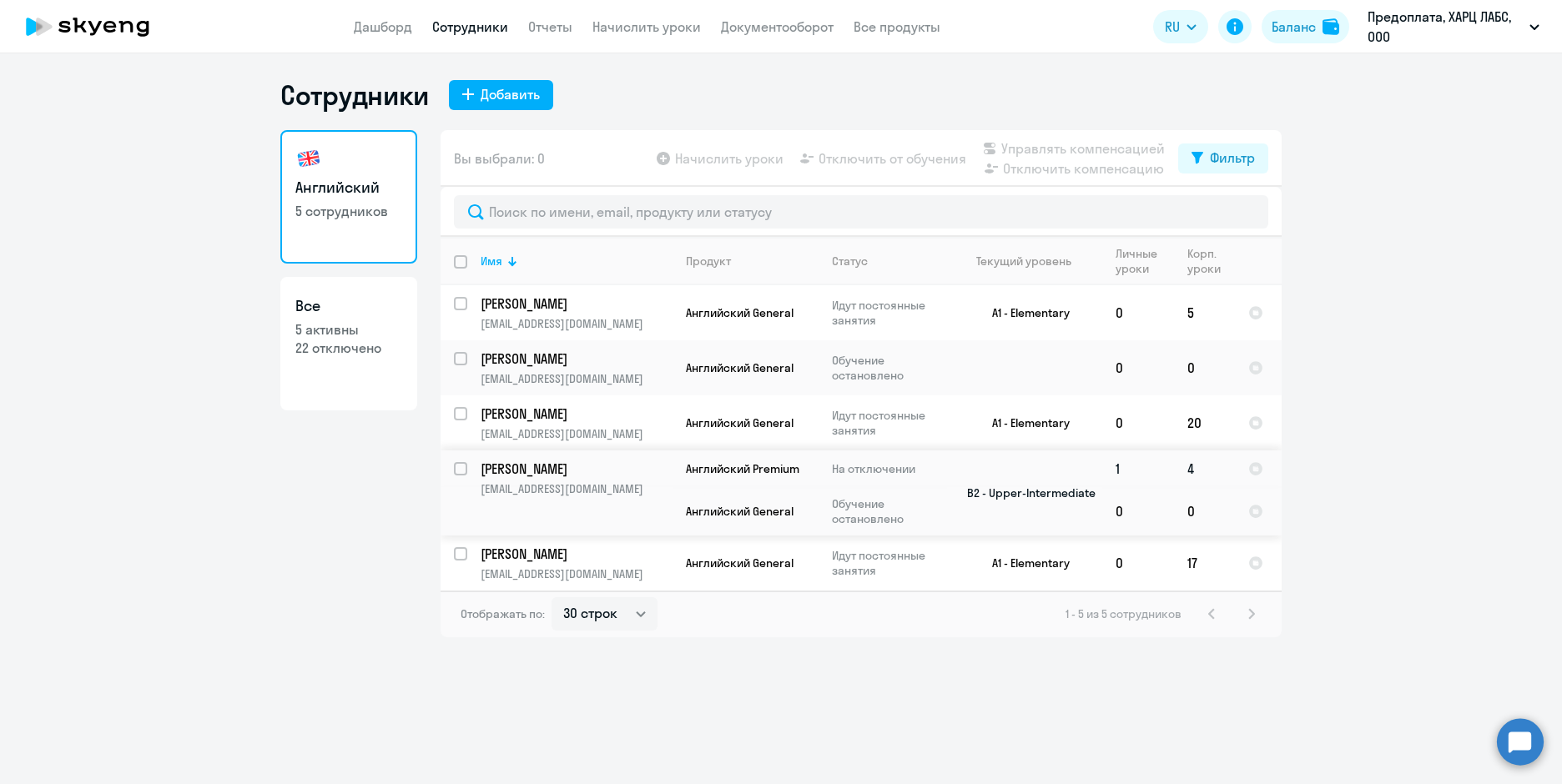
click at [458, 467] on input "select row 6327405" at bounding box center [471, 479] width 33 height 33
checkbox input "true"
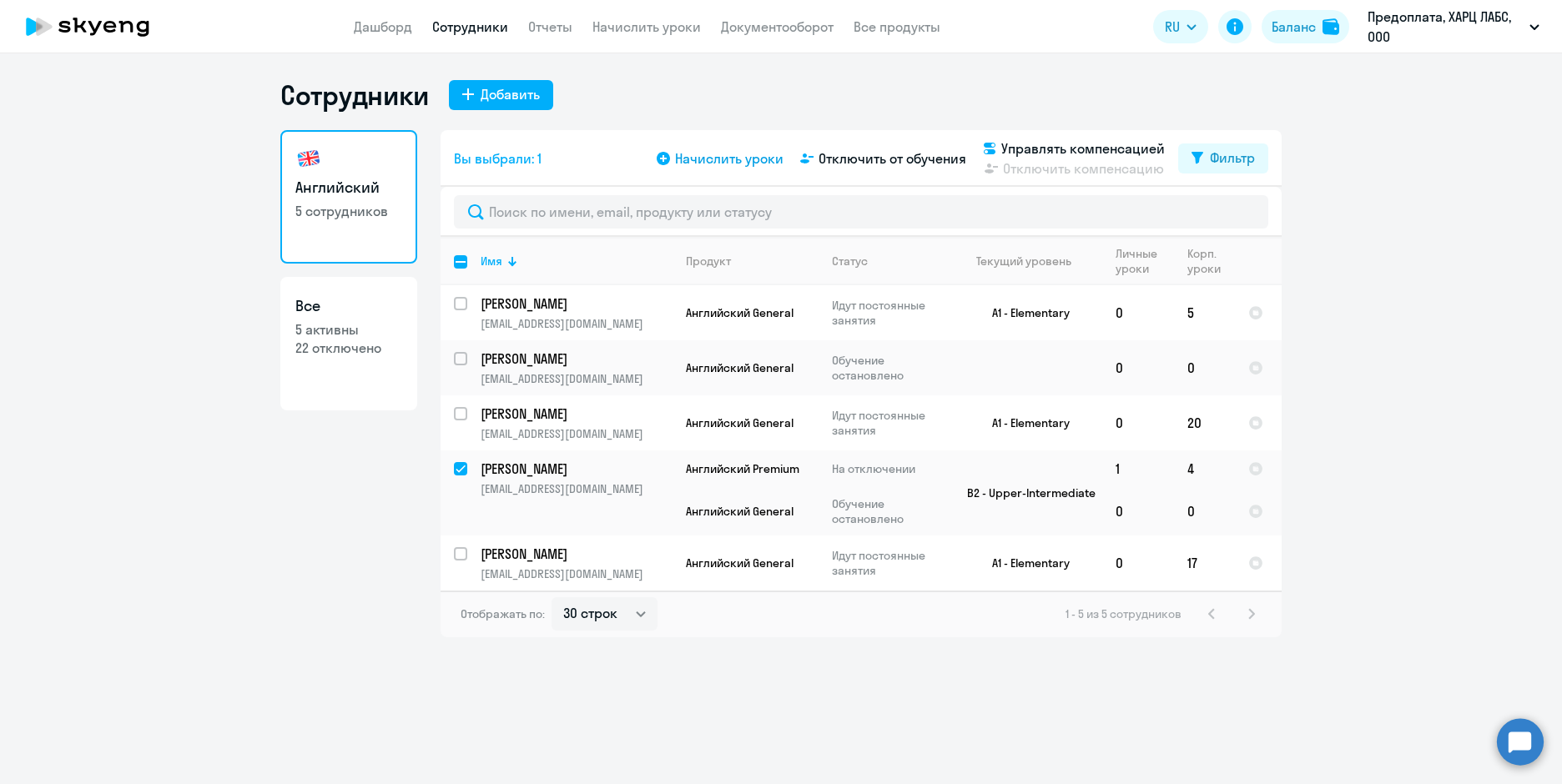
click at [727, 162] on span "Начислить уроки" at bounding box center [729, 159] width 109 height 20
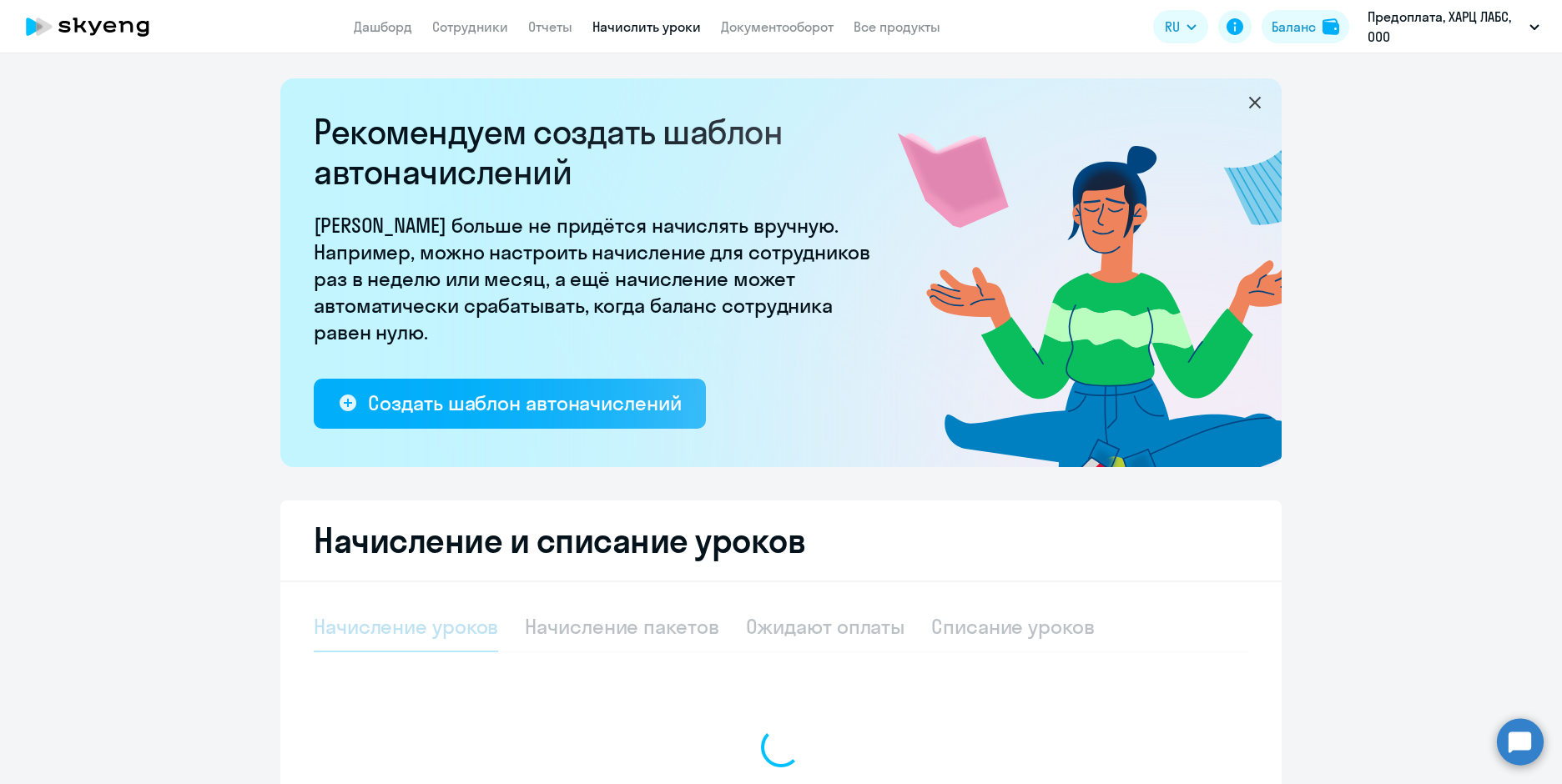
select select "10"
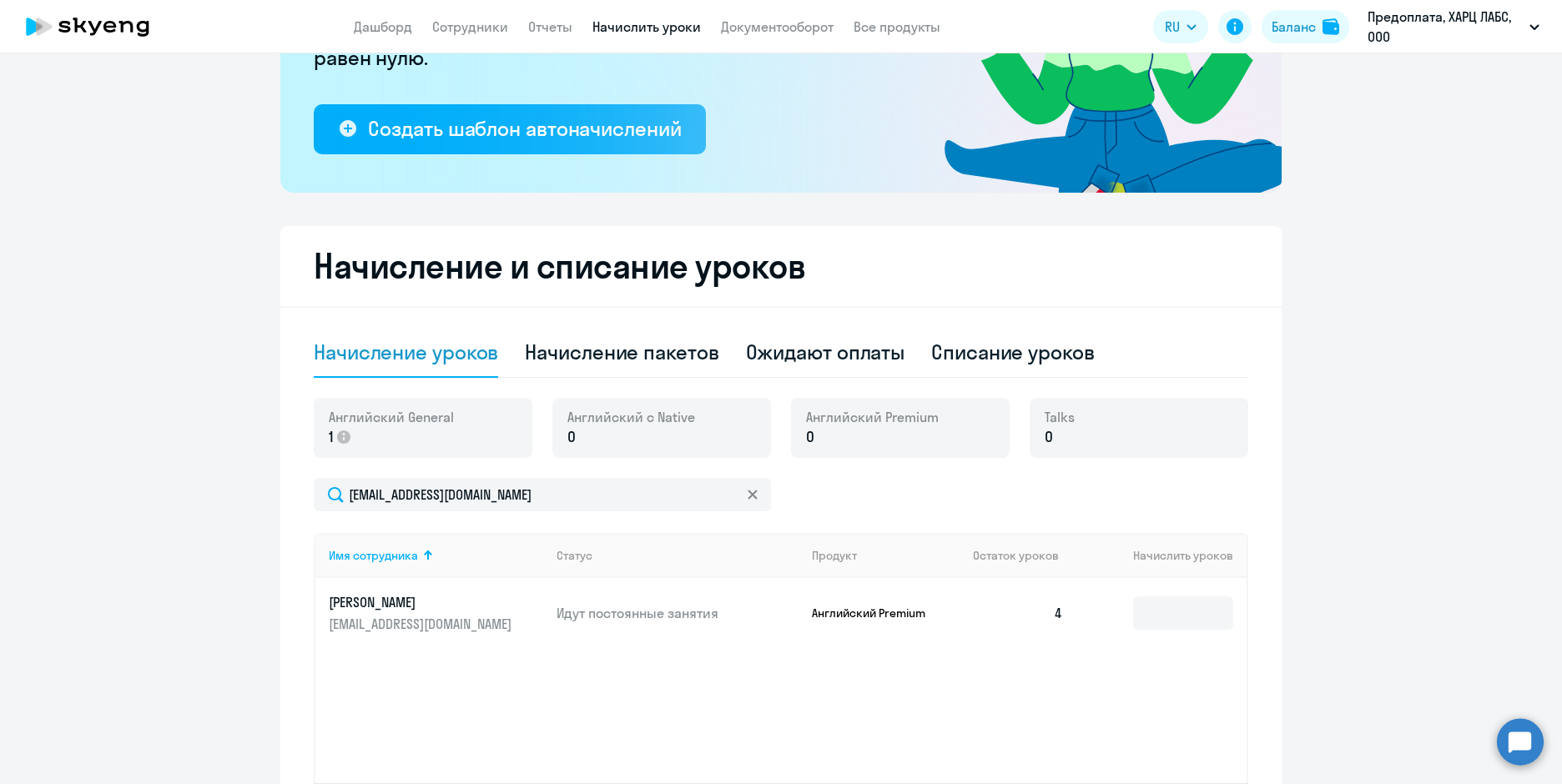
scroll to position [414, 0]
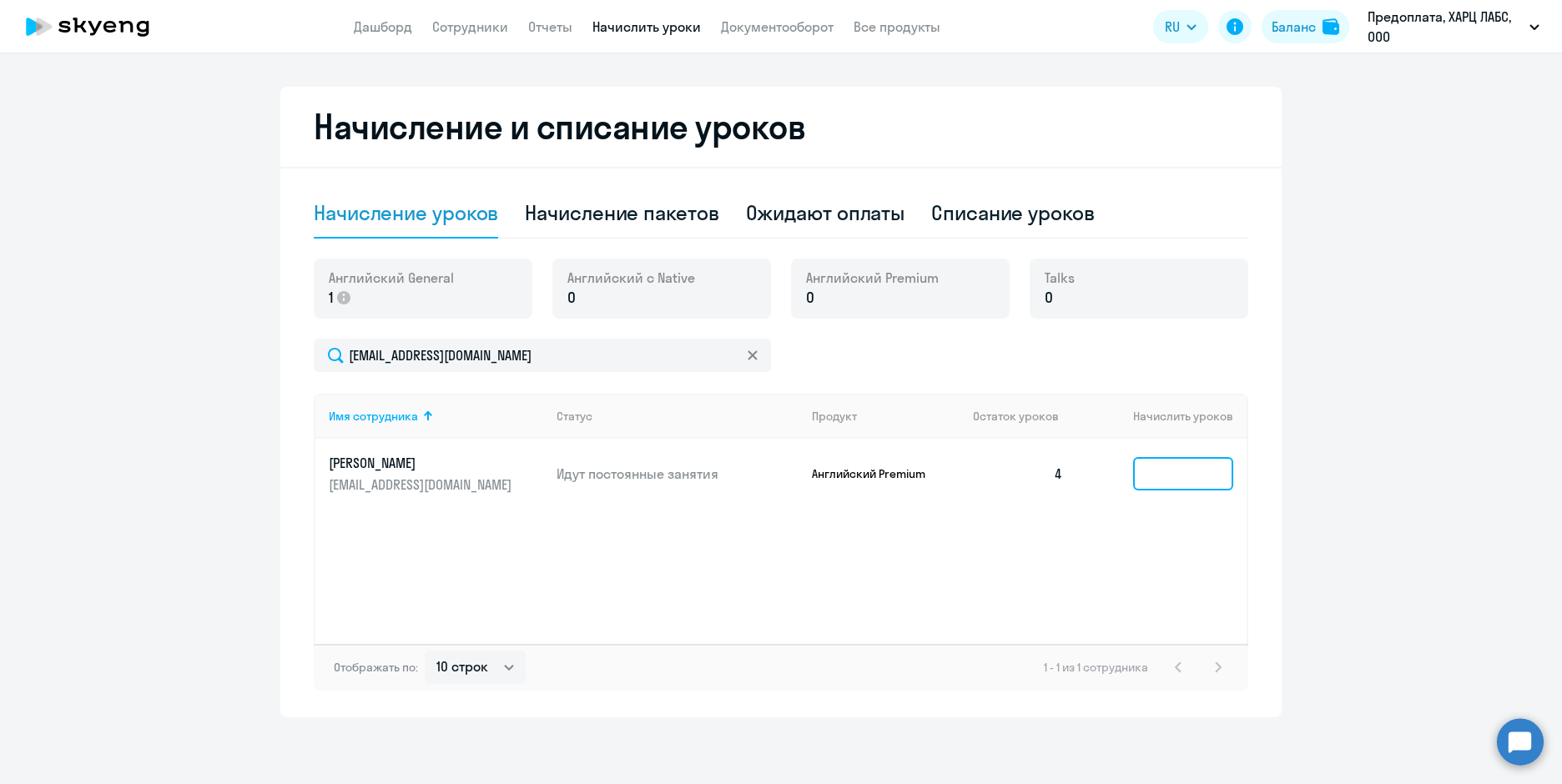
click at [1176, 480] on input at bounding box center [1183, 474] width 100 height 33
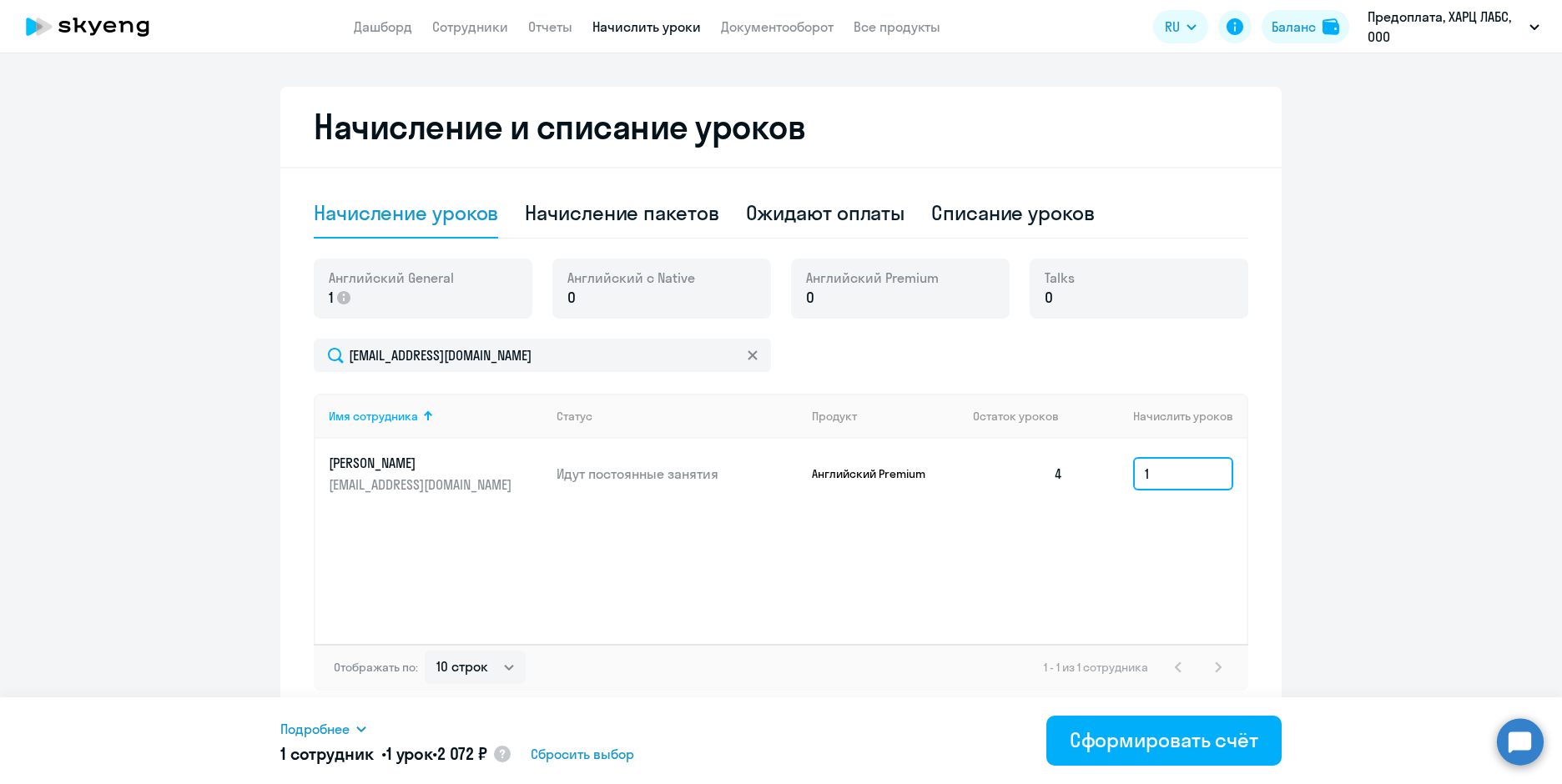
type input "1"
click at [1446, 434] on ng-component "Рекомендуем создать шаблон автоначислений Уроки больше не придётся начислять вр…" at bounding box center [781, 191] width 1562 height 1052
click at [339, 299] on icon at bounding box center [344, 298] width 13 height 13
click at [432, 272] on span "Английский General" at bounding box center [391, 277] width 125 height 18
click at [329, 299] on p "1" at bounding box center [391, 298] width 125 height 22
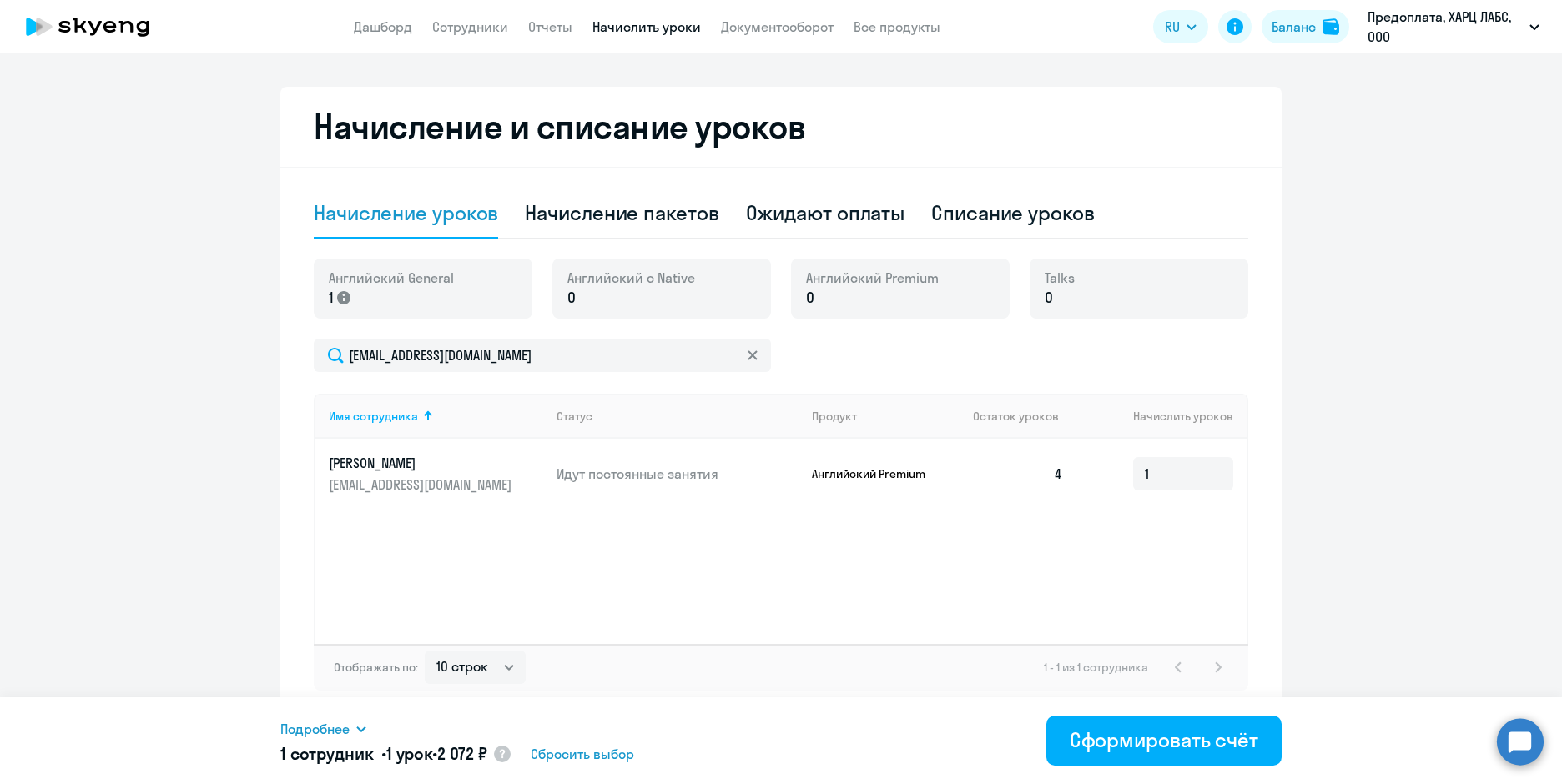
click at [337, 302] on icon at bounding box center [344, 298] width 13 height 13
click at [463, 34] on link "Сотрудники" at bounding box center [470, 27] width 76 height 17
select select "30"
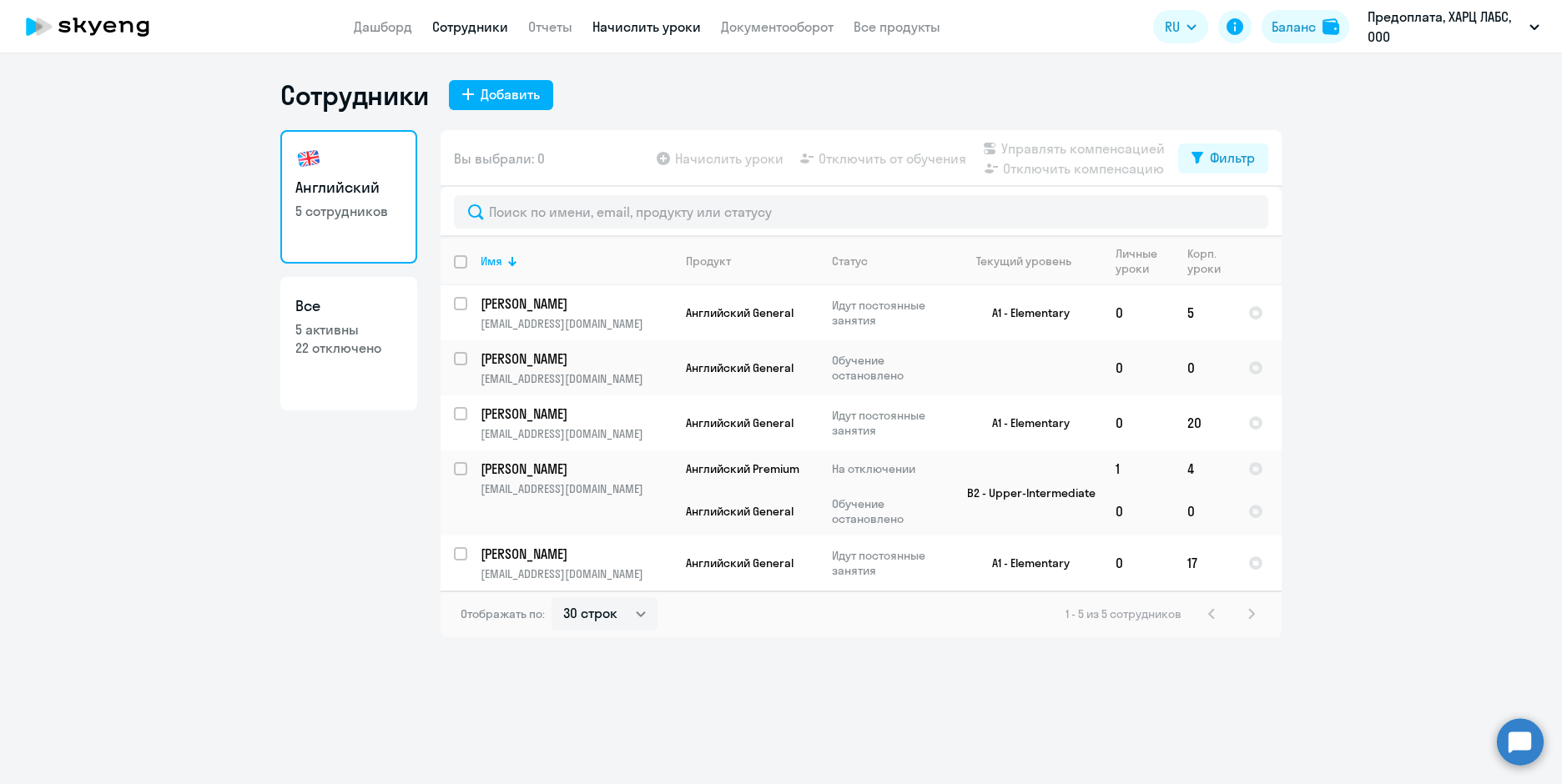
click at [641, 31] on link "Начислить уроки" at bounding box center [646, 27] width 109 height 17
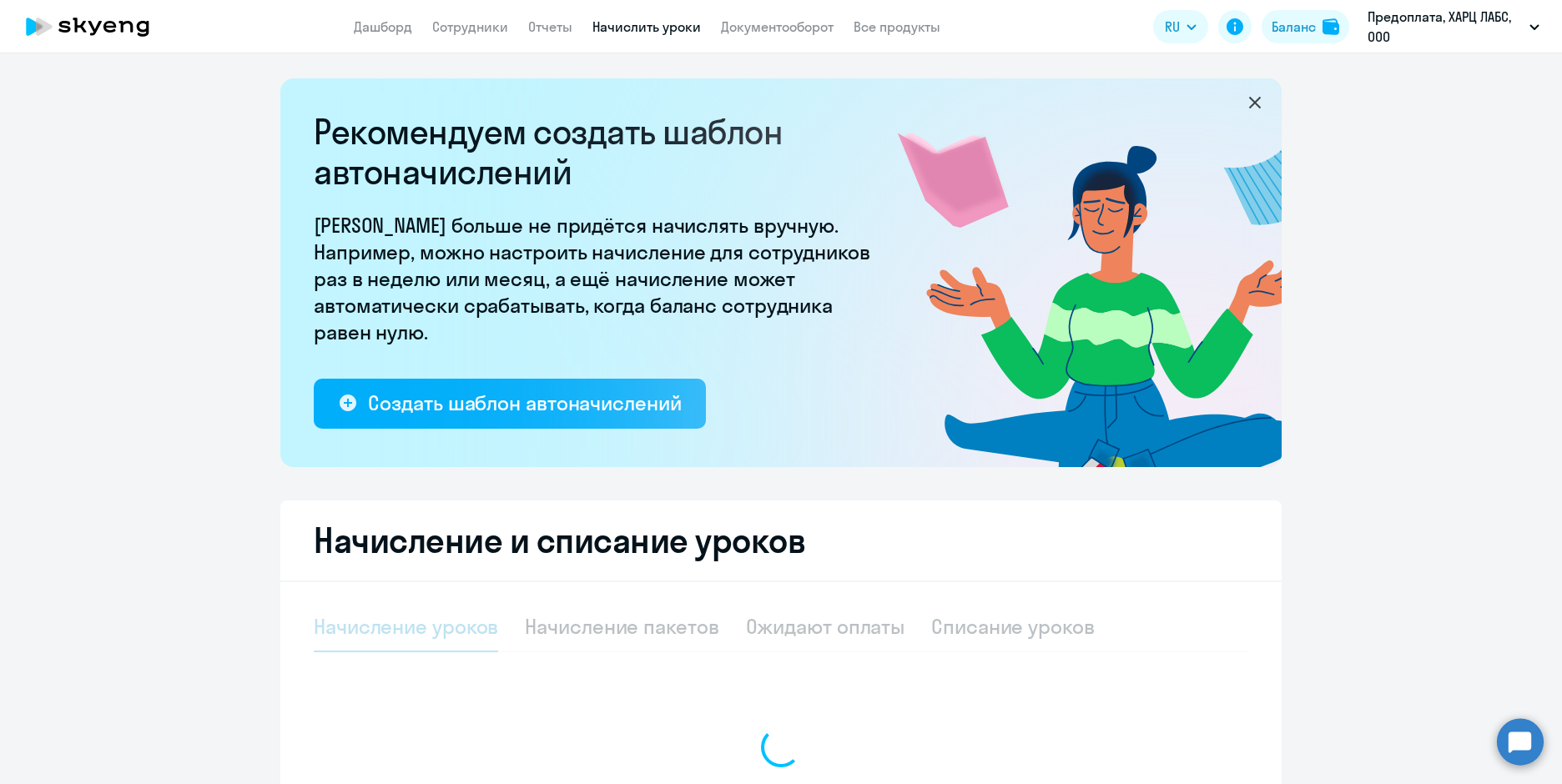
select select "10"
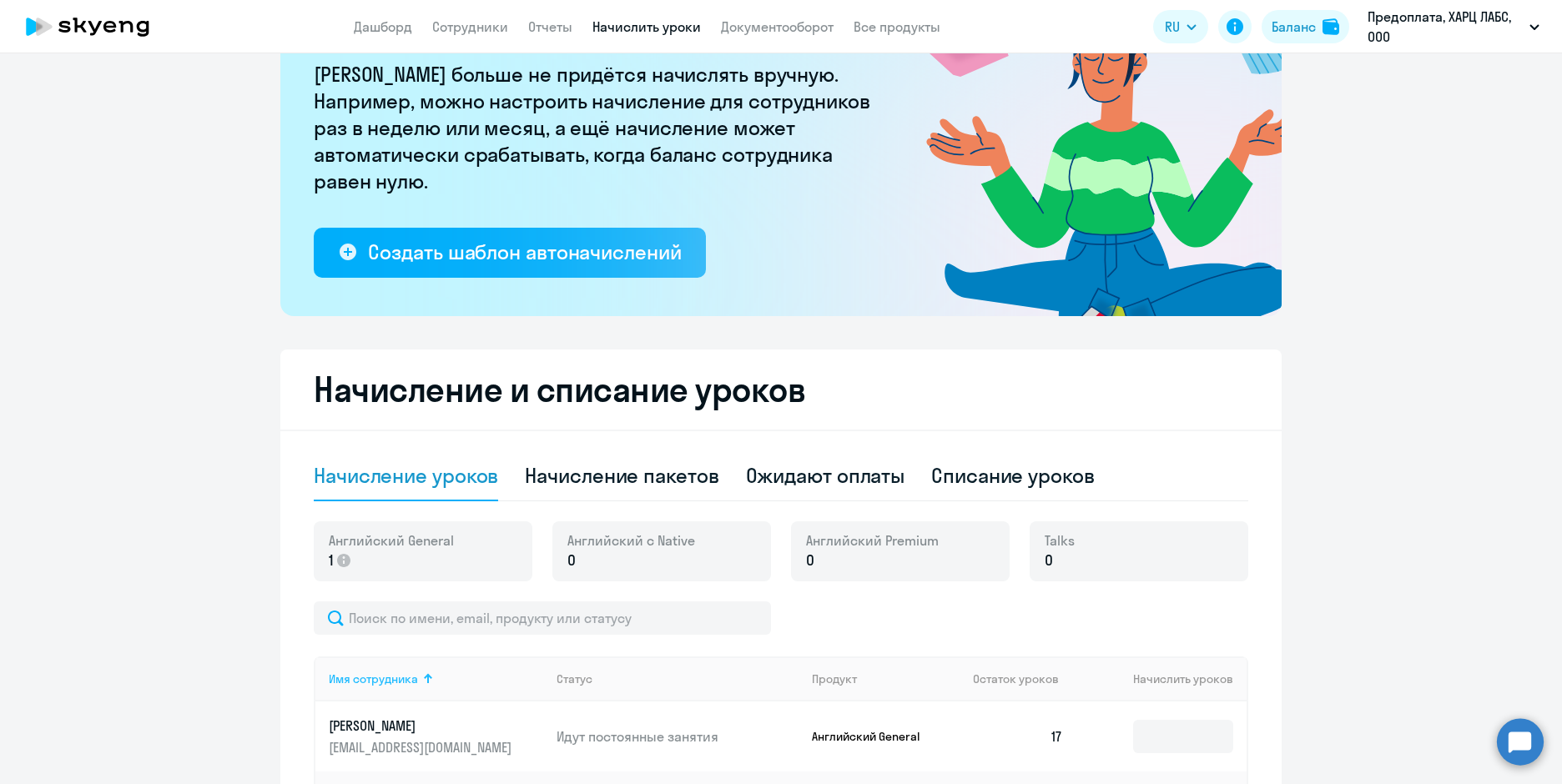
scroll to position [417, 0]
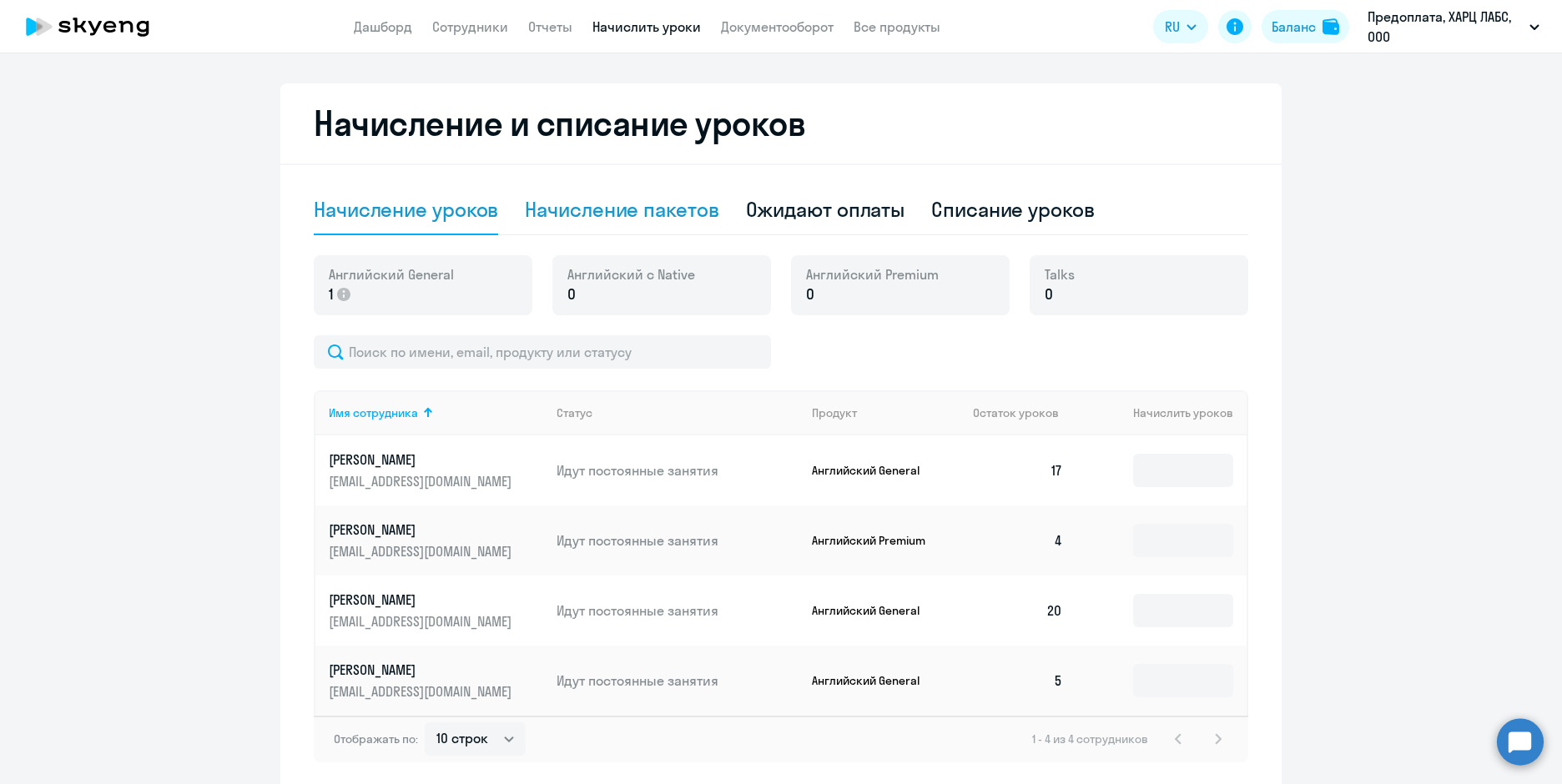
click at [633, 217] on div "Начисление пакетов" at bounding box center [621, 209] width 193 height 27
select select "10"
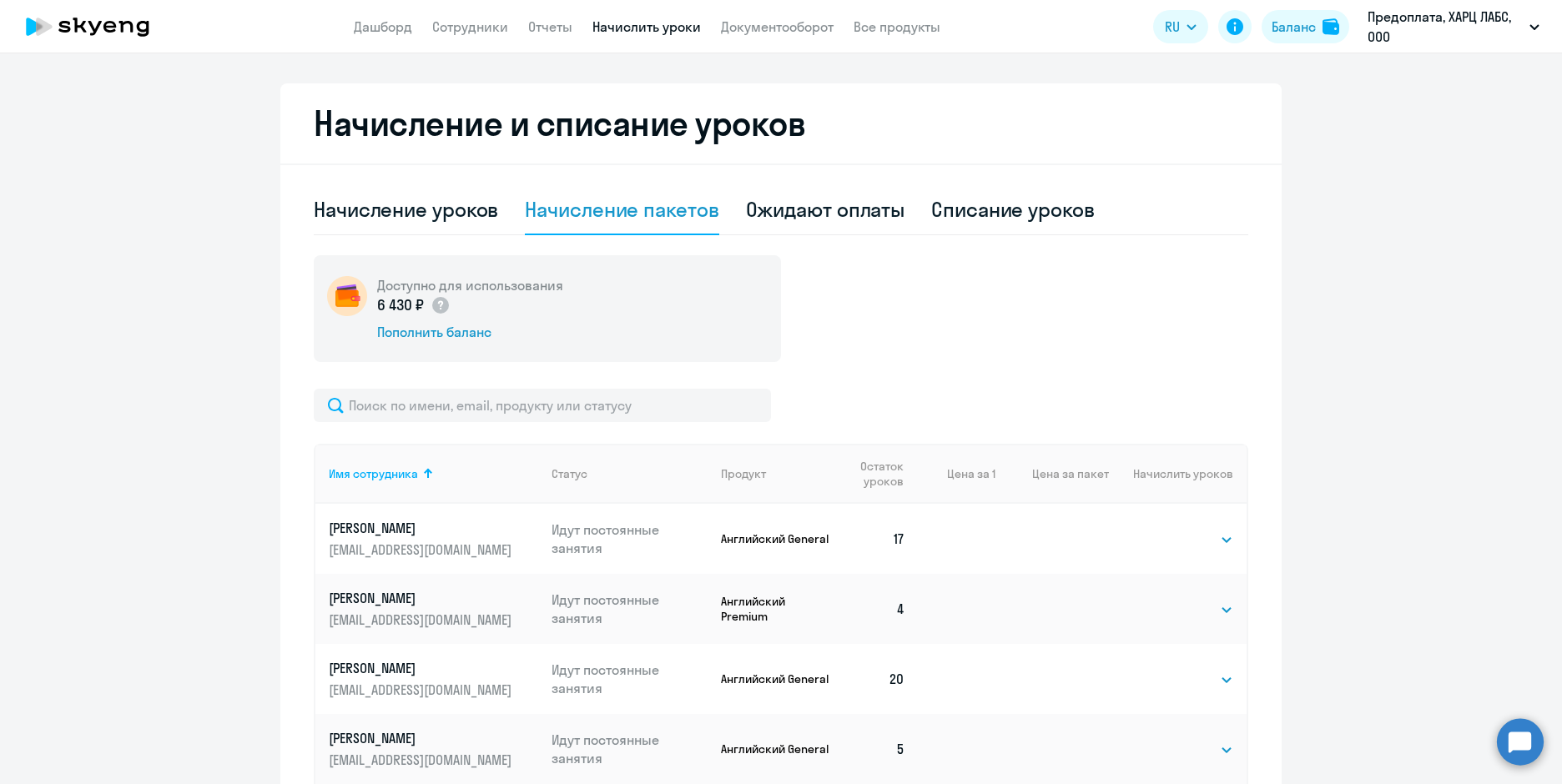
scroll to position [575, 0]
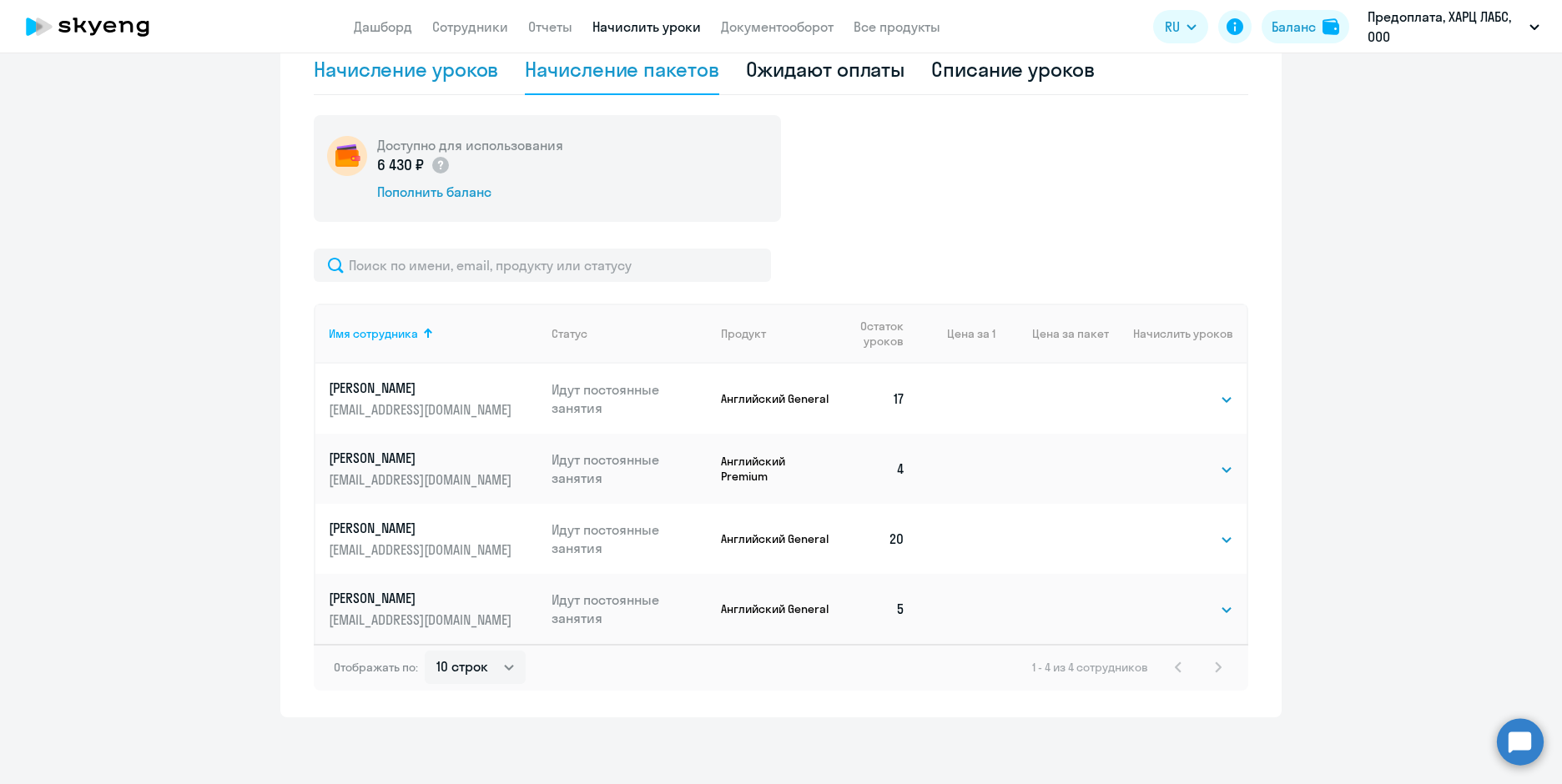
click at [428, 67] on div "Начисление уроков" at bounding box center [406, 70] width 185 height 50
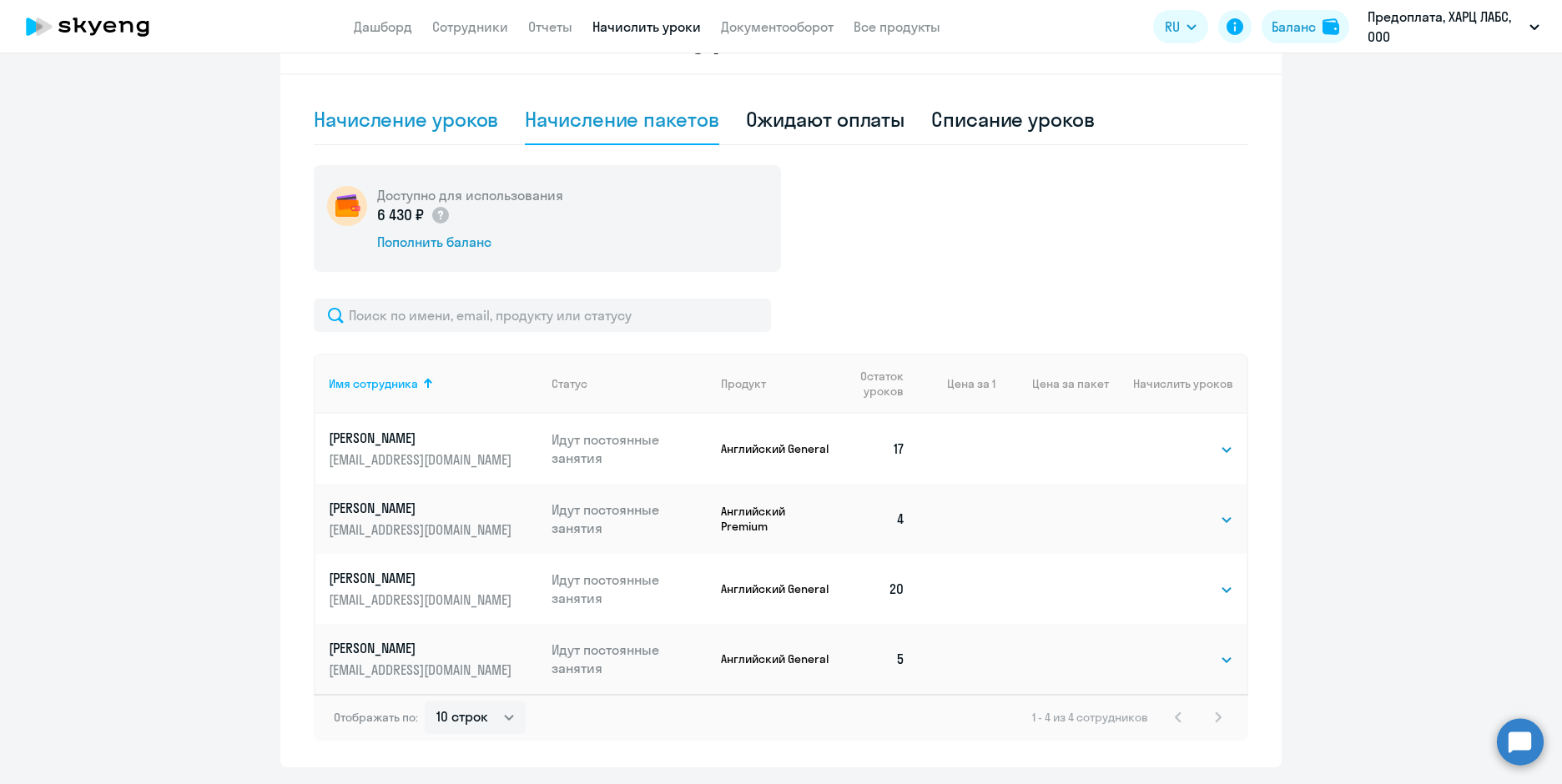
select select "10"
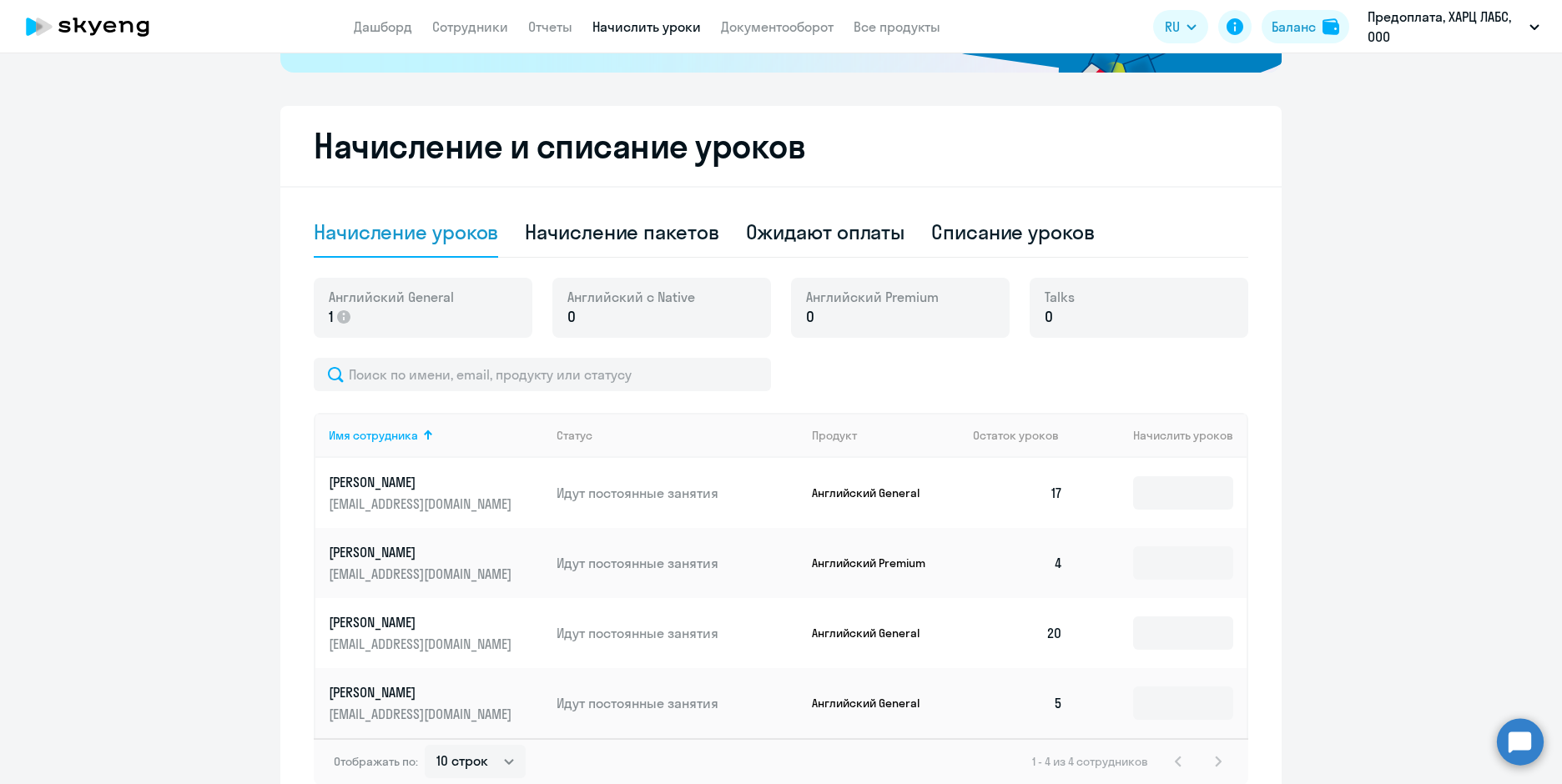
scroll to position [501, 0]
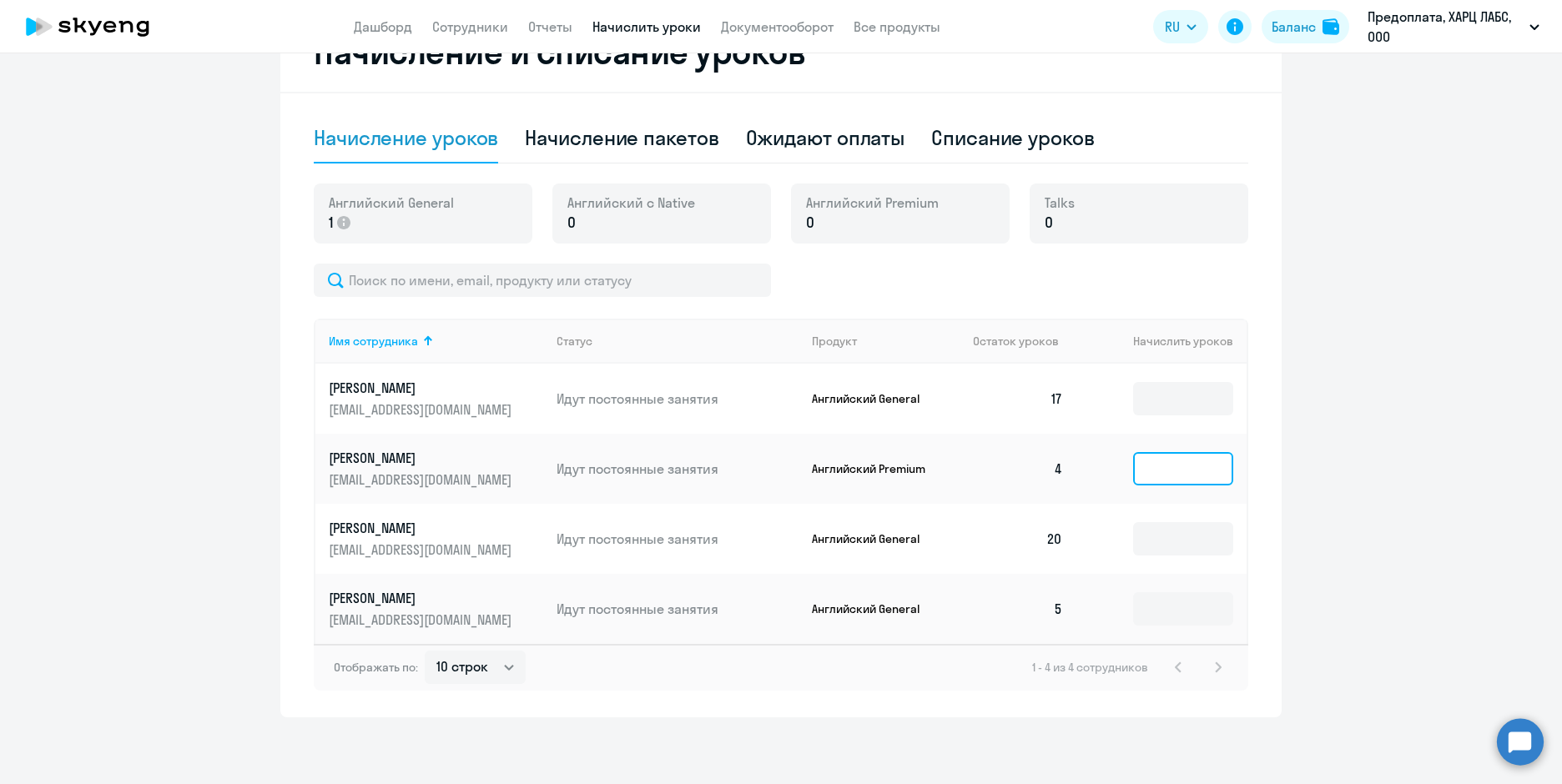
click at [1133, 461] on input at bounding box center [1183, 469] width 100 height 33
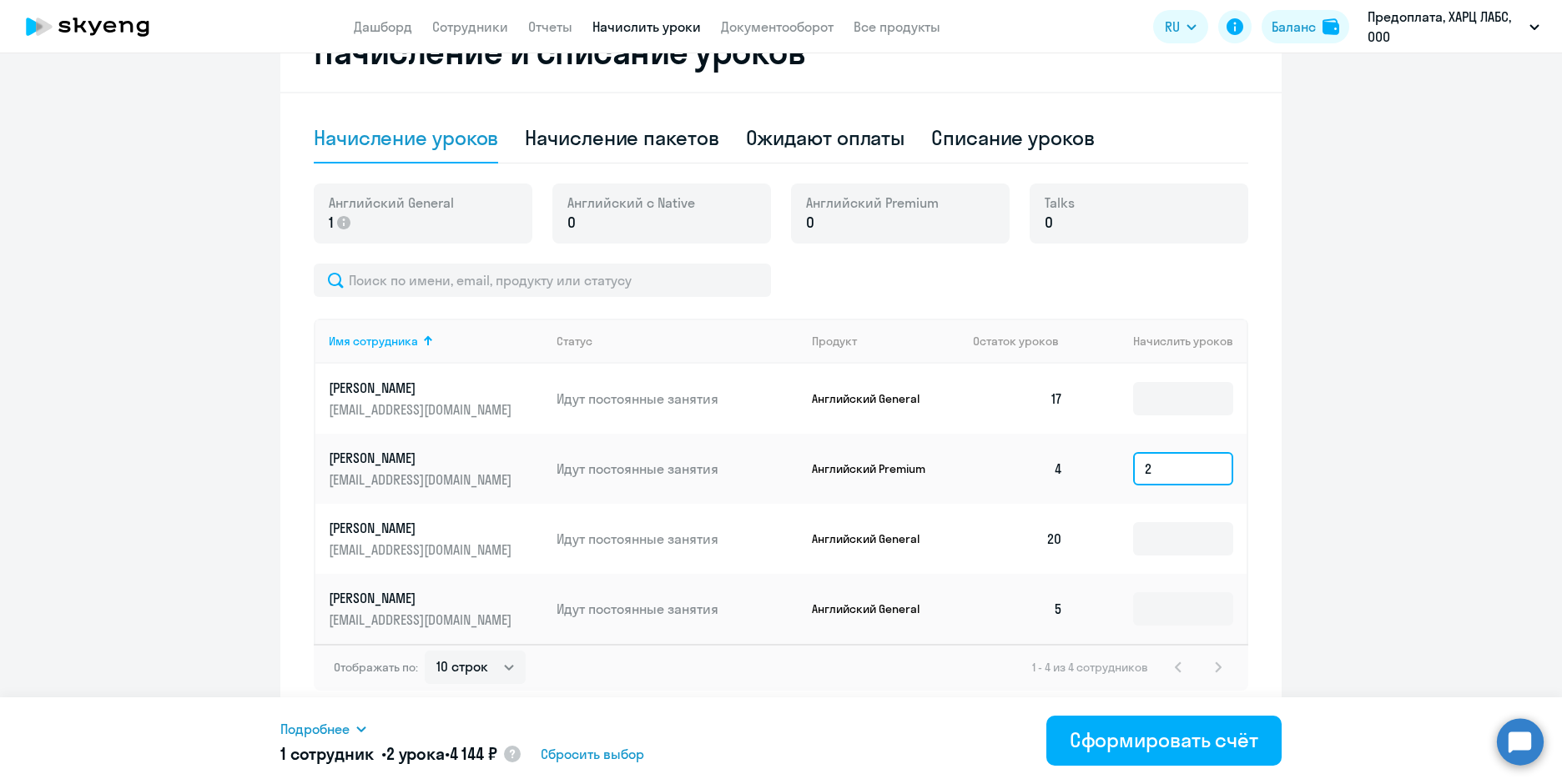
type input "2"
click at [341, 727] on span "Подробнее" at bounding box center [314, 729] width 69 height 20
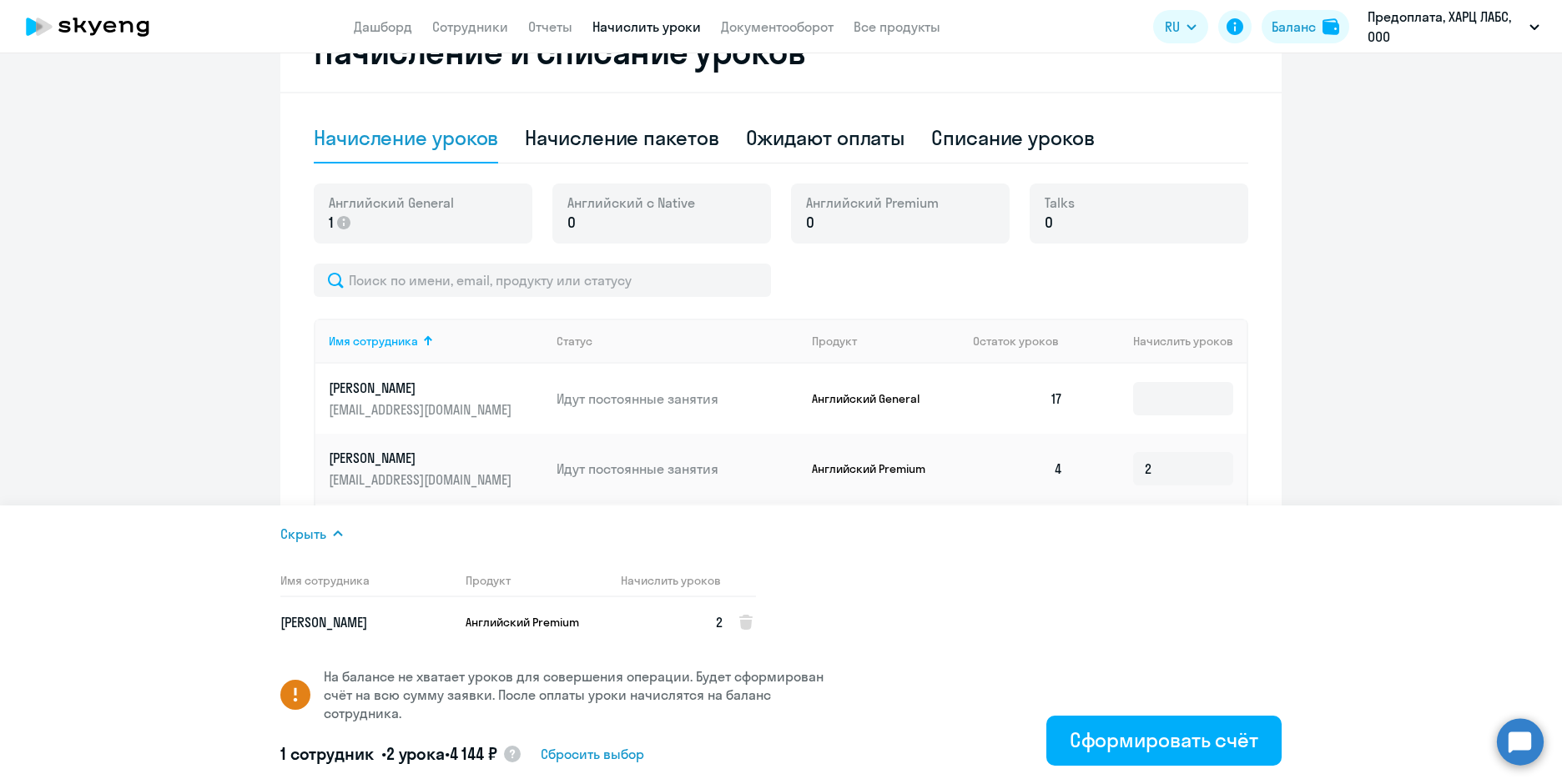
click at [110, 268] on ng-component "Рекомендуем создать шаблон автоначислений Уроки больше не придётся начислять вр…" at bounding box center [781, 153] width 1562 height 1128
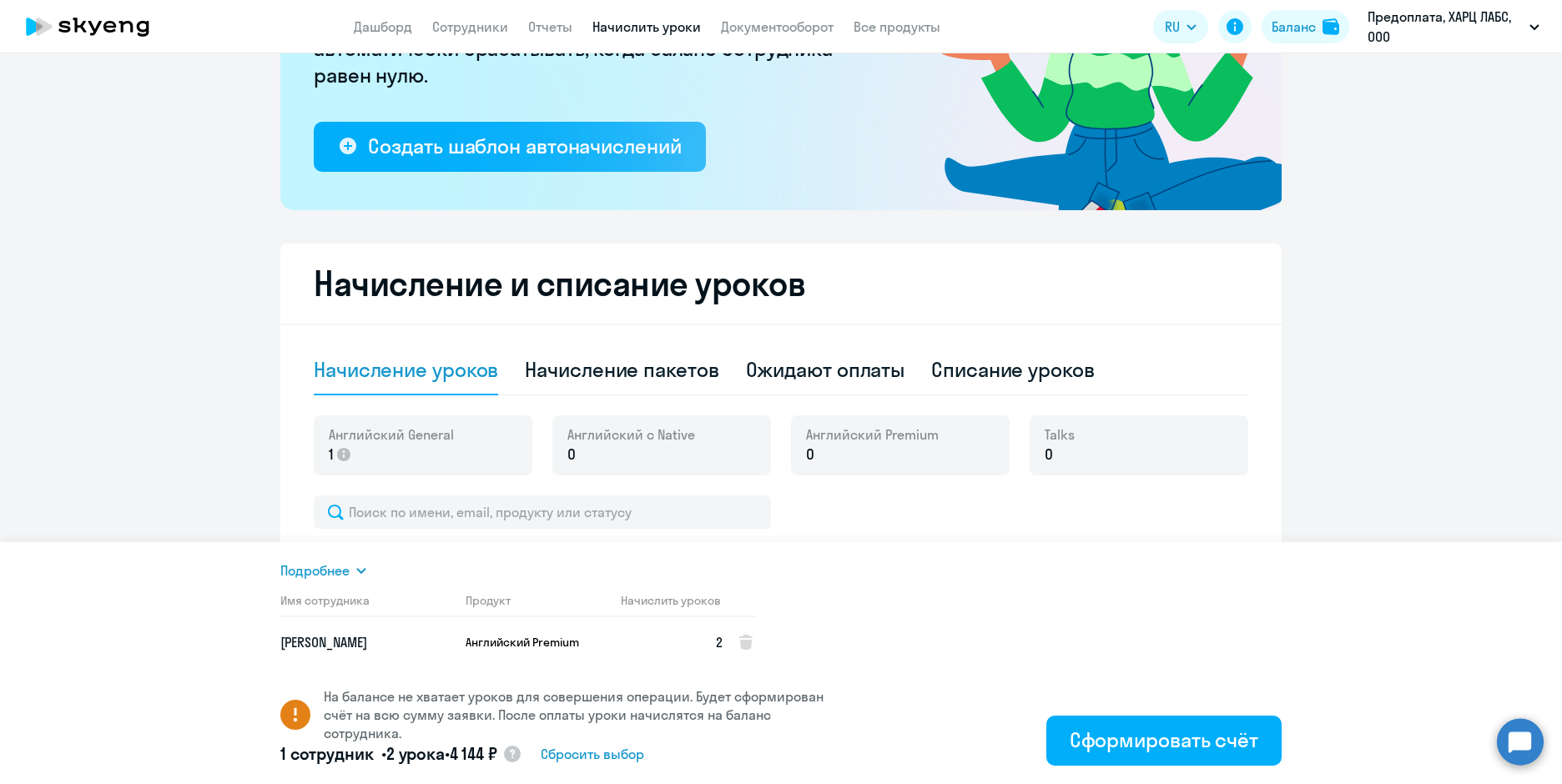
scroll to position [0, 0]
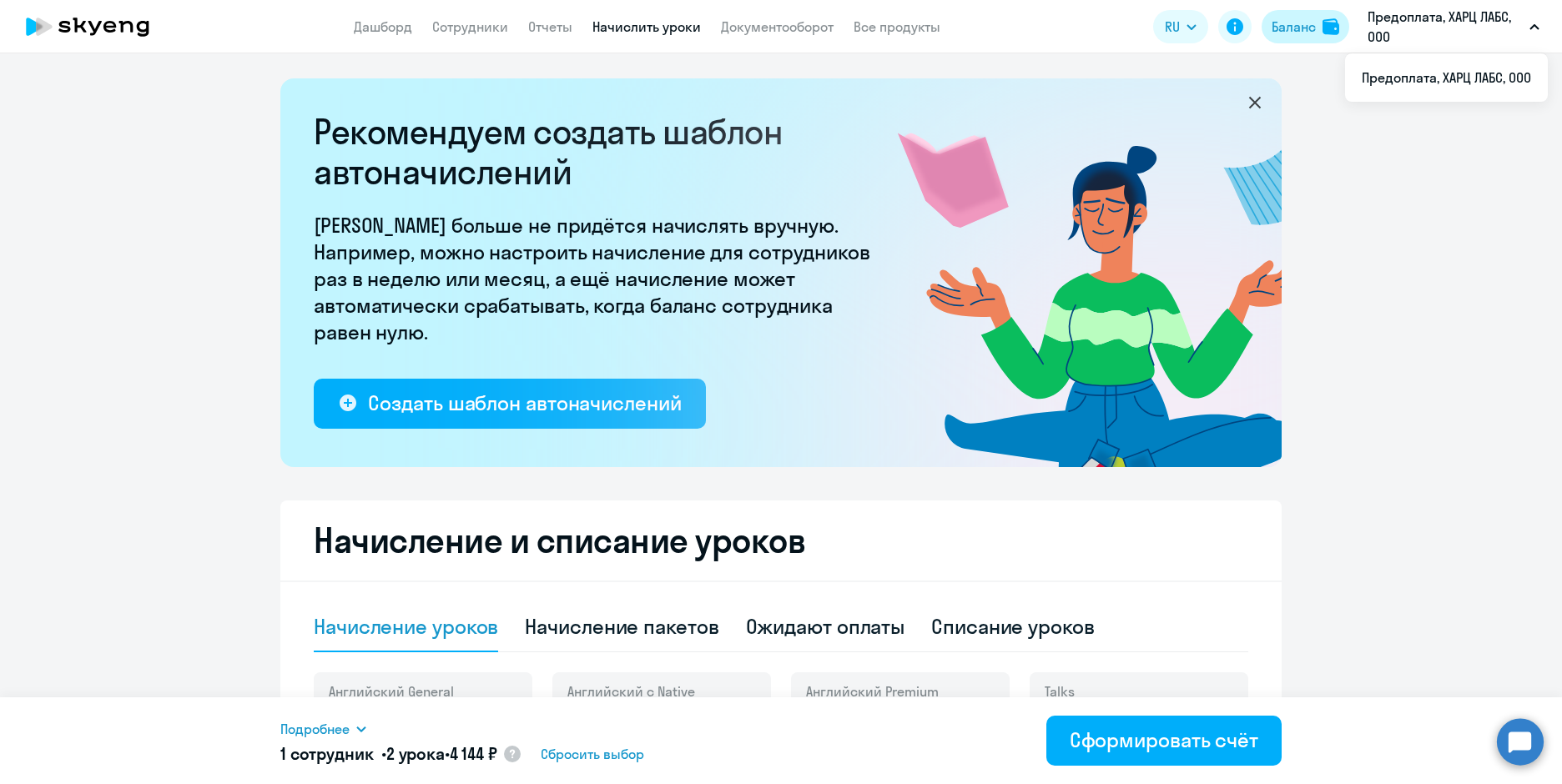
click at [1325, 16] on button "Баланс" at bounding box center [1305, 27] width 88 height 33
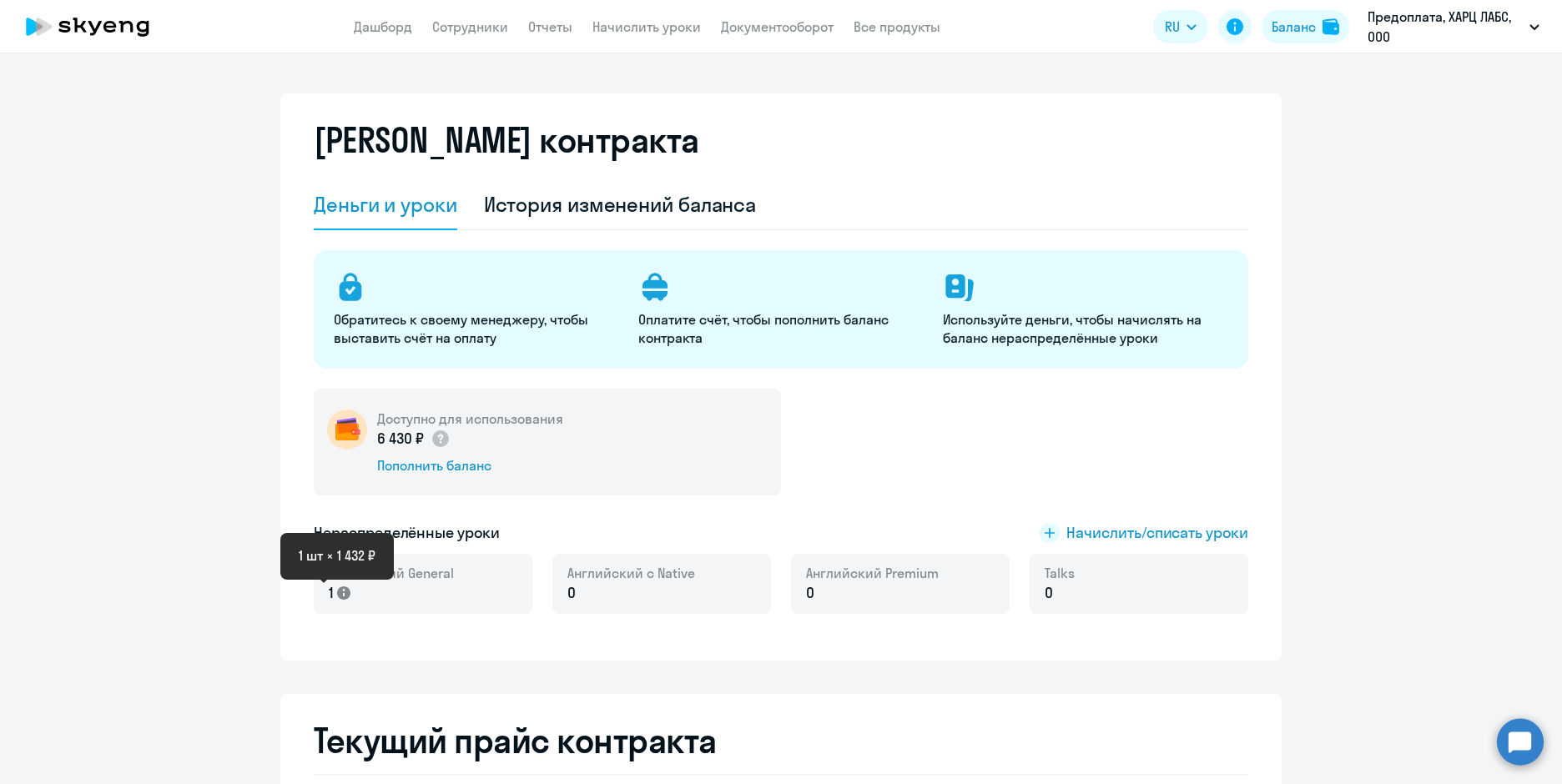
click at [338, 593] on icon at bounding box center [344, 593] width 13 height 13
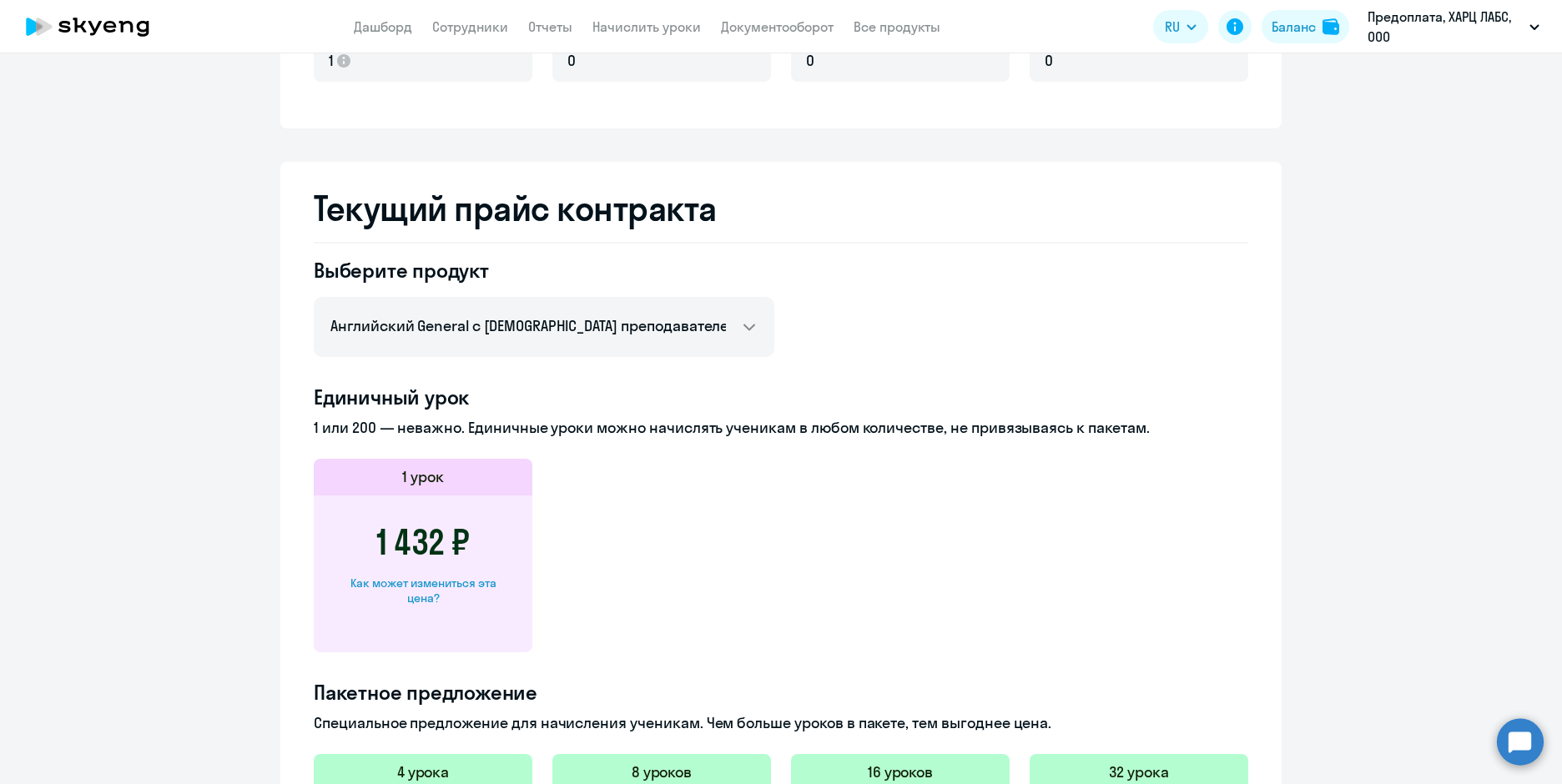
scroll to position [333, 0]
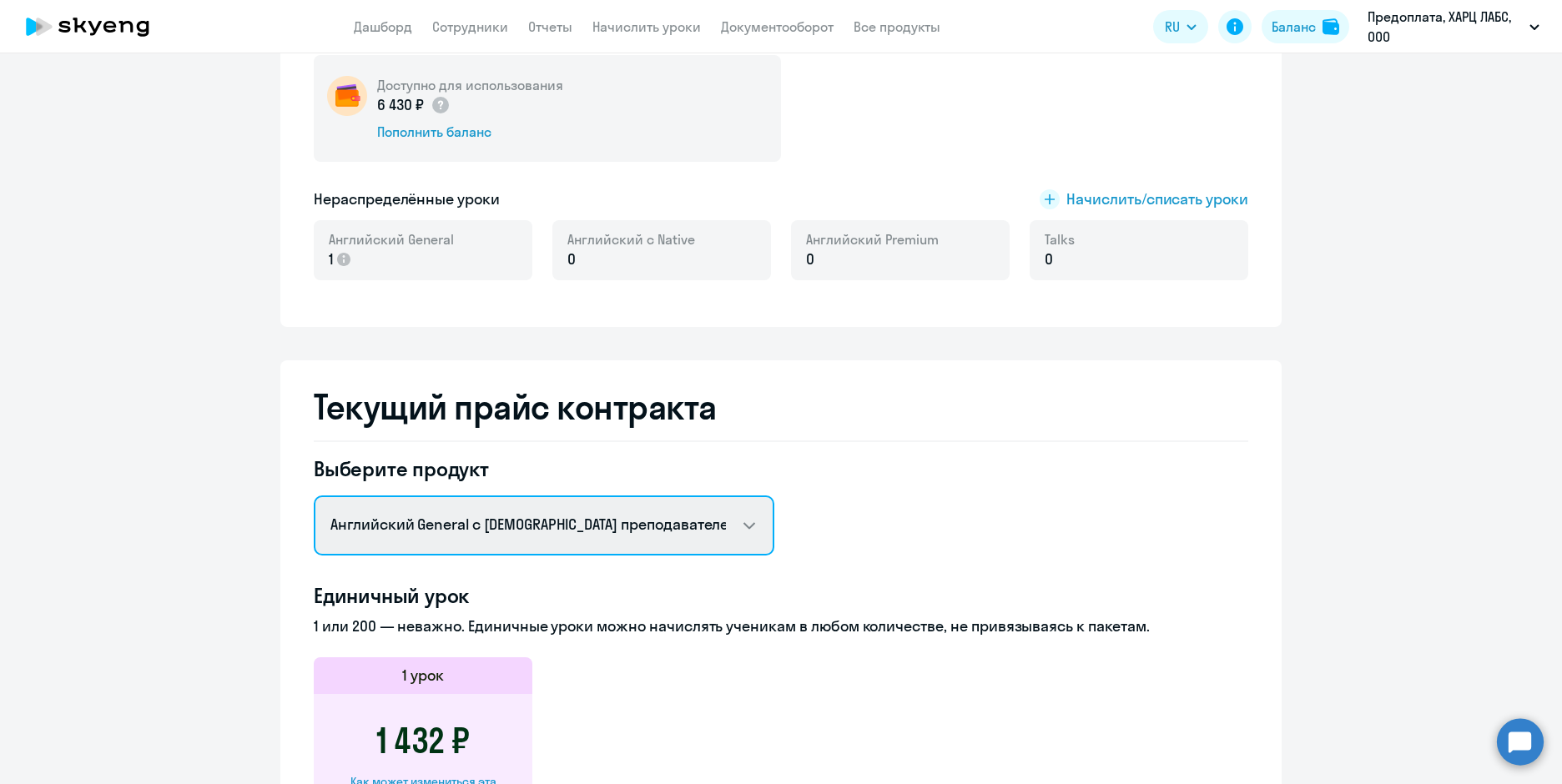
click at [434, 532] on select "Английский General с русскоговорящим преподавателем Английский General с [DEMOG…" at bounding box center [544, 526] width 461 height 60
select select "english_adult_not_native_speaker_premium"
click at [314, 496] on select "Английский General с русскоговорящим преподавателем Английский General с [DEMOG…" at bounding box center [544, 526] width 461 height 60
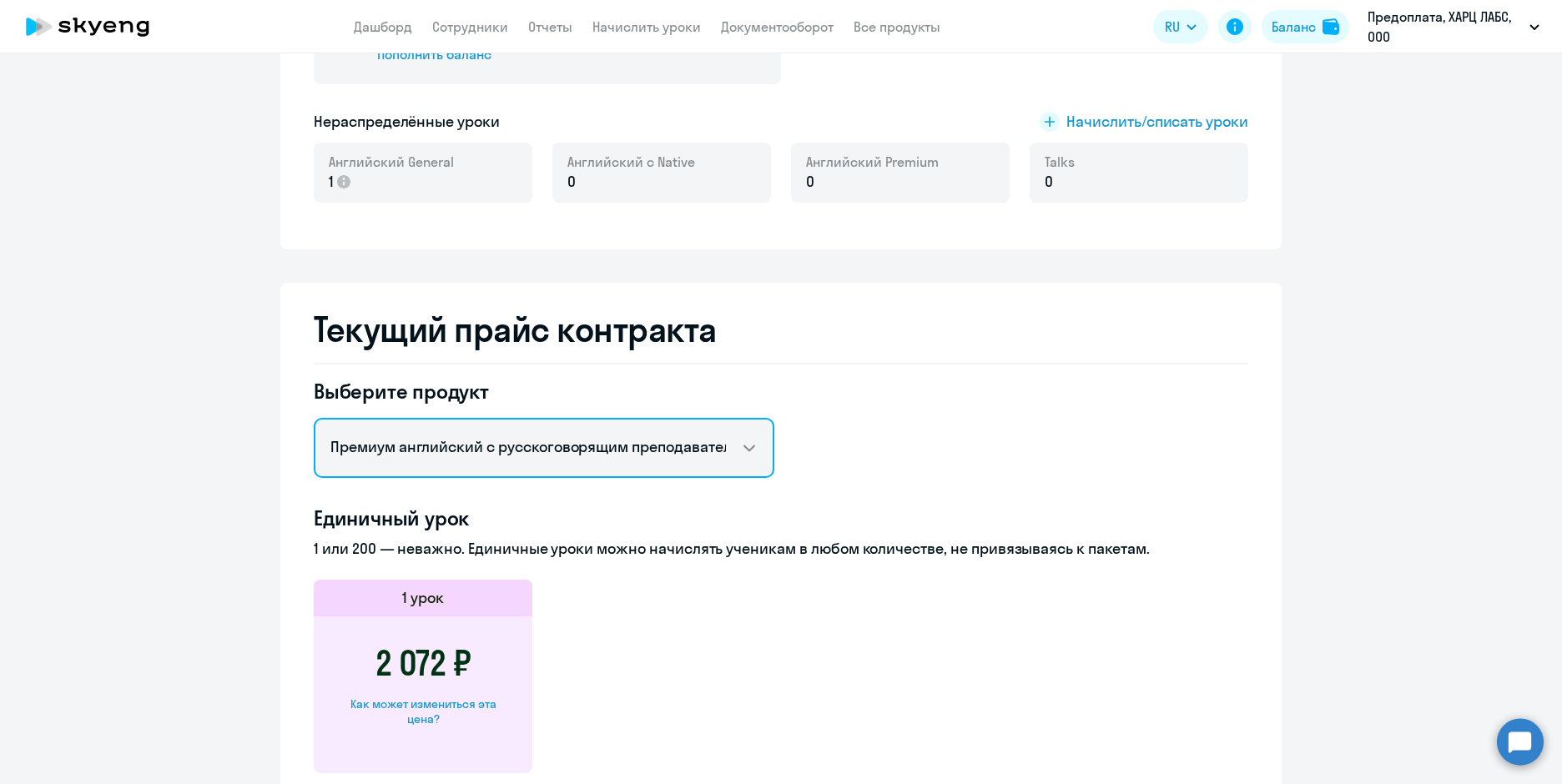
scroll to position [262, 0]
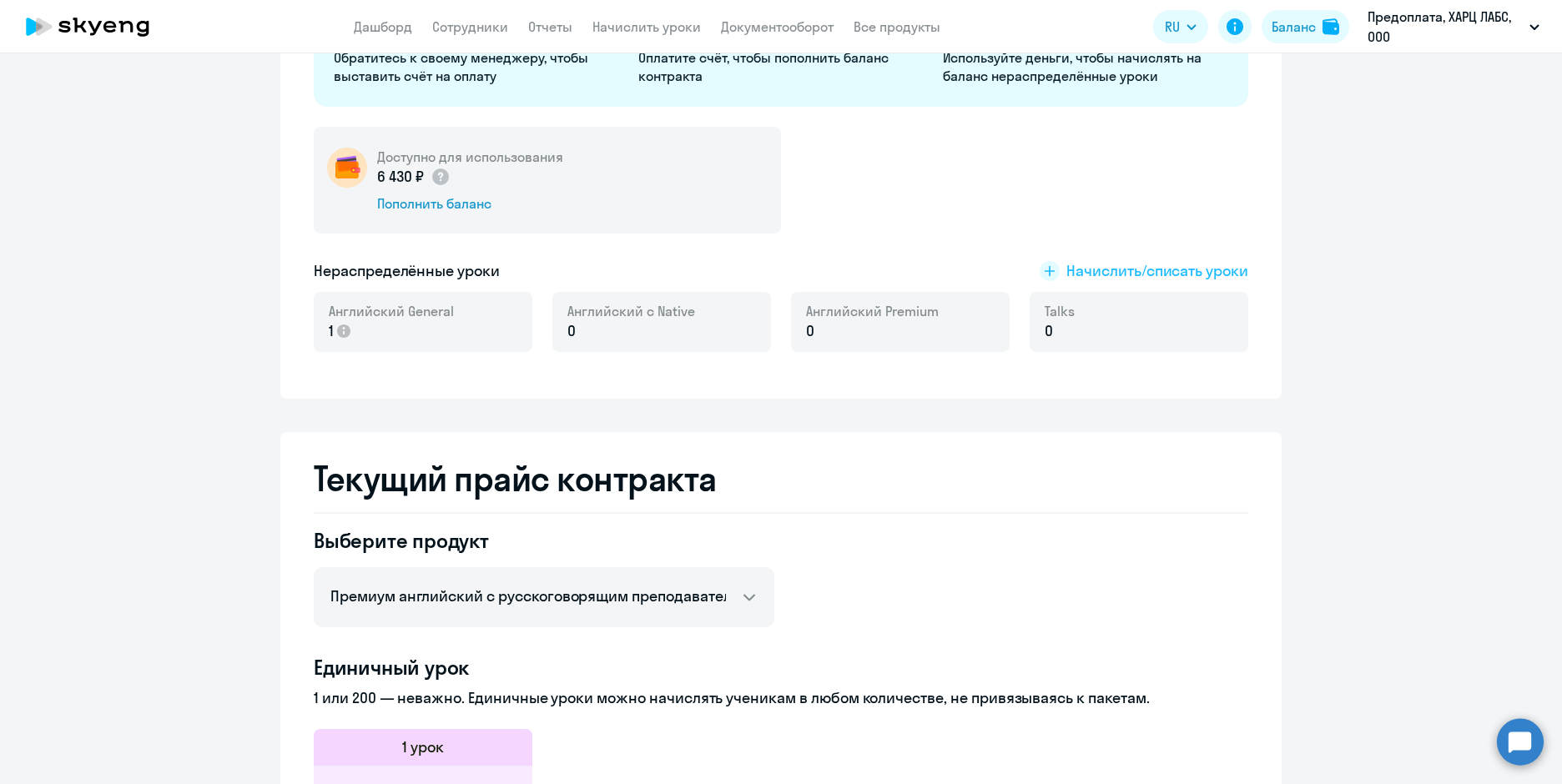
click at [1146, 268] on span "Начислить/списать уроки" at bounding box center [1157, 271] width 182 height 22
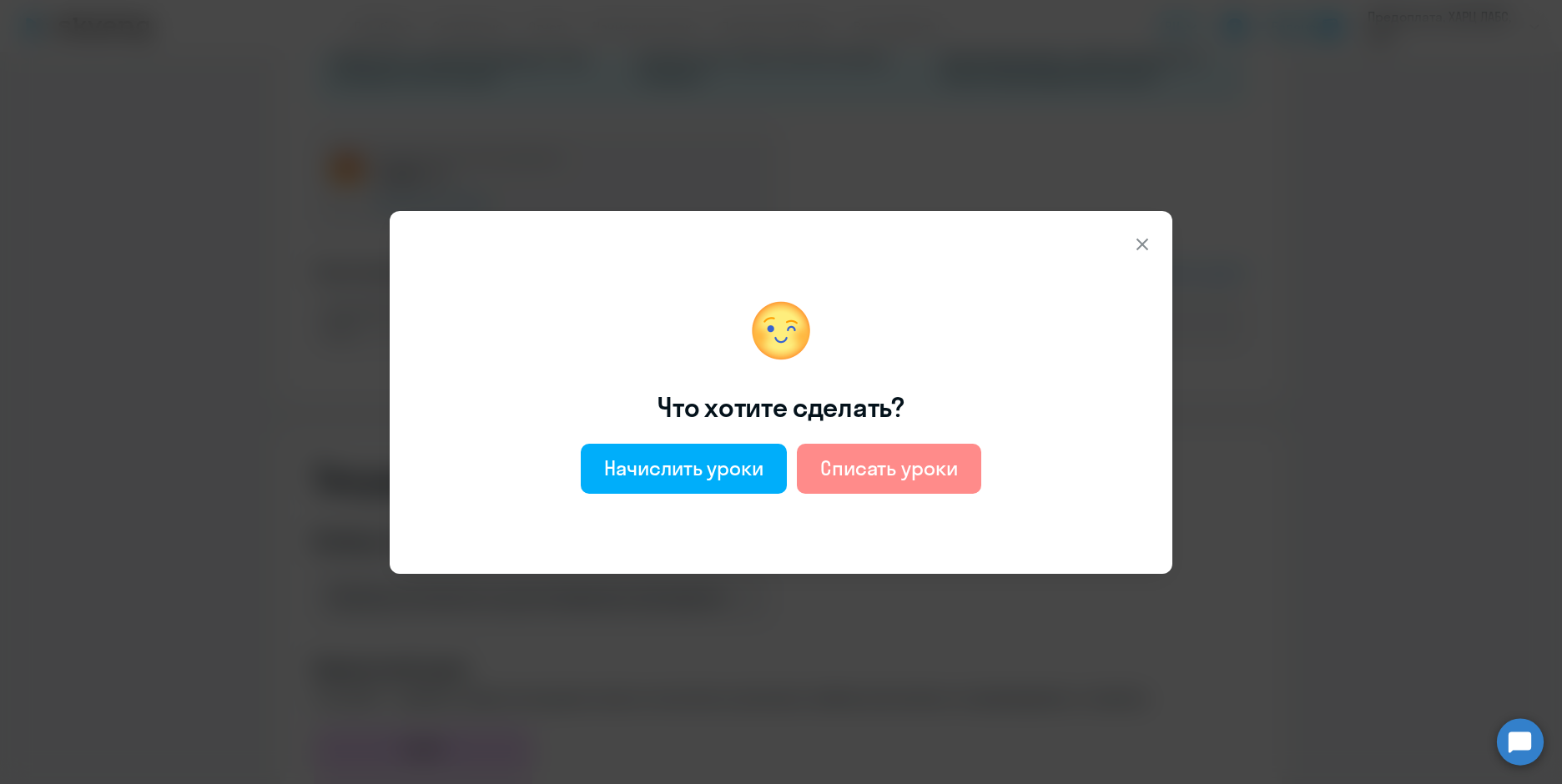
click at [850, 469] on div "Списать уроки" at bounding box center [889, 468] width 138 height 27
select select "english_adult_not_native_speaker"
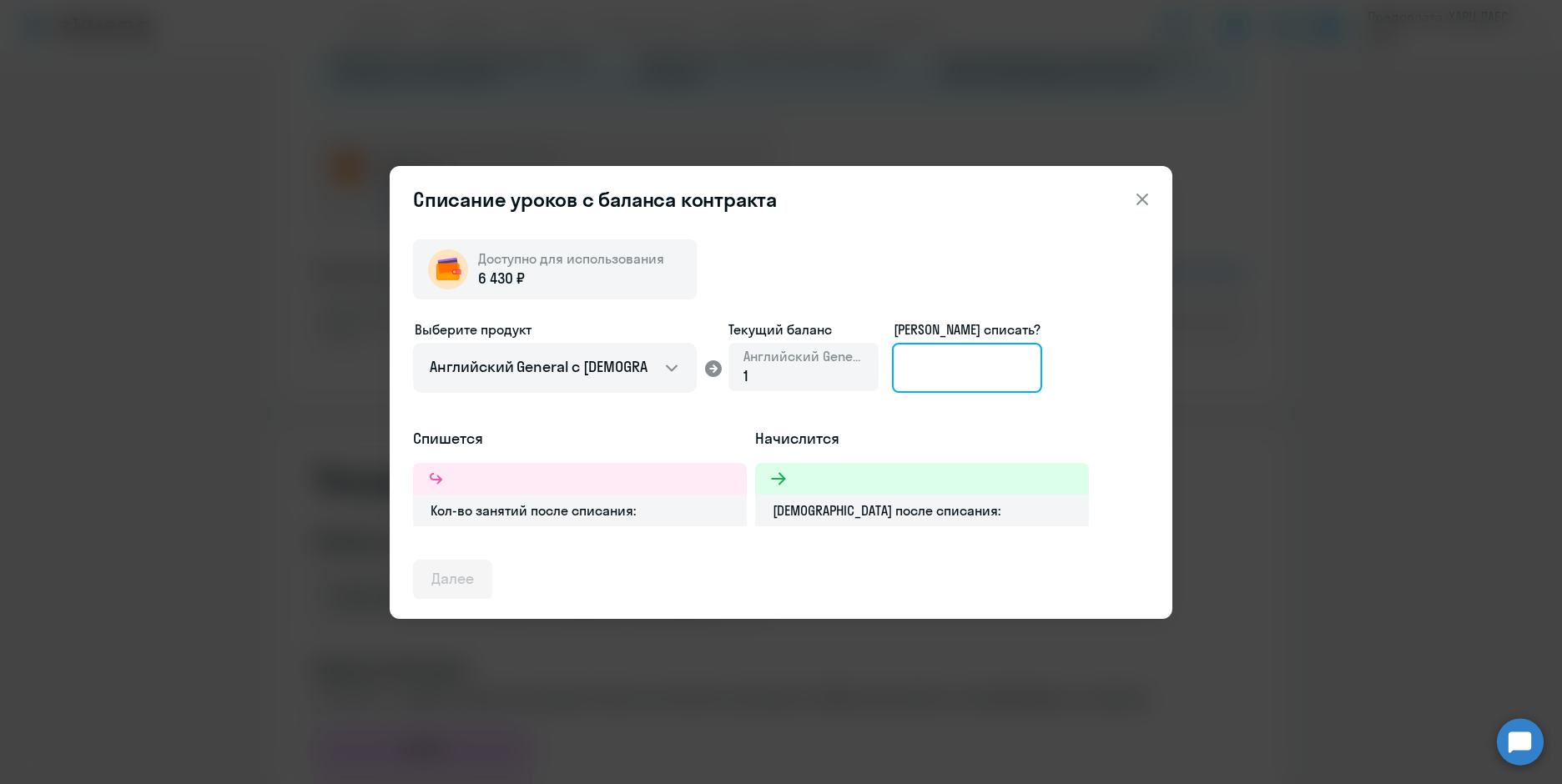
click at [937, 368] on input at bounding box center [967, 368] width 151 height 50
type input "1"
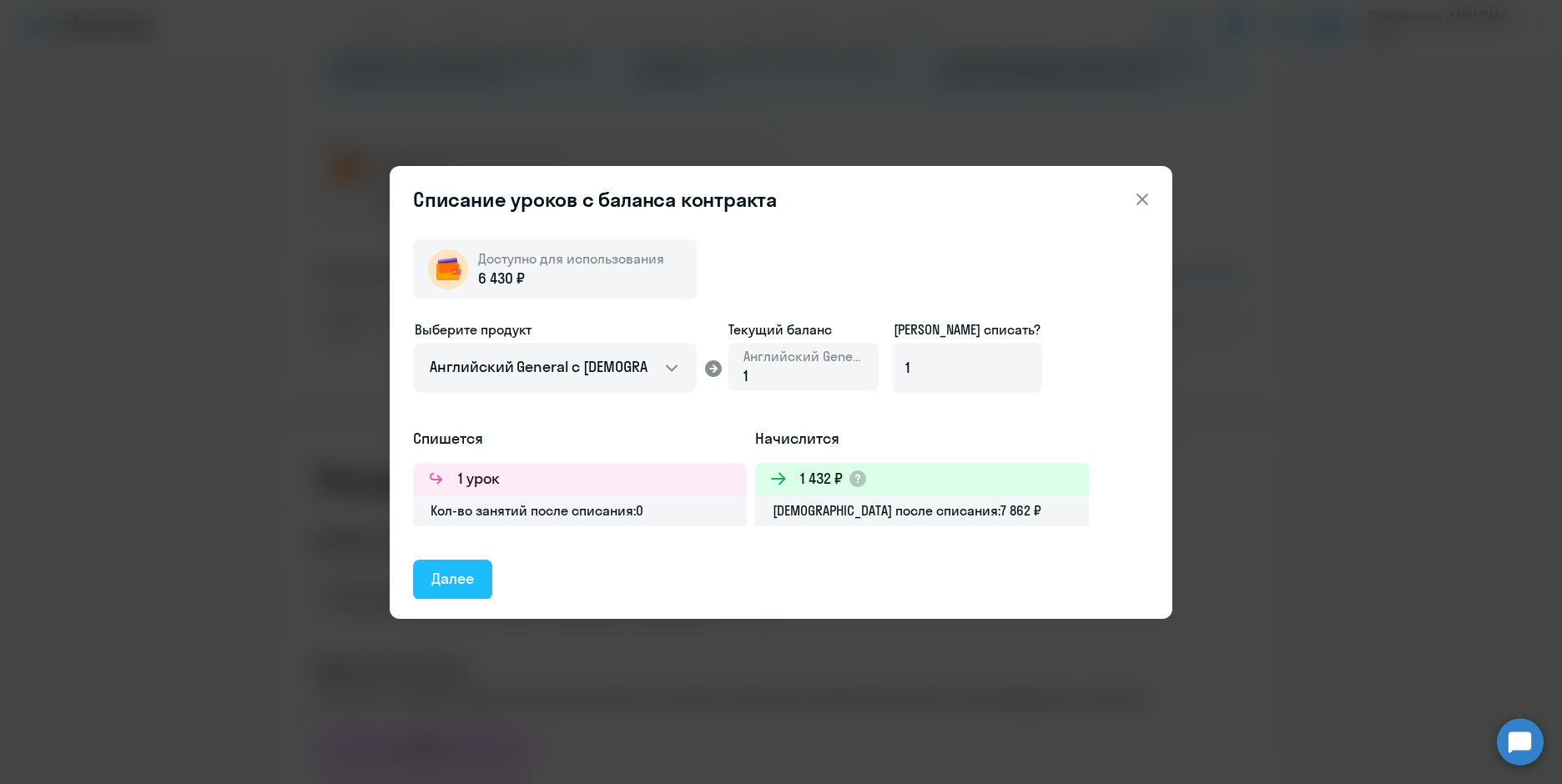
click at [463, 579] on div "Далее" at bounding box center [452, 578] width 43 height 22
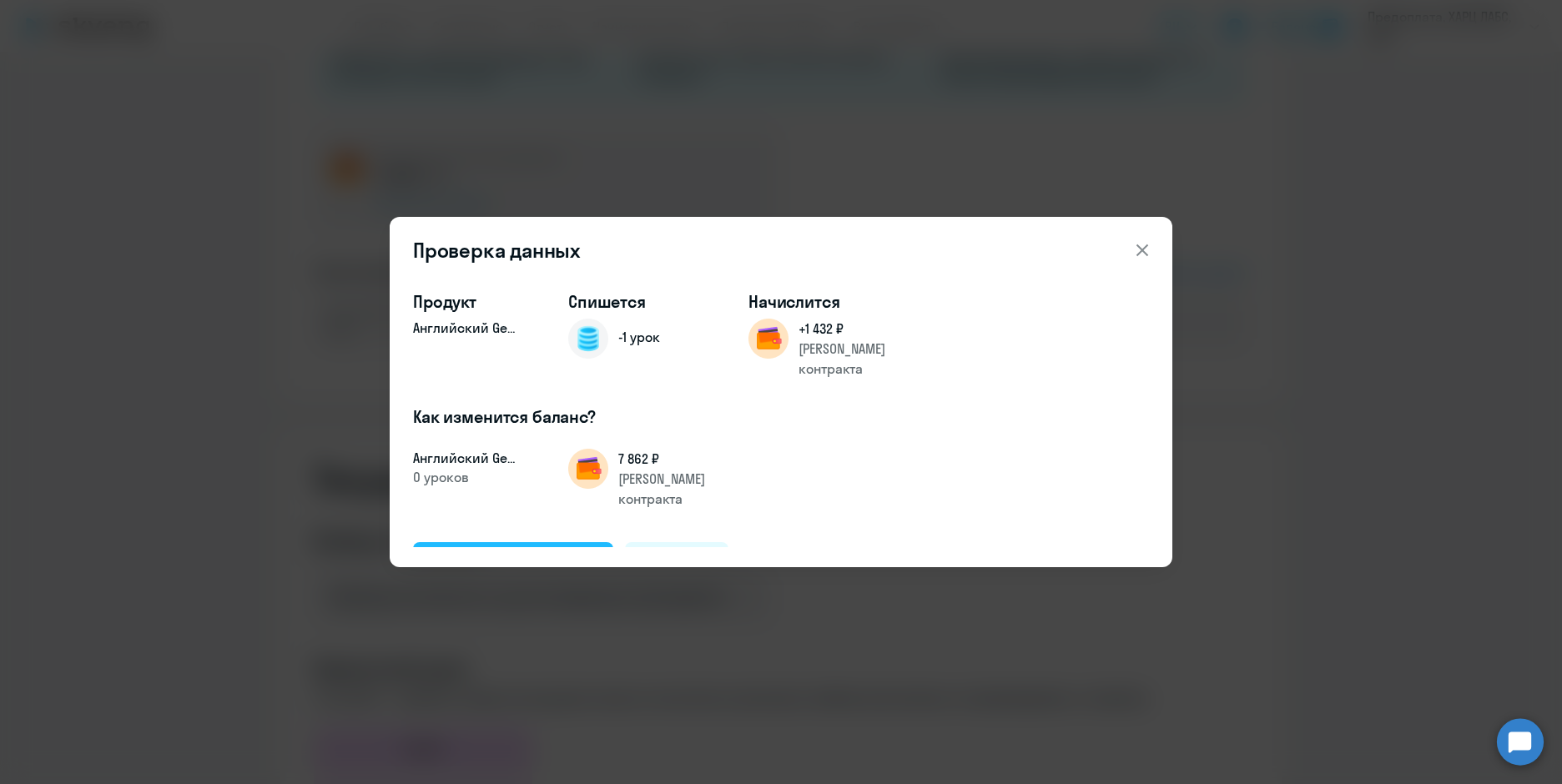
click at [555, 551] on div "Подтвердить и списать" at bounding box center [513, 562] width 164 height 22
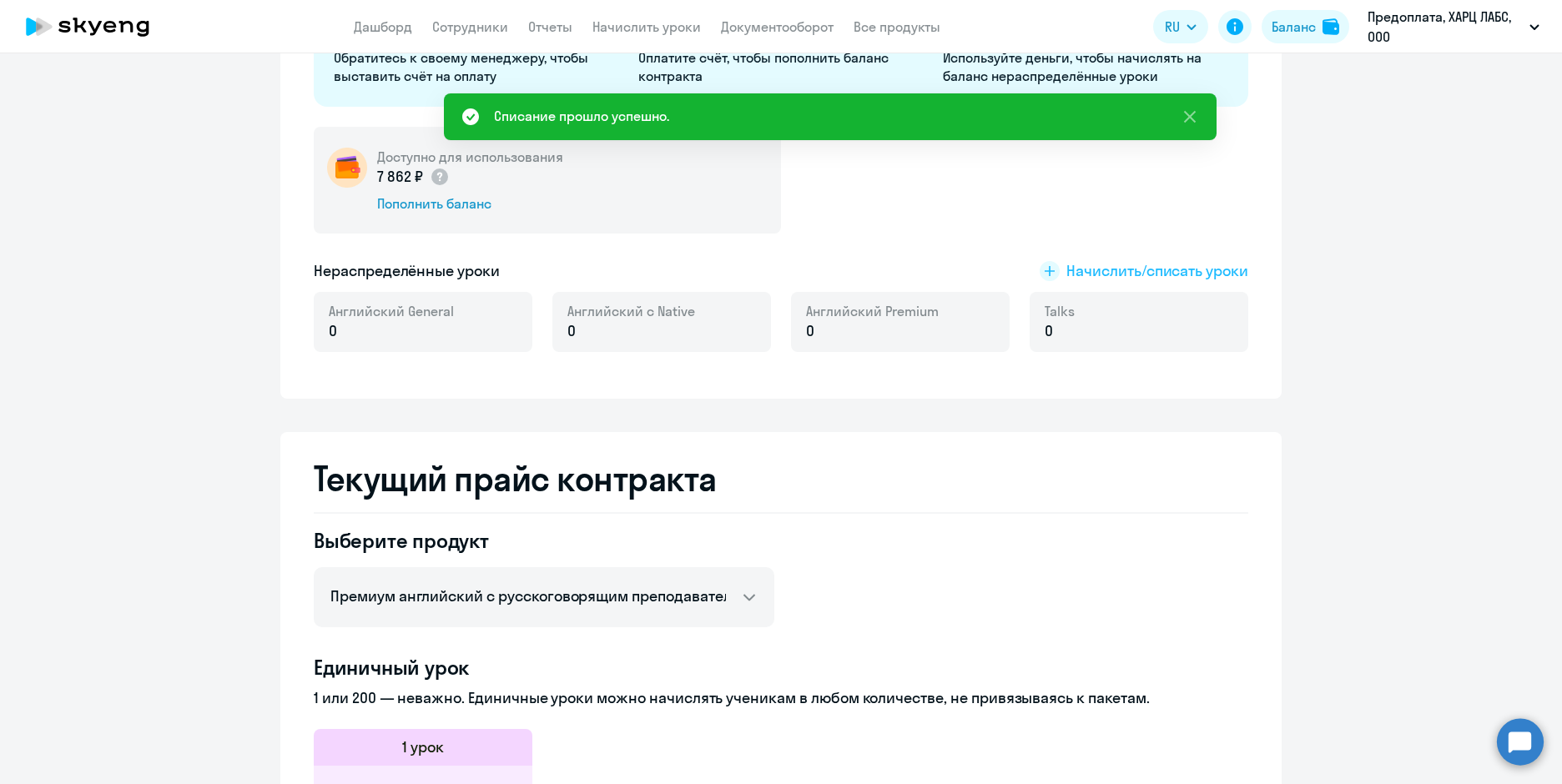
click at [1107, 272] on span "Начислить/списать уроки" at bounding box center [1157, 271] width 182 height 22
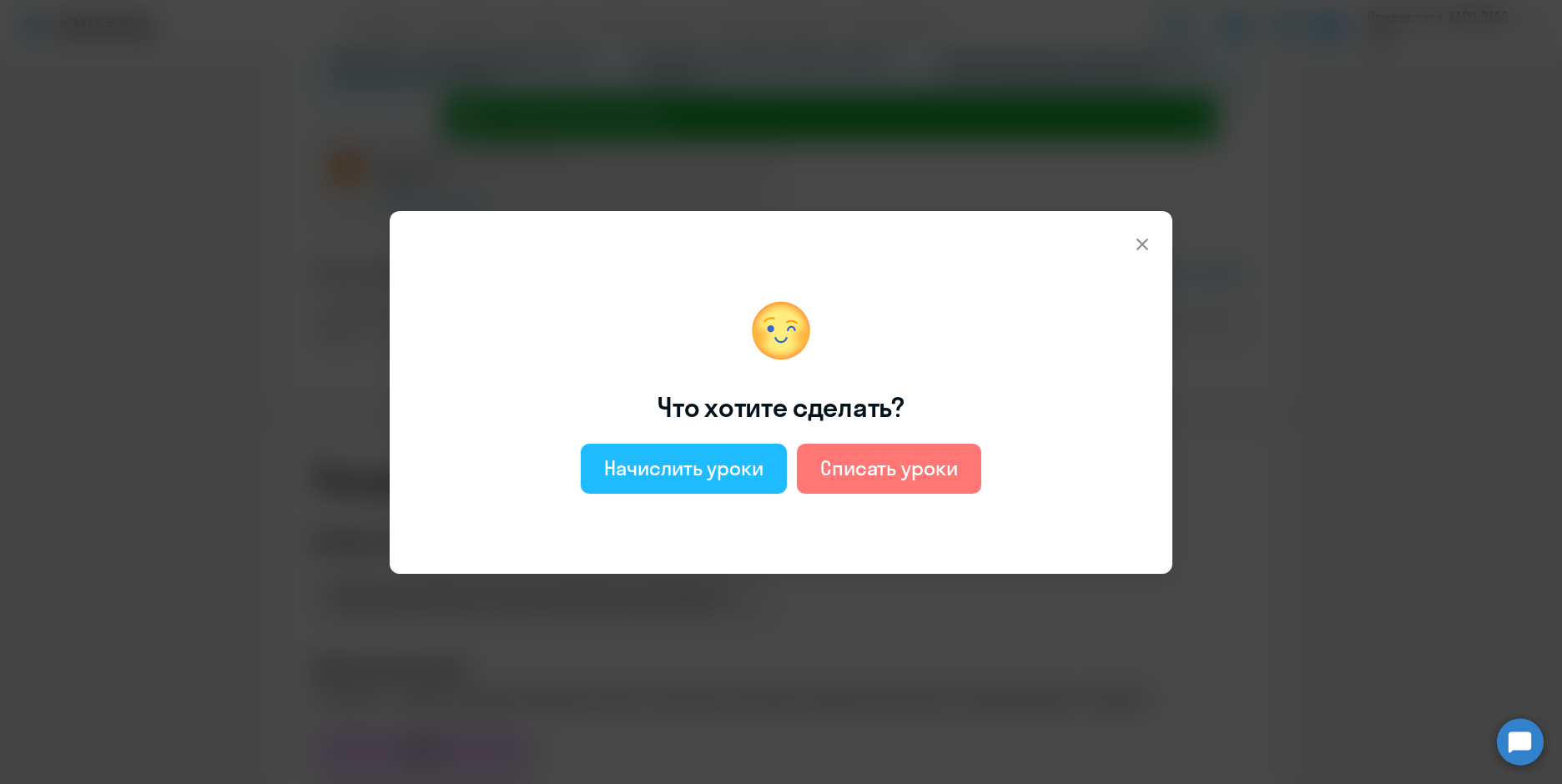
click at [714, 461] on div "Начислить уроки" at bounding box center [683, 468] width 160 height 27
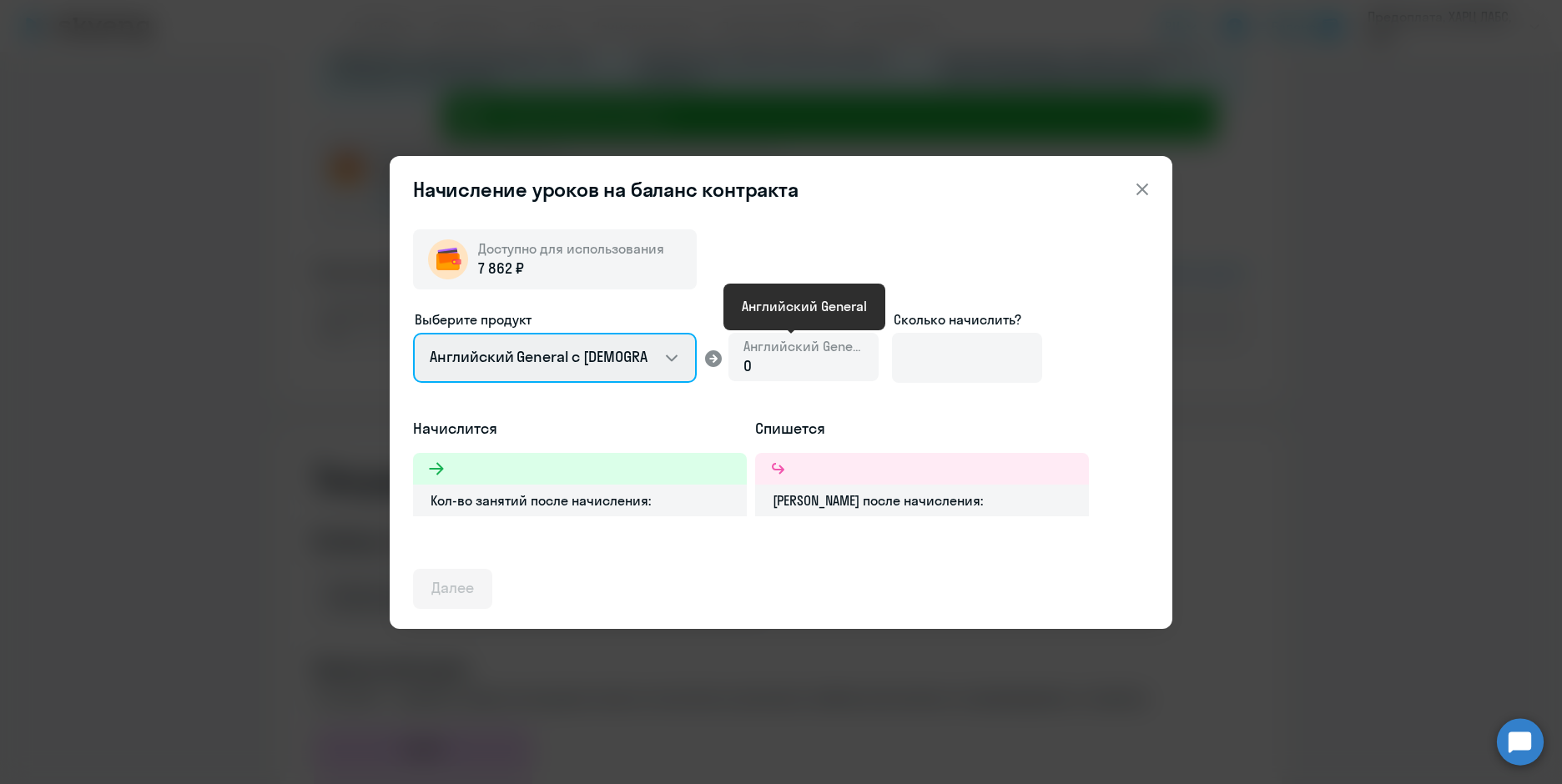
click at [566, 363] on select "Английский General с [DEMOGRAPHIC_DATA] преподавателем Английский General с [DE…" at bounding box center [554, 358] width 283 height 50
select select "english_adult_not_native_speaker_premium"
click at [413, 333] on select "Английский General с [DEMOGRAPHIC_DATA] преподавателем Английский General с [DE…" at bounding box center [554, 358] width 283 height 50
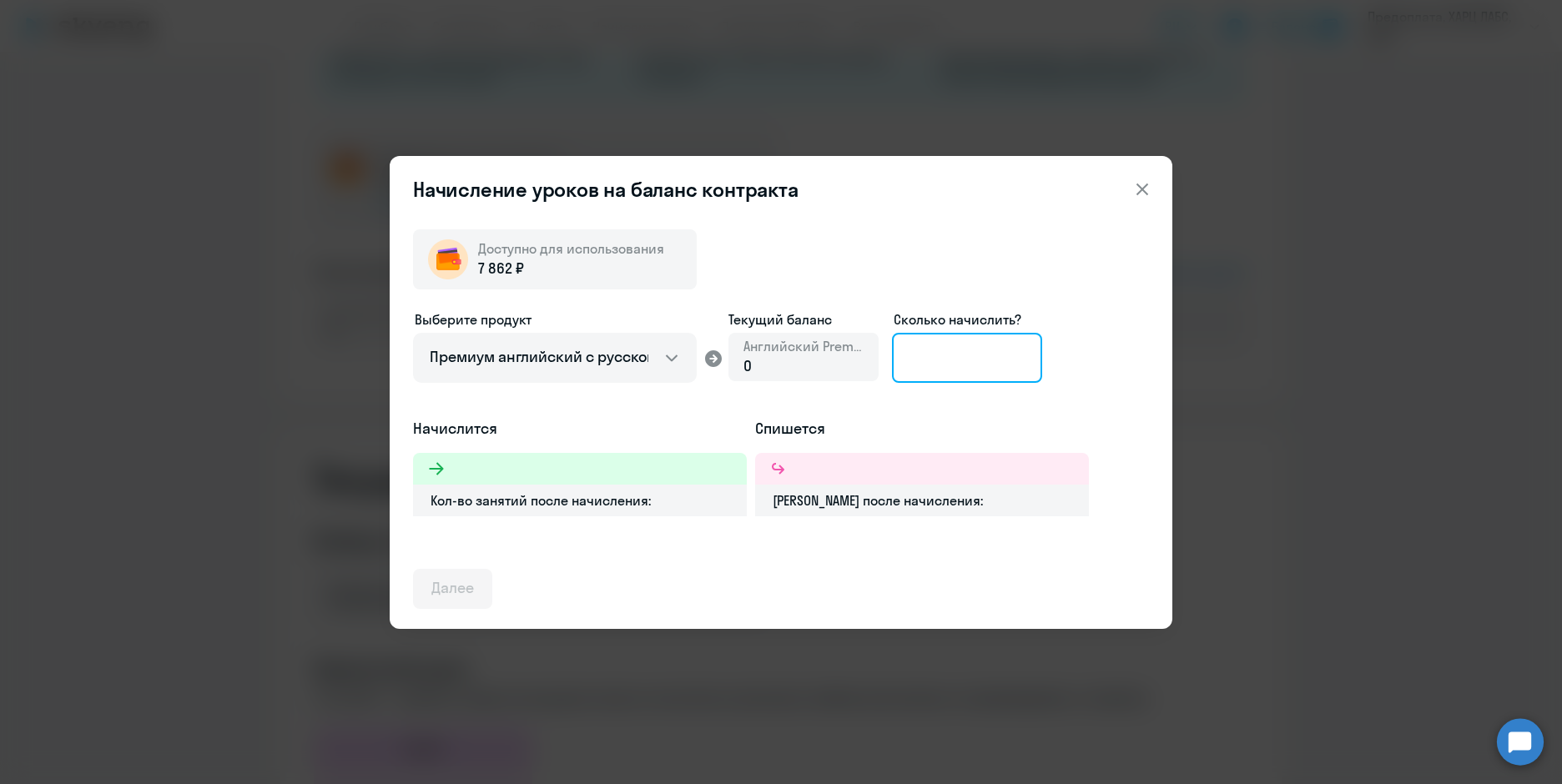
click at [983, 351] on input at bounding box center [967, 358] width 151 height 50
type input "3"
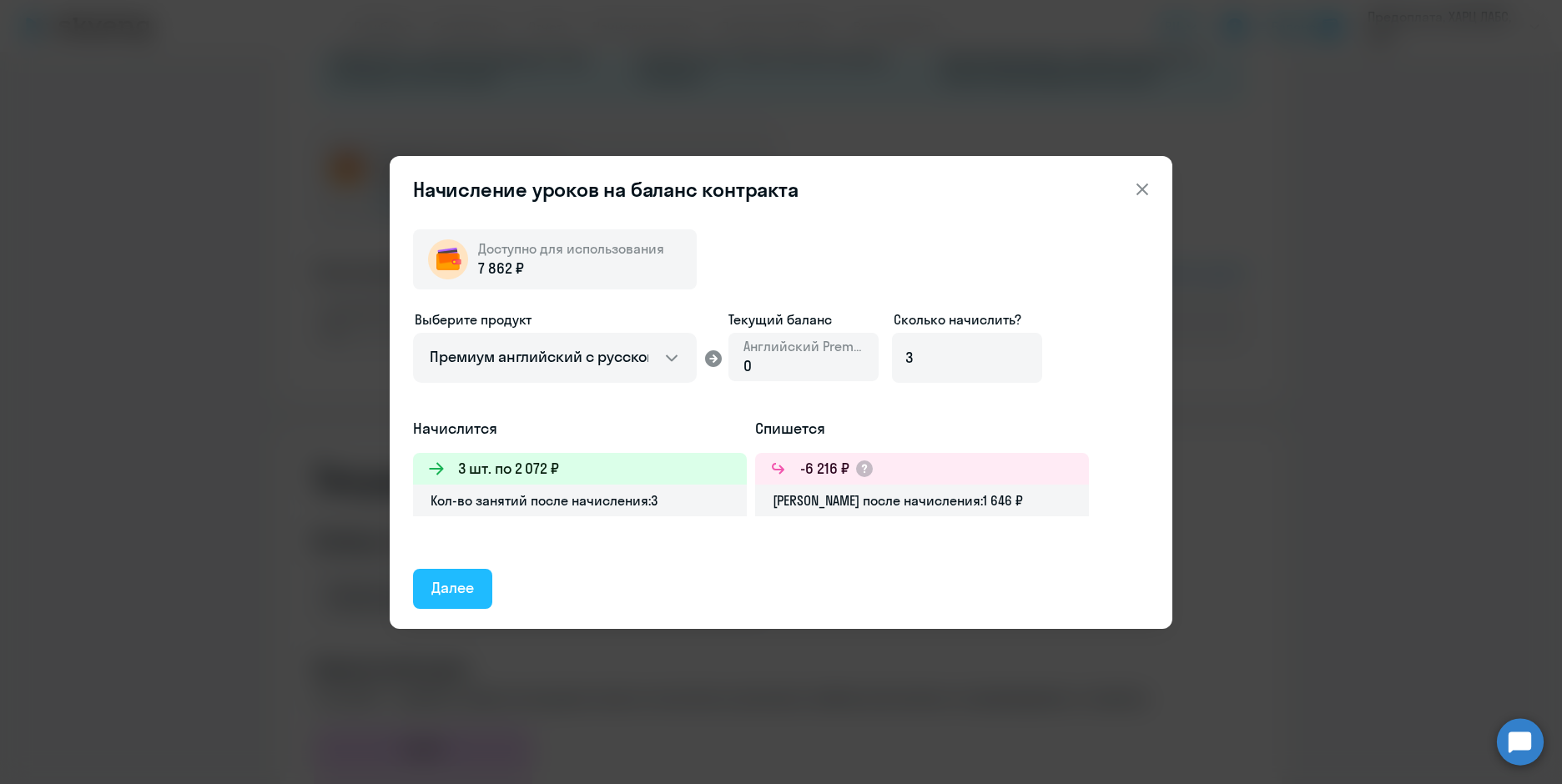
click at [455, 589] on div "Далее" at bounding box center [452, 588] width 43 height 22
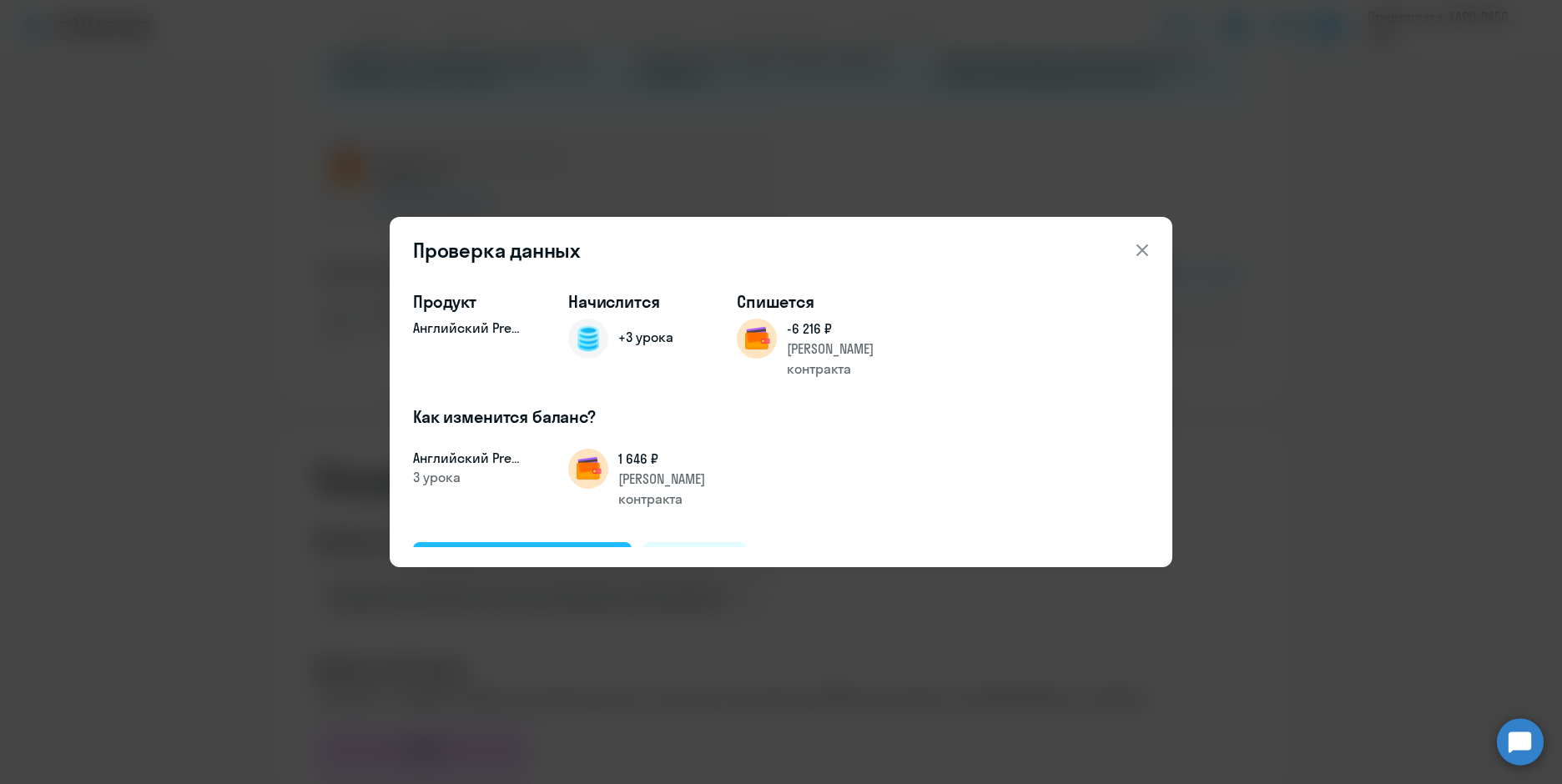
click at [544, 551] on div "Подтвердить и начислить" at bounding box center [523, 562] width 182 height 22
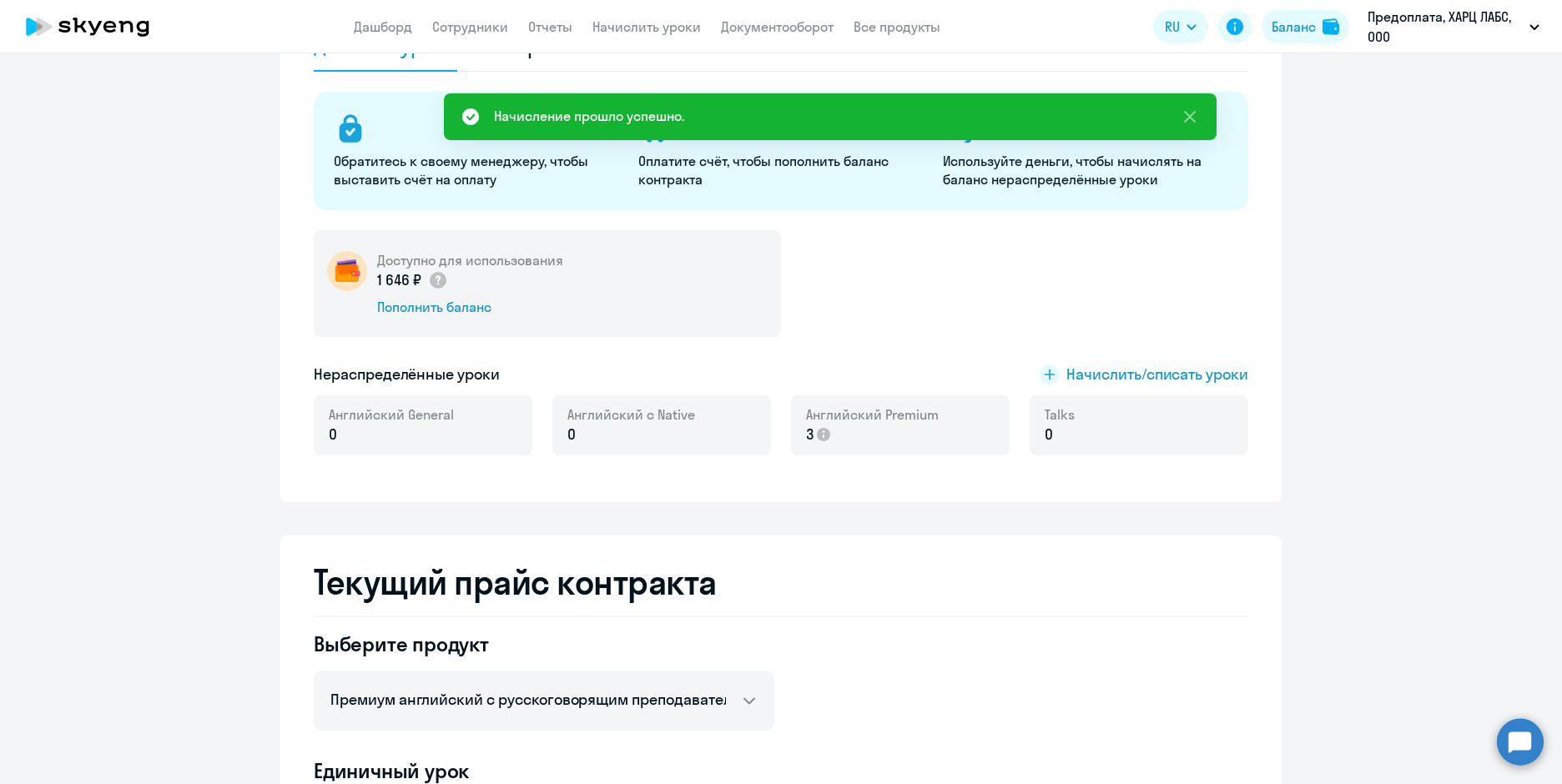
scroll to position [0, 0]
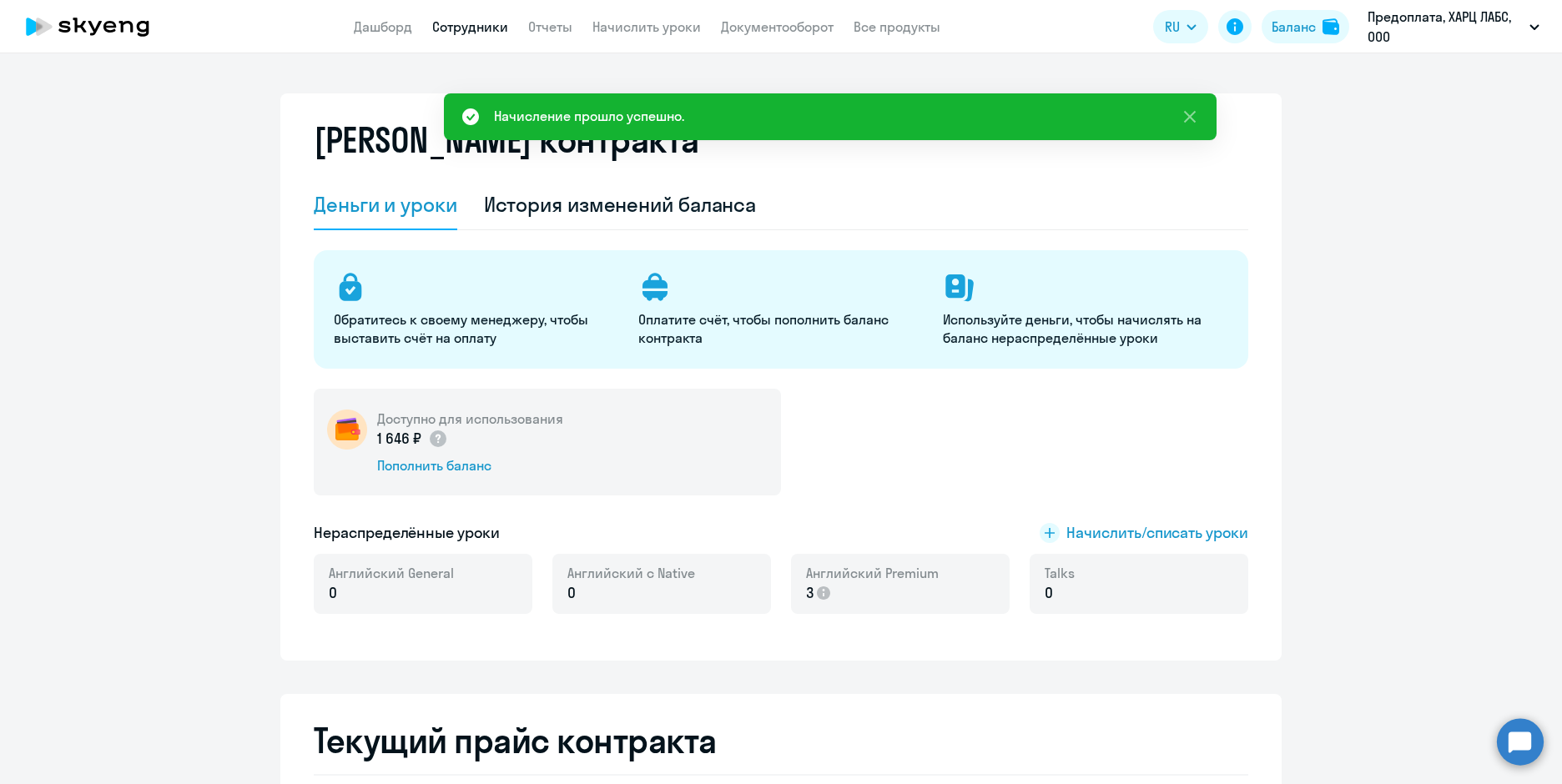
click at [466, 23] on link "Сотрудники" at bounding box center [470, 27] width 76 height 17
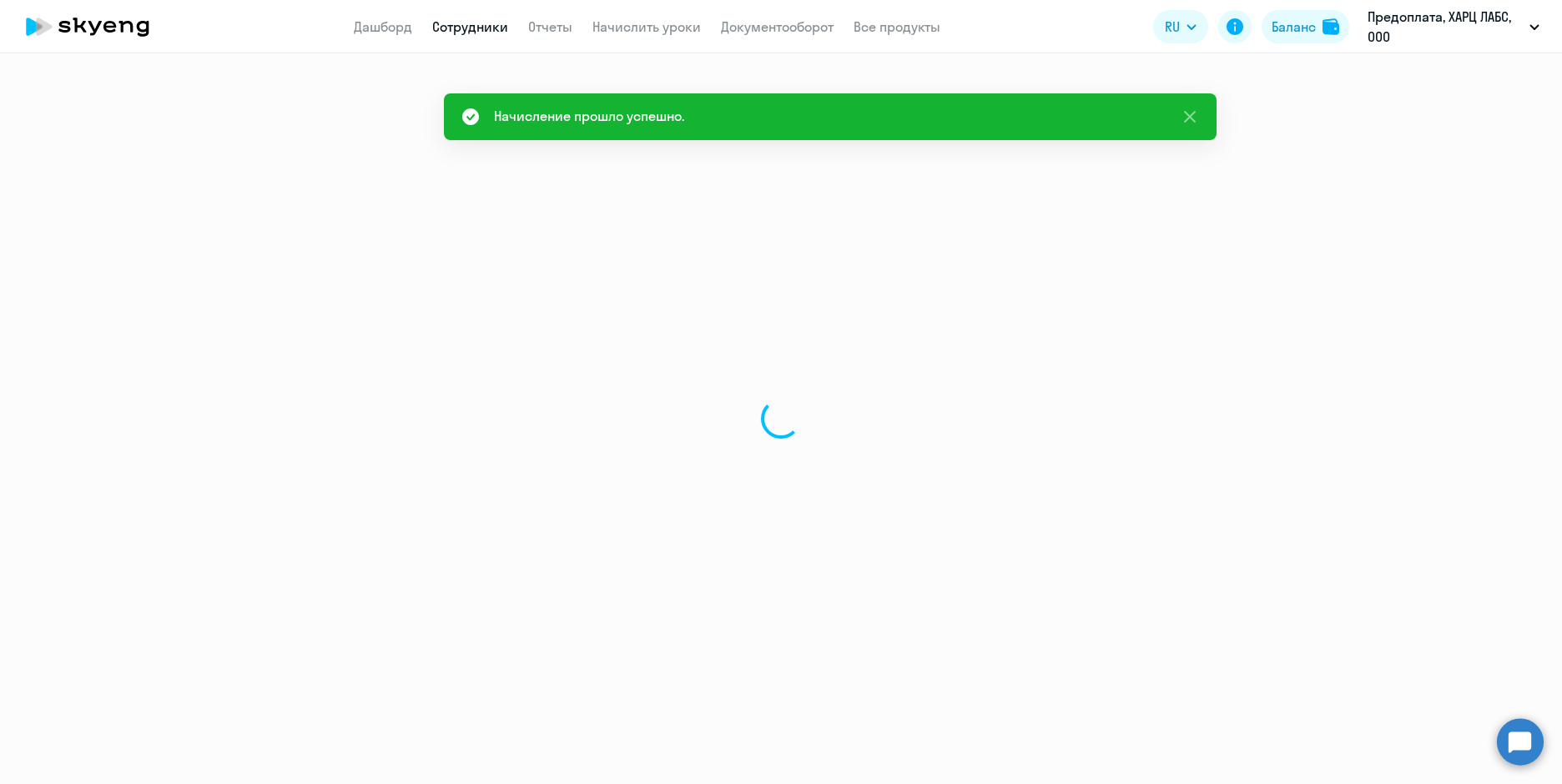
select select "30"
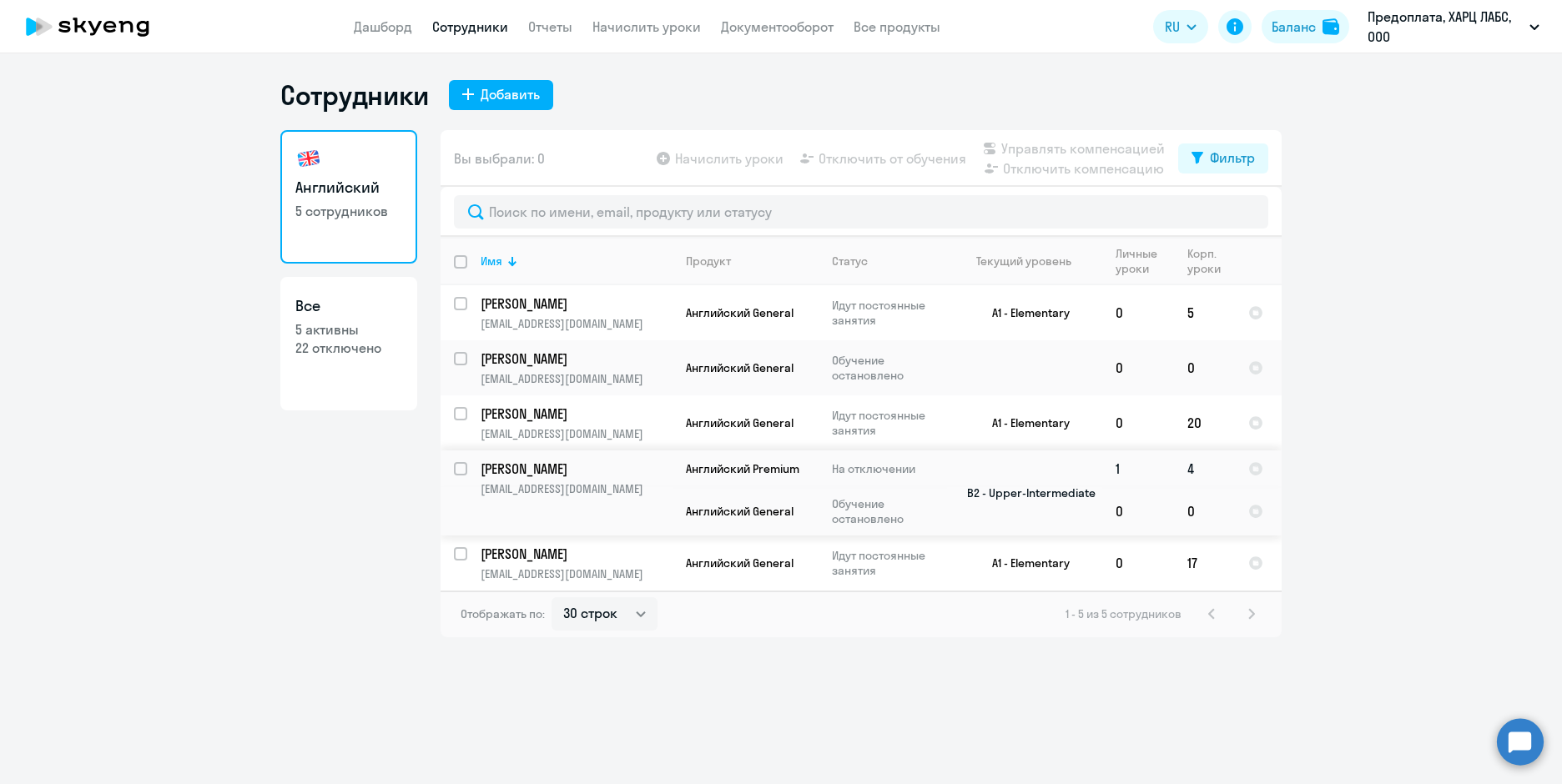
click at [598, 471] on p "[PERSON_NAME]" at bounding box center [574, 469] width 188 height 18
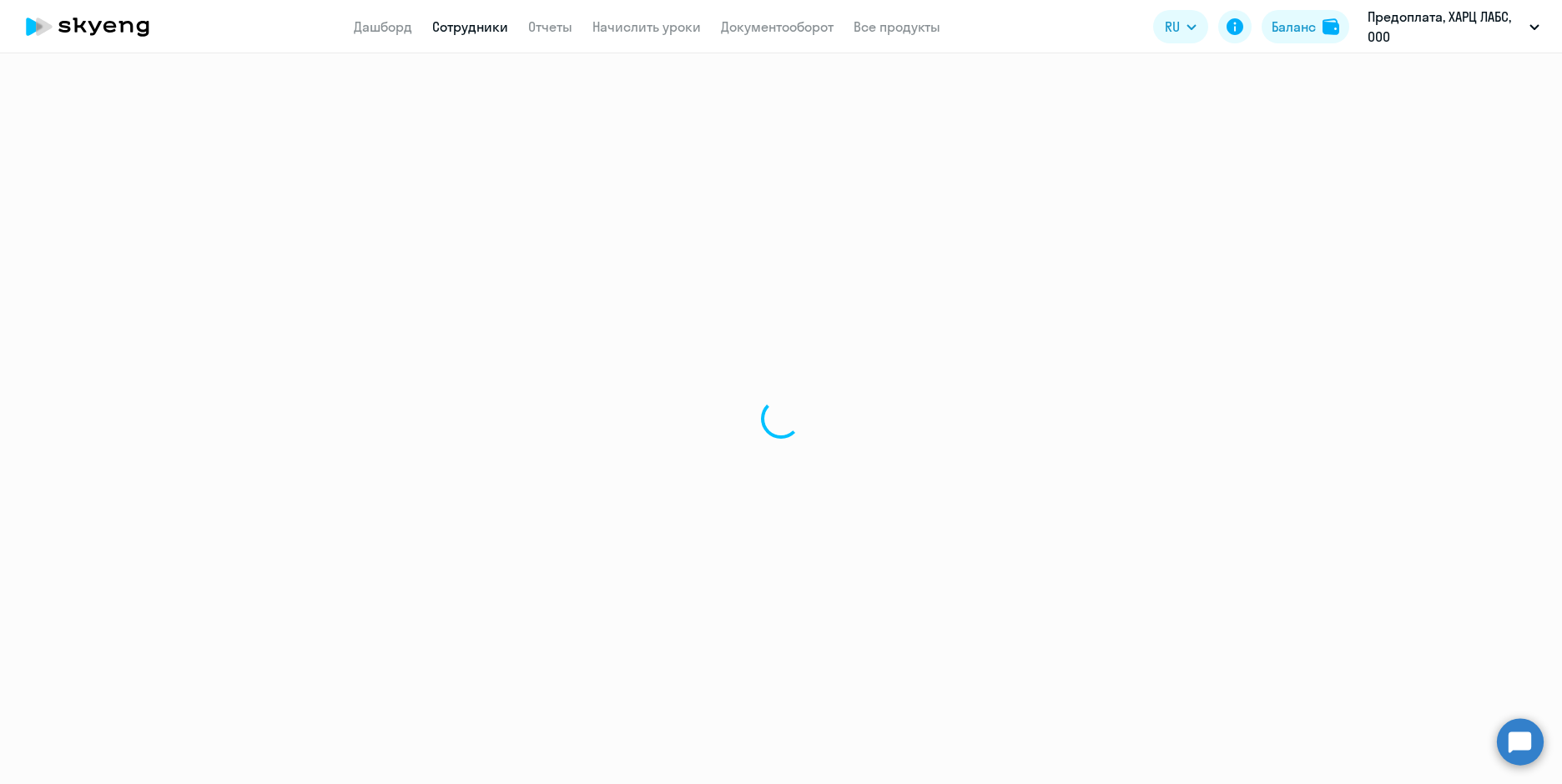
select select "english"
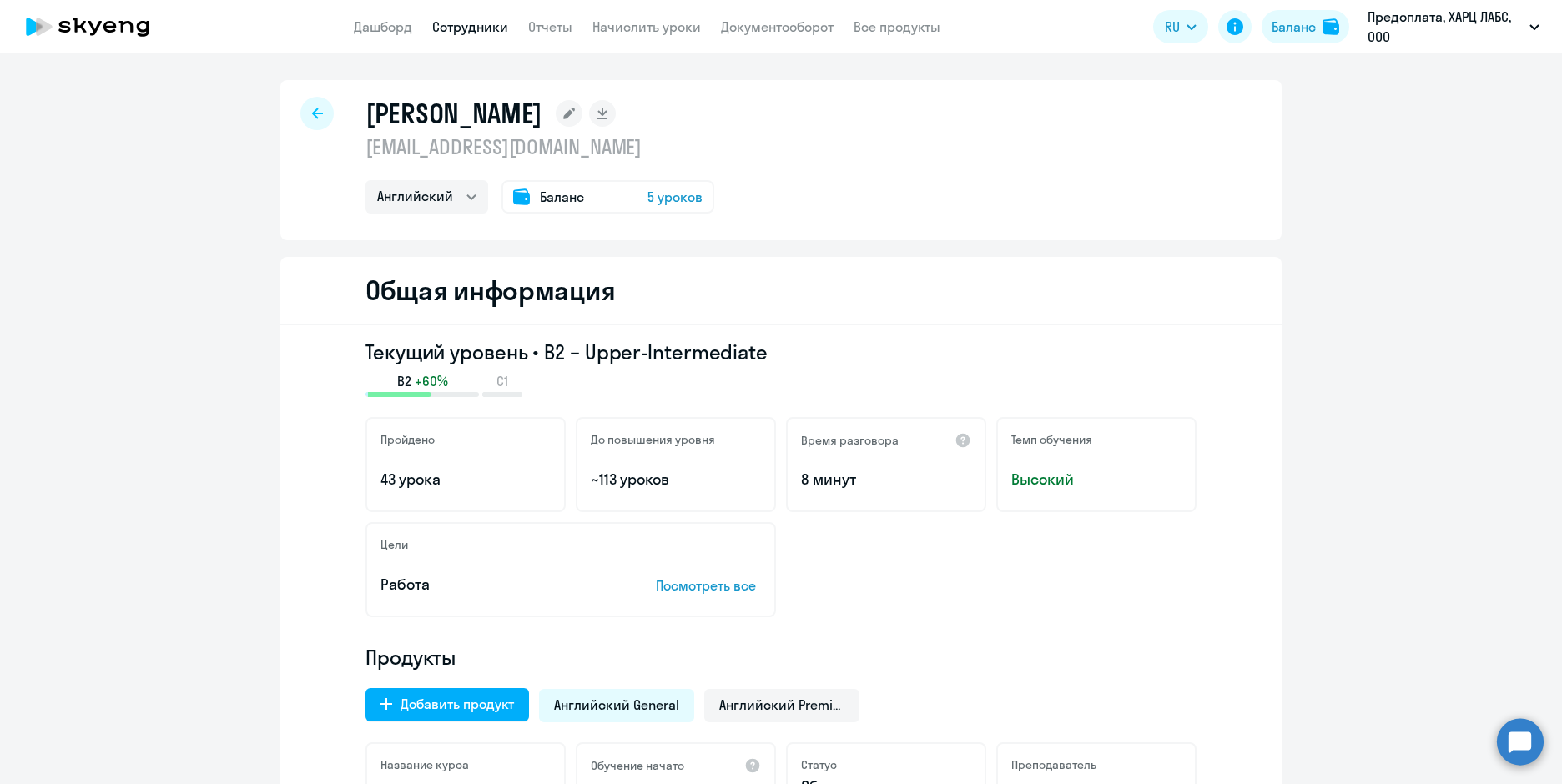
click at [541, 194] on span "Баланс" at bounding box center [562, 196] width 44 height 20
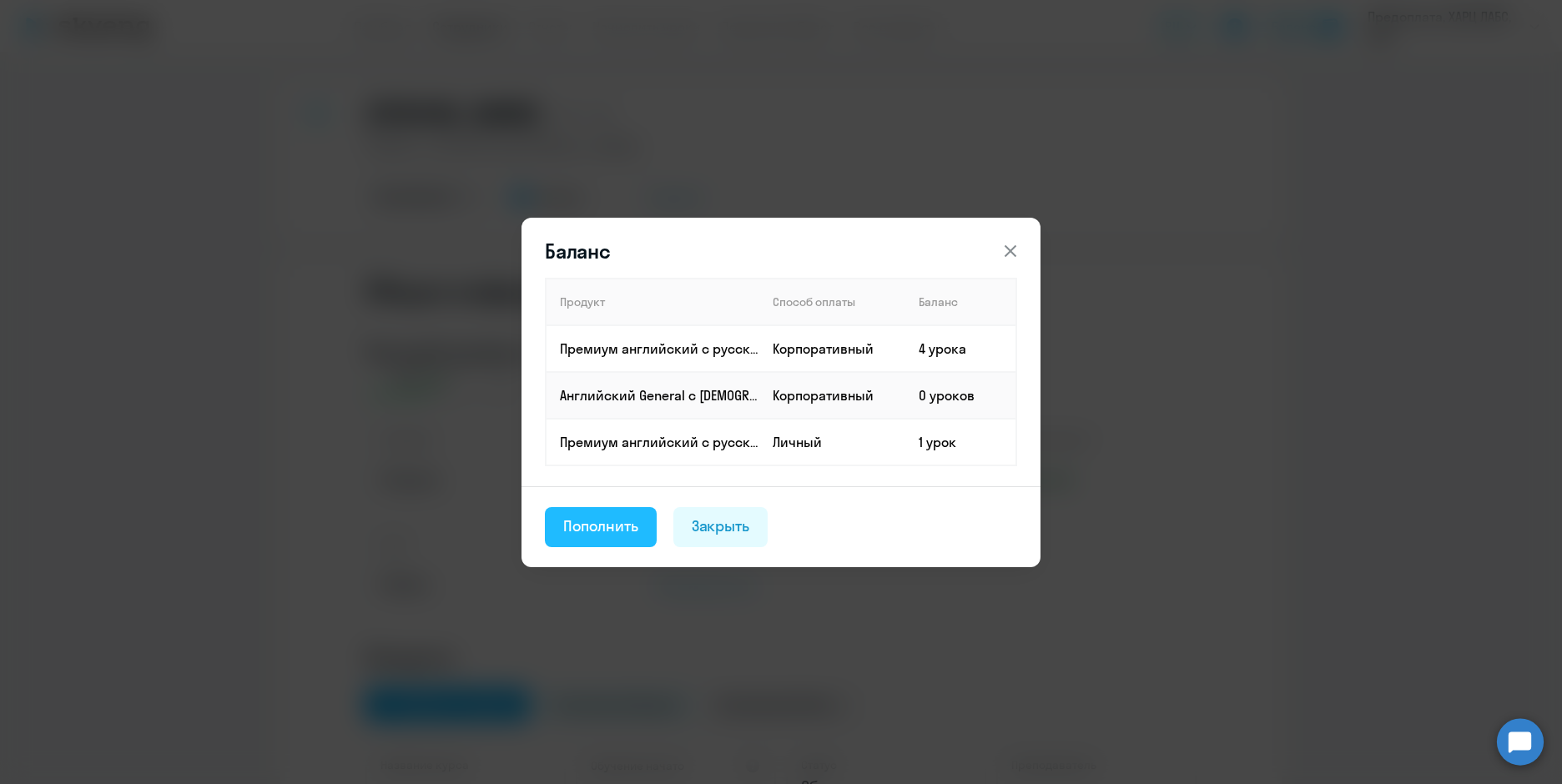
click at [602, 537] on div "Пополнить" at bounding box center [600, 527] width 75 height 22
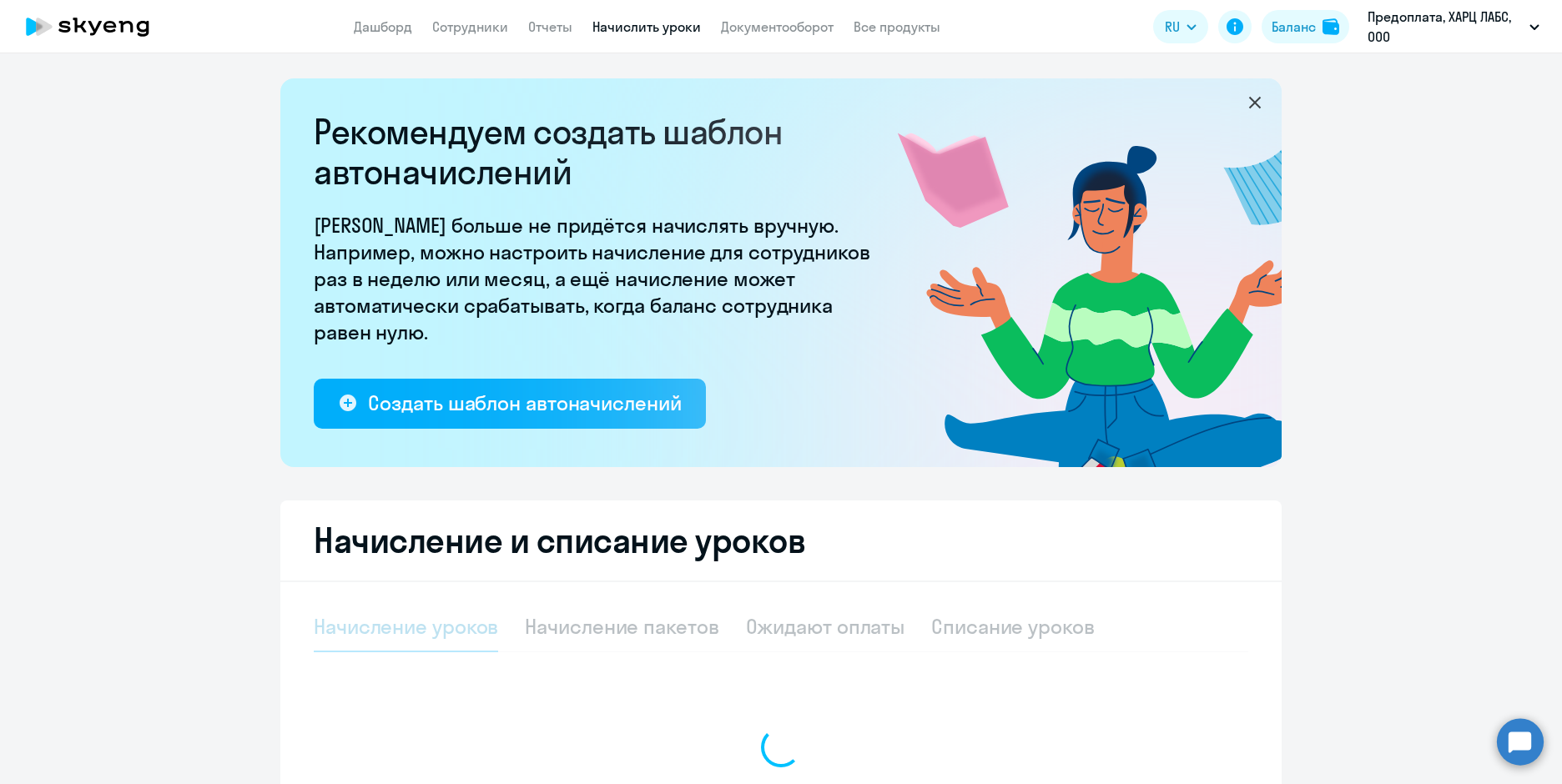
select select "10"
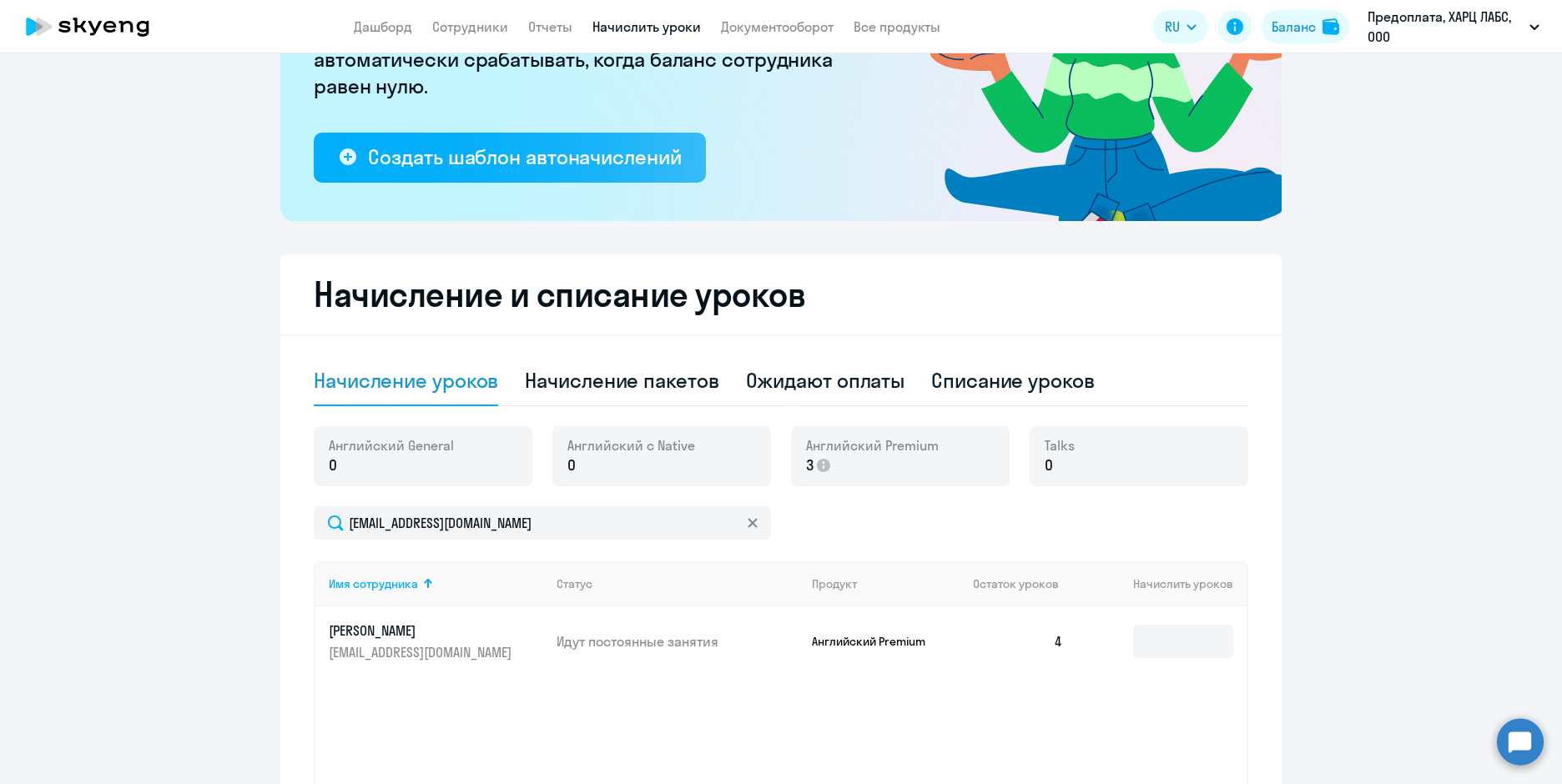
scroll to position [414, 0]
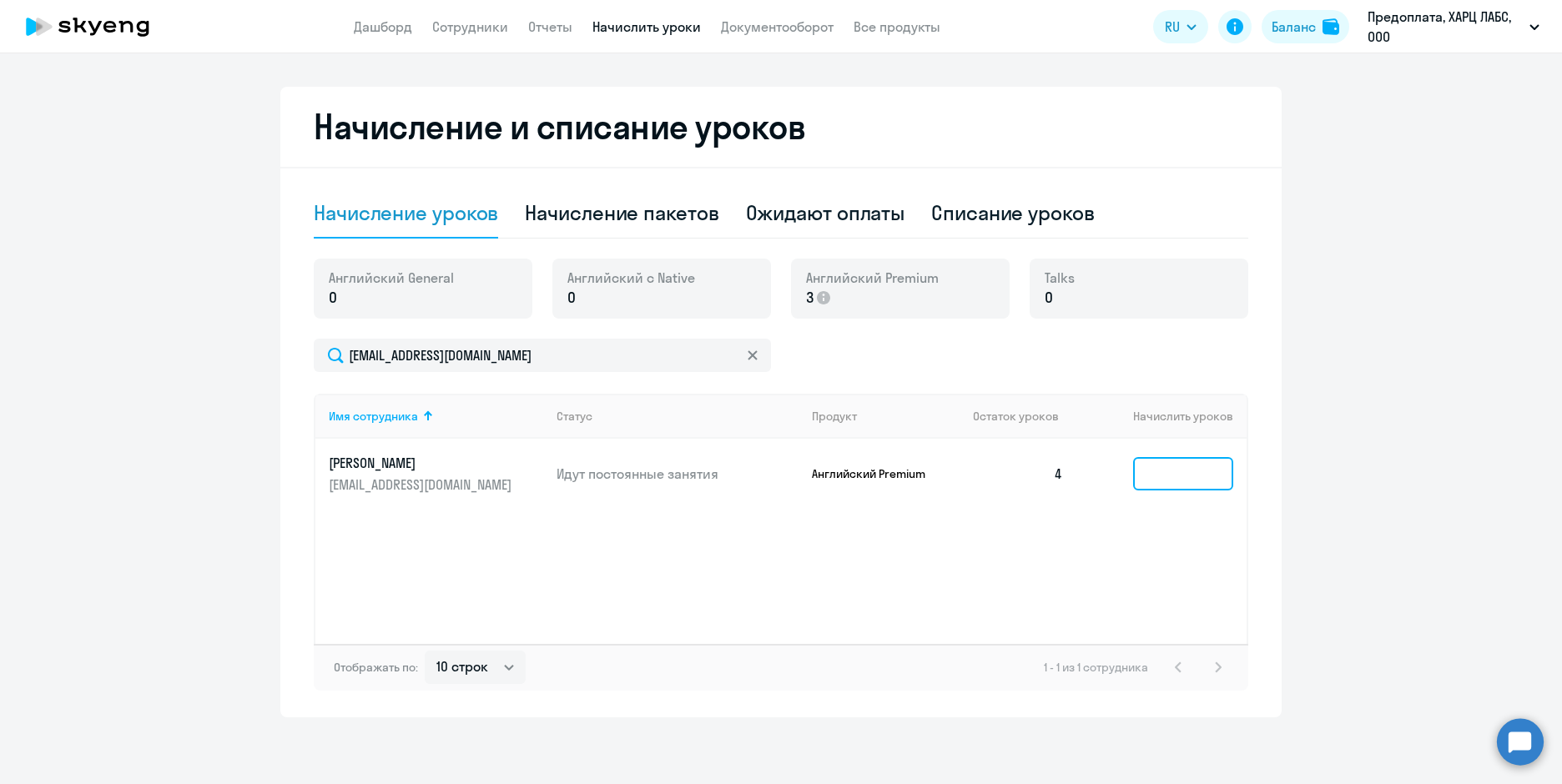
click at [1159, 476] on input at bounding box center [1183, 474] width 100 height 33
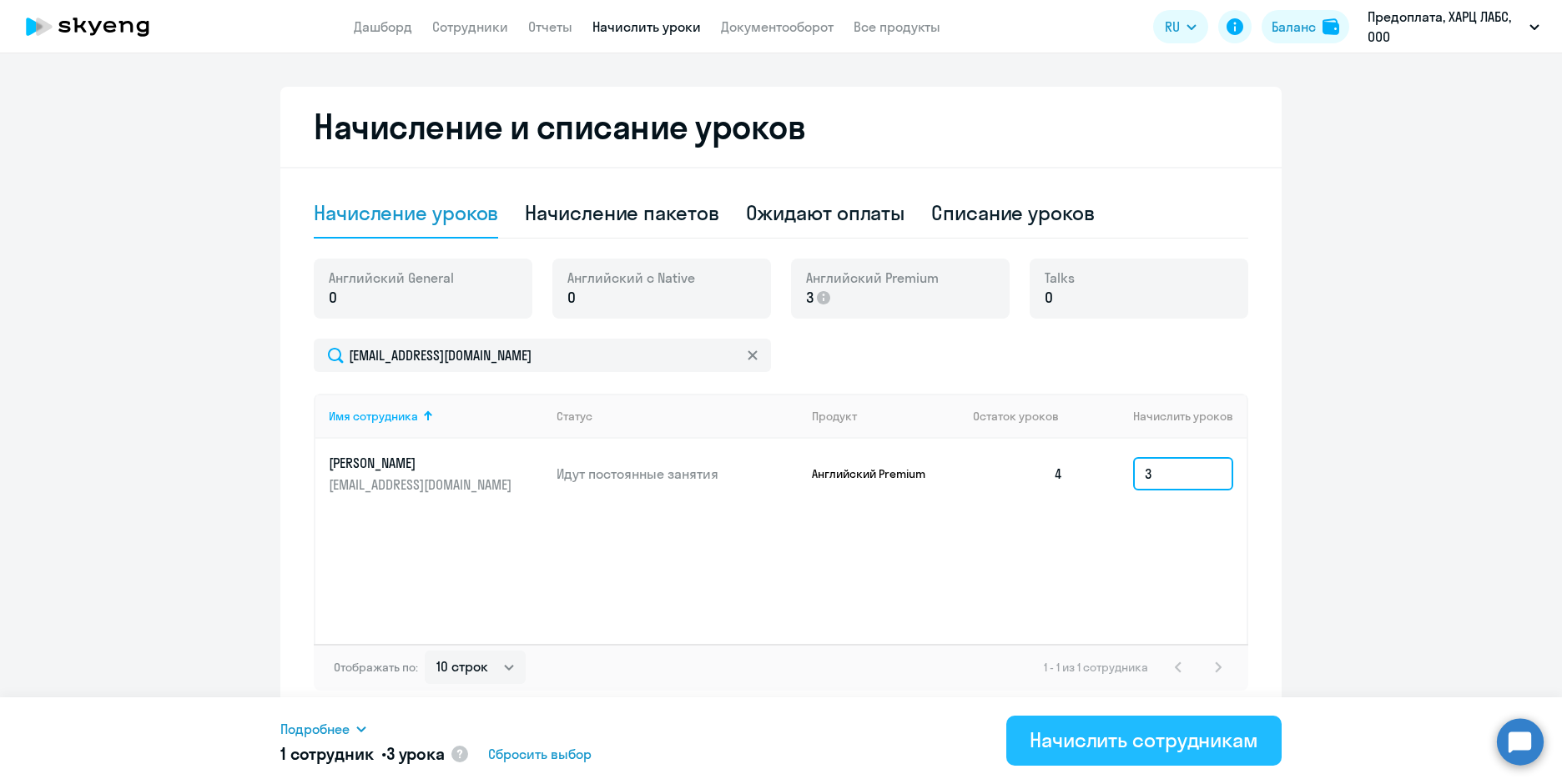
type input "3"
click at [1169, 741] on div "Начислить сотрудникам" at bounding box center [1143, 740] width 228 height 27
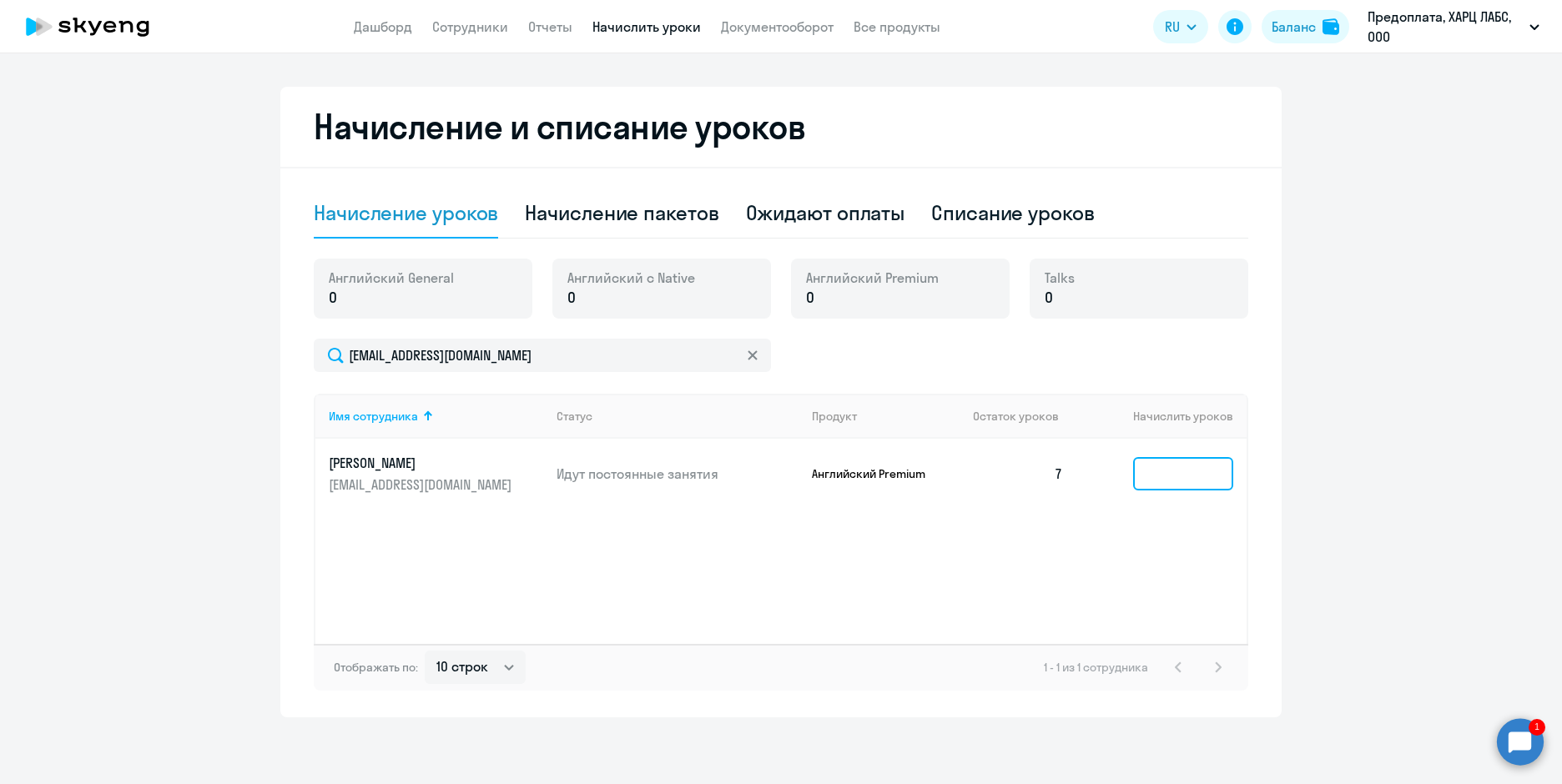
click at [1151, 483] on input at bounding box center [1183, 474] width 100 height 33
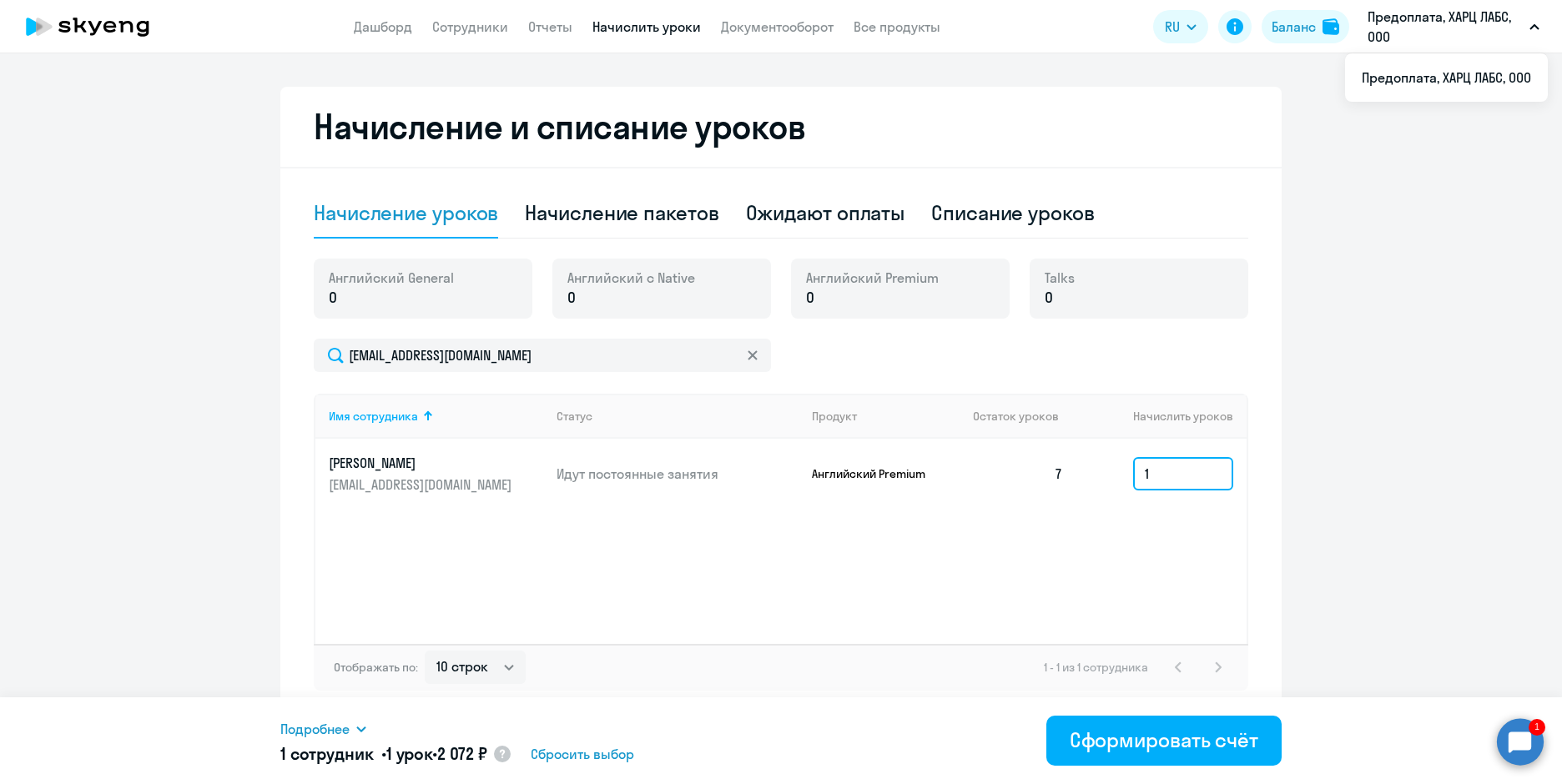
type input "1"
